Goal: Task Accomplishment & Management: Manage account settings

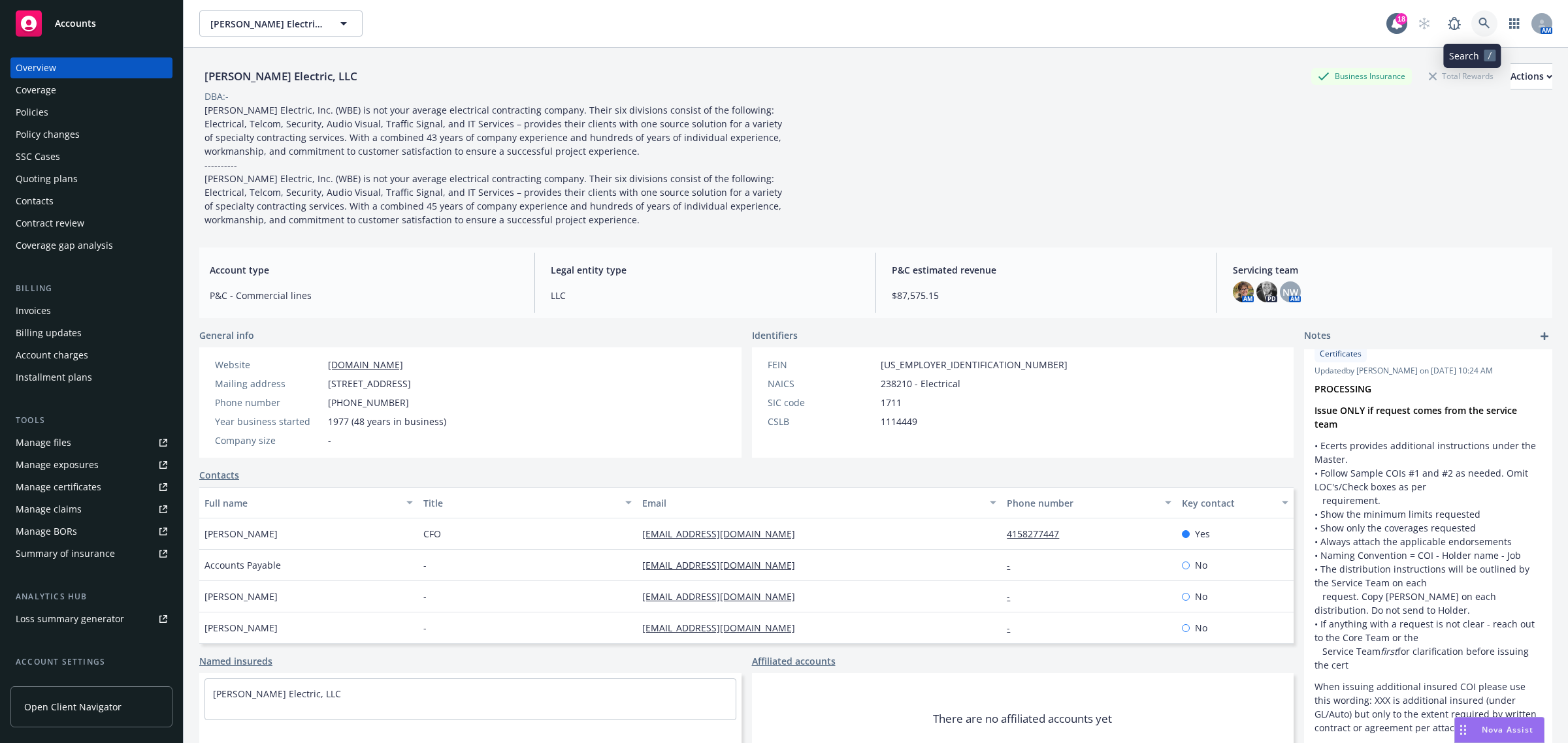
click at [1478, 23] on icon at bounding box center [1484, 24] width 11 height 11
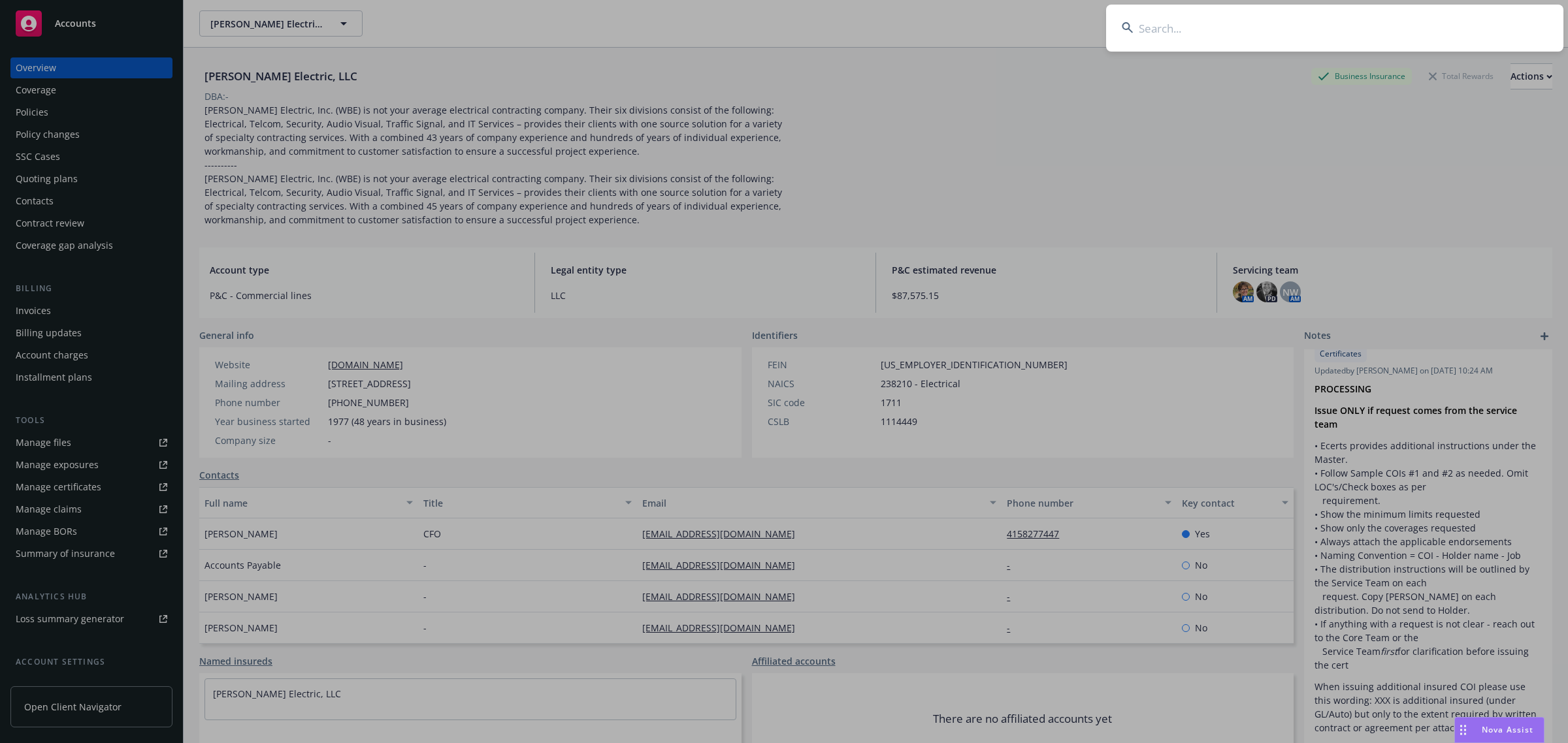
click at [1380, 30] on input at bounding box center [1334, 28] width 458 height 47
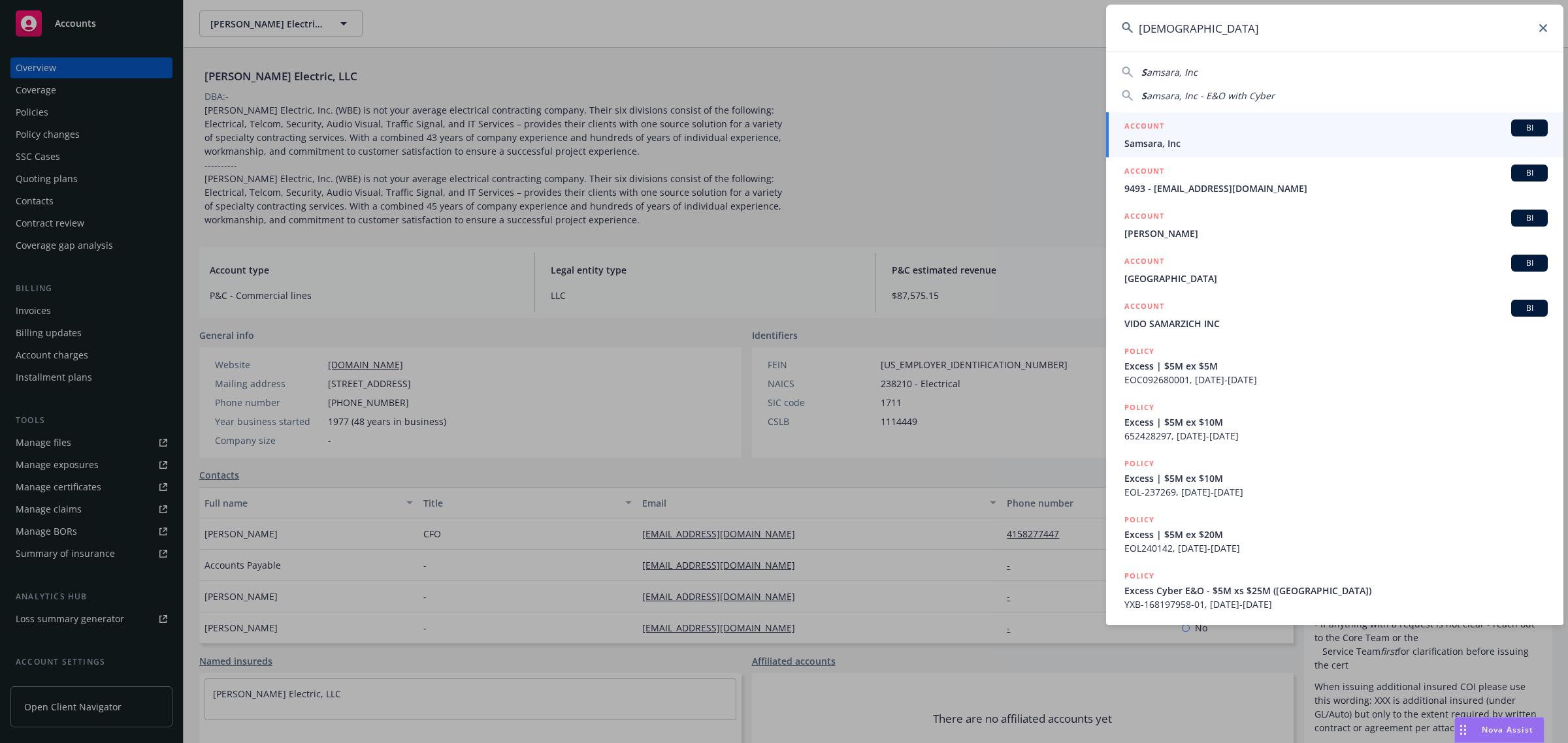
type input "SAMSARA"
click at [1222, 144] on span "Samsara, Inc" at bounding box center [1336, 143] width 423 height 13
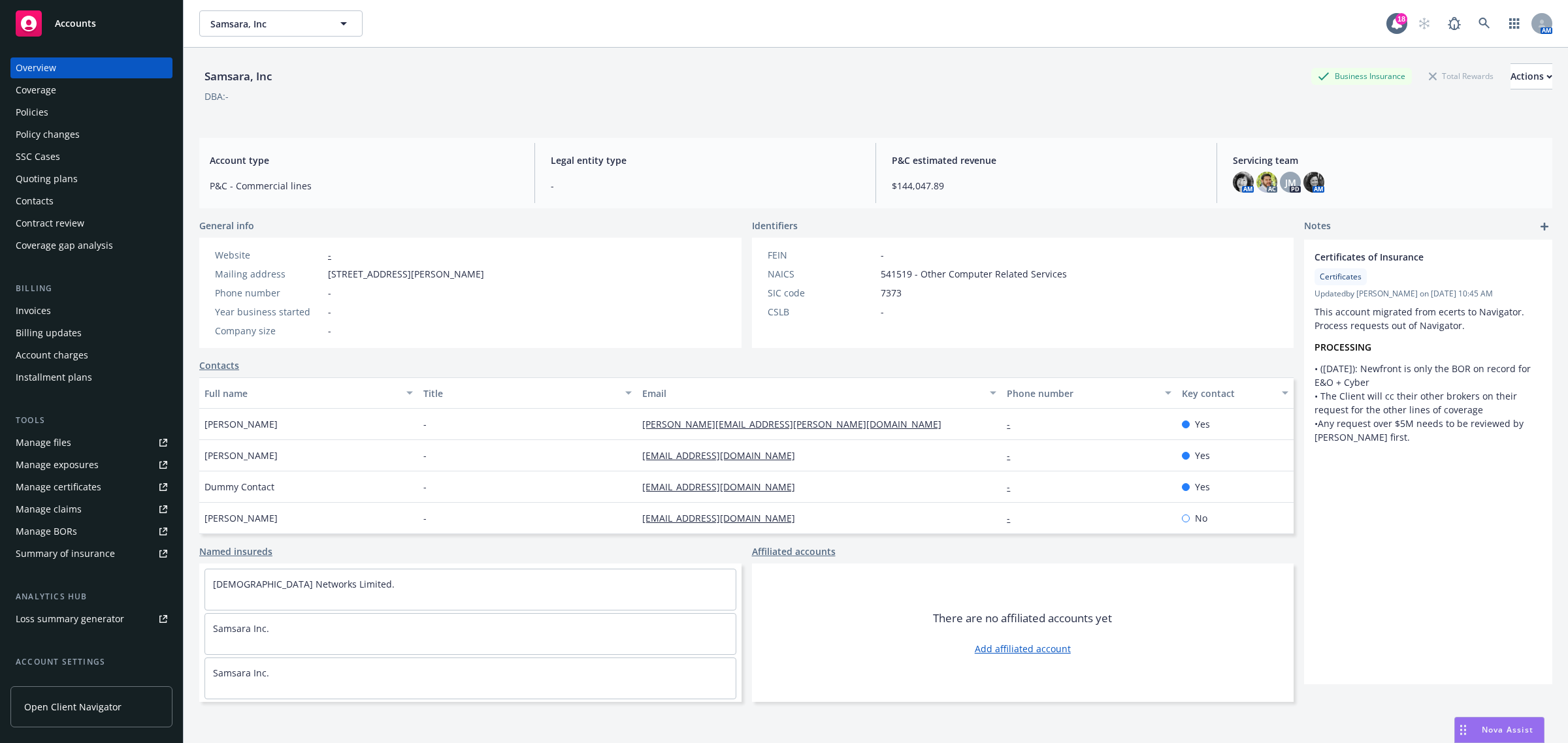
click at [73, 487] on div "Manage certificates" at bounding box center [58, 487] width 86 height 21
click at [1480, 25] on link at bounding box center [1484, 23] width 26 height 26
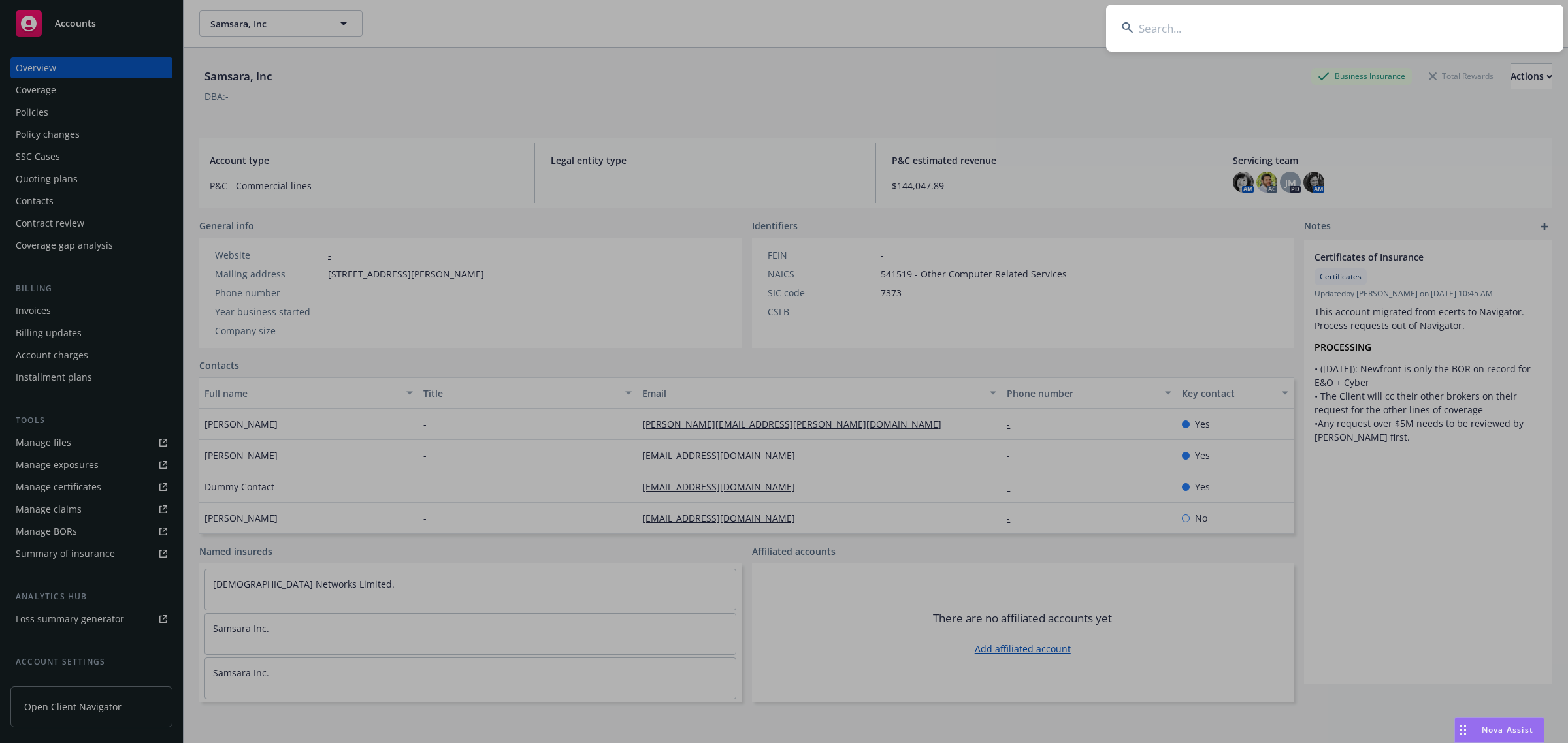
click at [1436, 25] on input at bounding box center [1334, 28] width 458 height 47
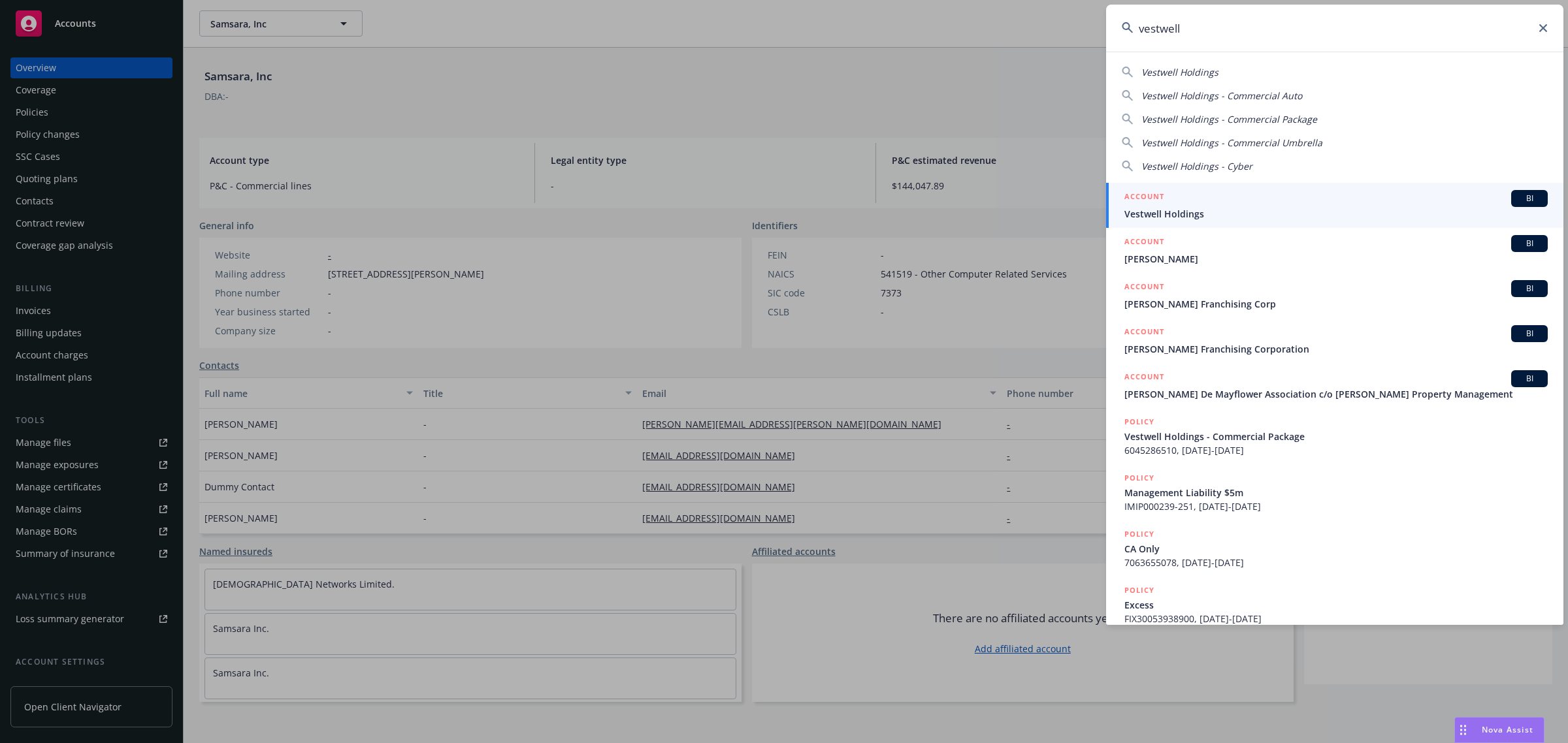
type input "vestwell"
click at [1273, 212] on span "Vestwell Holdings" at bounding box center [1336, 213] width 423 height 13
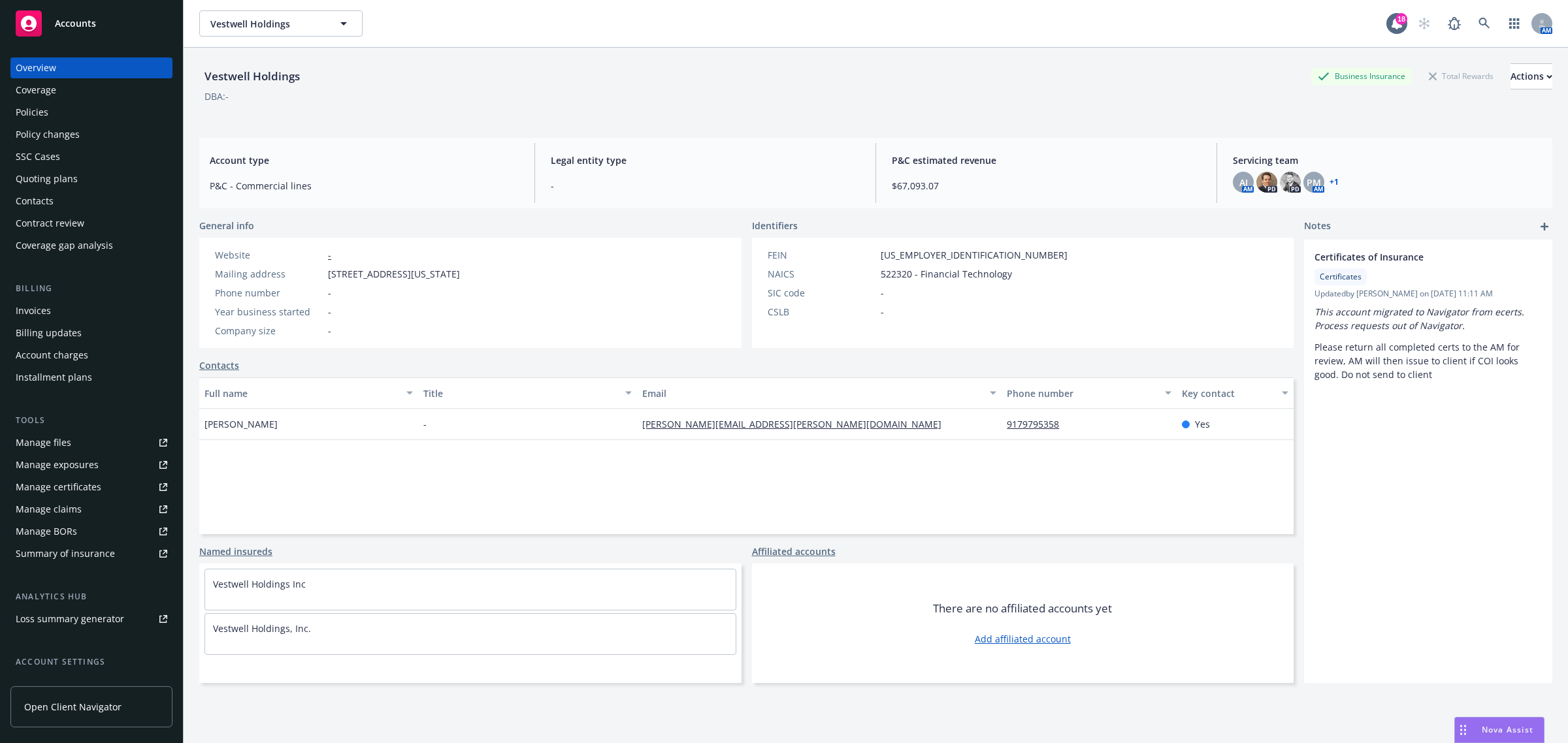
click at [374, 730] on div "Vestwell Holdings Business Insurance Total Rewards Actions DBA: - Account type …" at bounding box center [876, 412] width 1354 height 728
click at [66, 488] on div "Manage certificates" at bounding box center [58, 487] width 86 height 21
click at [1478, 22] on icon at bounding box center [1484, 24] width 11 height 11
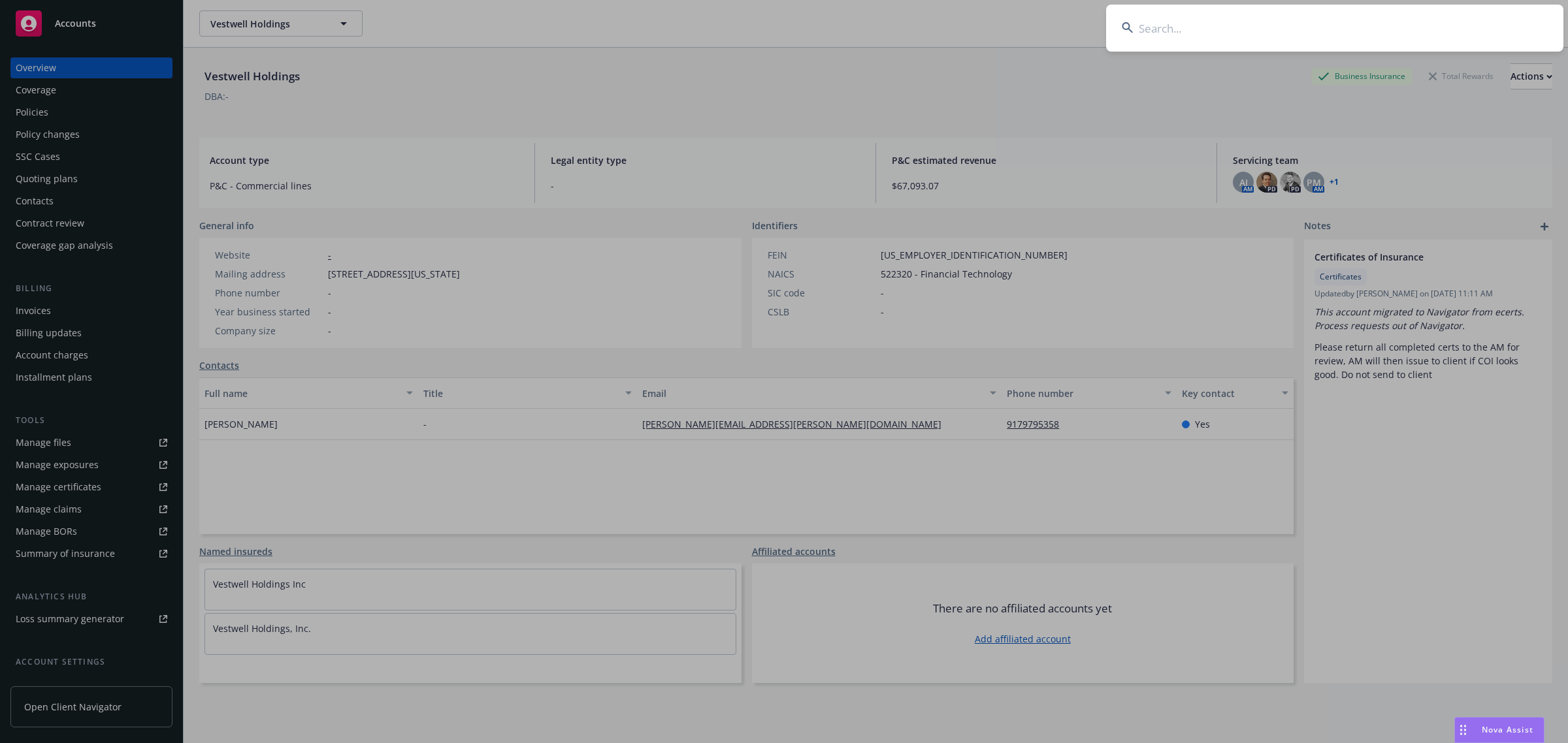
click at [1451, 30] on input at bounding box center [1334, 28] width 458 height 47
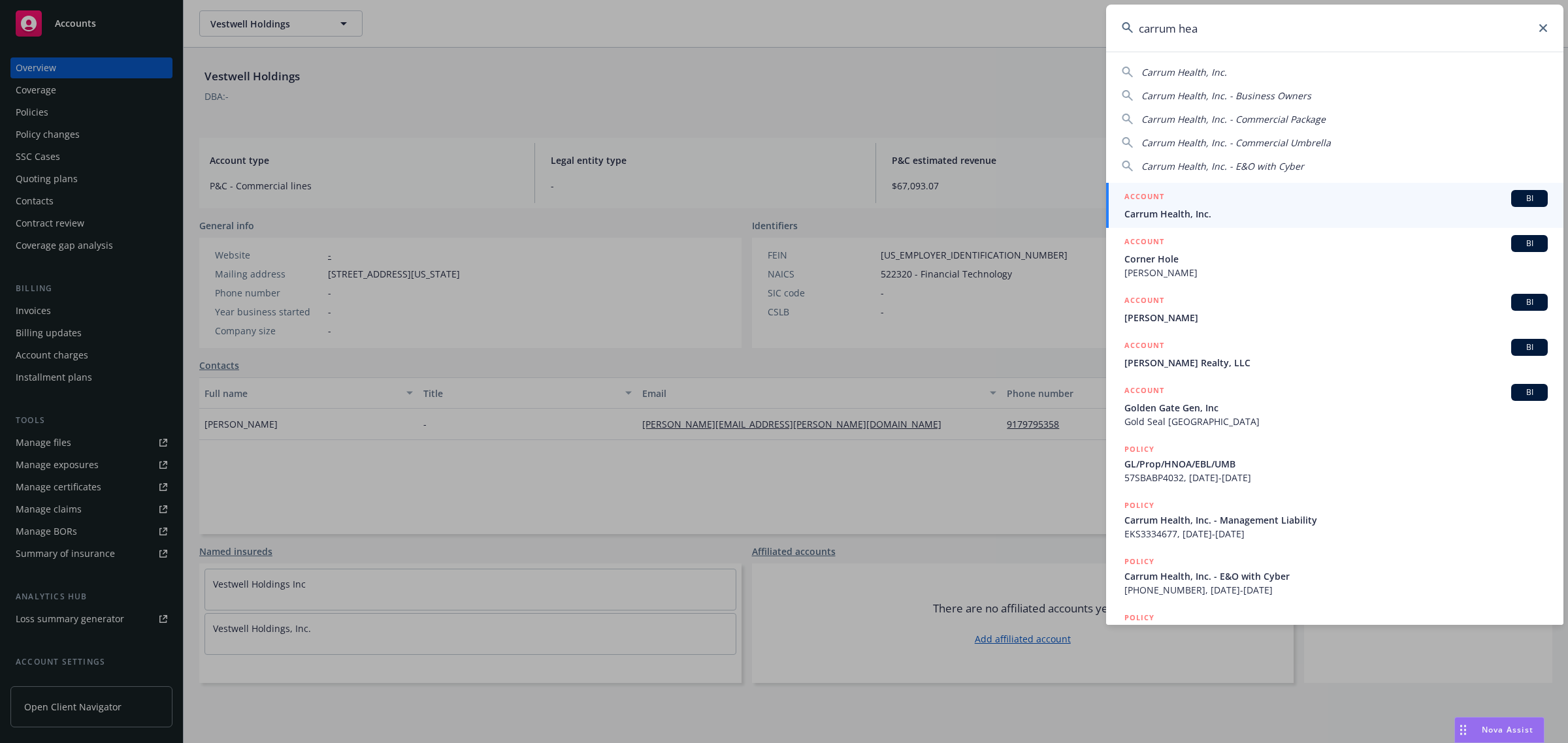
type input "carrum hea"
click at [1183, 196] on div "ACCOUNT BI" at bounding box center [1336, 198] width 423 height 17
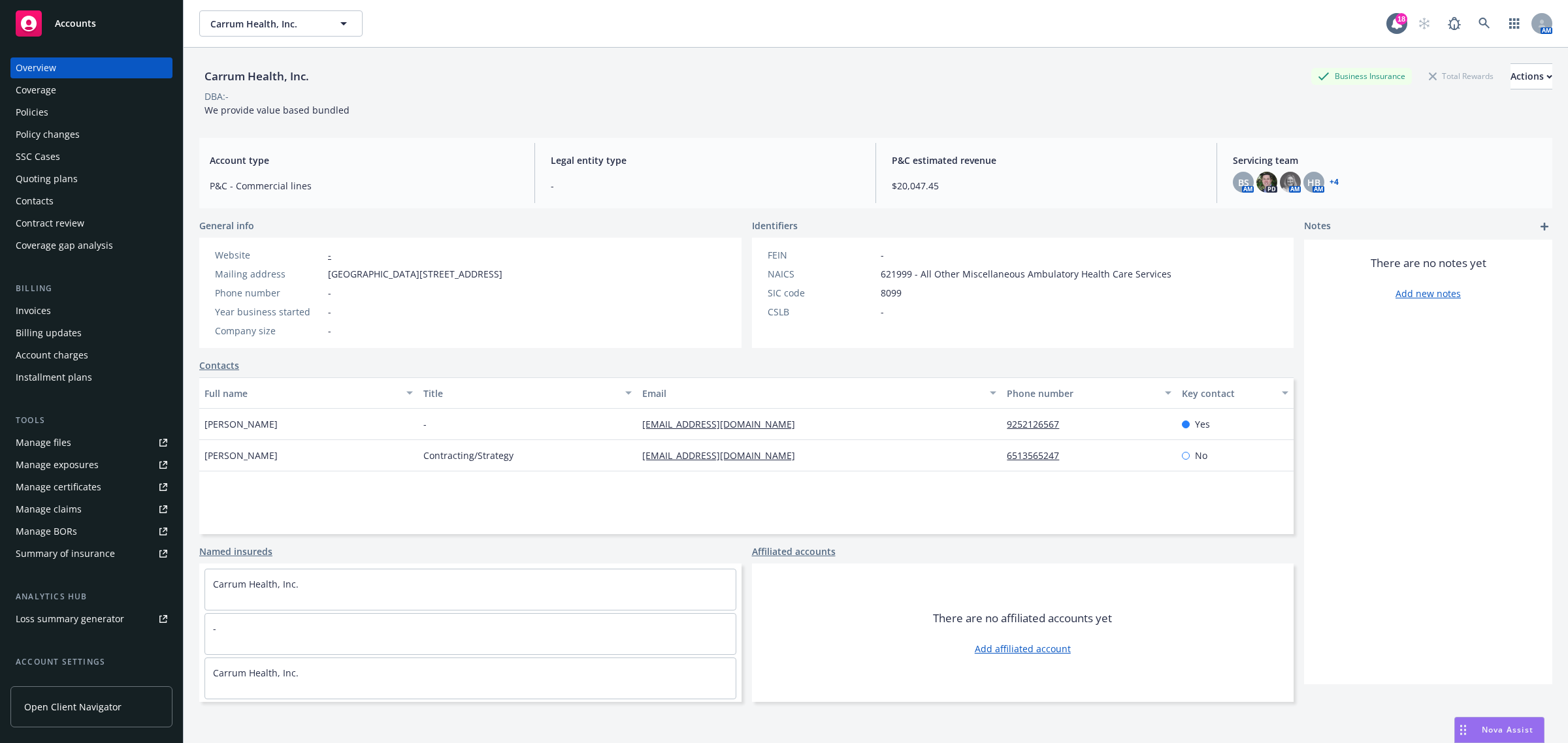
click at [76, 491] on div "Manage certificates" at bounding box center [58, 487] width 86 height 21
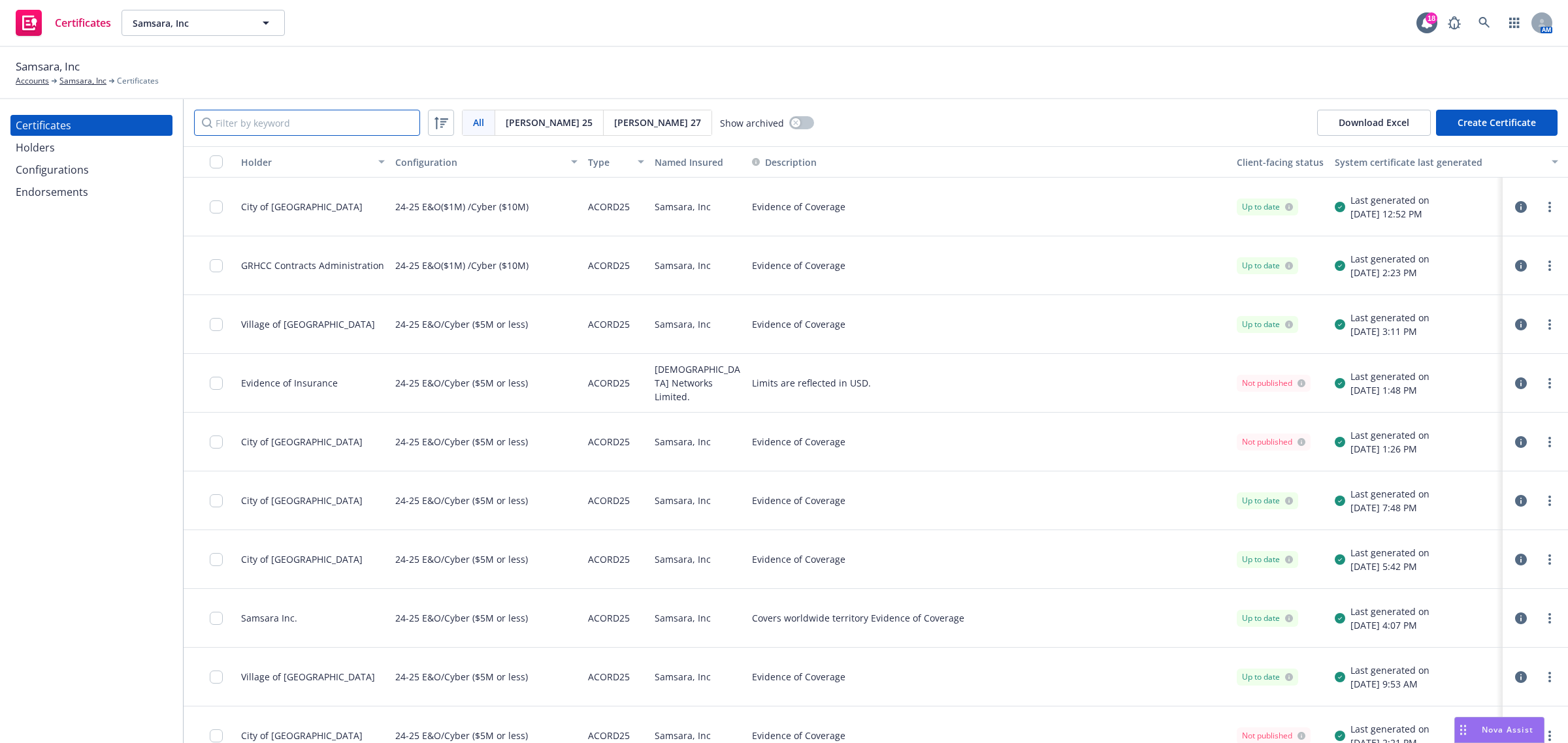
click at [250, 128] on input "Filter by keyword" at bounding box center [307, 122] width 226 height 26
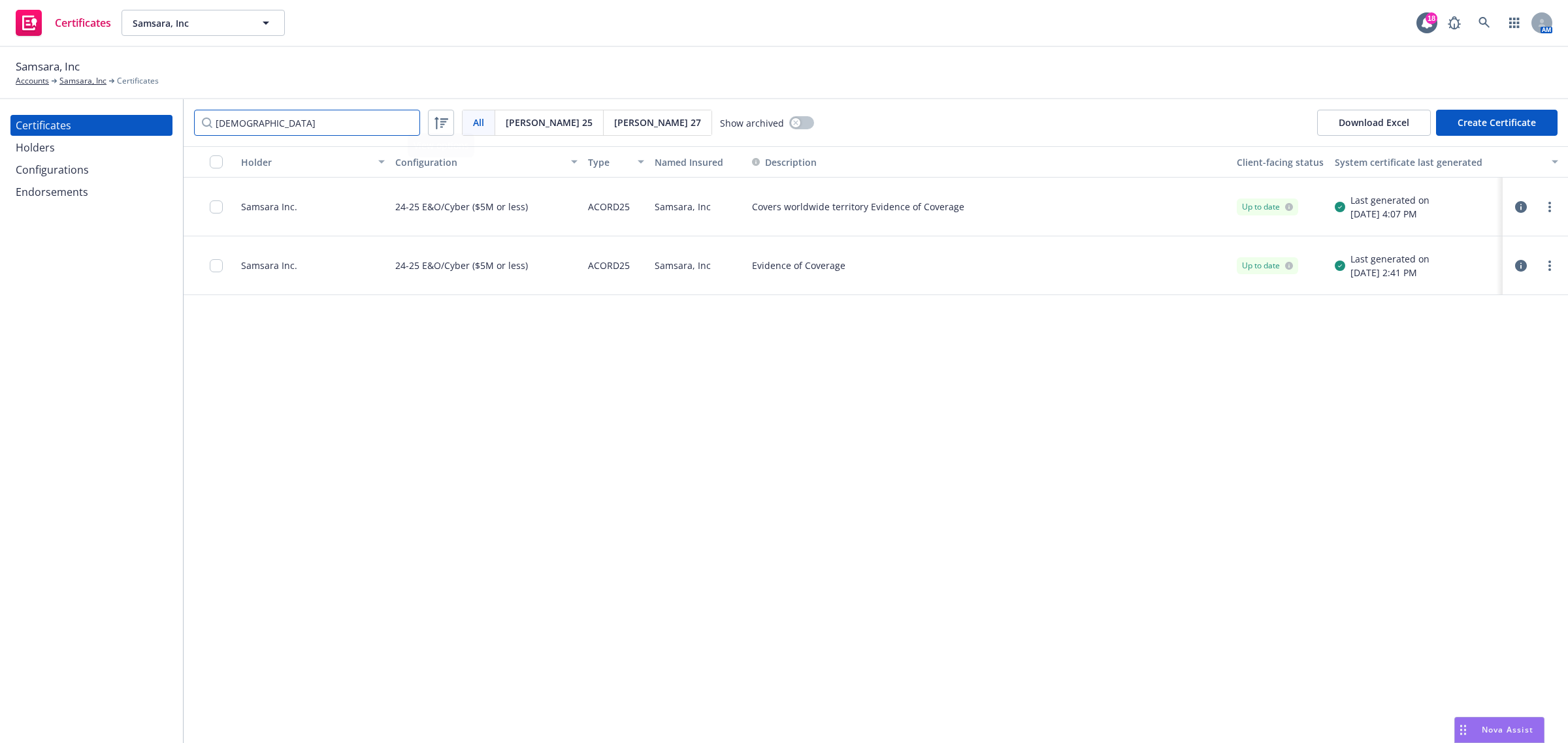
type input "[DEMOGRAPHIC_DATA]"
click at [880, 377] on div "Holder Configuration Type Named Insured Description Client-facing status System…" at bounding box center [876, 445] width 1384 height 596
click at [890, 438] on div "Holder Configuration Type Named Insured Description Client-facing status System…" at bounding box center [876, 445] width 1384 height 596
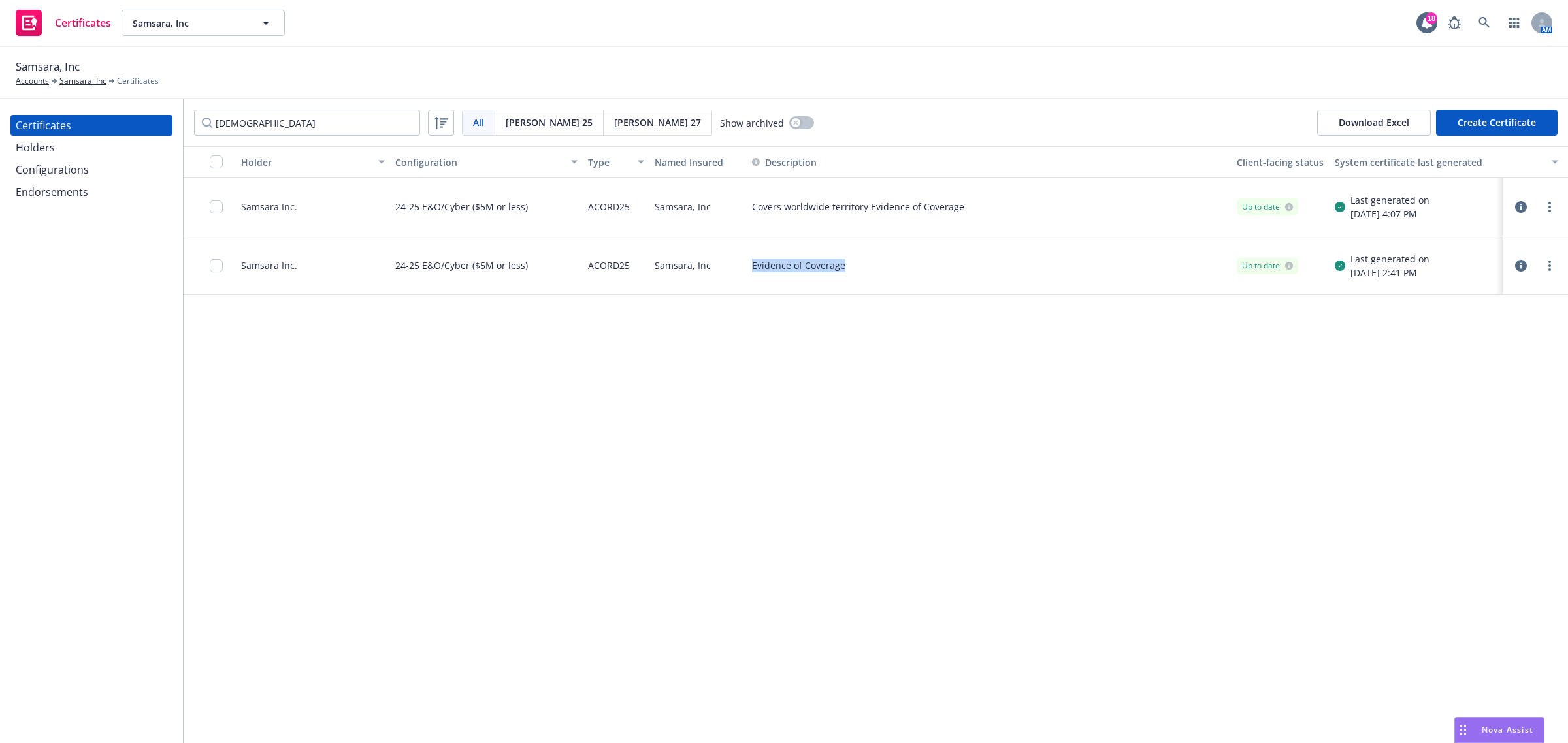
click at [890, 438] on div "Holder Configuration Type Named Insured Description Client-facing status System…" at bounding box center [876, 445] width 1384 height 596
click at [1553, 274] on div at bounding box center [1536, 265] width 55 height 26
click at [1552, 269] on link "more" at bounding box center [1550, 266] width 15 height 15
click at [1447, 506] on link "Preview a new version" at bounding box center [1452, 500] width 209 height 26
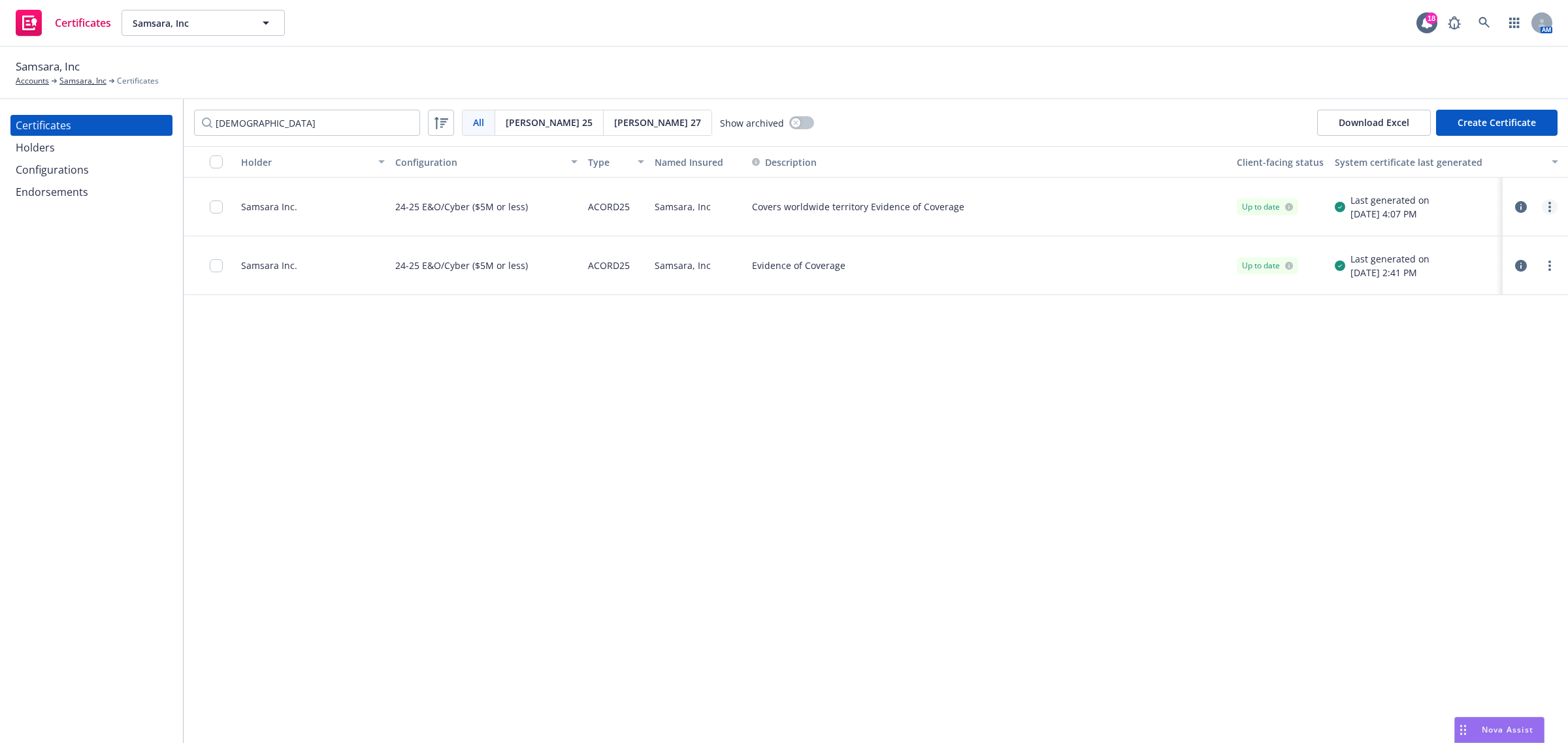
click at [1549, 207] on circle "more" at bounding box center [1549, 207] width 3 height 3
click at [1433, 449] on link "Preview a new version" at bounding box center [1452, 441] width 209 height 26
click at [1548, 266] on icon "more" at bounding box center [1549, 265] width 3 height 10
click at [1549, 265] on icon "more" at bounding box center [1549, 265] width 3 height 10
click at [1432, 500] on link "Preview a new version" at bounding box center [1452, 500] width 209 height 26
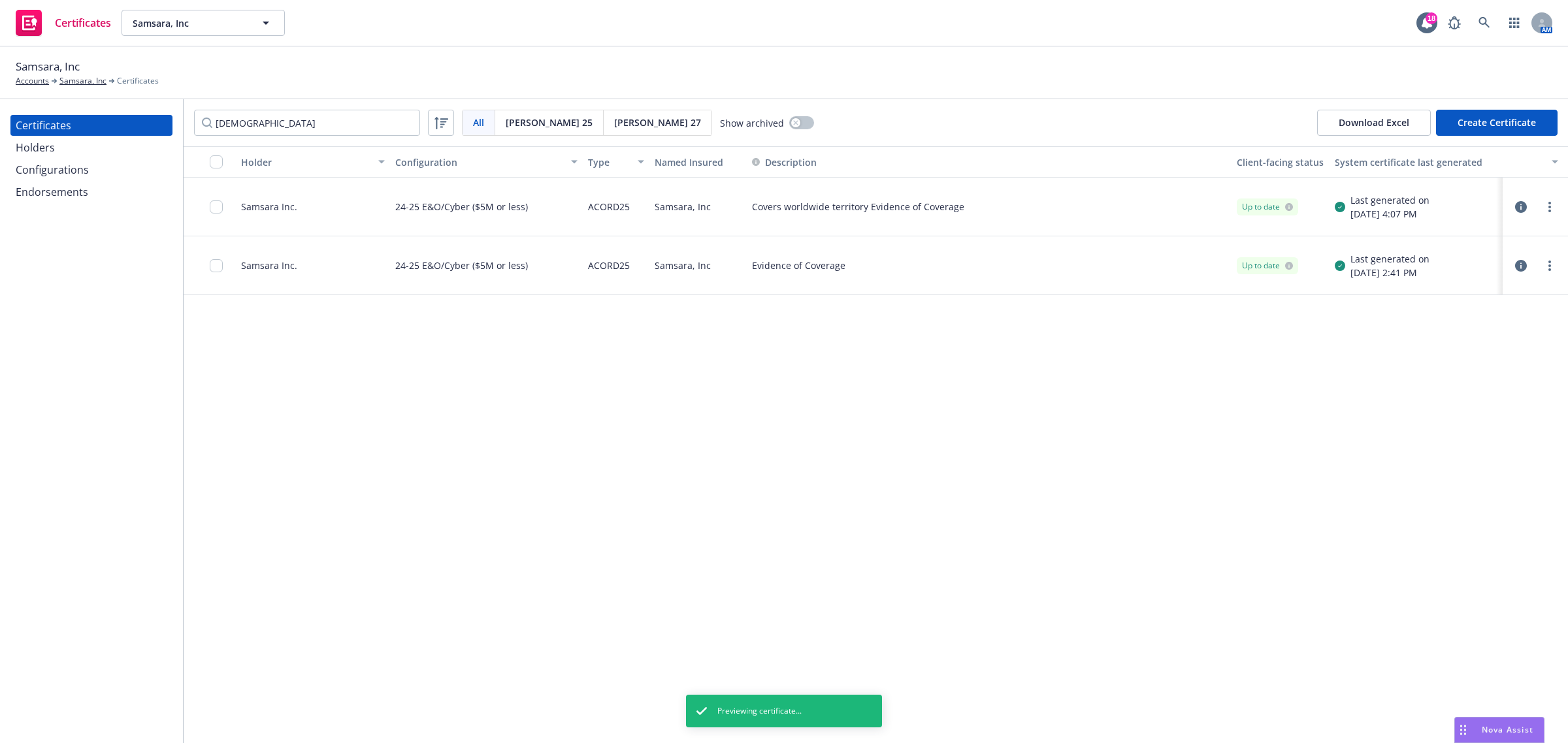
click at [112, 148] on div "Holders" at bounding box center [91, 148] width 152 height 21
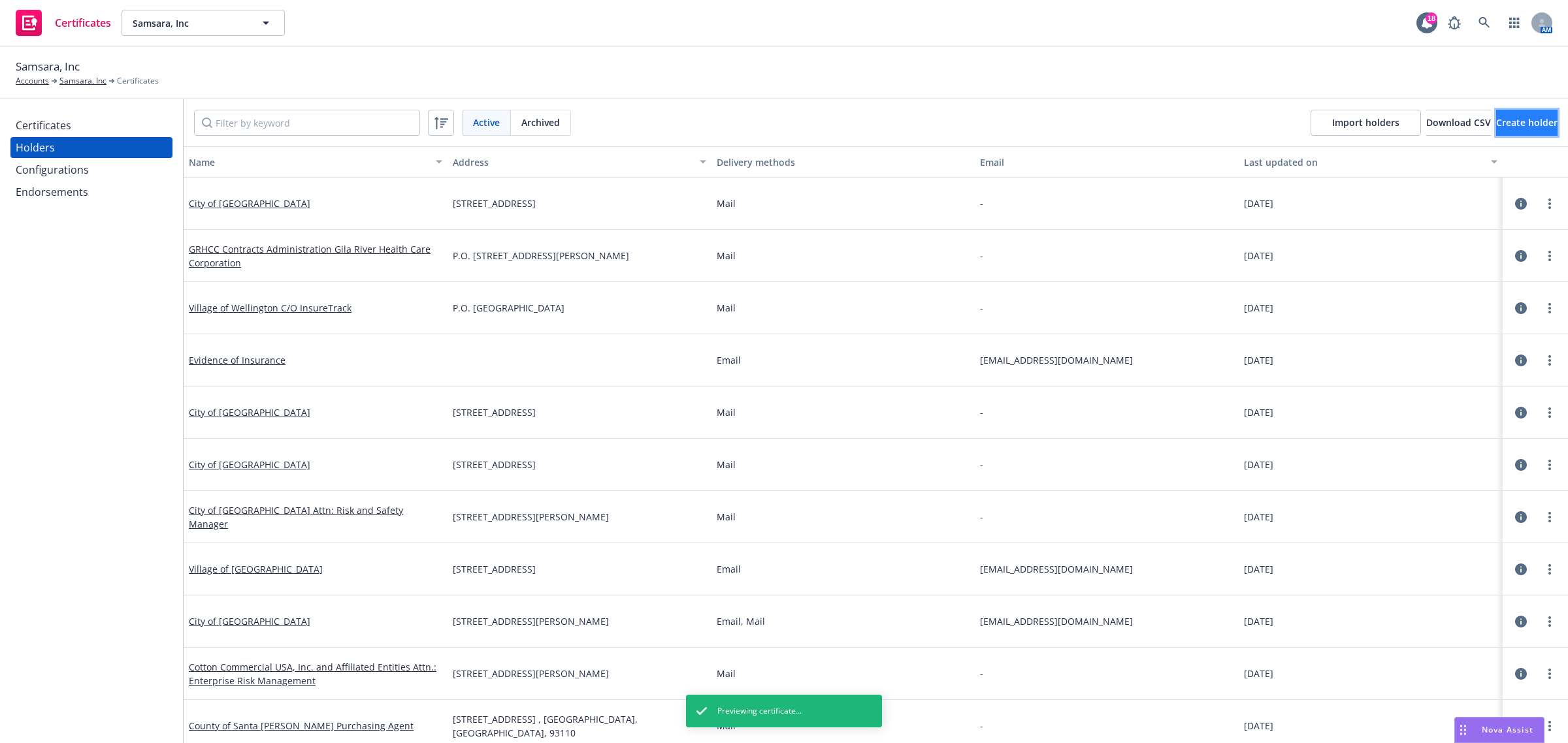
click at [1497, 128] on span "Create holder" at bounding box center [1527, 122] width 61 height 12
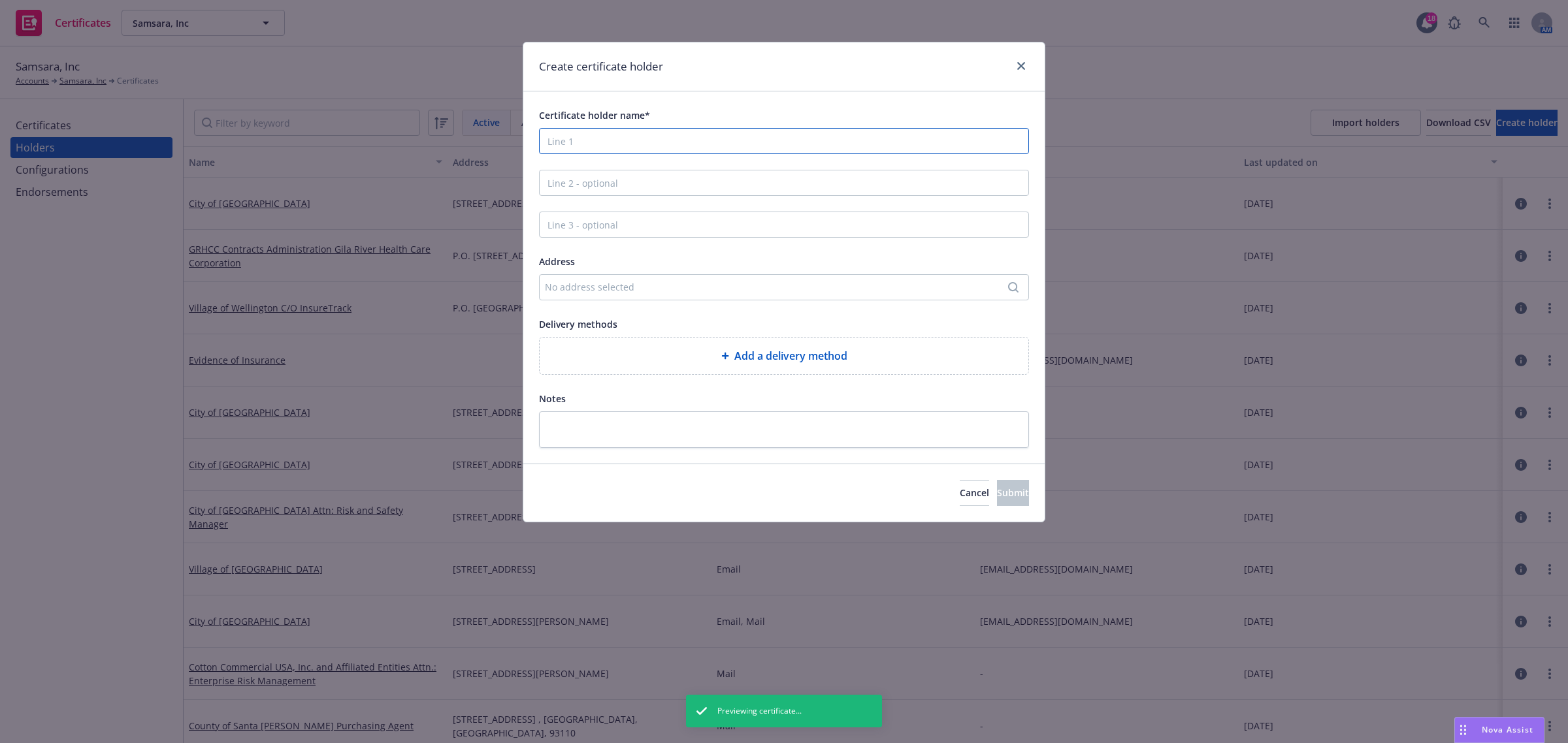
click at [556, 146] on input "Certificate holder name*" at bounding box center [784, 140] width 490 height 26
paste input "[DEMOGRAPHIC_DATA] Networks Limited"
type input "[DEMOGRAPHIC_DATA] Networks Limited"
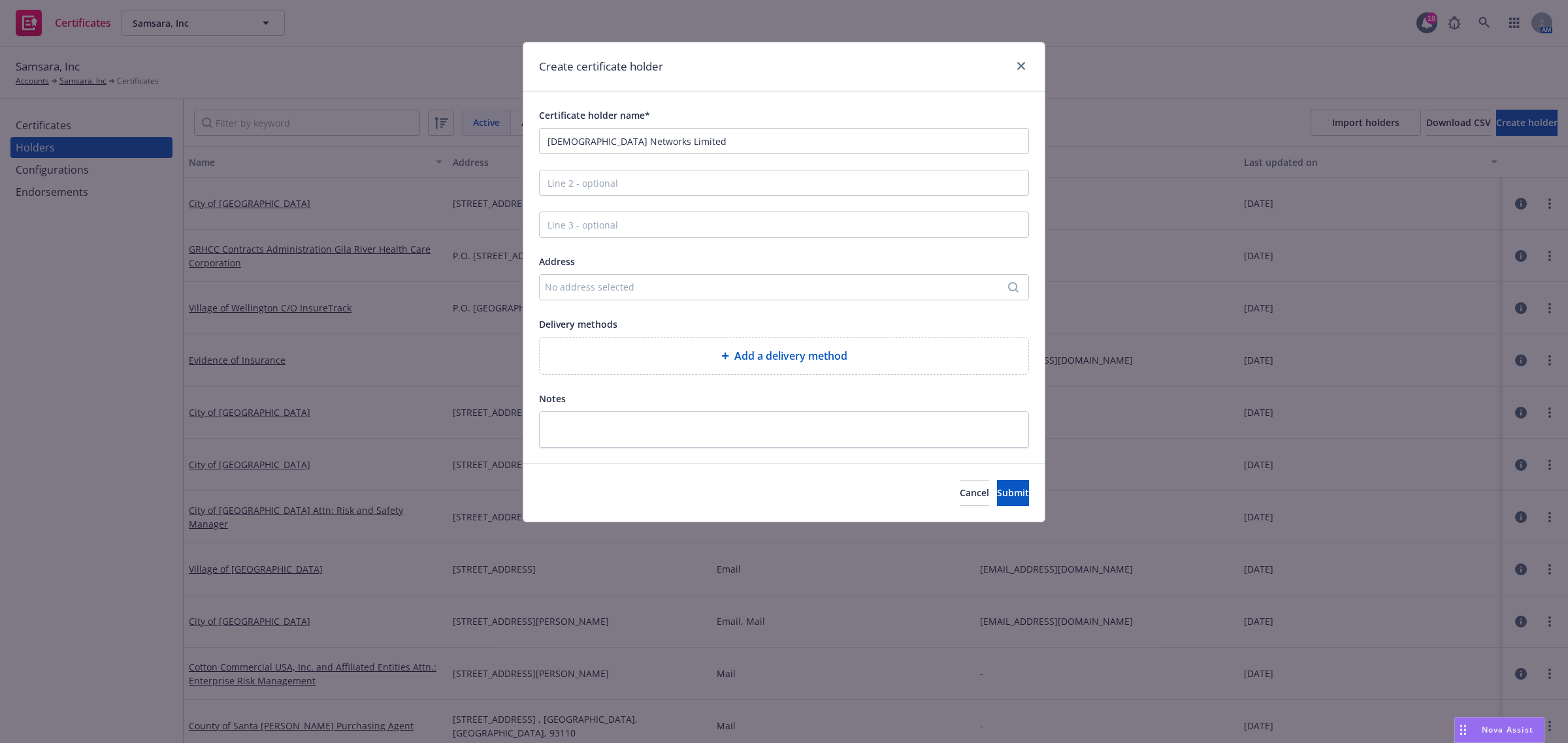
click at [624, 354] on div "Add a delivery method" at bounding box center [784, 355] width 468 height 15
select select "EMAIL"
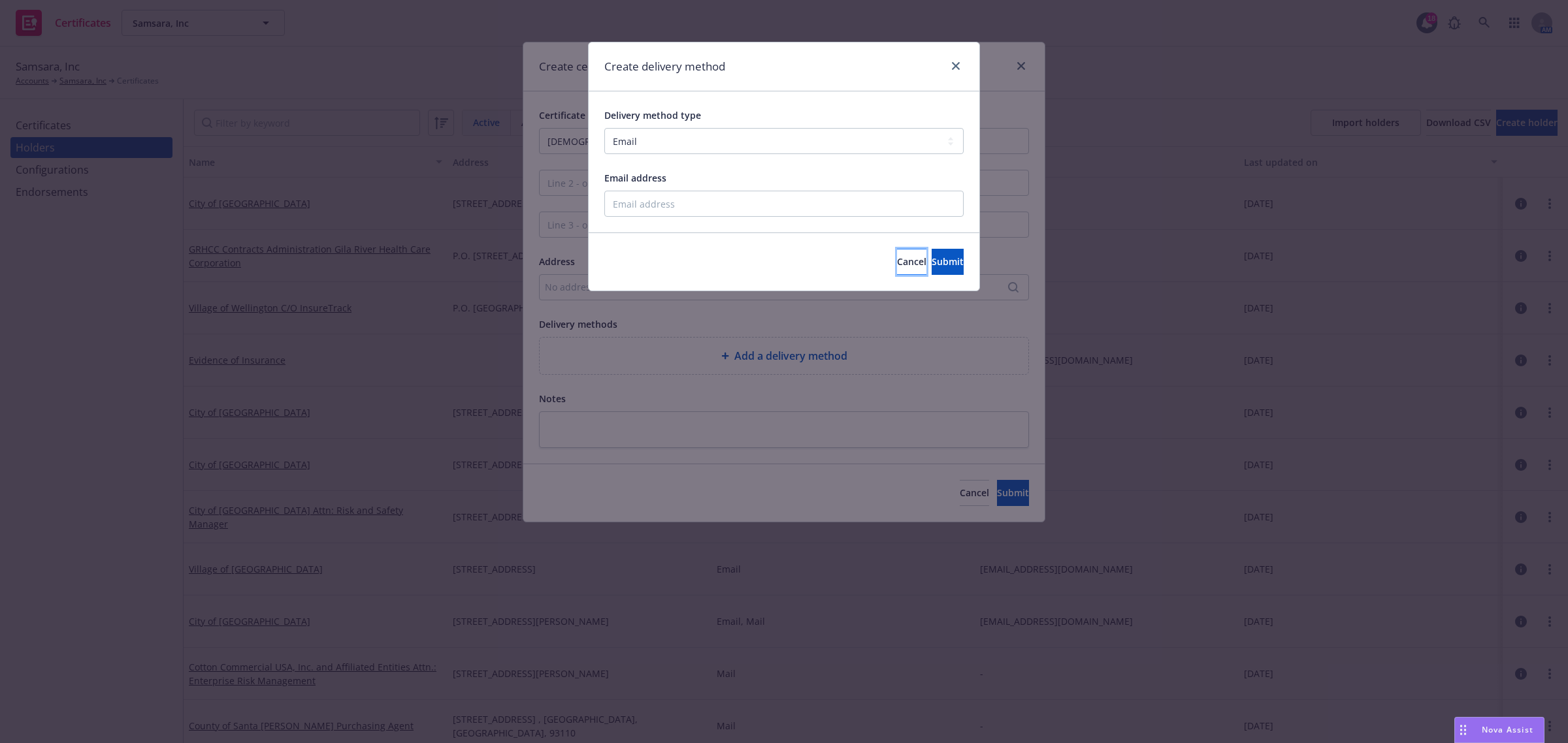
click at [897, 256] on button "Cancel" at bounding box center [911, 261] width 30 height 26
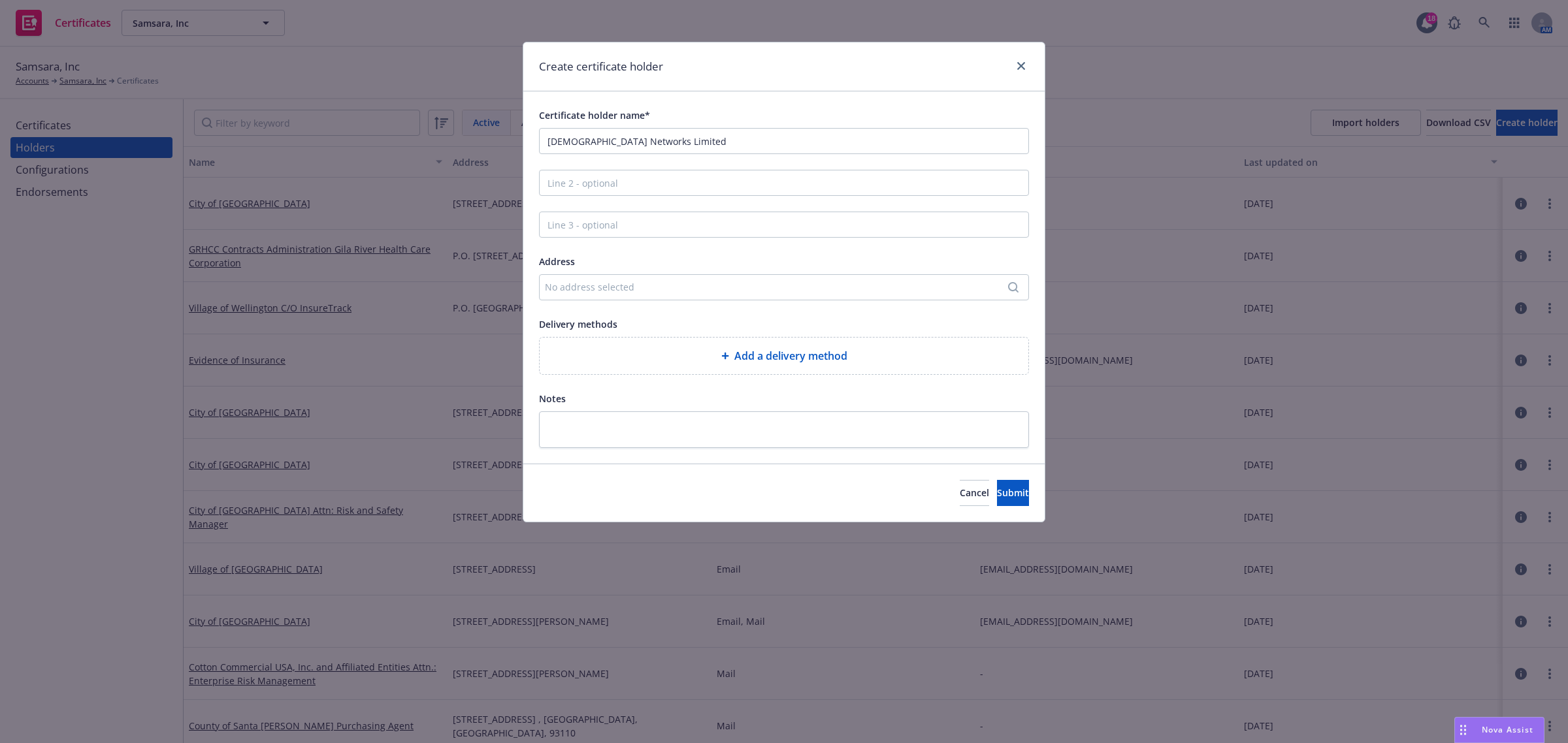
click at [663, 299] on div "No address selected" at bounding box center [784, 287] width 490 height 26
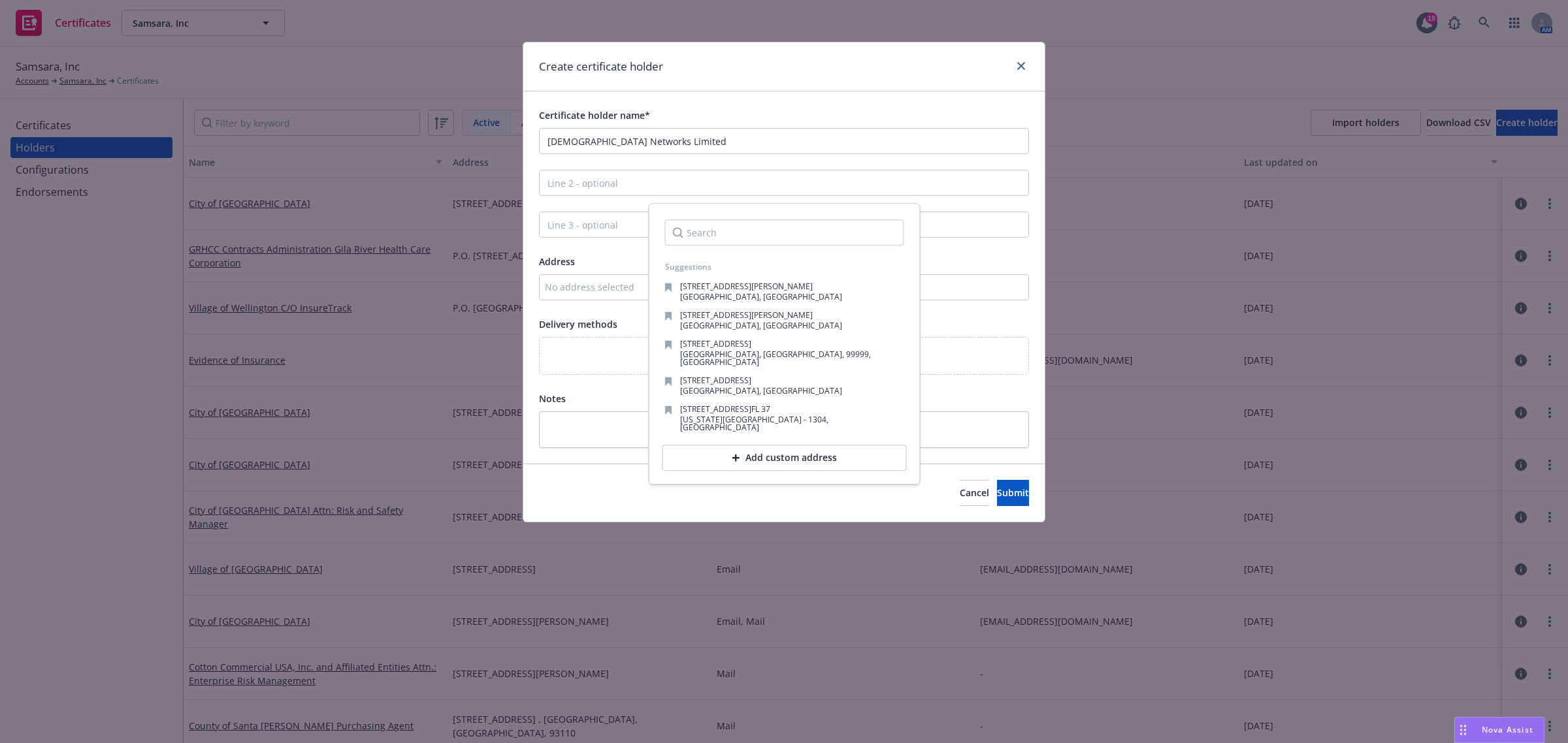
click at [752, 452] on div "Add custom address" at bounding box center [784, 457] width 244 height 26
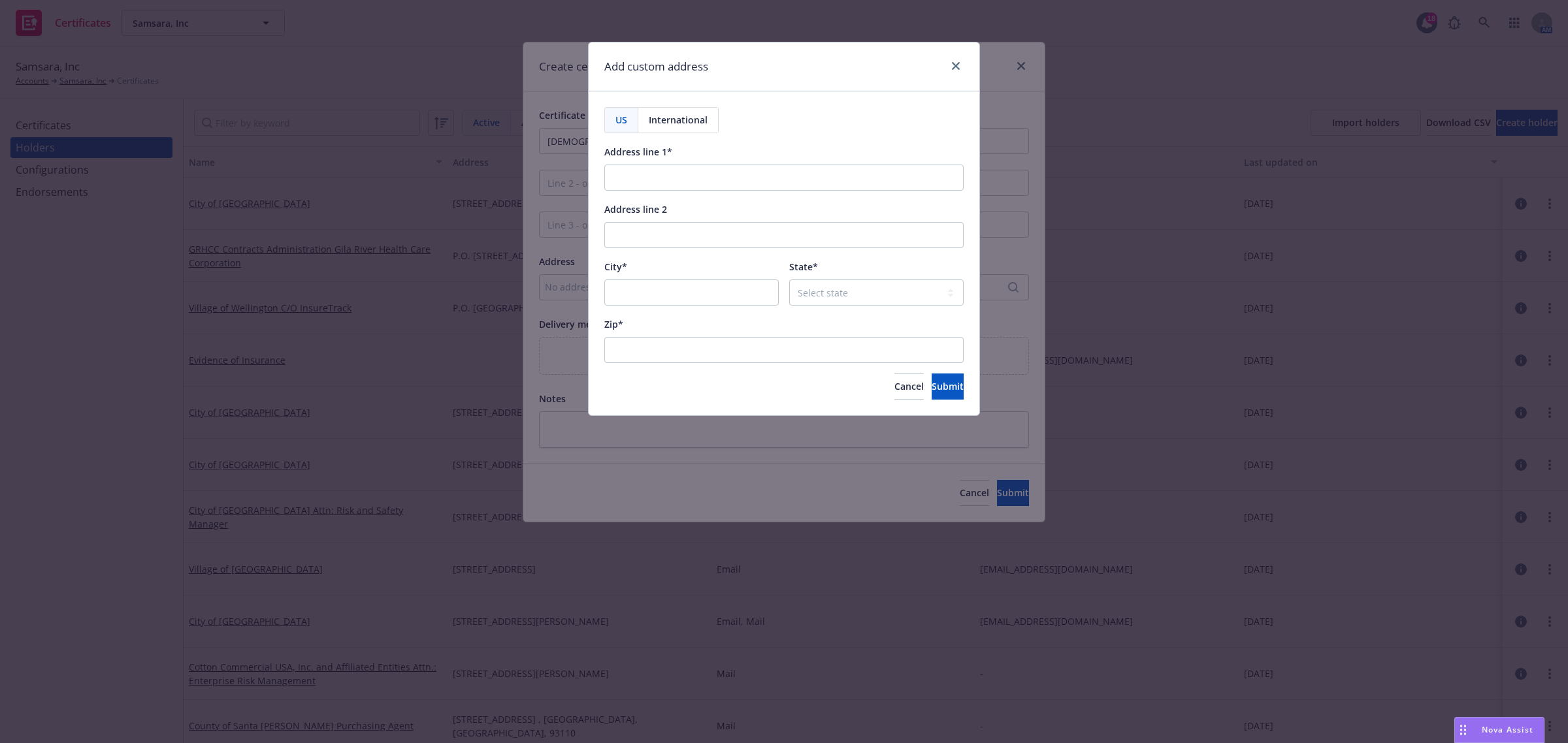
click at [707, 121] on div "International" at bounding box center [679, 120] width 80 height 25
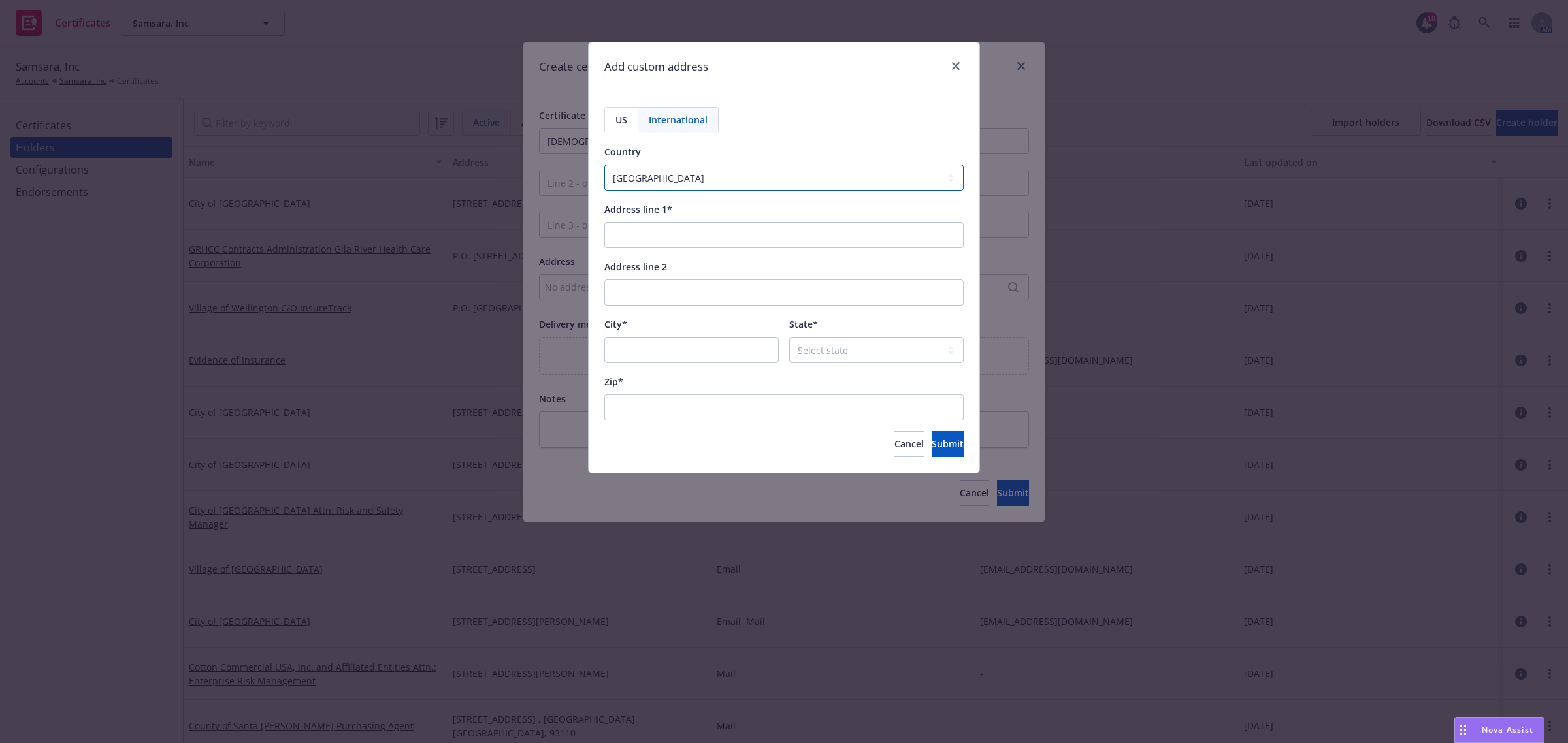
click at [707, 177] on select "[GEOGRAPHIC_DATA] [GEOGRAPHIC_DATA] [GEOGRAPHIC_DATA] [GEOGRAPHIC_DATA] [US_STA…" at bounding box center [784, 177] width 359 height 26
select select "GBR"
click at [604, 165] on select "[GEOGRAPHIC_DATA] [GEOGRAPHIC_DATA] [GEOGRAPHIC_DATA] [GEOGRAPHIC_DATA] [US_STA…" at bounding box center [784, 177] width 359 height 26
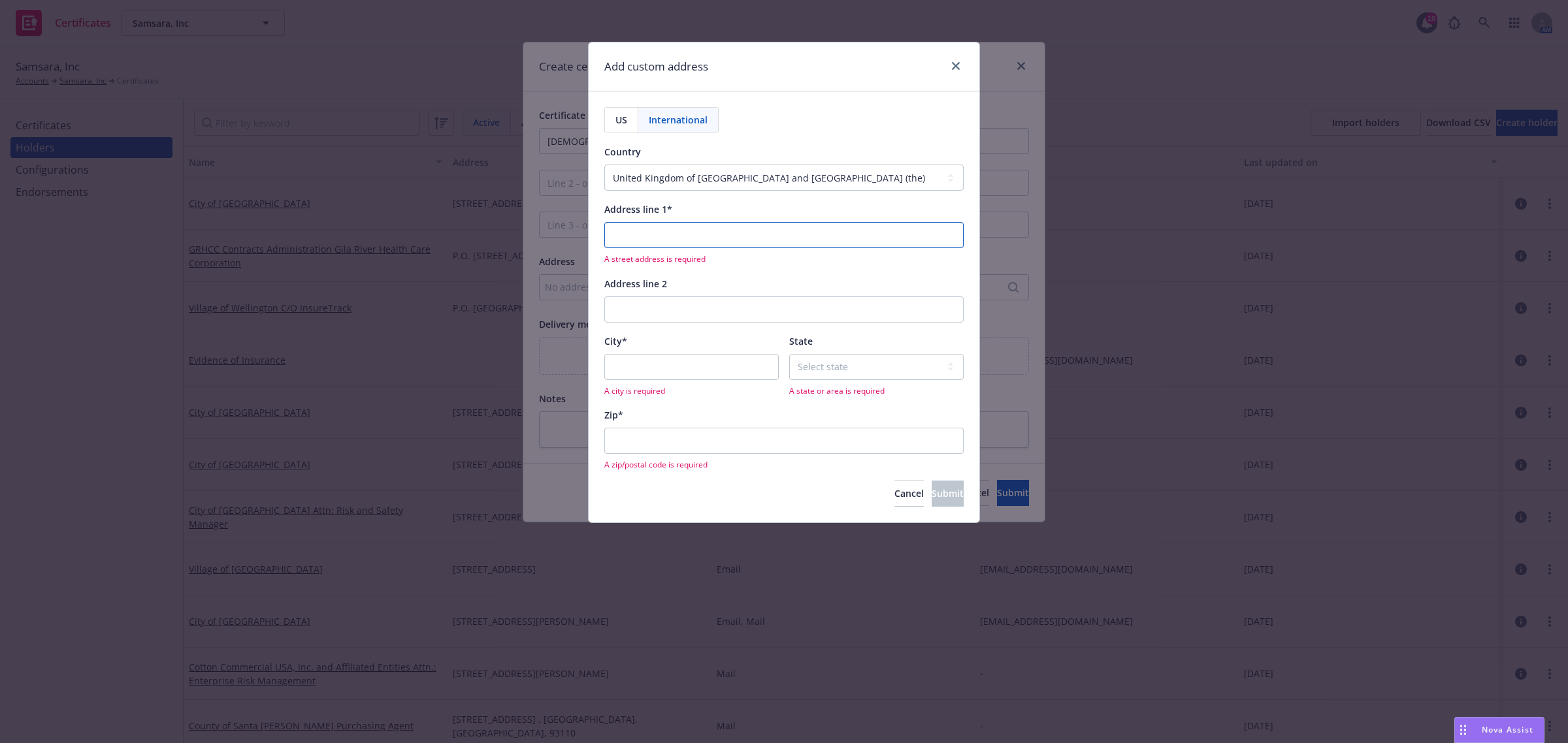
click at [695, 231] on input "Address line 1*" at bounding box center [784, 234] width 359 height 26
paste input "[STREET_ADDRESS]"
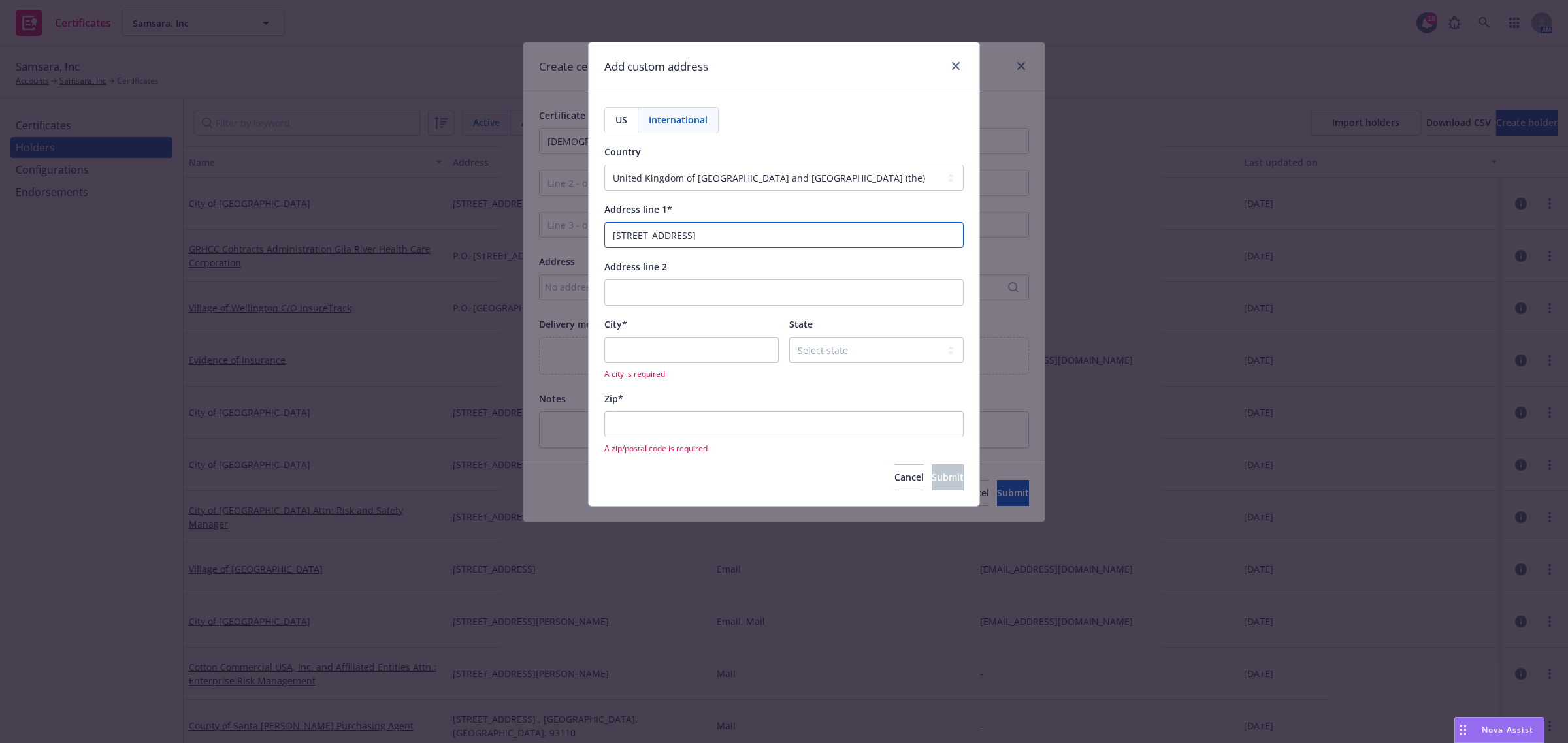
type input "[STREET_ADDRESS]"
click at [635, 346] on input "City*" at bounding box center [691, 350] width 174 height 26
paste input "[GEOGRAPHIC_DATA]"
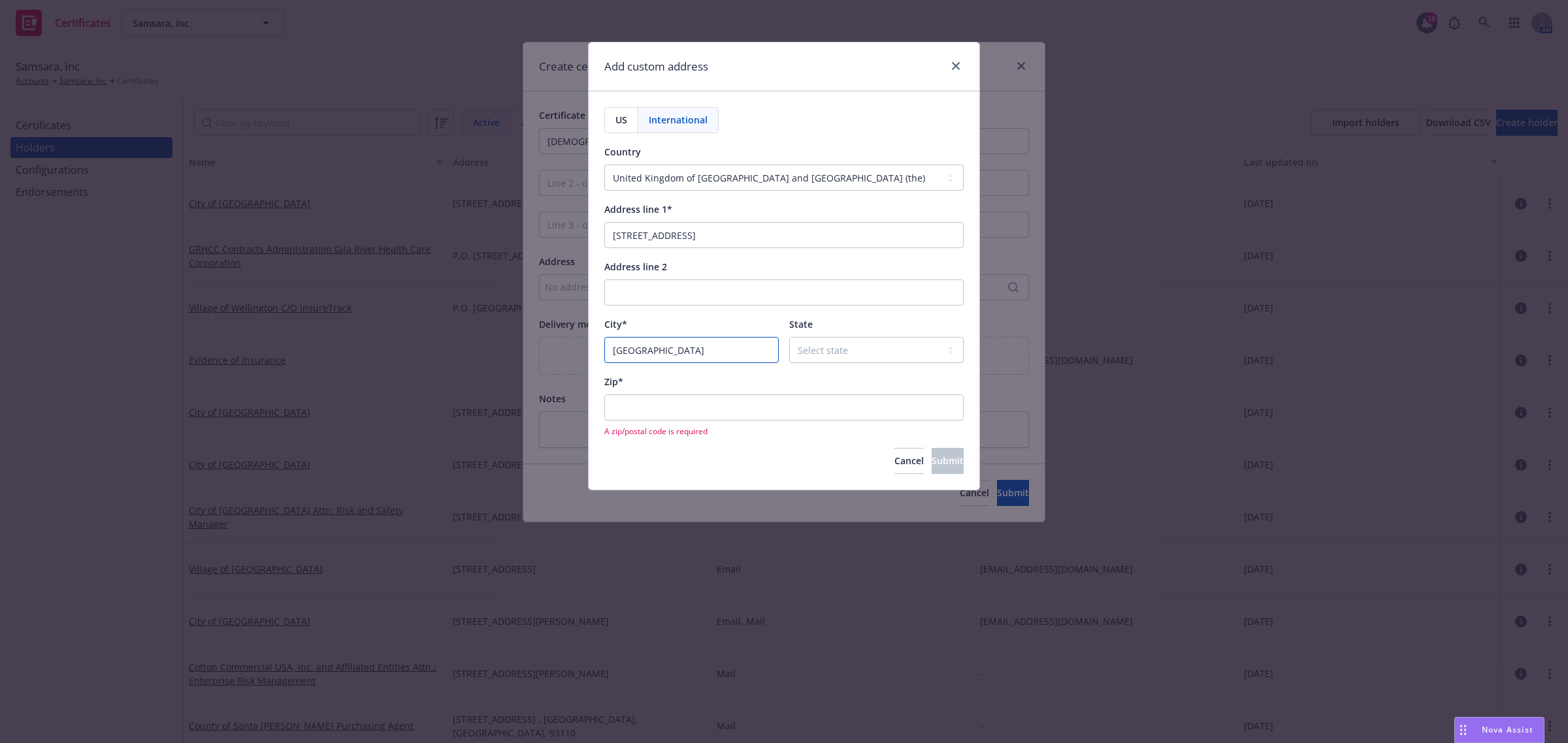
type input "[GEOGRAPHIC_DATA]"
click at [822, 412] on input "Zip*" at bounding box center [784, 407] width 359 height 26
paste input "E1 8EW"
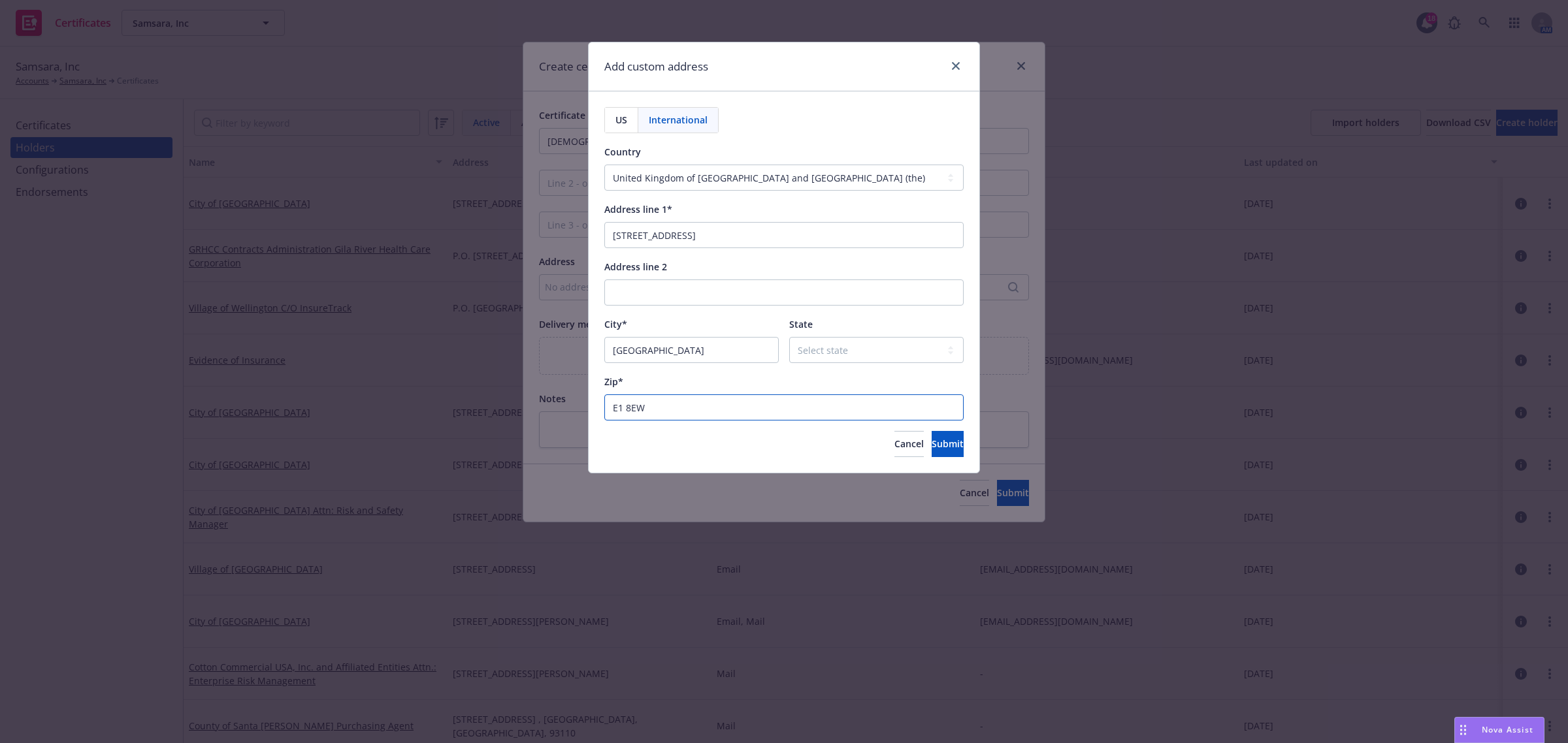
type input "E1 8EW"
click at [842, 346] on select "Select state [GEOGRAPHIC_DATA] [GEOGRAPHIC_DATA] [GEOGRAPHIC_DATA][PERSON_NAME]…" at bounding box center [876, 350] width 174 height 26
click at [772, 376] on div "Zip*" at bounding box center [784, 381] width 359 height 15
drag, startPoint x: 853, startPoint y: 352, endPoint x: 569, endPoint y: 290, distance: 290.7
click at [853, 352] on select "Select state [GEOGRAPHIC_DATA] [GEOGRAPHIC_DATA] [GEOGRAPHIC_DATA][PERSON_NAME]…" at bounding box center [876, 350] width 174 height 26
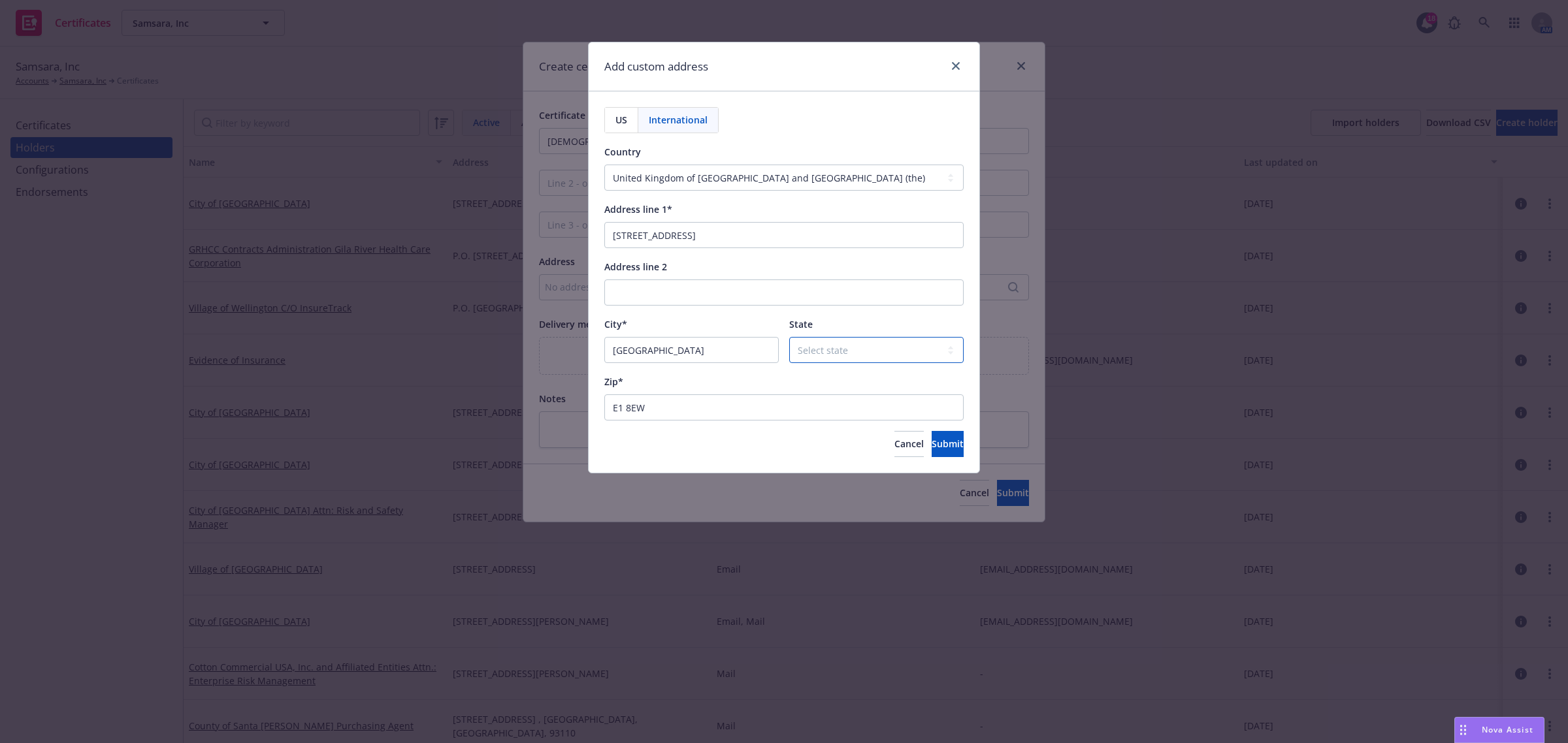
click at [825, 352] on select "Select state [GEOGRAPHIC_DATA] [GEOGRAPHIC_DATA] [GEOGRAPHIC_DATA][PERSON_NAME]…" at bounding box center [876, 350] width 174 height 26
drag, startPoint x: 832, startPoint y: 348, endPoint x: 836, endPoint y: 339, distance: 9.8
click at [832, 348] on select "Select state [GEOGRAPHIC_DATA] [GEOGRAPHIC_DATA] [GEOGRAPHIC_DATA][PERSON_NAME]…" at bounding box center [876, 350] width 174 height 26
select select "ENG"
click at [789, 337] on select "Select state [GEOGRAPHIC_DATA] [GEOGRAPHIC_DATA] [GEOGRAPHIC_DATA][PERSON_NAME]…" at bounding box center [876, 350] width 174 height 26
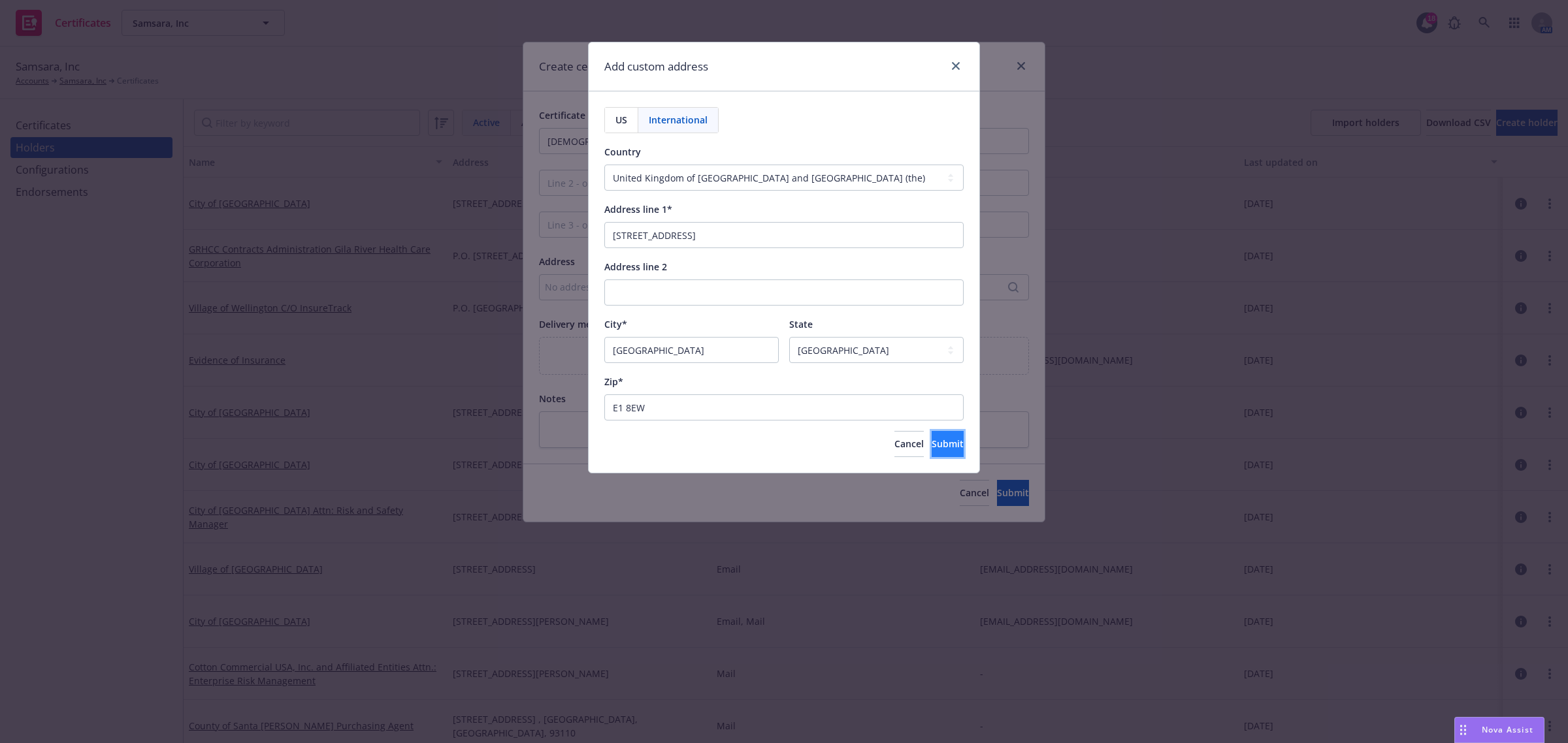
click at [941, 445] on span "Submit" at bounding box center [947, 443] width 32 height 12
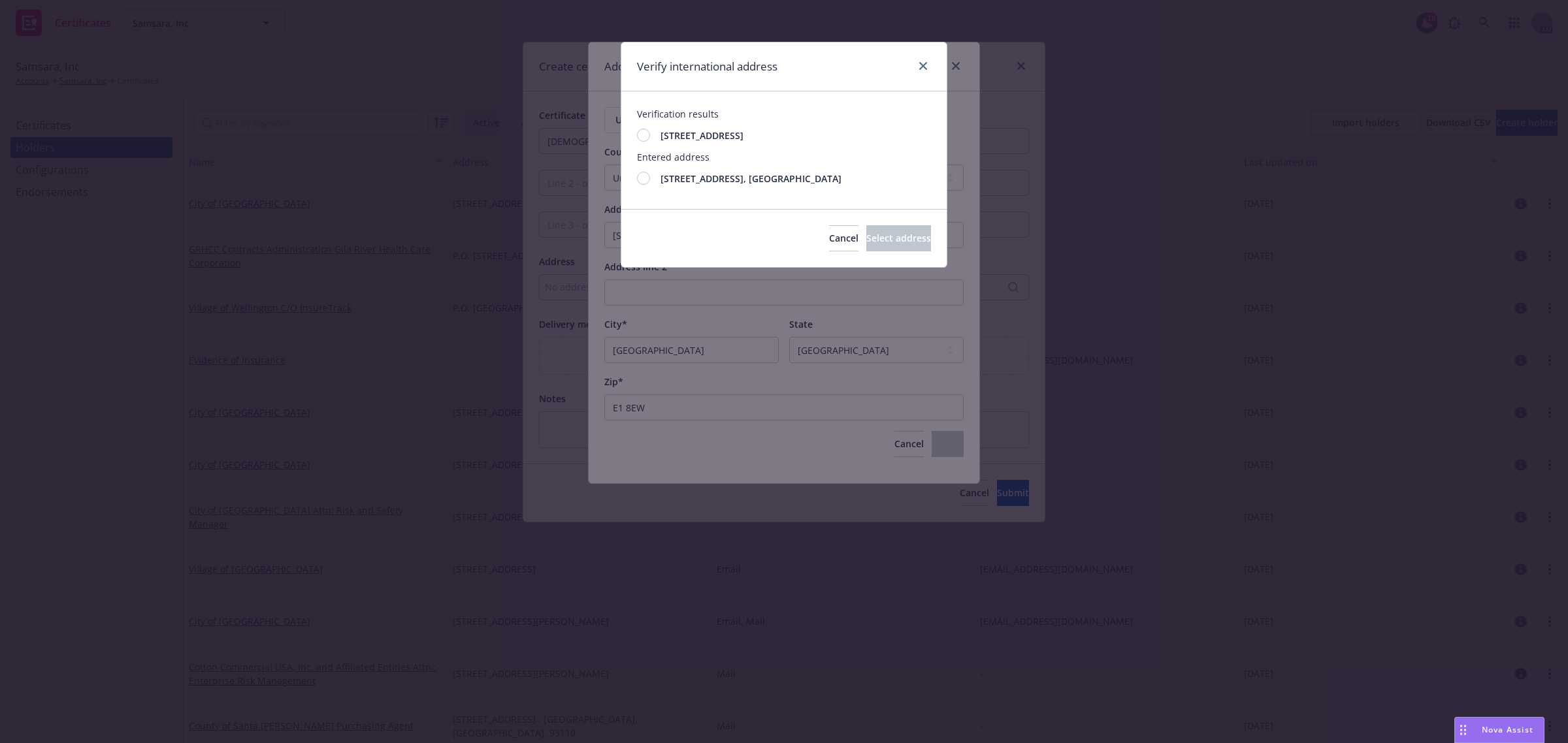
click at [723, 180] on span "[STREET_ADDRESS], [GEOGRAPHIC_DATA]" at bounding box center [751, 178] width 181 height 13
click at [892, 244] on span "Select address" at bounding box center [899, 237] width 65 height 12
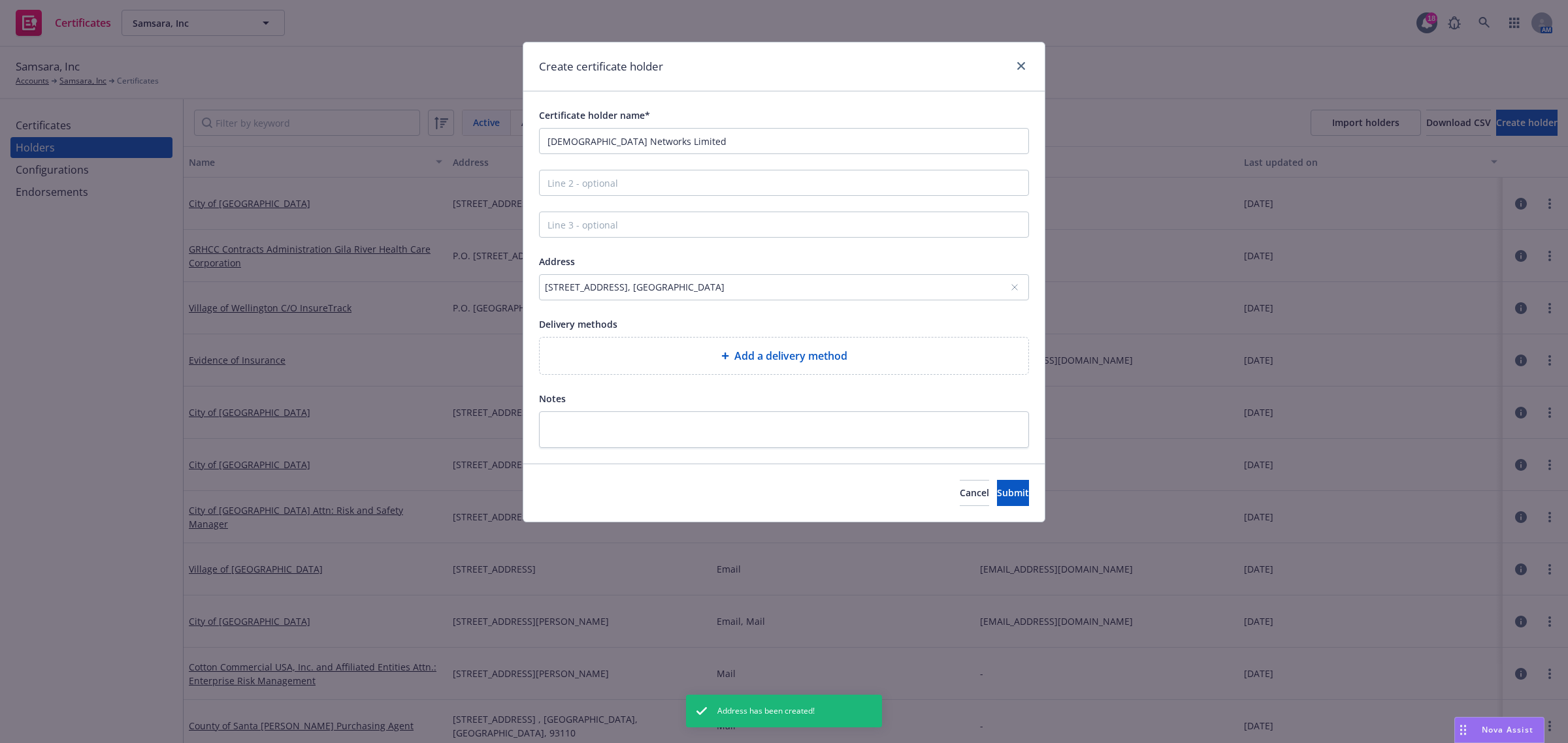
click at [812, 377] on div "Certificate holder name* Samsara Networks Limited Address [STREET_ADDRESS], GBR…" at bounding box center [784, 277] width 490 height 341
click at [813, 350] on span "Add a delivery method" at bounding box center [790, 355] width 113 height 15
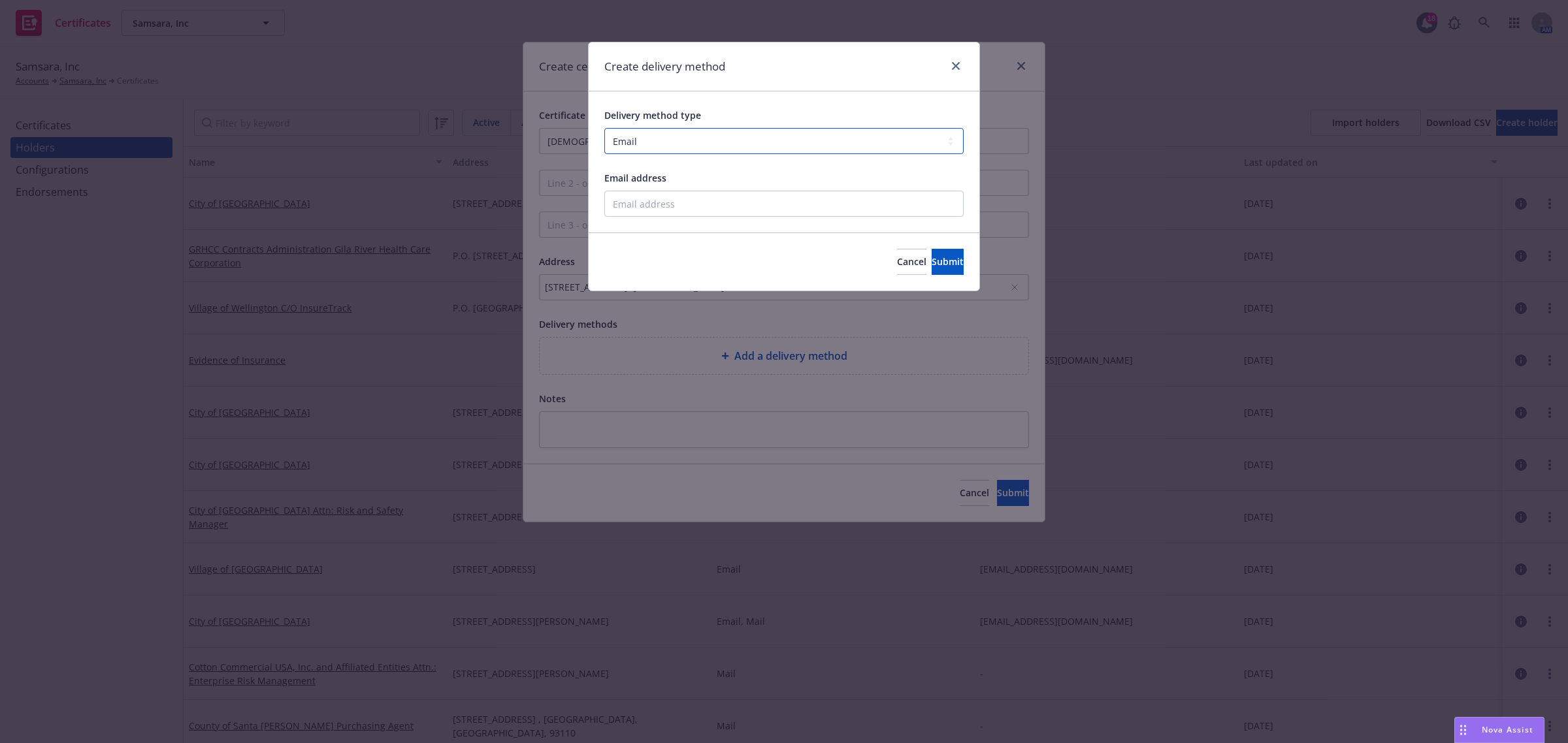
click at [745, 144] on select "Select delivery method type Email Mail Fax Upload to Compliance Website" at bounding box center [784, 140] width 359 height 26
select select "UPLOAD_TO_COMPLIANCE_WEBSITE"
click at [604, 128] on select "Select delivery method type Email Mail Fax Upload to Compliance Website" at bounding box center [784, 140] width 359 height 26
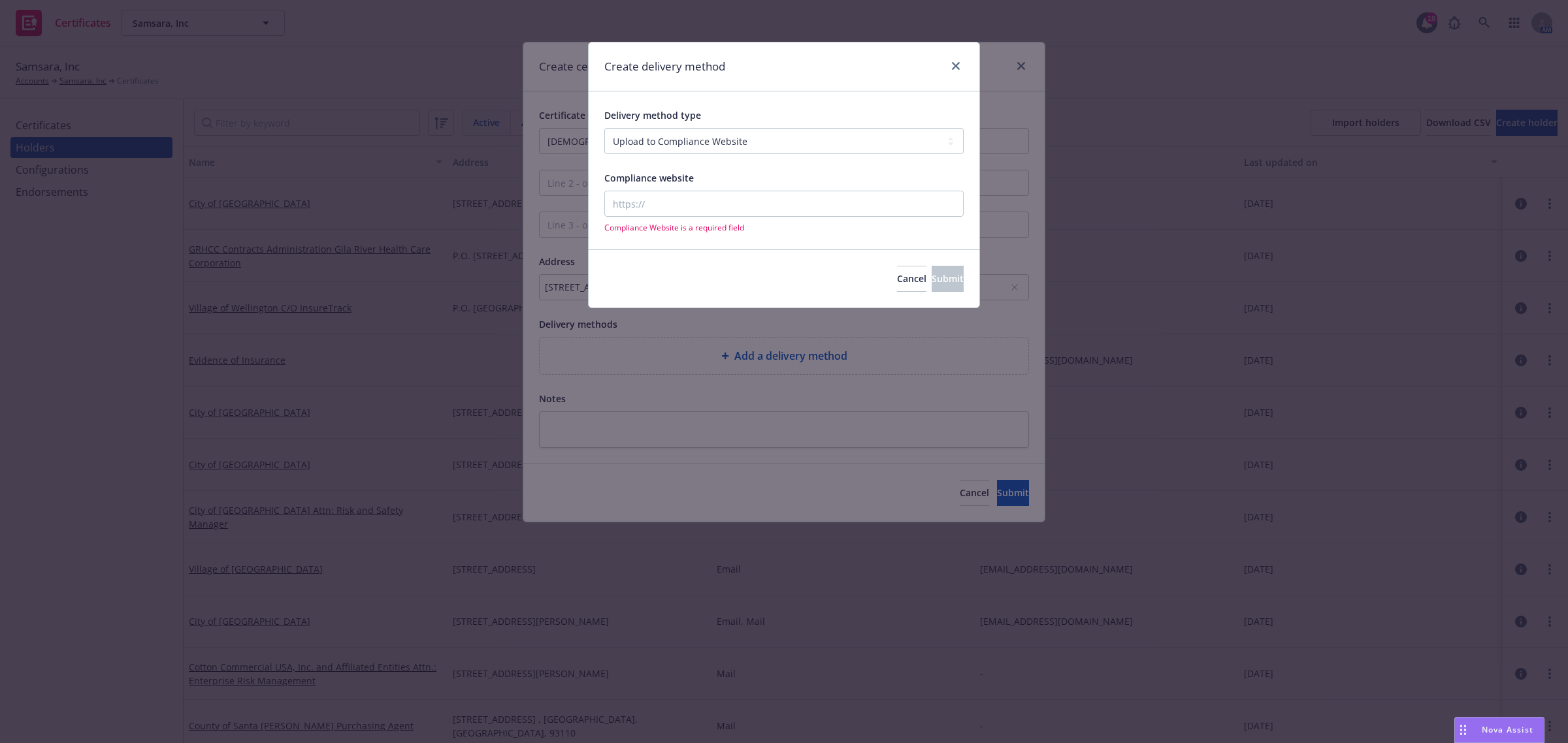
click at [707, 217] on div "Compliance Website is a required field" at bounding box center [784, 211] width 359 height 43
click at [703, 207] on input "Compliance website" at bounding box center [784, 203] width 359 height 26
paste input "[URL][DOMAIN_NAME]"
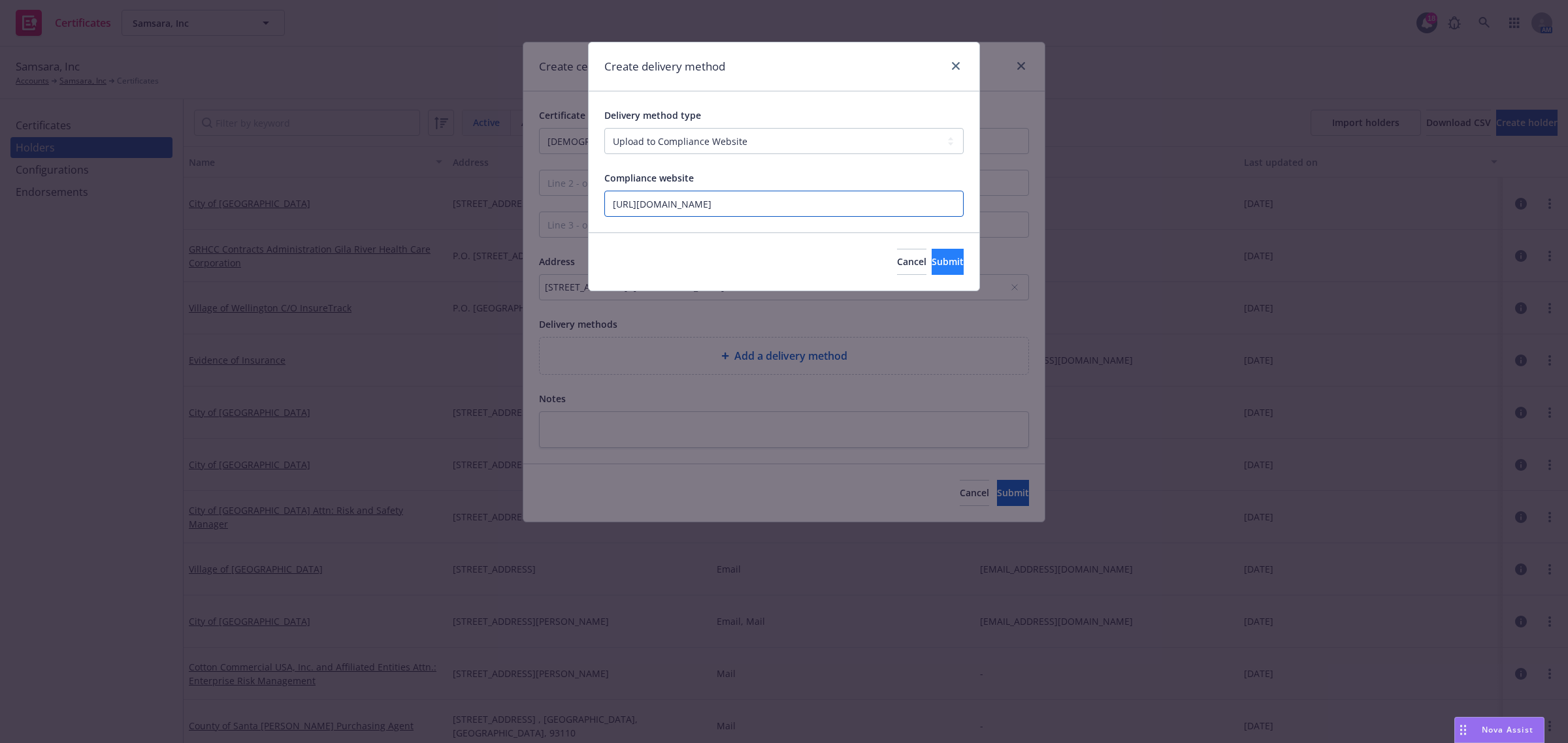
type input "[URL][DOMAIN_NAME]"
click at [931, 258] on span "Submit" at bounding box center [947, 261] width 32 height 12
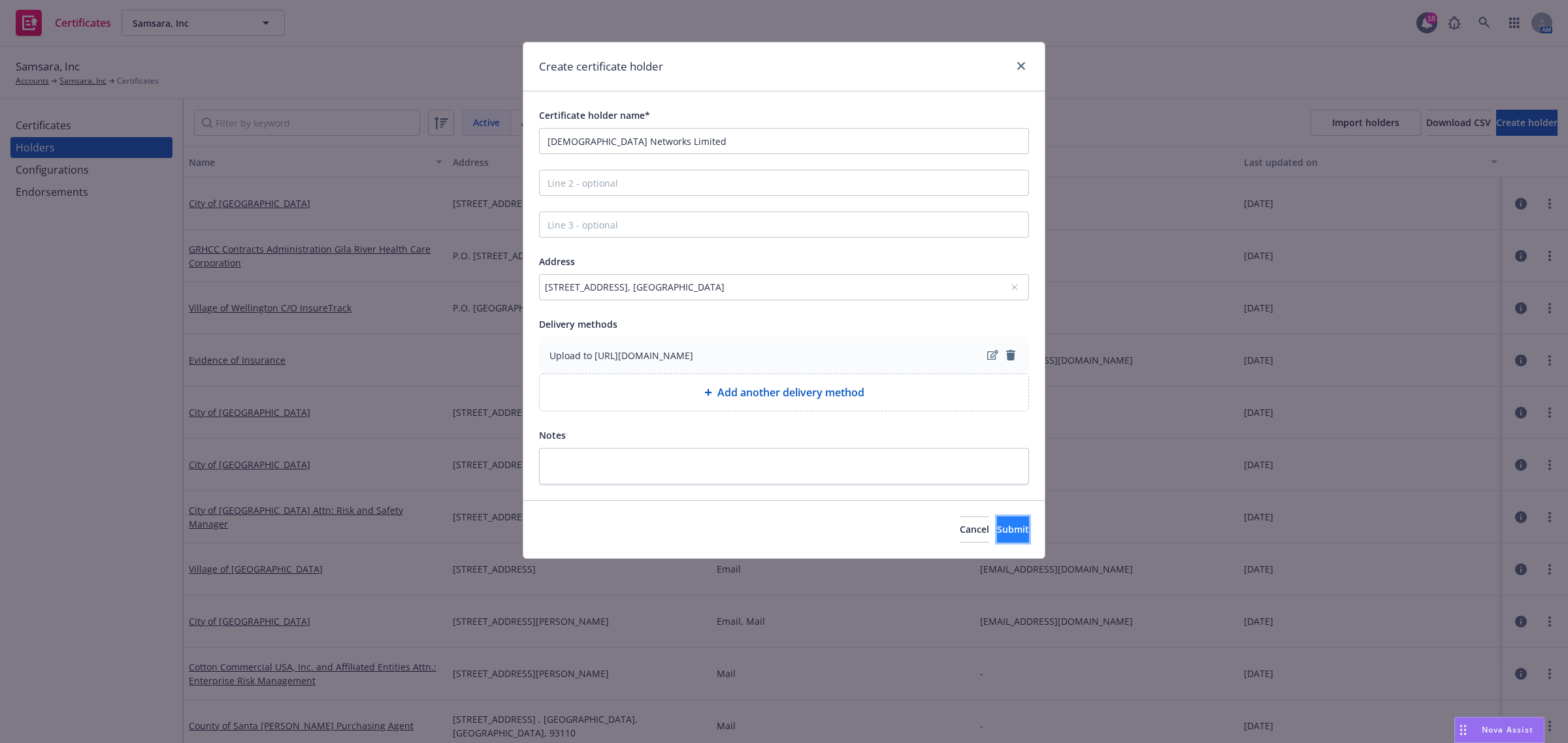
click at [997, 530] on span "Submit" at bounding box center [1013, 529] width 32 height 12
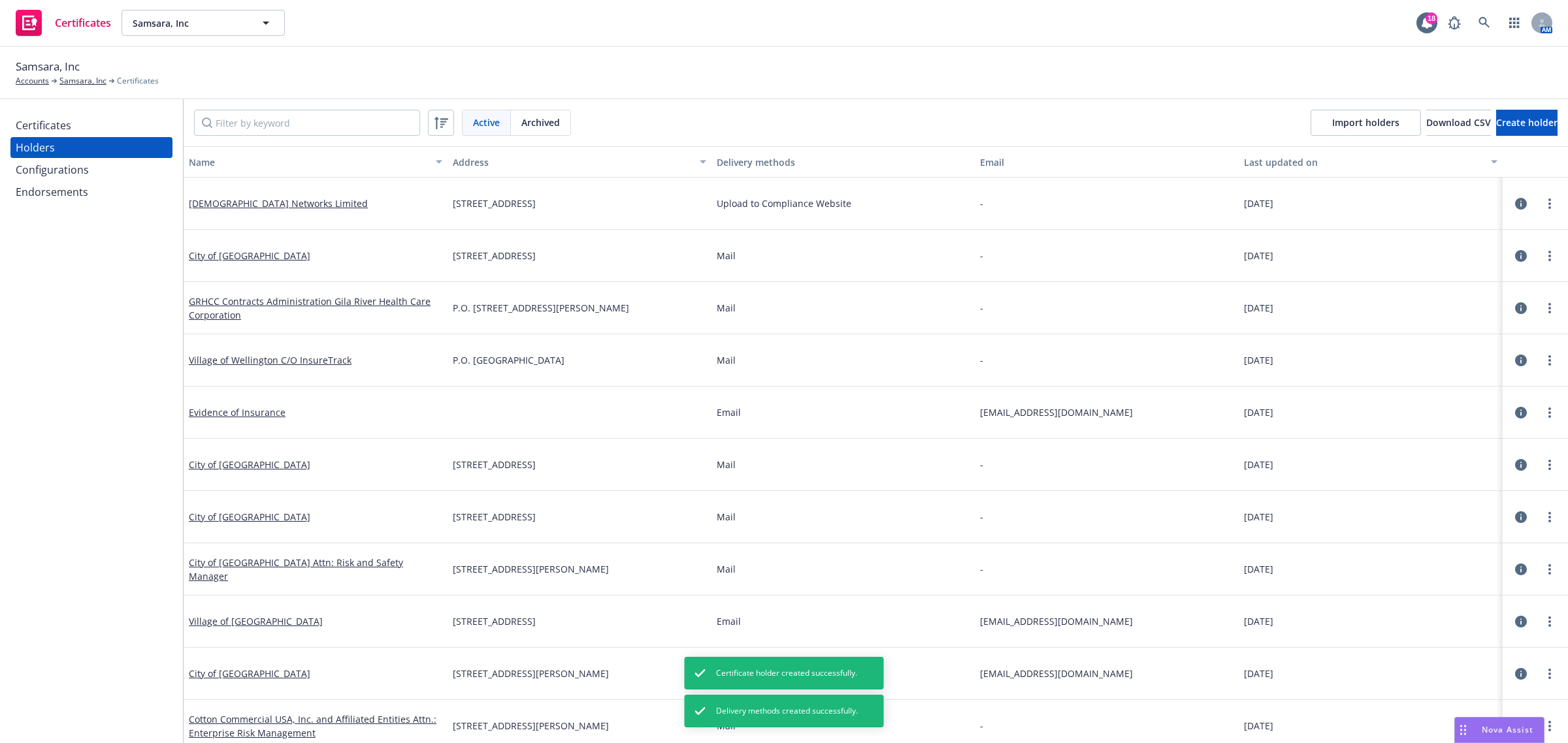
click at [87, 129] on div "Certificates" at bounding box center [91, 126] width 152 height 21
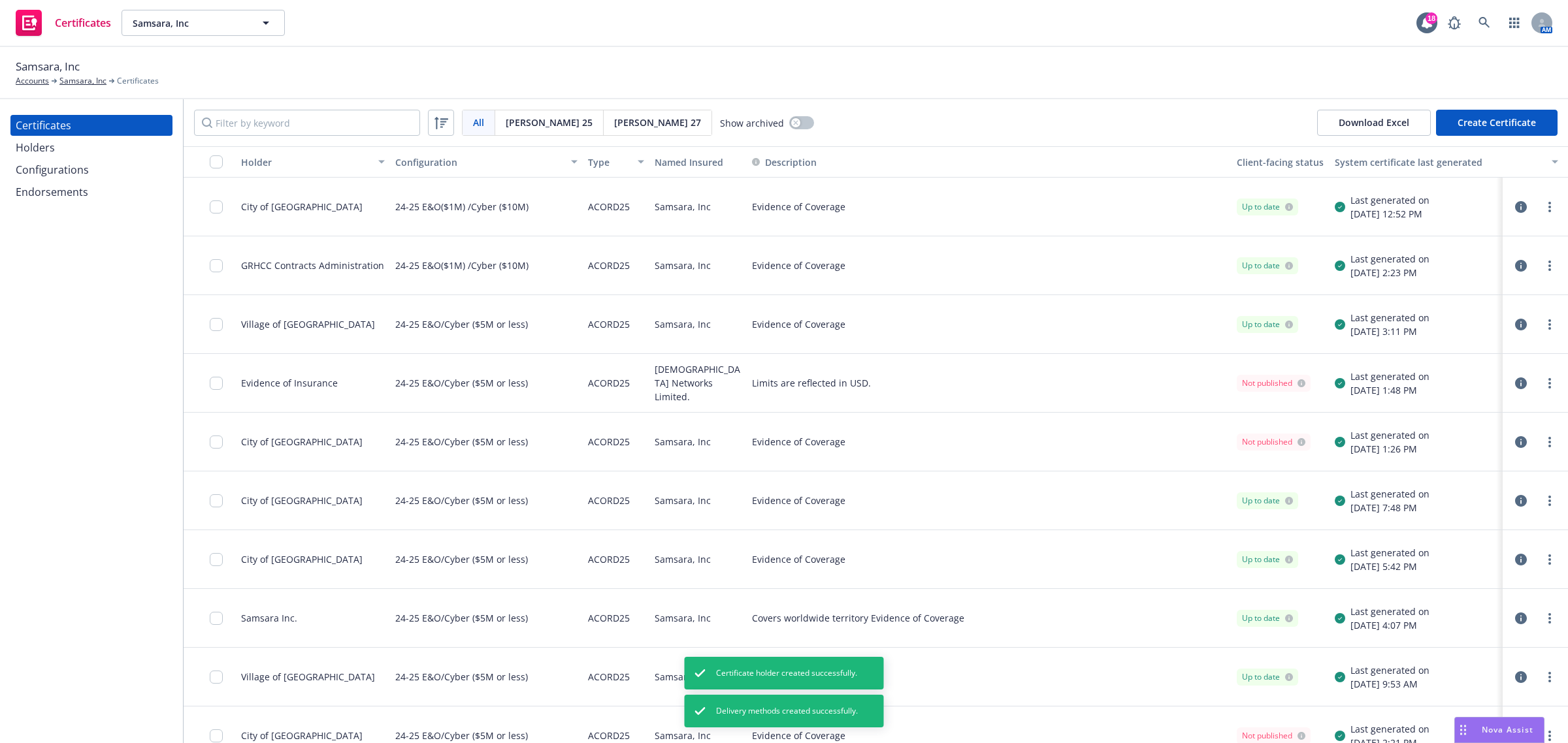
click at [1483, 115] on button "Create Certificate" at bounding box center [1497, 122] width 121 height 26
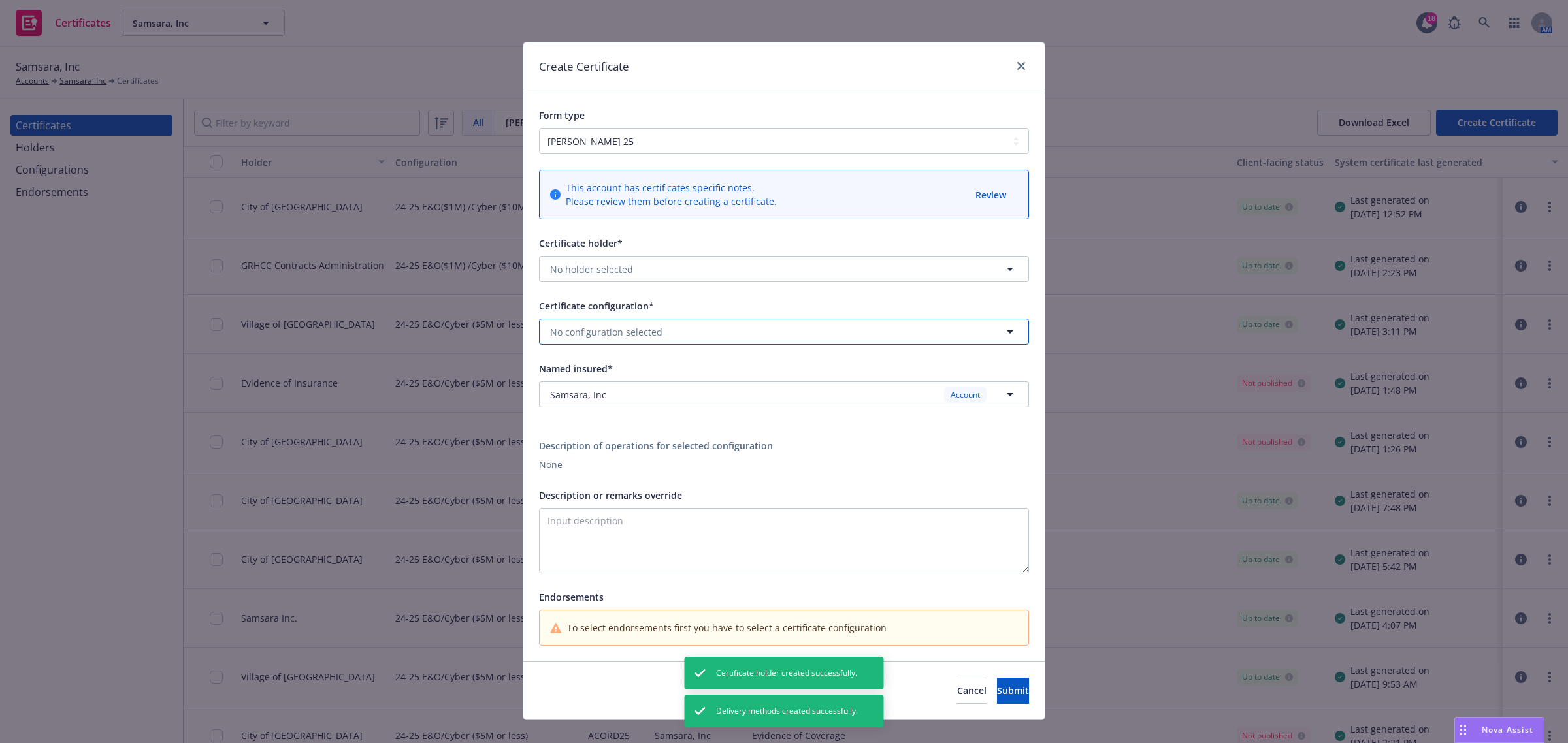
click at [655, 329] on button "No configuration selected" at bounding box center [784, 331] width 490 height 26
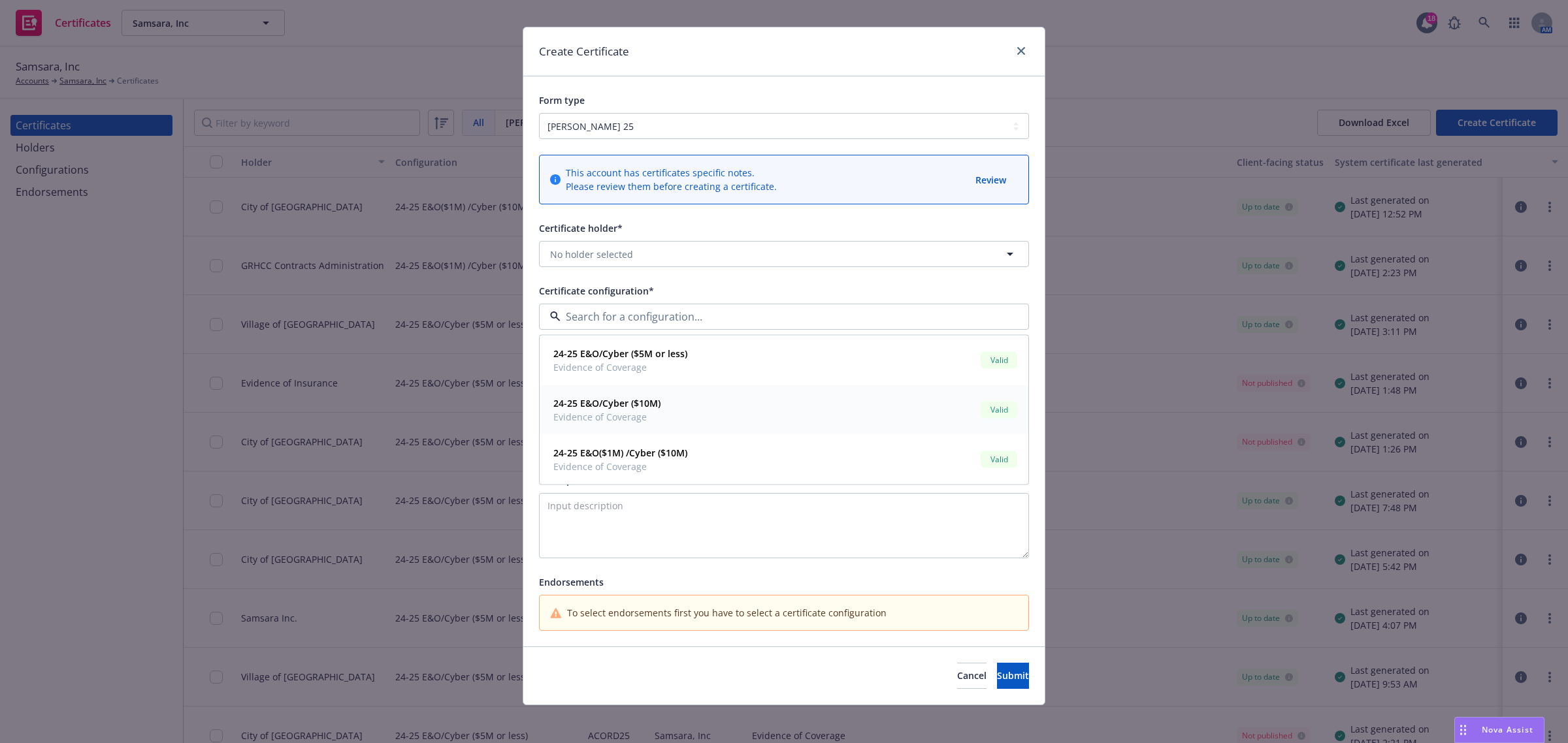
scroll to position [20, 0]
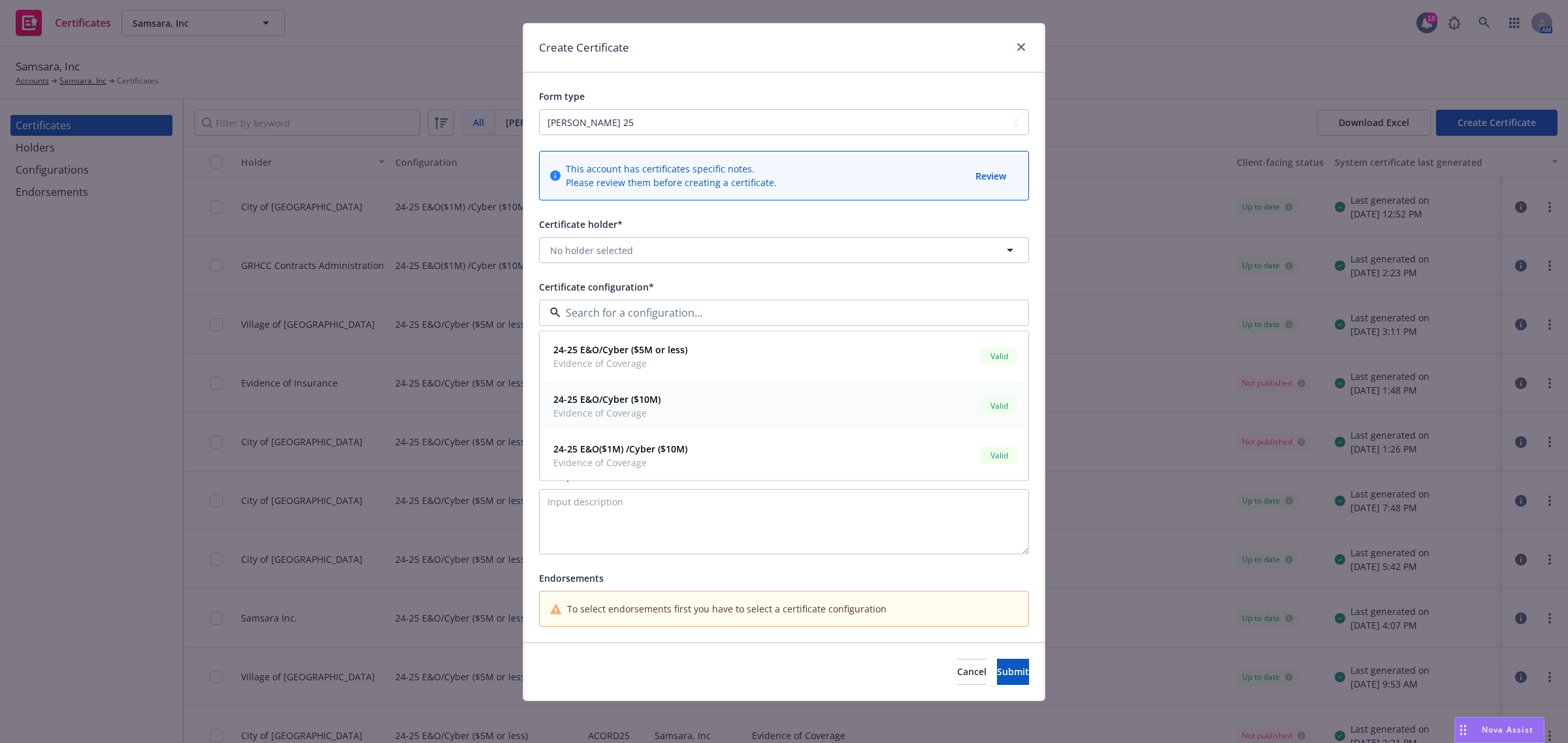
click at [753, 409] on div "24-25 E&O/Cyber ($10M) Evidence of Coverage Valid" at bounding box center [784, 406] width 472 height 32
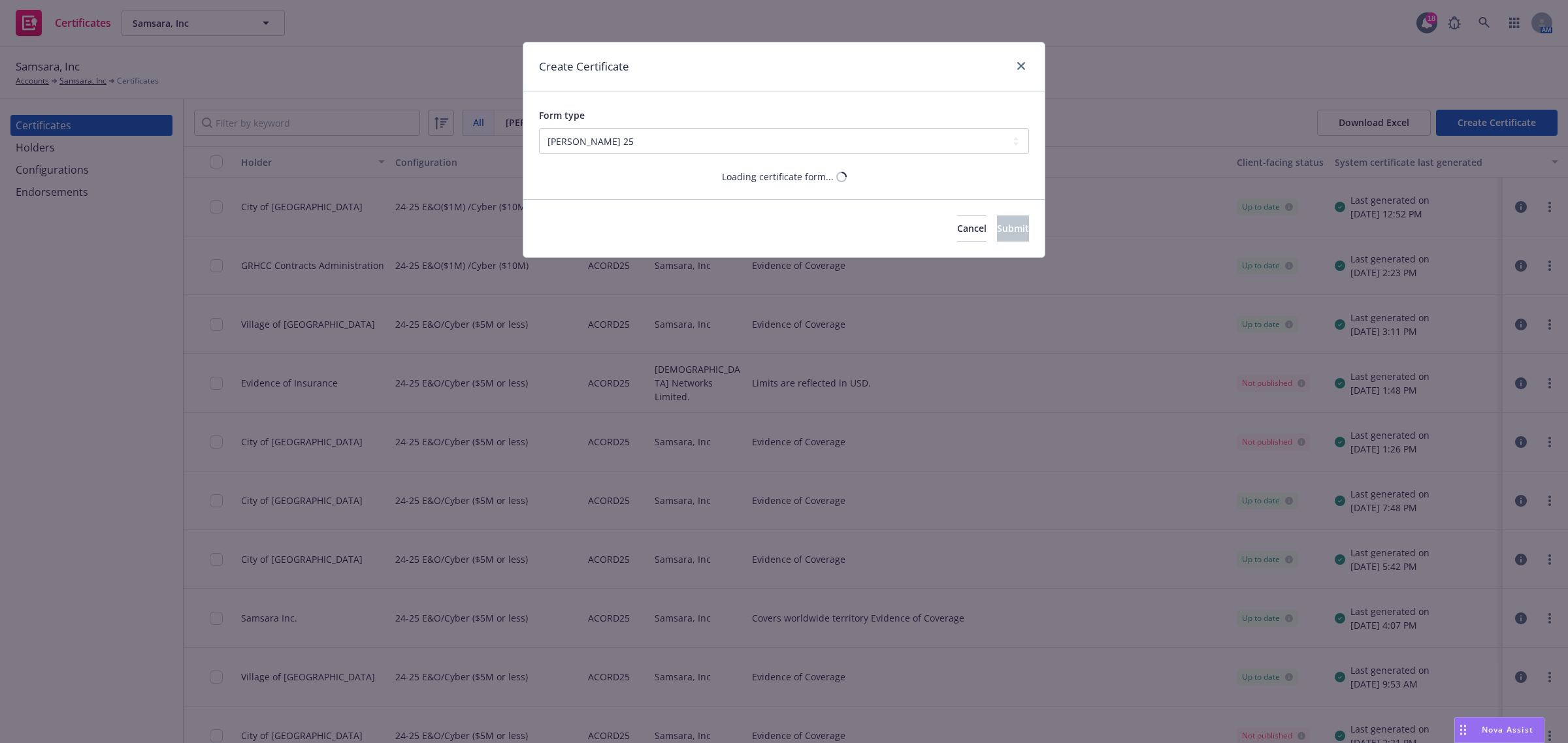
scroll to position [0, 0]
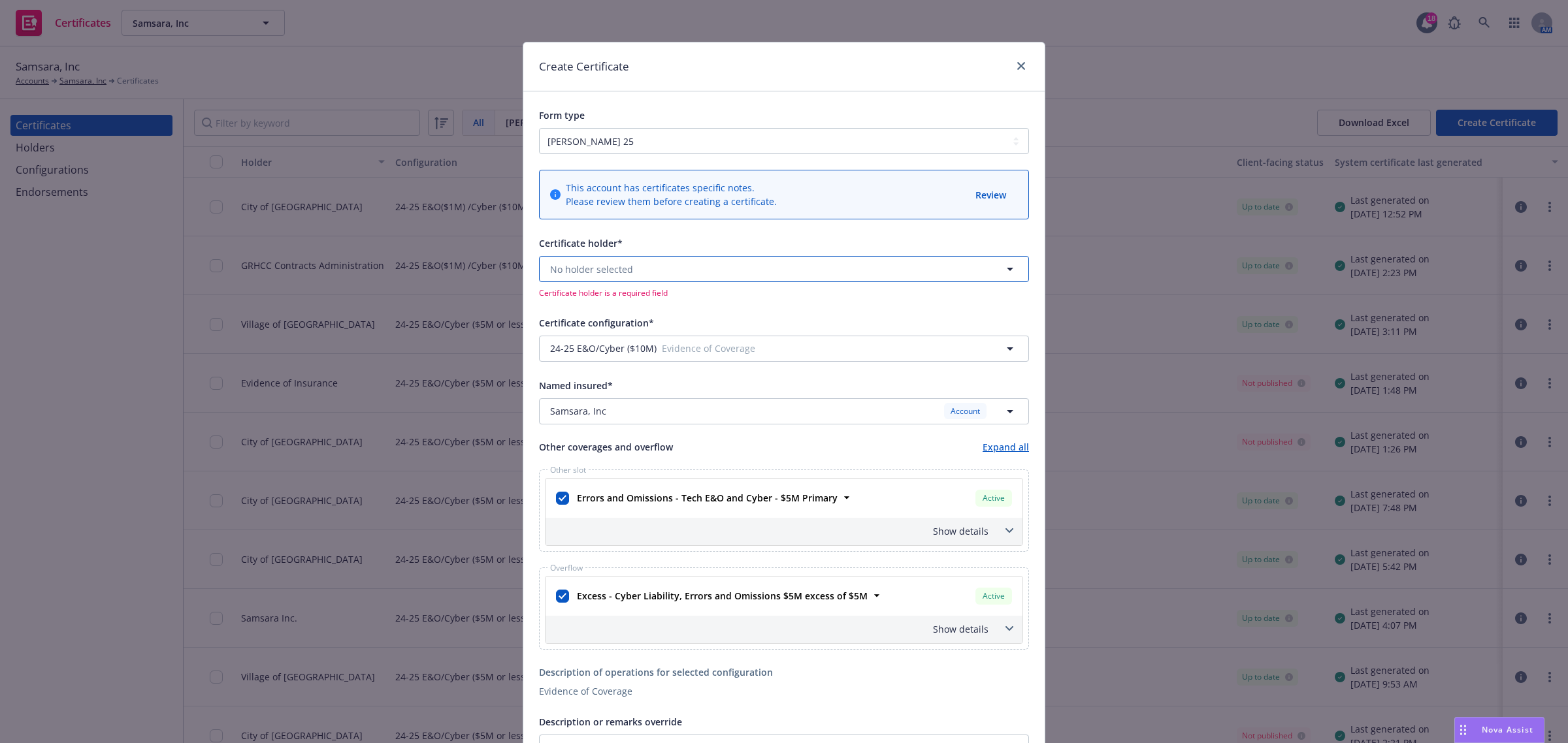
click at [642, 274] on button "No holder selected" at bounding box center [784, 269] width 490 height 26
type input "[DEMOGRAPHIC_DATA]"
click at [643, 318] on span "[STREET_ADDRESS], [GEOGRAPHIC_DATA]" at bounding box center [645, 319] width 184 height 13
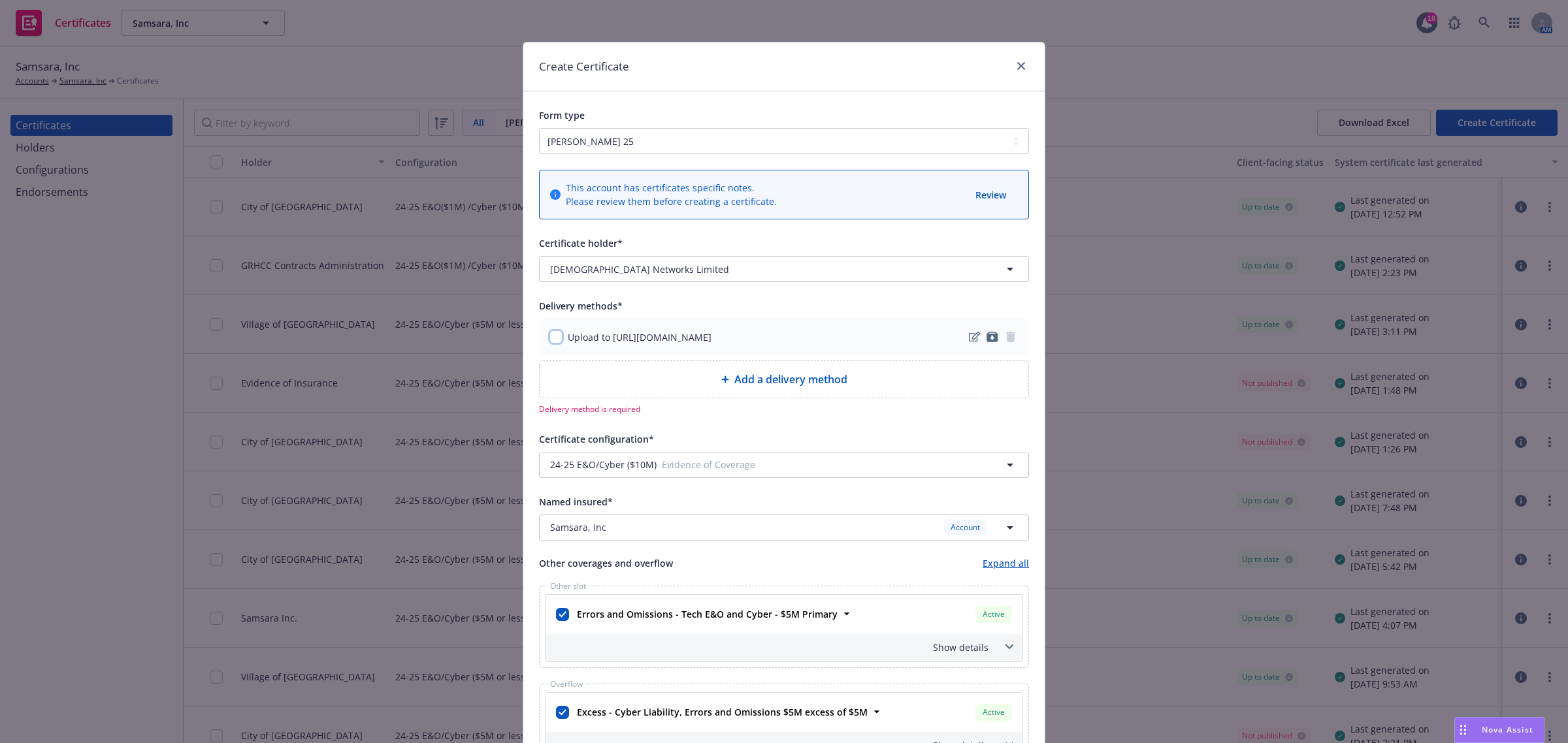
click at [550, 340] on input "checkbox" at bounding box center [556, 337] width 13 height 13
checkbox input "true"
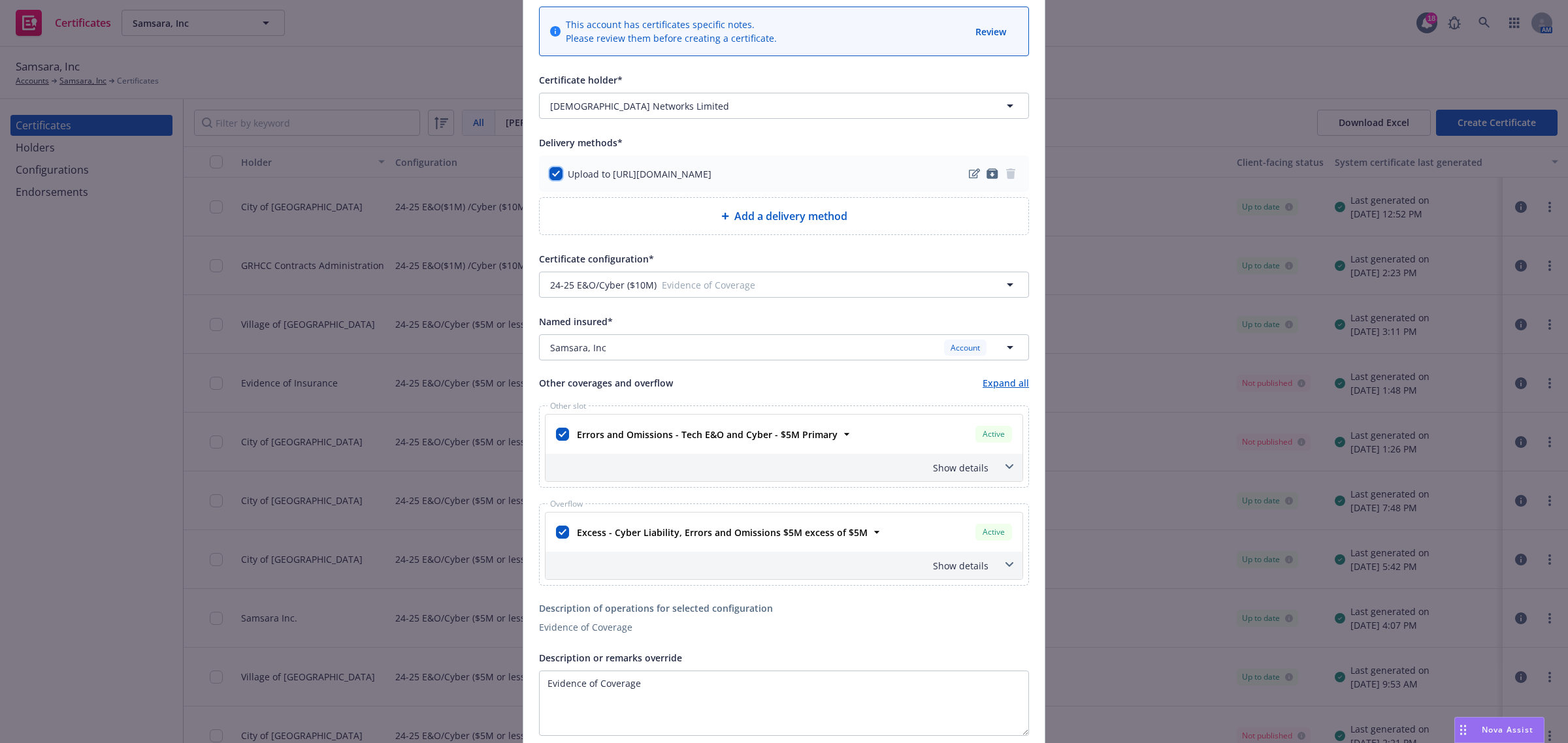
scroll to position [245, 0]
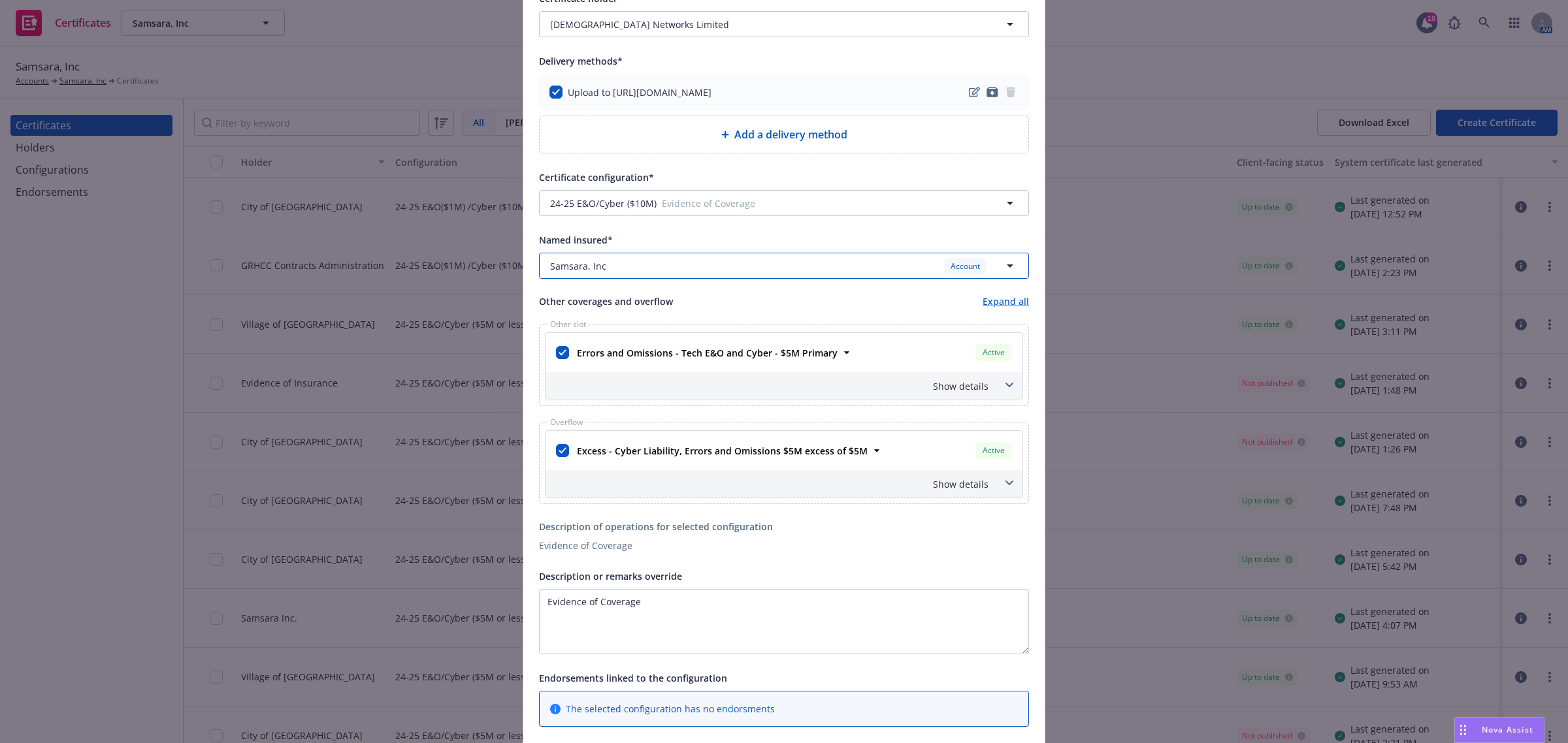
click at [722, 267] on div "Samsara, Inc Account" at bounding box center [776, 266] width 452 height 16
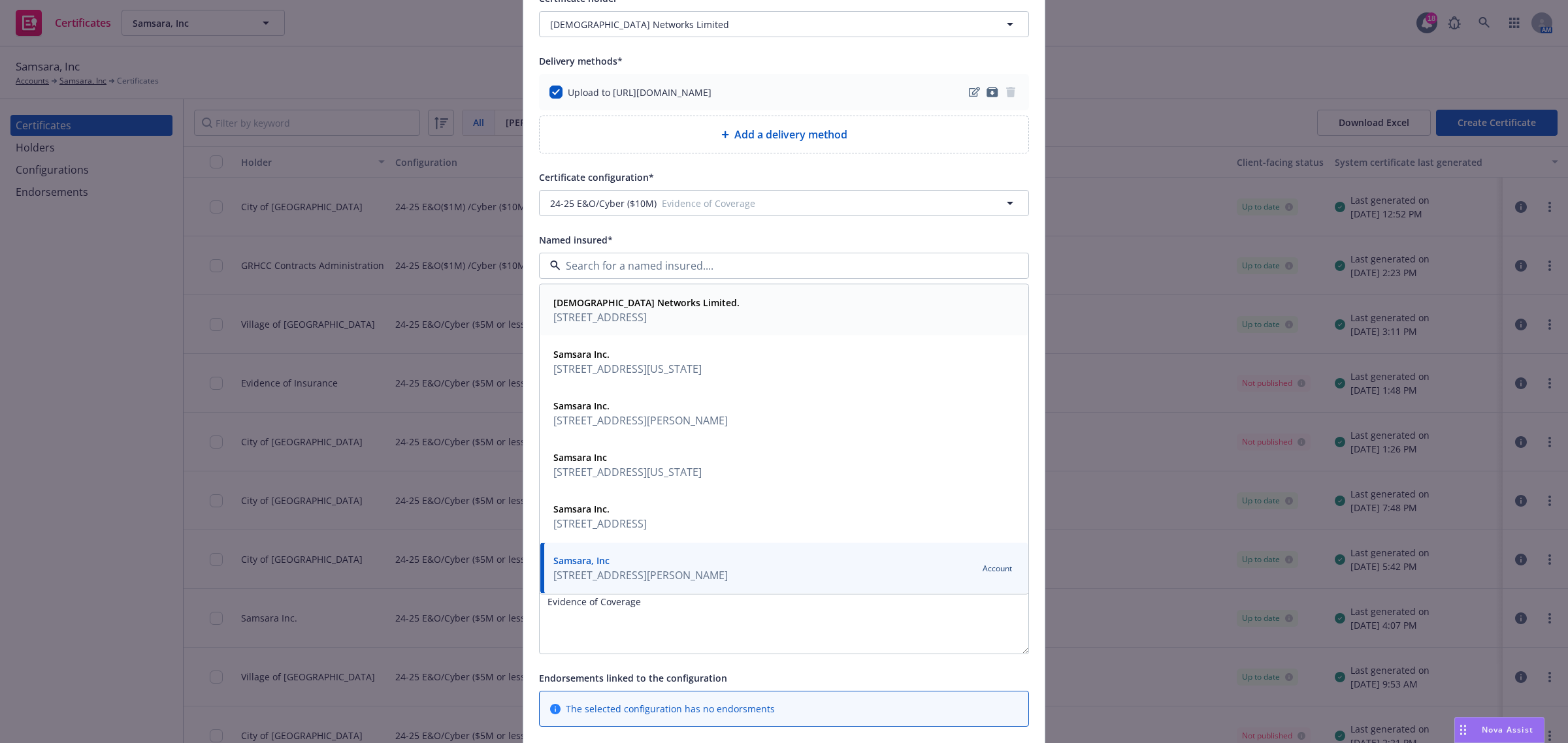
click at [799, 307] on div "[DEMOGRAPHIC_DATA] Networks Limited. [STREET_ADDRESS]" at bounding box center [784, 311] width 472 height 34
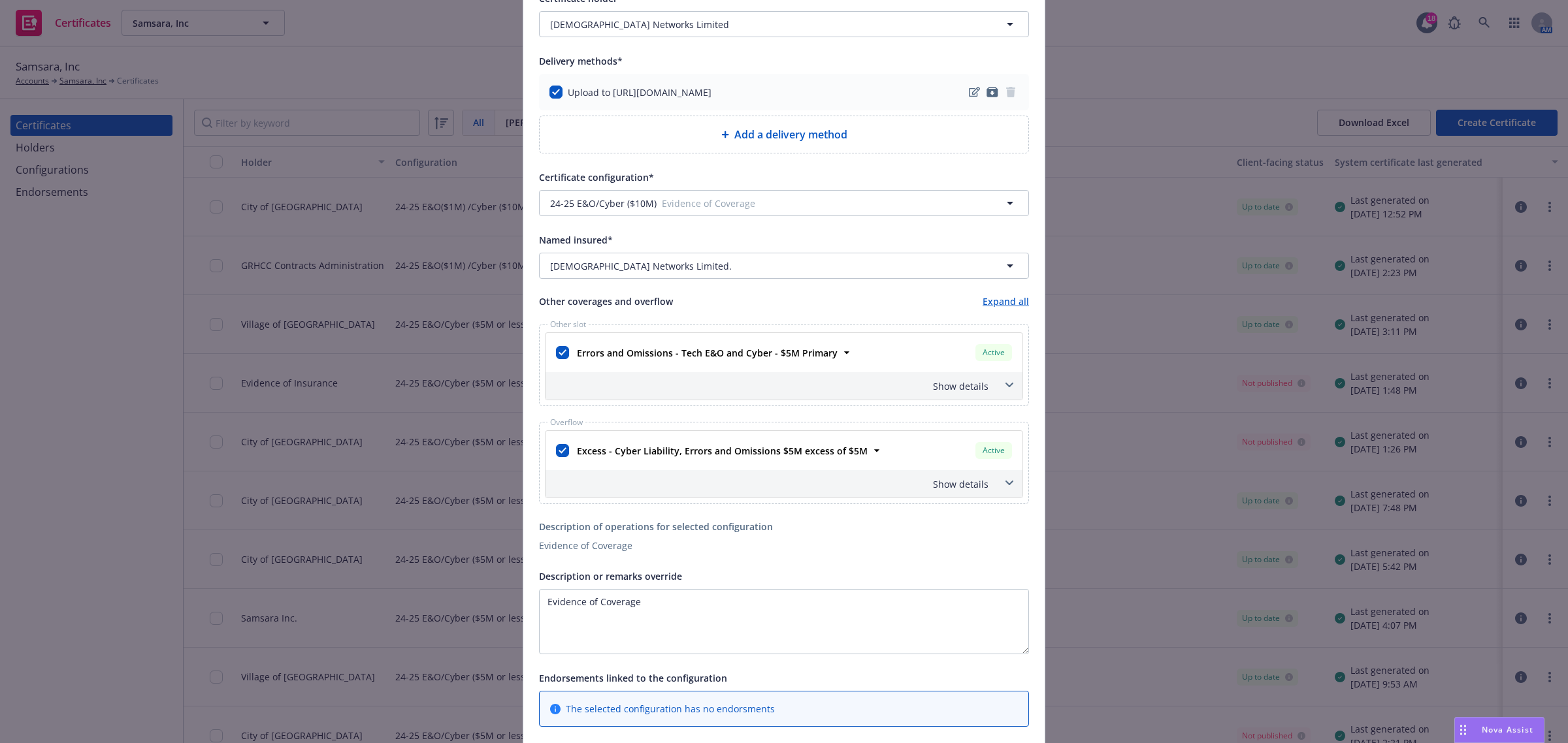
click at [1008, 487] on span at bounding box center [1009, 483] width 21 height 21
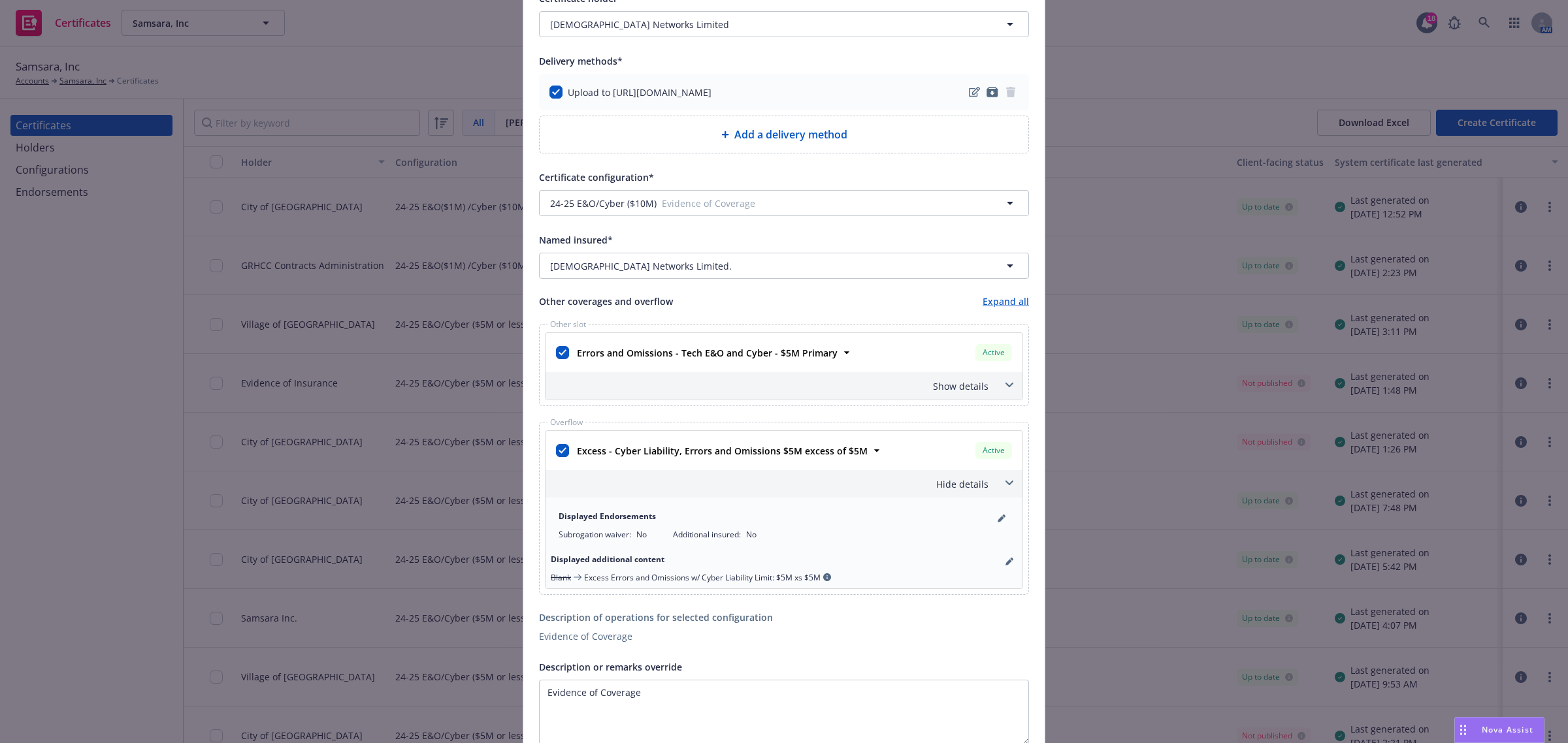
click at [1002, 390] on span at bounding box center [1009, 385] width 21 height 21
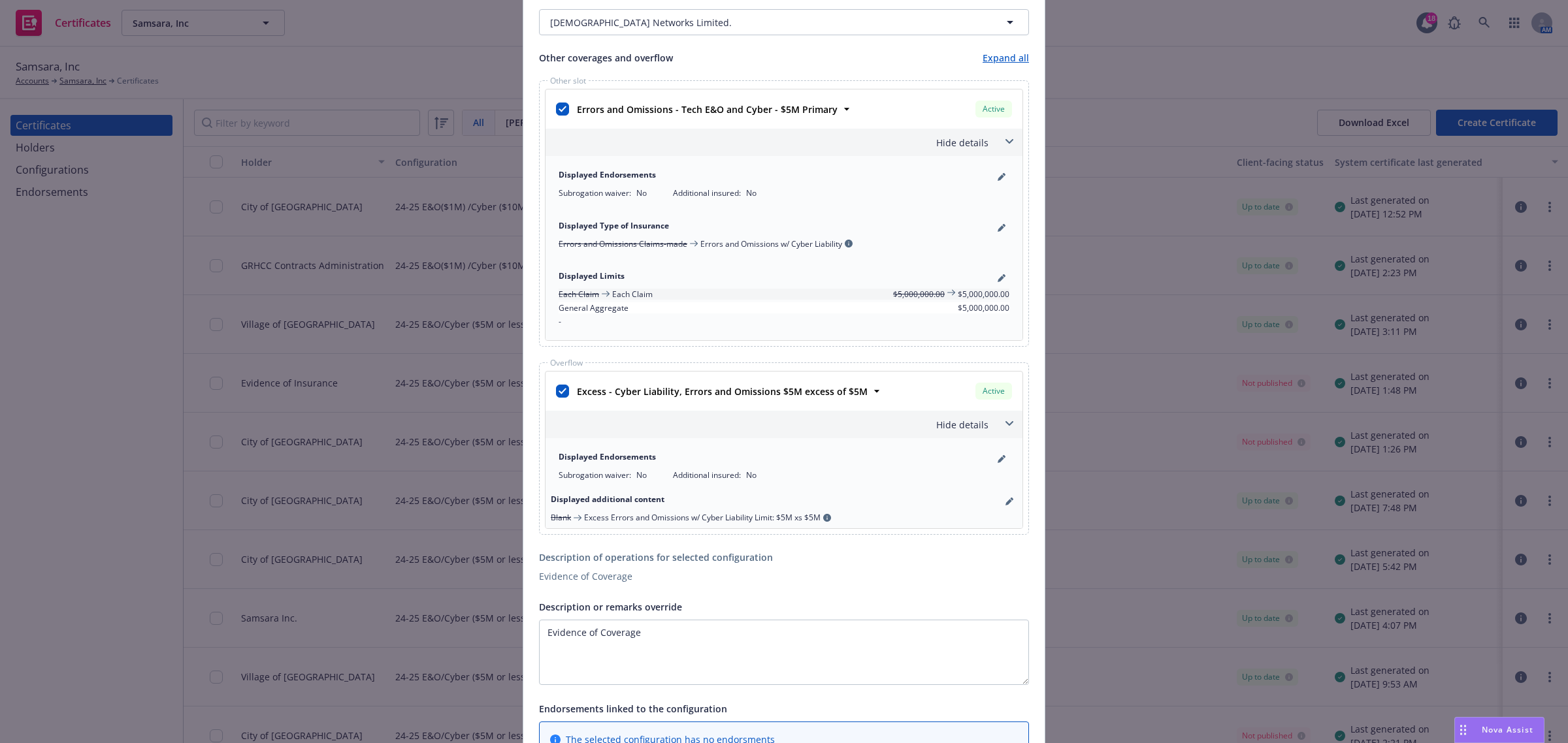
scroll to position [490, 0]
click at [1006, 503] on icon "pencil" at bounding box center [1009, 500] width 8 height 8
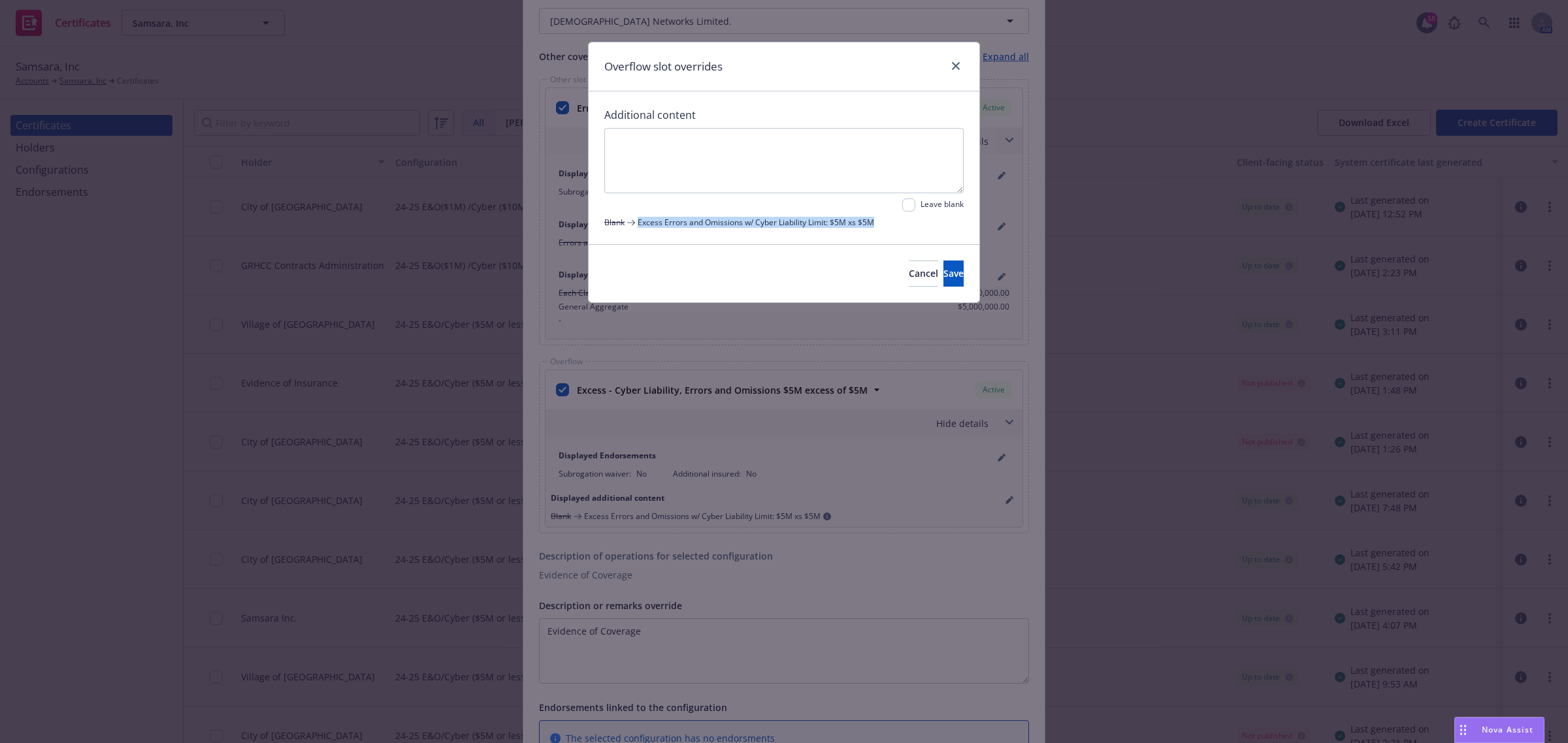
drag, startPoint x: 638, startPoint y: 222, endPoint x: 894, endPoint y: 217, distance: 256.0
click at [894, 217] on div "Blank Excess Errors and Omissions w/ Cyber Liability Limit: $5M xs $5M" at bounding box center [784, 223] width 359 height 11
copy span "Excess Errors and Omissions w/ Cyber Liability Limit: $5M xs $5M"
click at [795, 160] on textarea at bounding box center [784, 160] width 359 height 66
paste textarea "Excess Errors and Omissions w/ Cyber Liability Limit: $5M xs $5M"
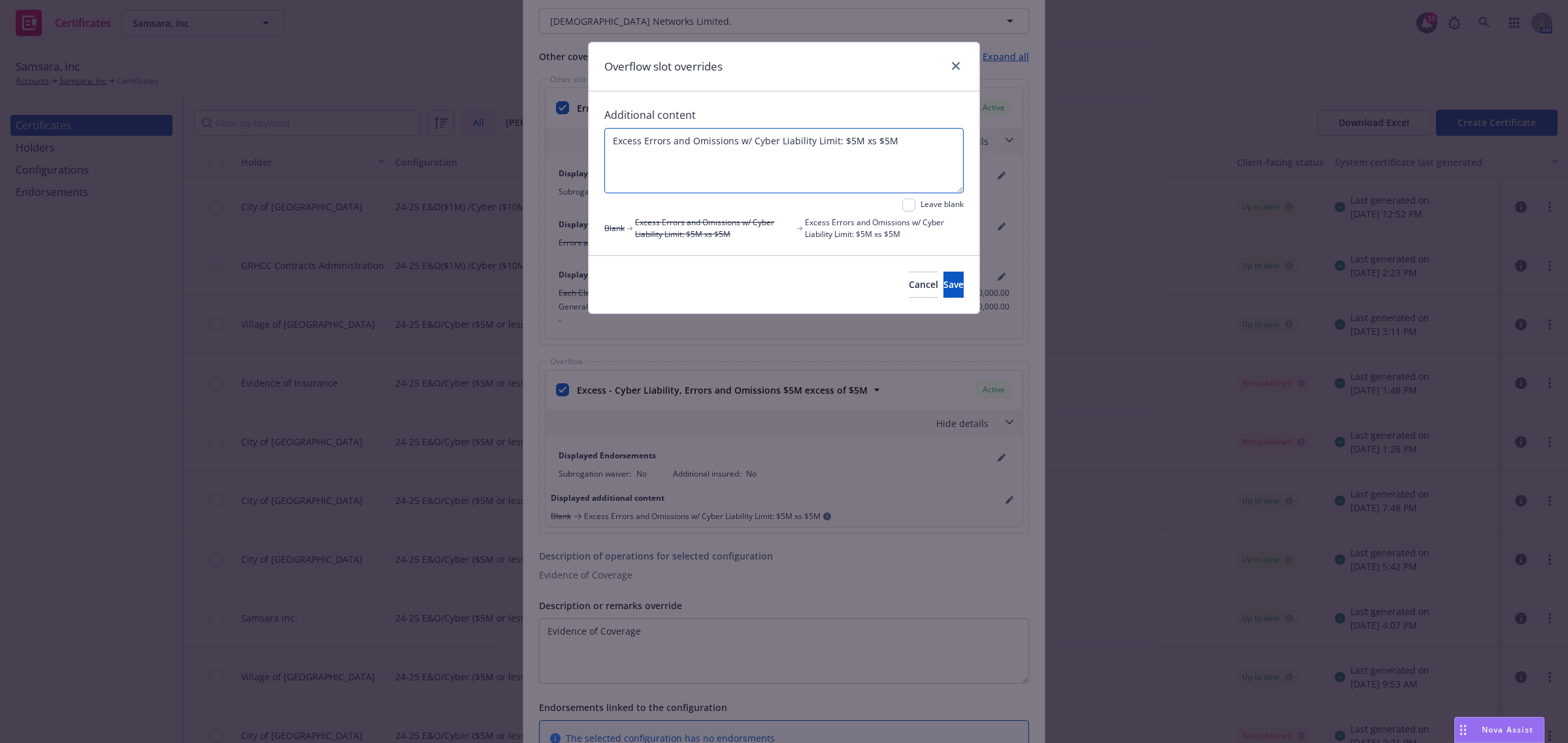
click at [849, 139] on textarea "Excess Errors and Omissions w/ Cyber Liability Limit: $5M xs $5M" at bounding box center [784, 160] width 359 height 66
type textarea "Excess Errors and Omissions w/ Cyber Liability Limit: $2M xs $5M"
click at [944, 279] on span "Save" at bounding box center [953, 284] width 20 height 12
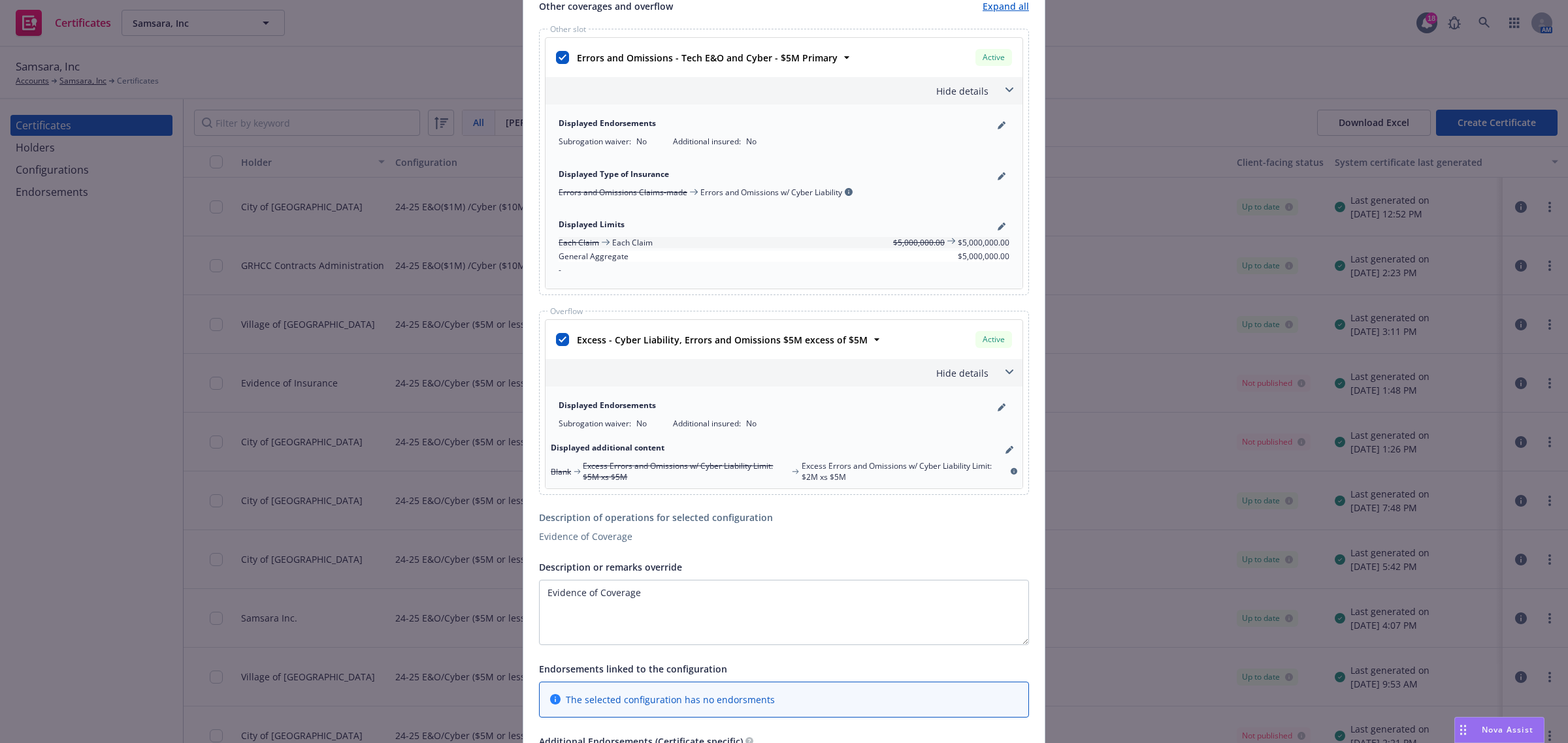
scroll to position [788, 0]
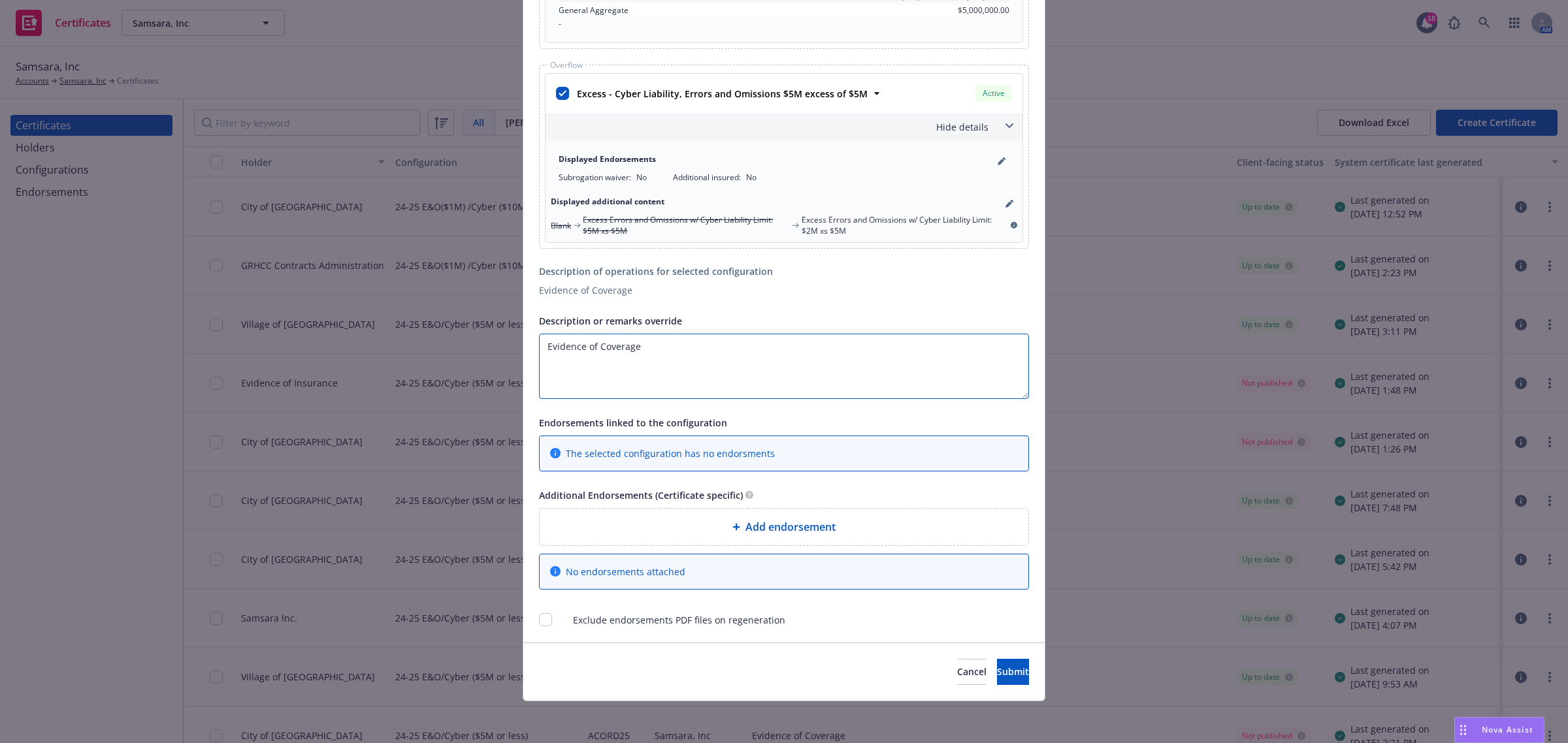
click at [697, 351] on textarea "Evidence of Coverage" at bounding box center [784, 366] width 490 height 66
paste textarea "“Limits are reflected in USD.”"
click at [543, 358] on textarea "Evidence of Coverage “Limits are reflected in USD." at bounding box center [784, 366] width 490 height 66
type textarea "Evidence of Coverage Limits are reflected in USD."
click at [997, 670] on button "Submit" at bounding box center [1013, 672] width 32 height 26
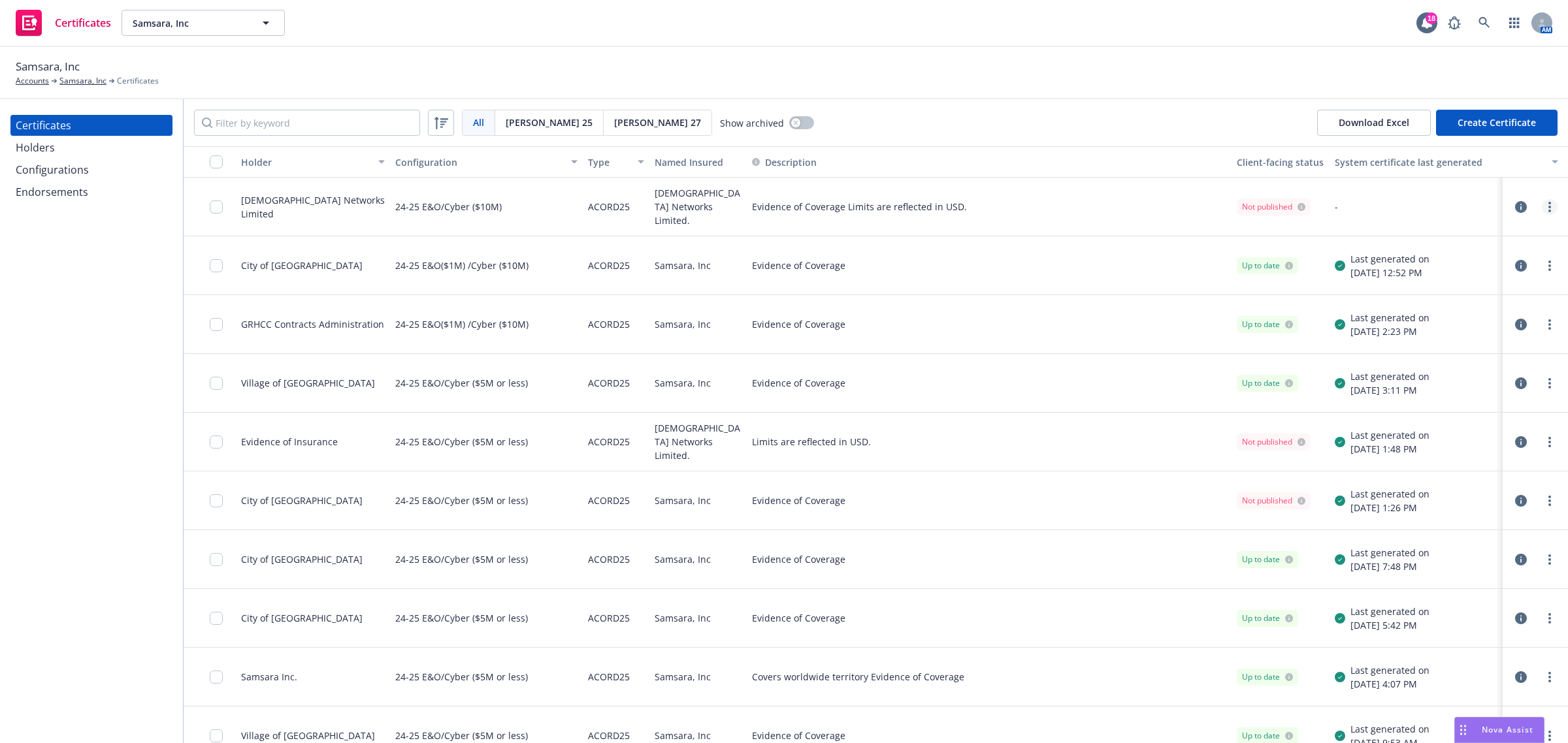
click at [1542, 206] on link "more" at bounding box center [1550, 207] width 15 height 15
click at [1503, 279] on link "Regenerate" at bounding box center [1439, 285] width 209 height 26
click at [1542, 205] on link "more" at bounding box center [1550, 207] width 15 height 15
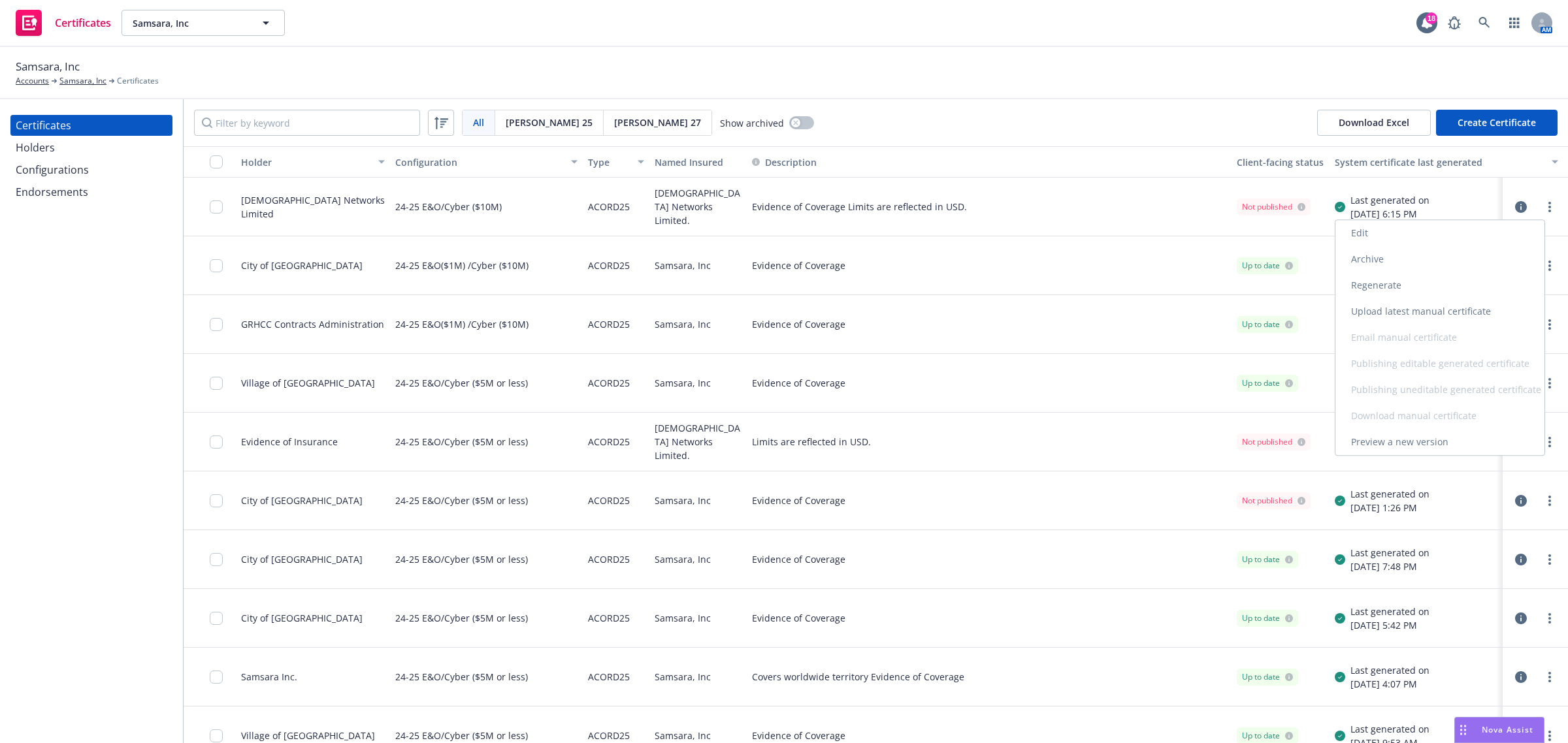
click at [1452, 444] on link "Preview a new version" at bounding box center [1439, 441] width 209 height 26
click at [219, 202] on input "checkbox" at bounding box center [216, 207] width 13 height 13
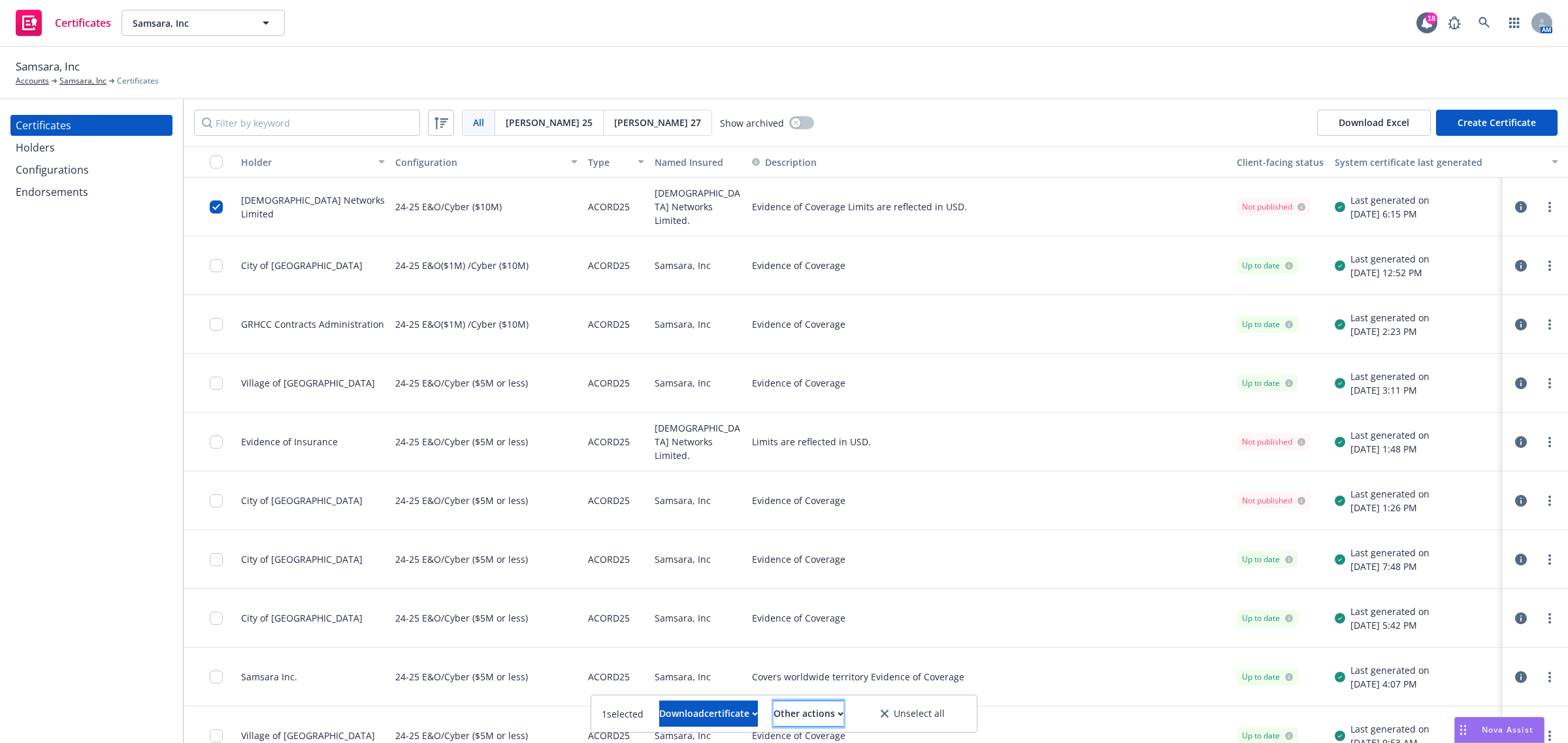
click at [799, 707] on div "Other actions" at bounding box center [808, 713] width 70 height 25
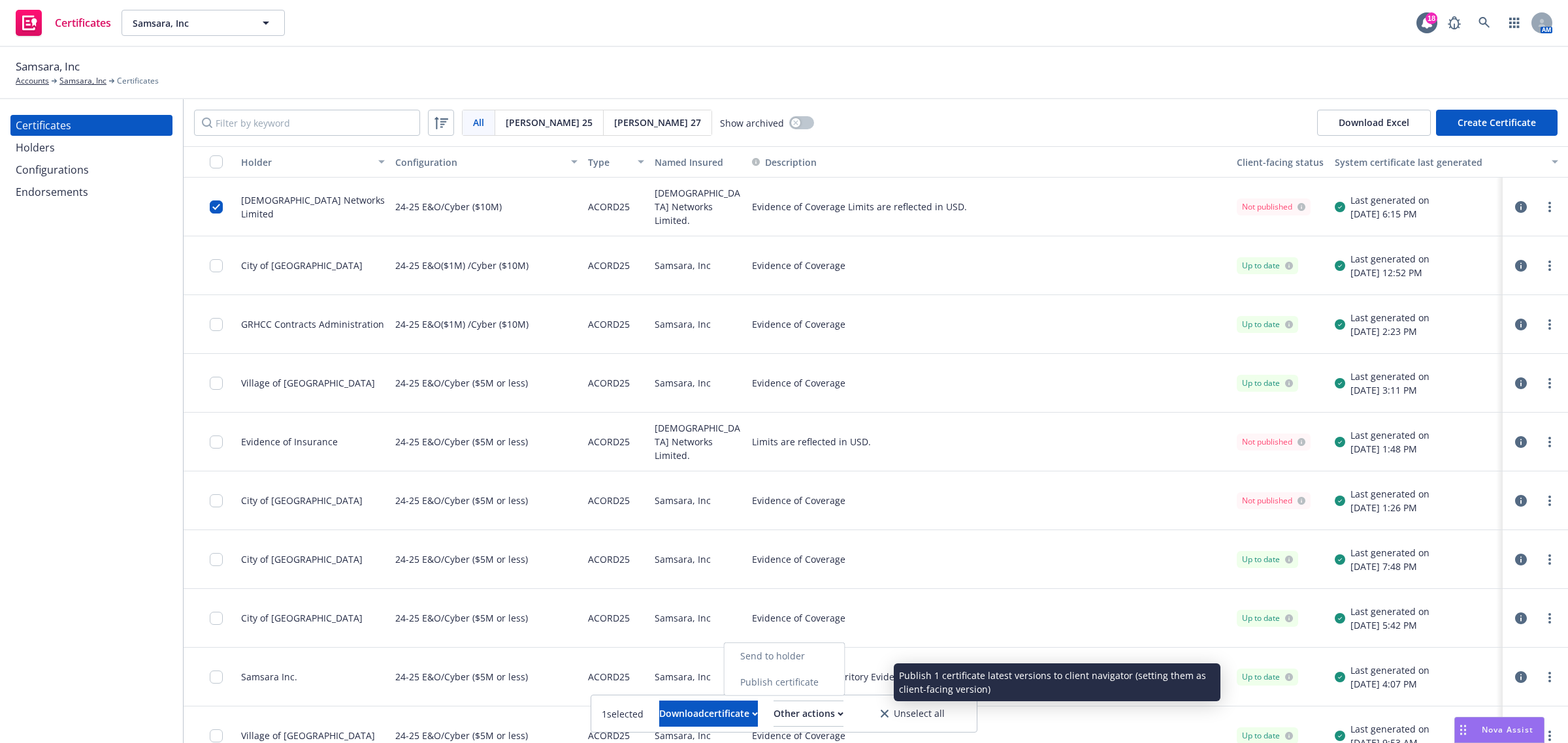
click at [825, 686] on link "Publish certificate" at bounding box center [784, 682] width 120 height 26
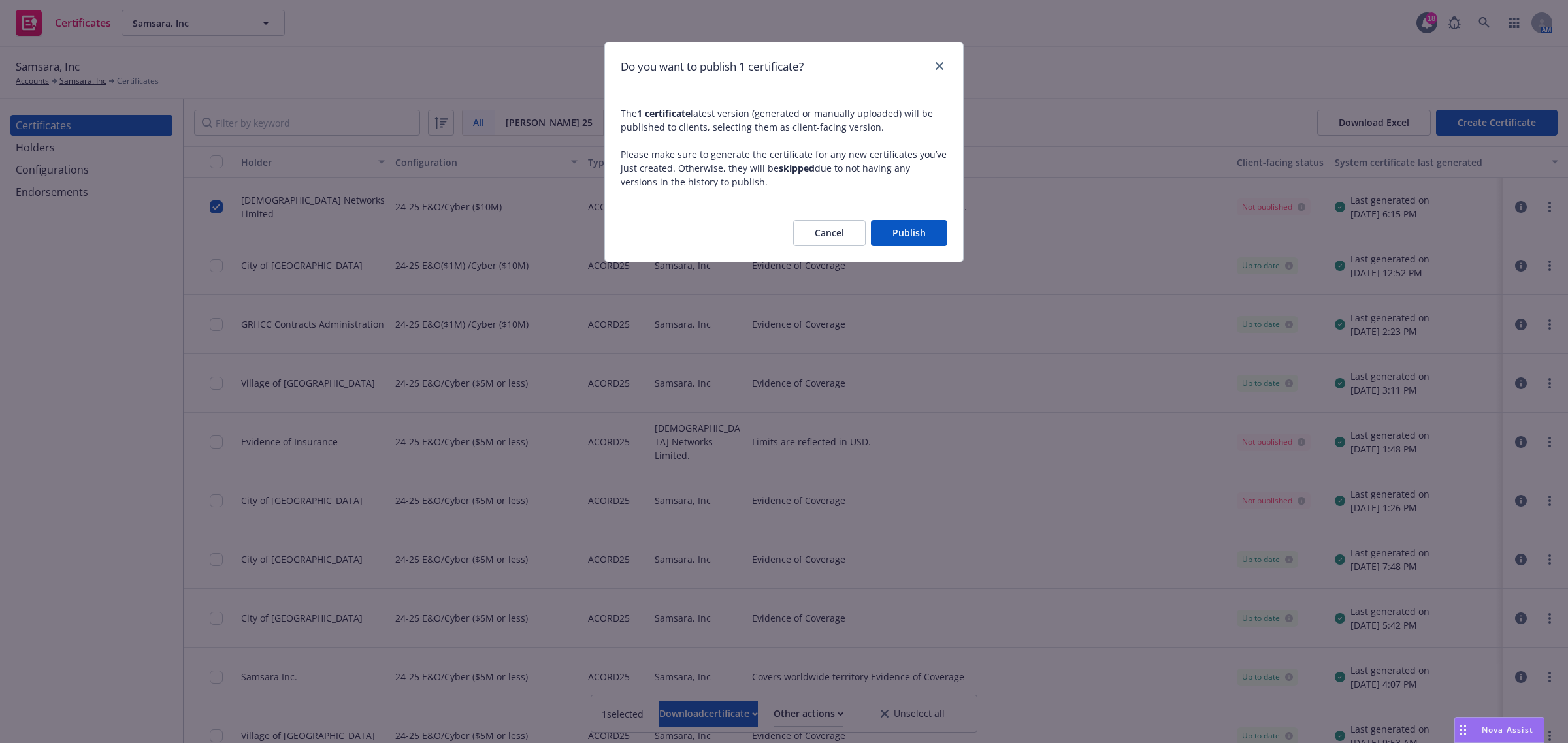
click at [924, 225] on button "Publish" at bounding box center [909, 232] width 76 height 26
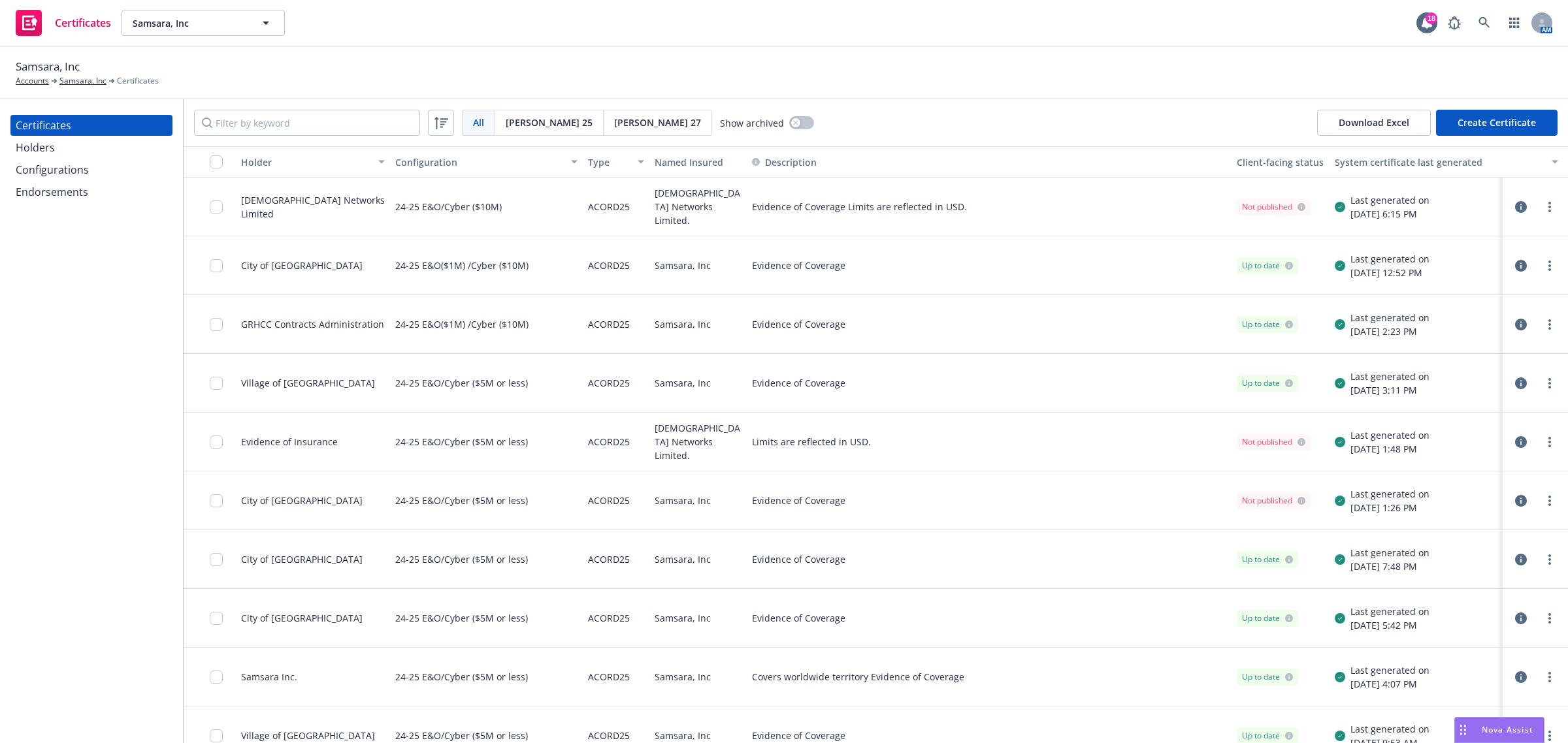
click at [1516, 206] on icon "button" at bounding box center [1521, 207] width 11 height 11
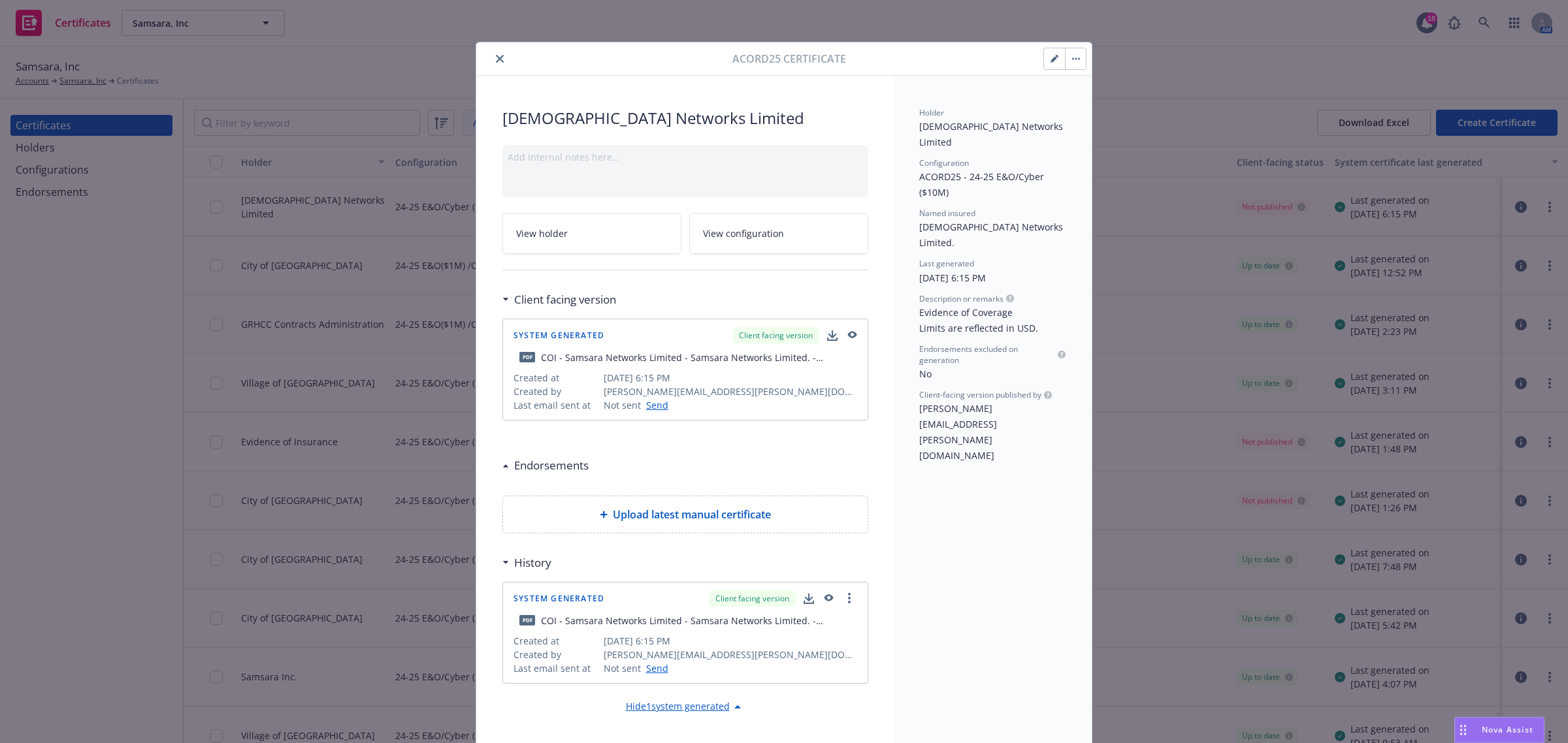
click at [496, 59] on icon "close" at bounding box center [499, 59] width 8 height 8
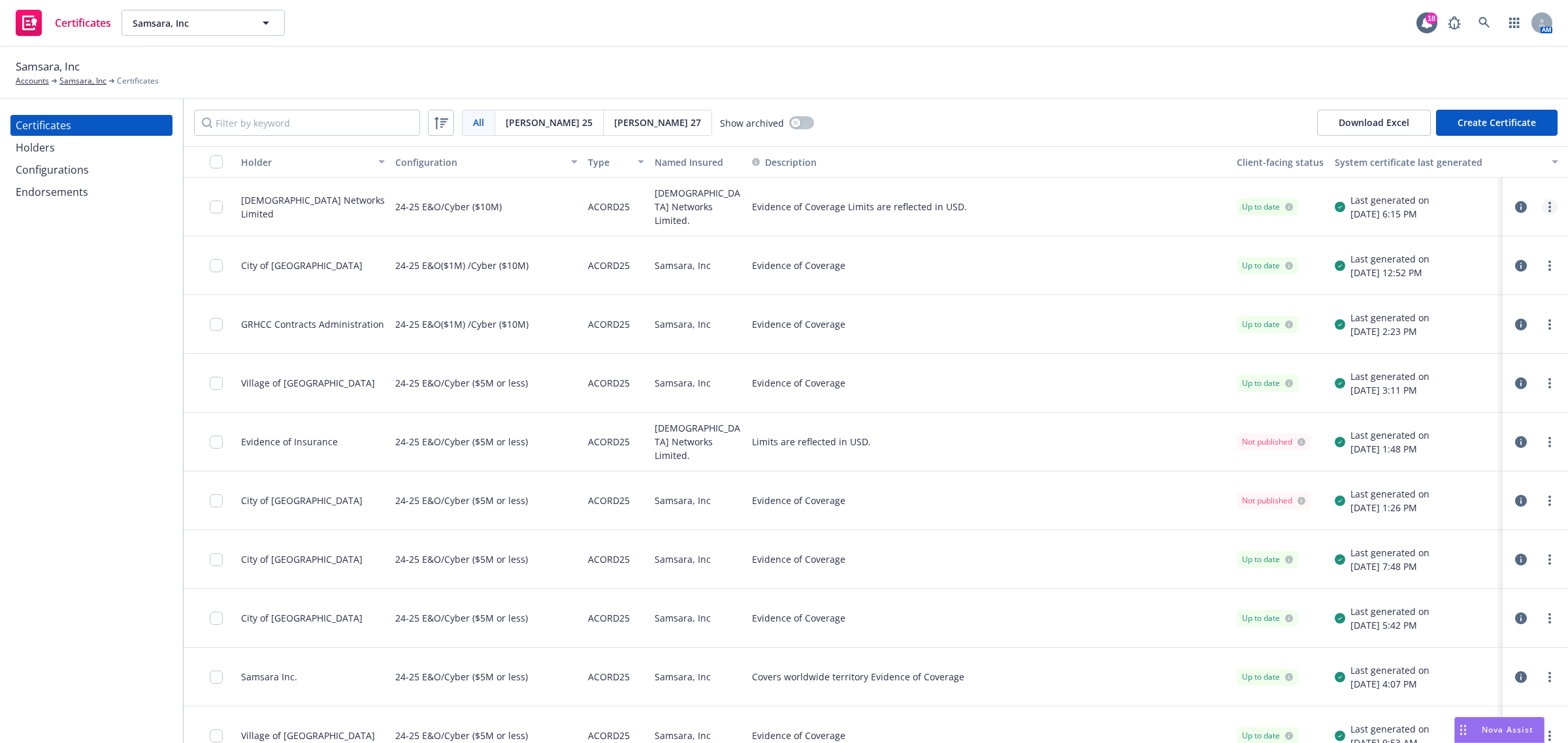
click at [1542, 204] on link "more" at bounding box center [1550, 207] width 15 height 15
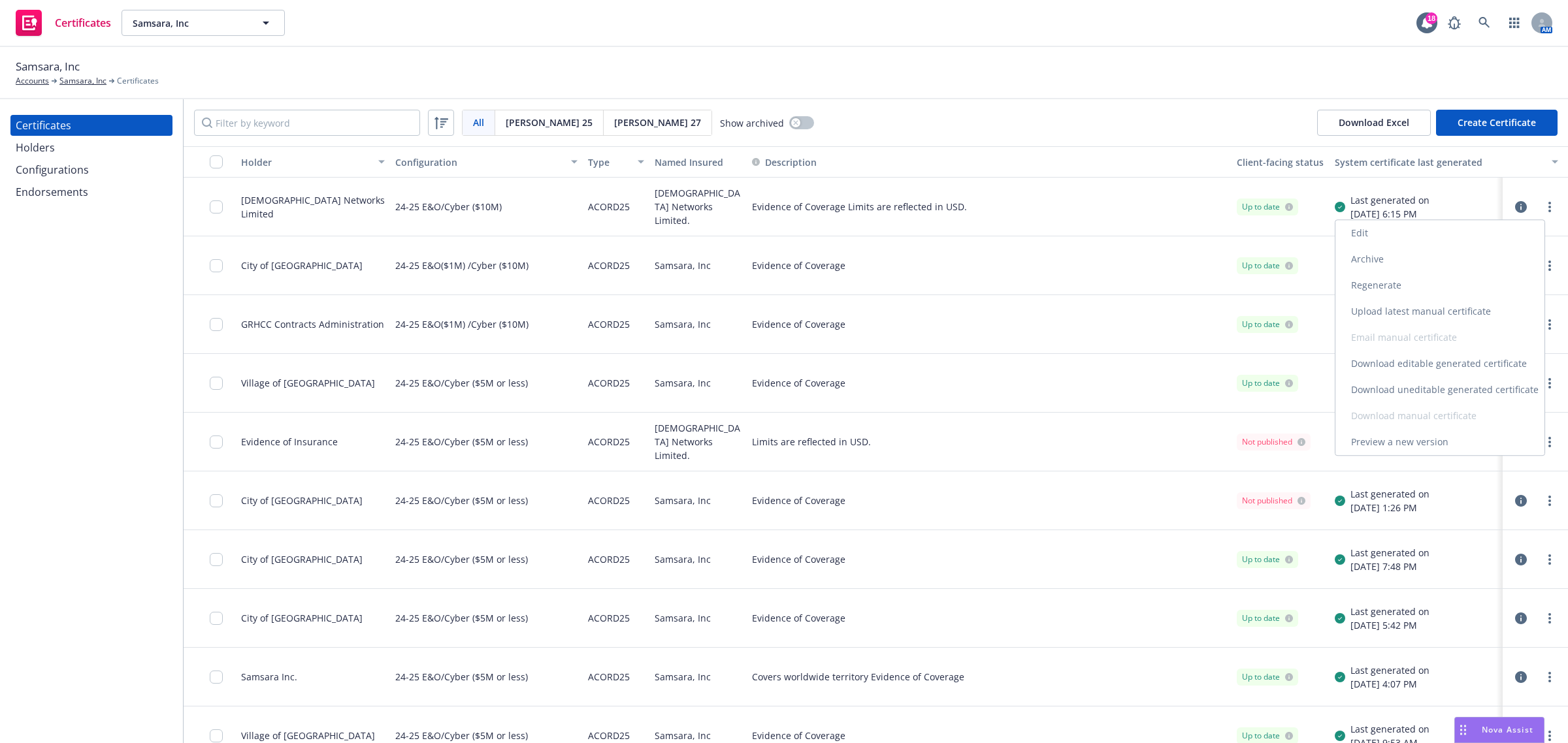
click at [1465, 390] on link "Download uneditable generated certificate" at bounding box center [1439, 390] width 209 height 26
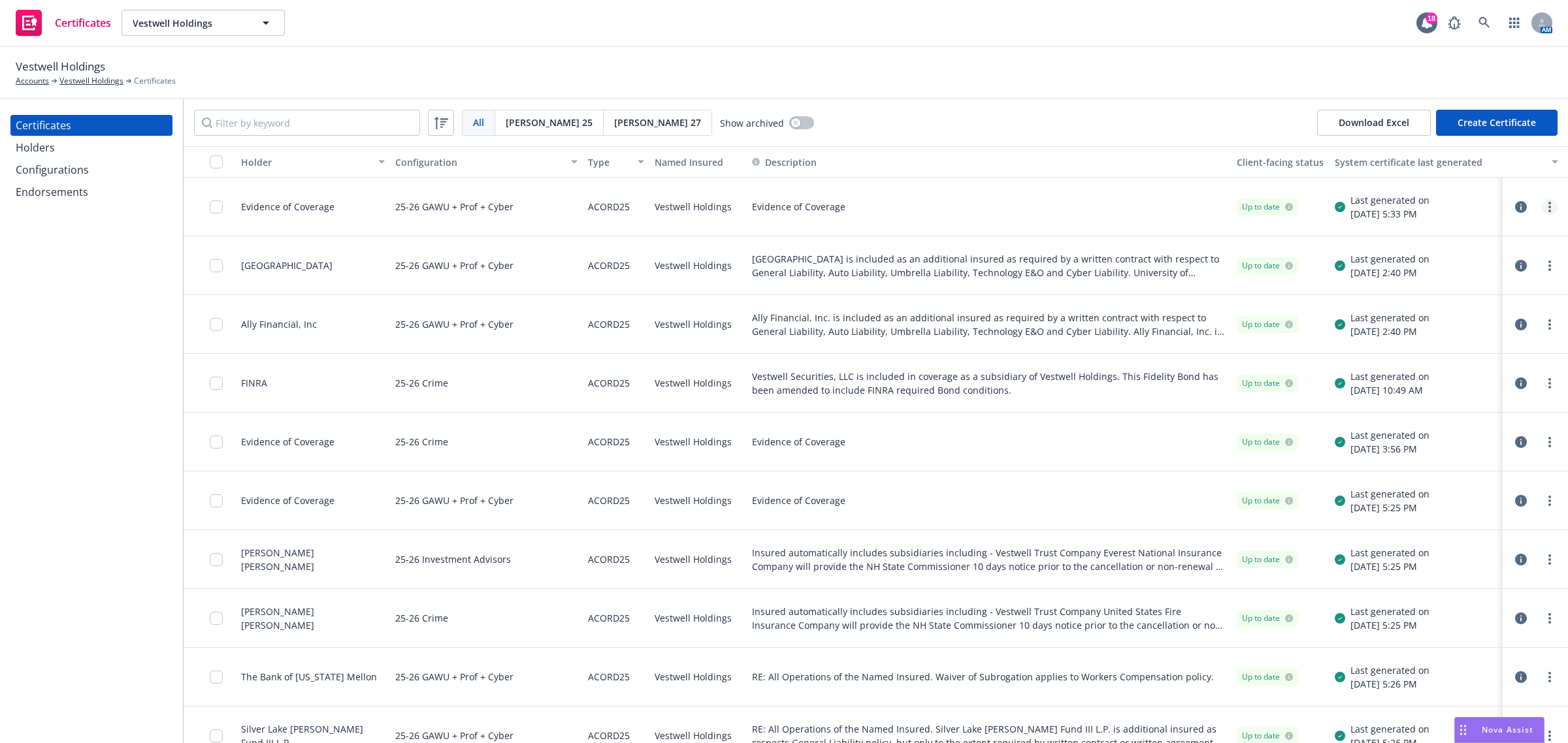
click at [1542, 210] on link "more" at bounding box center [1550, 207] width 15 height 15
click at [1446, 438] on link "Preview a new version" at bounding box center [1439, 441] width 209 height 26
click at [279, 126] on input "Filter by keyword" at bounding box center [307, 122] width 226 height 26
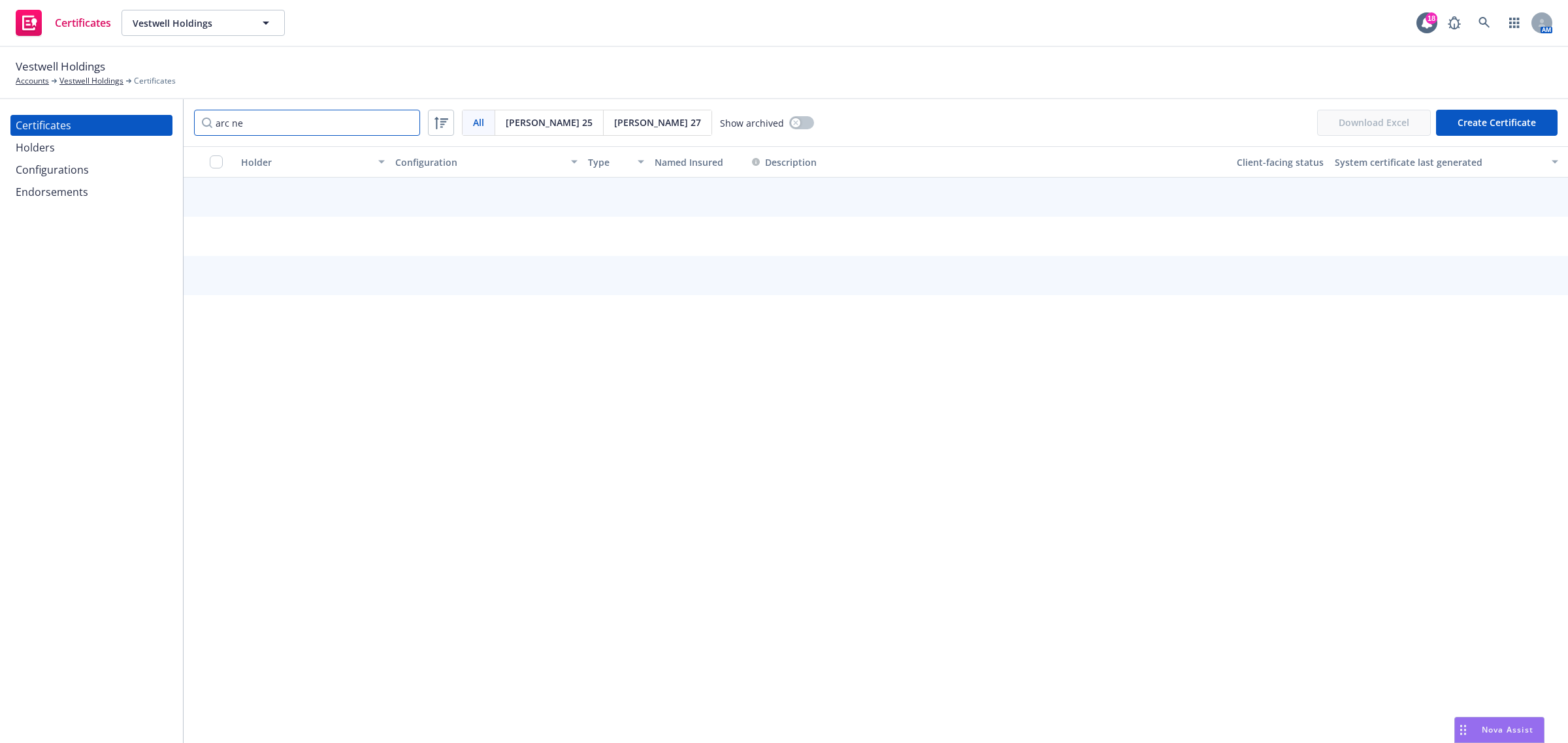
type input "arc net"
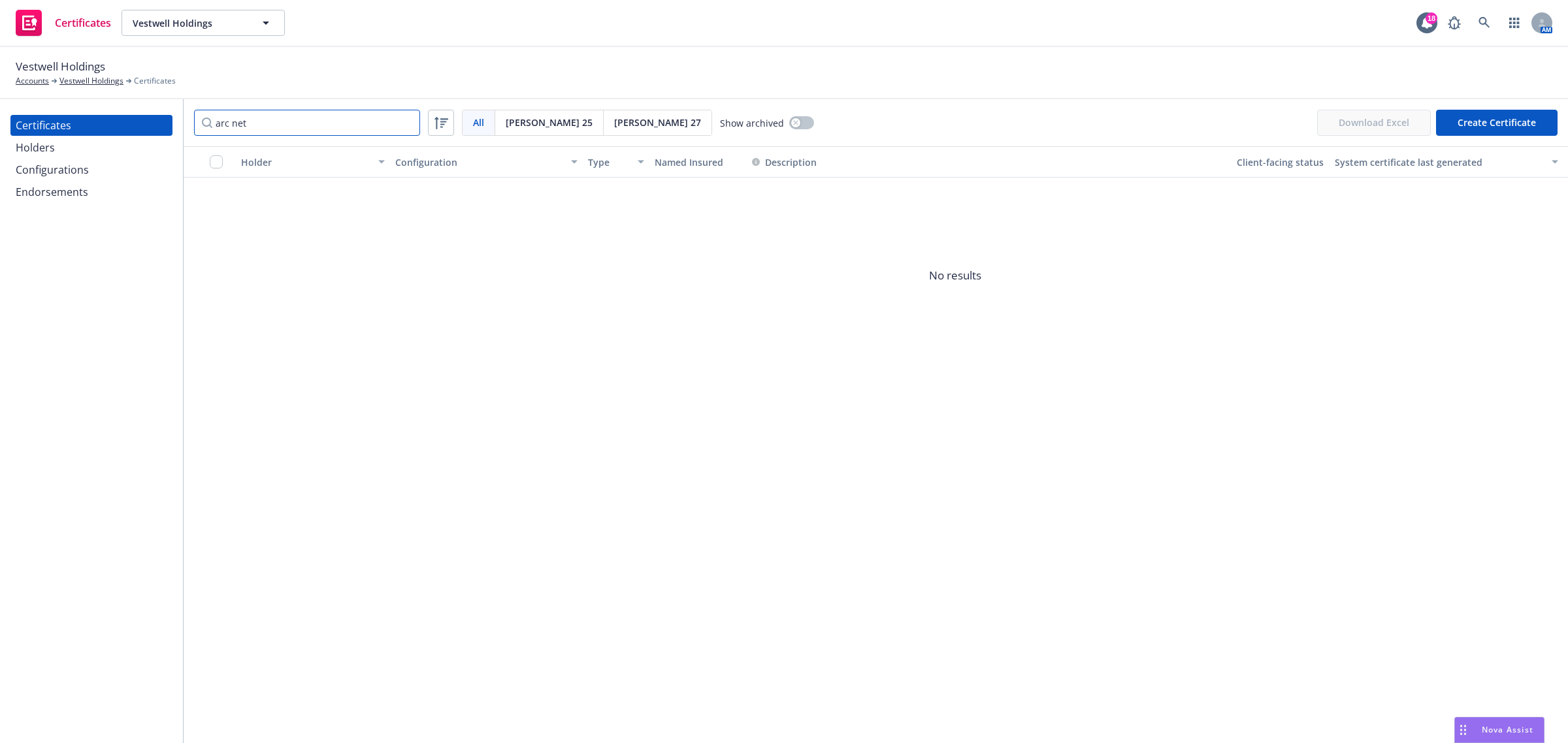
click at [406, 122] on input "arc net" at bounding box center [307, 122] width 226 height 26
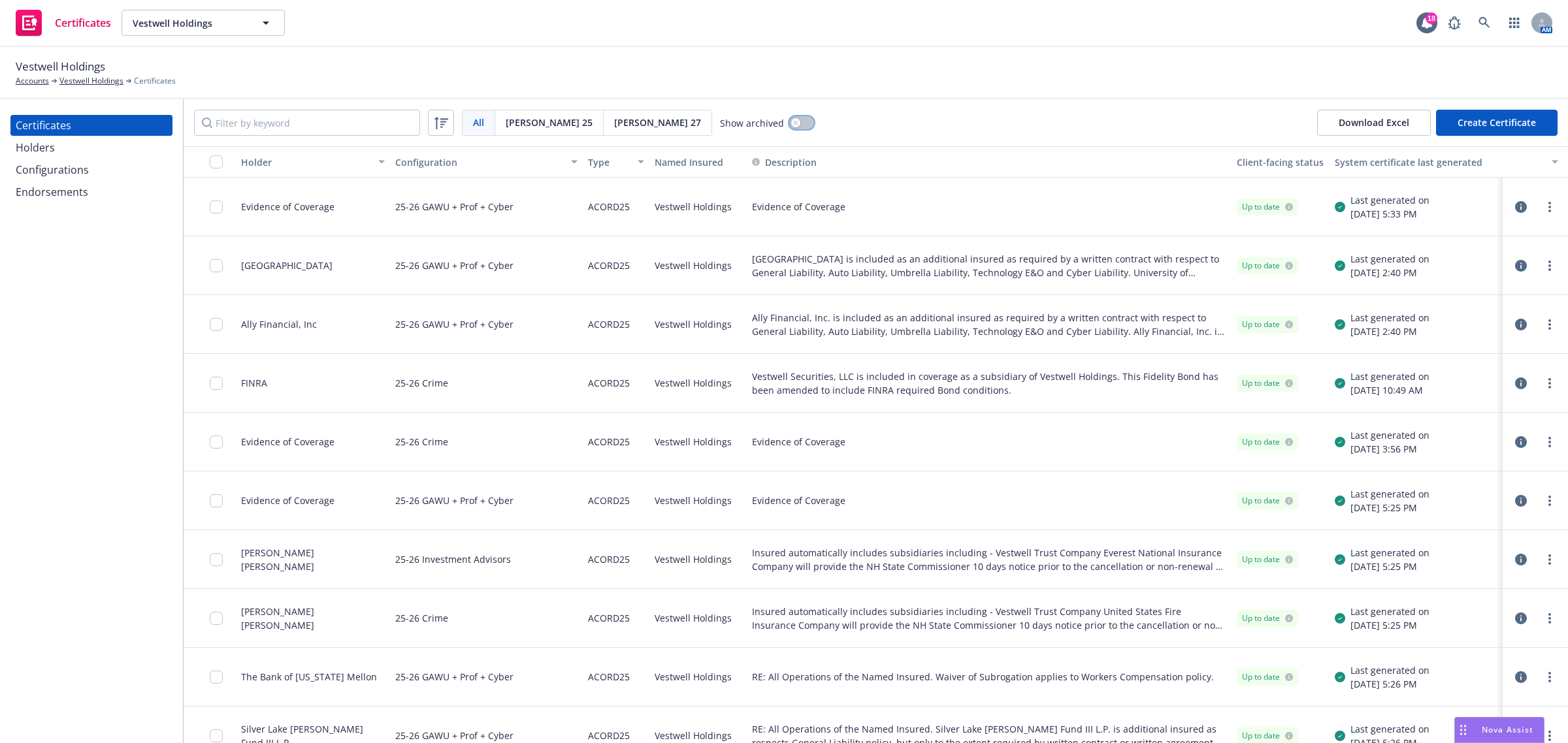
click at [789, 121] on button "button" at bounding box center [802, 123] width 25 height 13
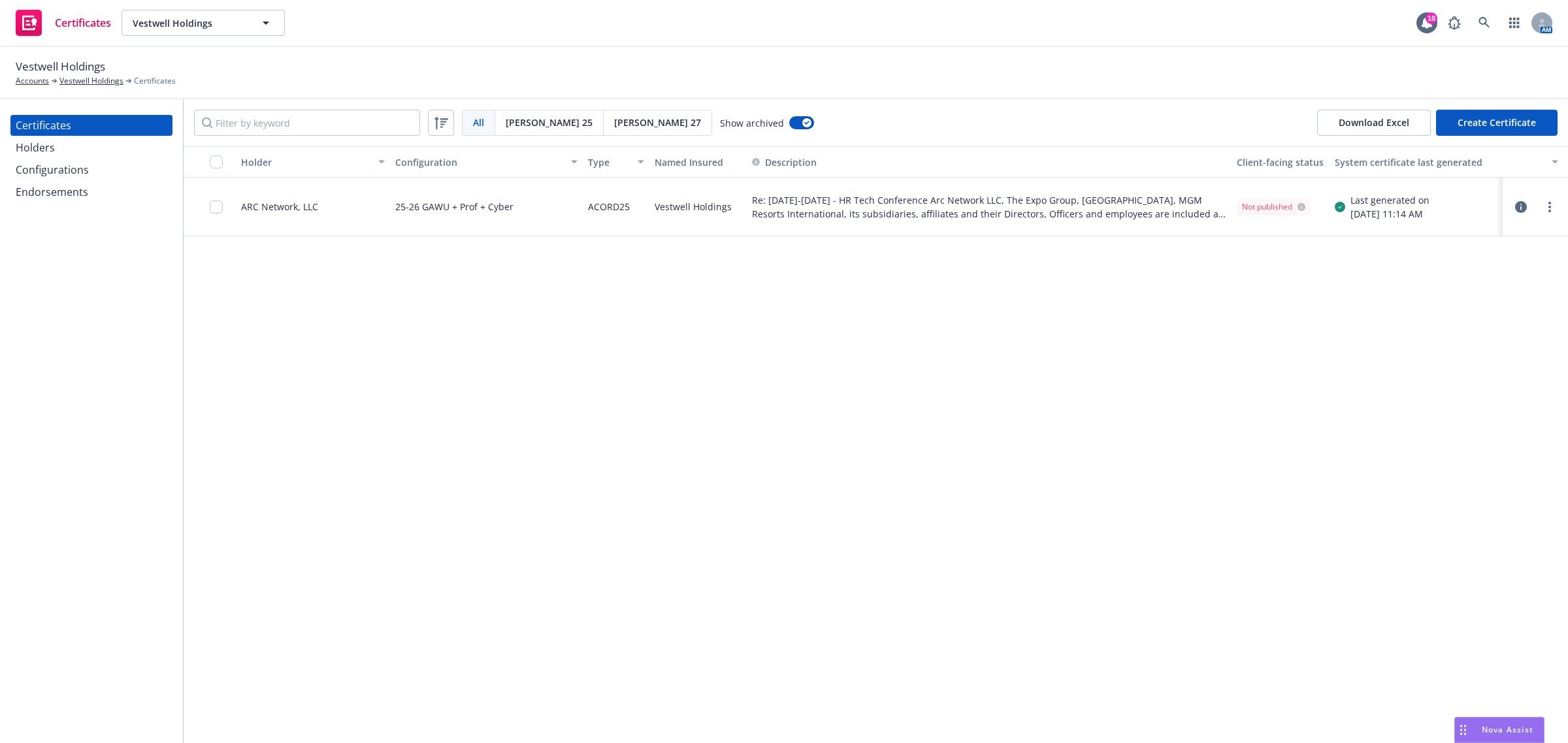
drag, startPoint x: 920, startPoint y: 489, endPoint x: 1036, endPoint y: 490, distance: 116.0
click at [935, 490] on div "Holder Configuration Type Named Insured Description Client-facing status System…" at bounding box center [876, 445] width 1384 height 596
click at [1565, 380] on div "Holder Configuration Type Named Insured Description Client-facing status System…" at bounding box center [876, 445] width 1384 height 596
click at [1464, 360] on div "Holder Configuration Type Named Insured Description Client-facing status System…" at bounding box center [876, 445] width 1384 height 596
click at [1517, 207] on icon "button" at bounding box center [1521, 207] width 11 height 11
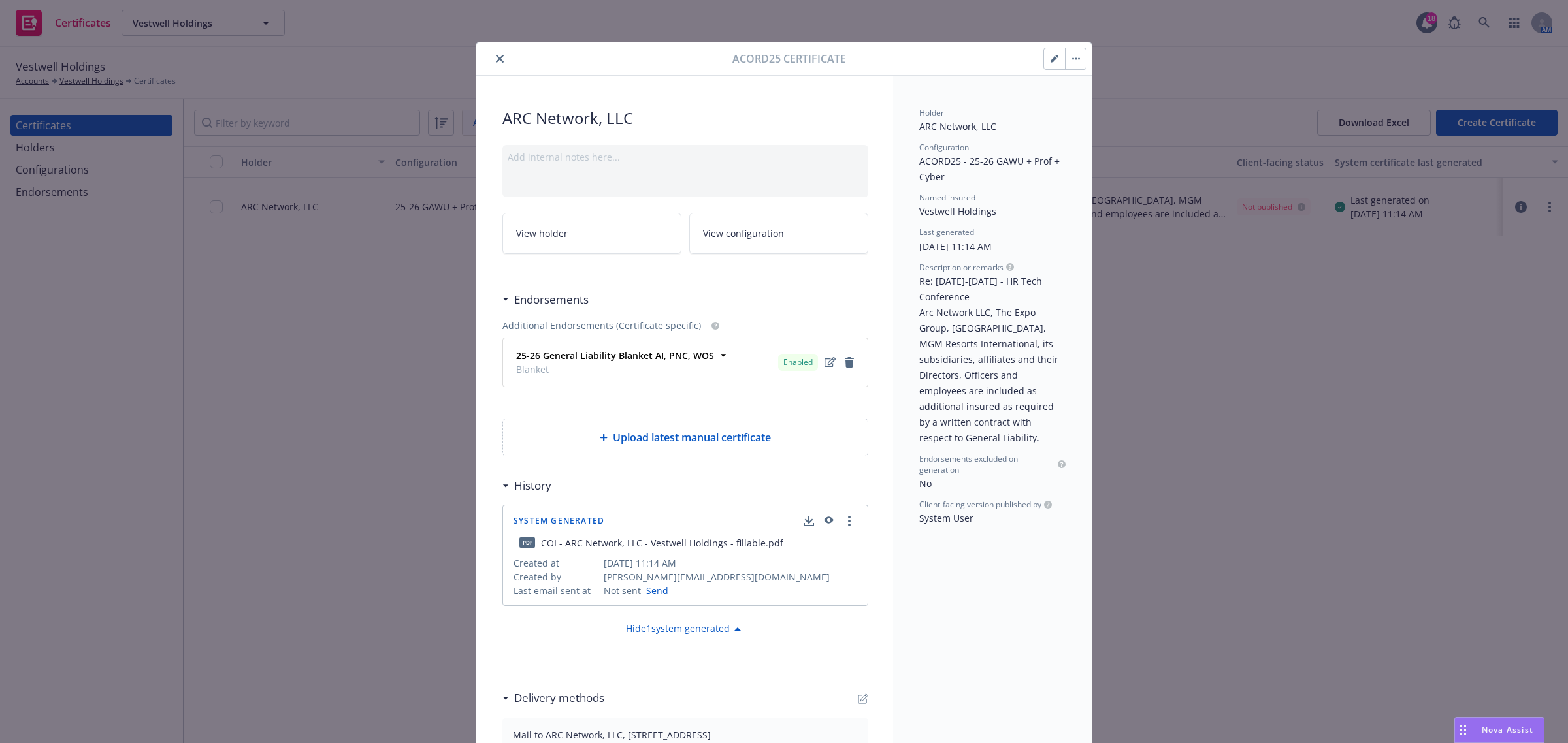
click at [1069, 56] on button "button" at bounding box center [1075, 59] width 21 height 21
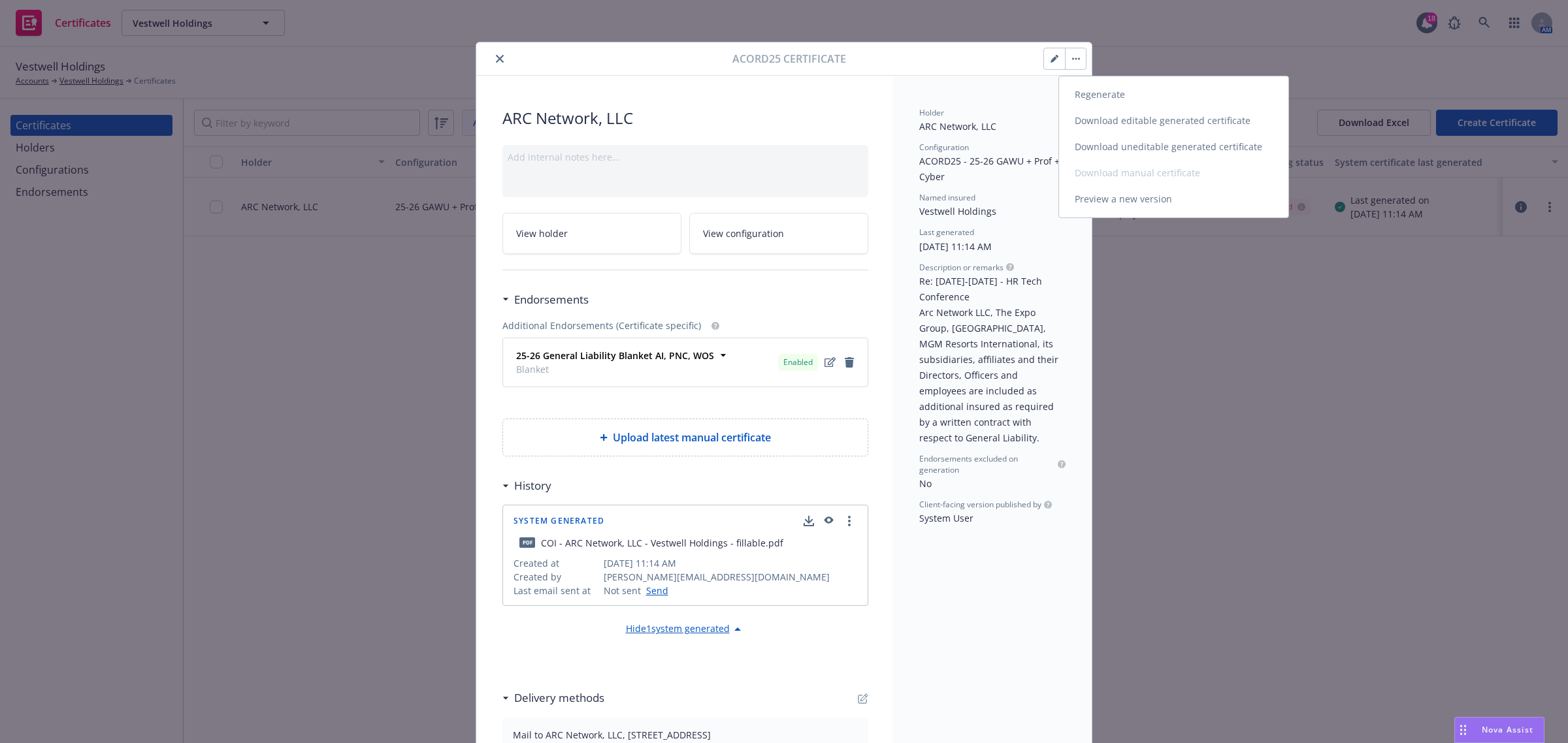
click at [1103, 196] on link "Preview a new version" at bounding box center [1173, 198] width 230 height 26
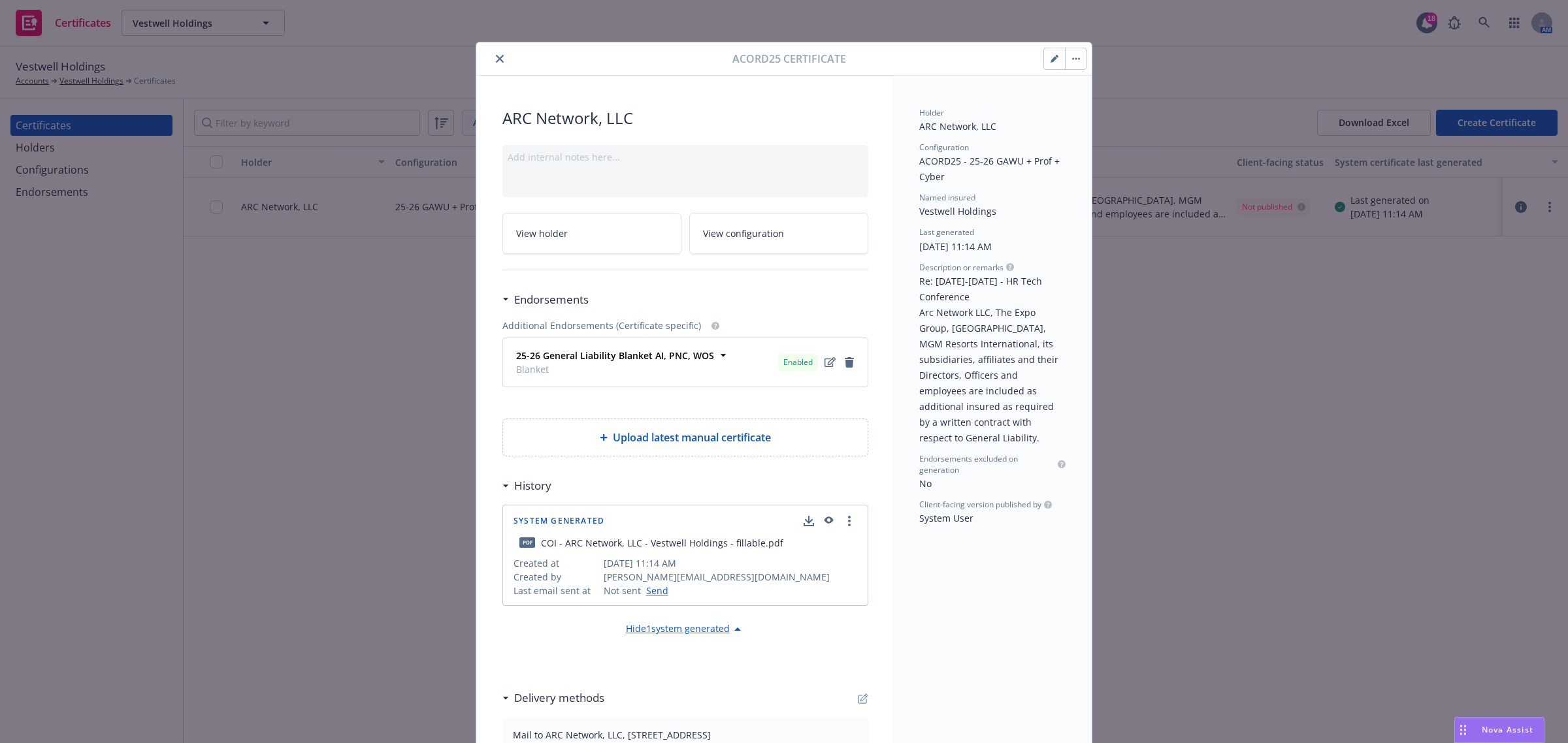
click at [1050, 62] on icon "button" at bounding box center [1054, 59] width 8 height 8
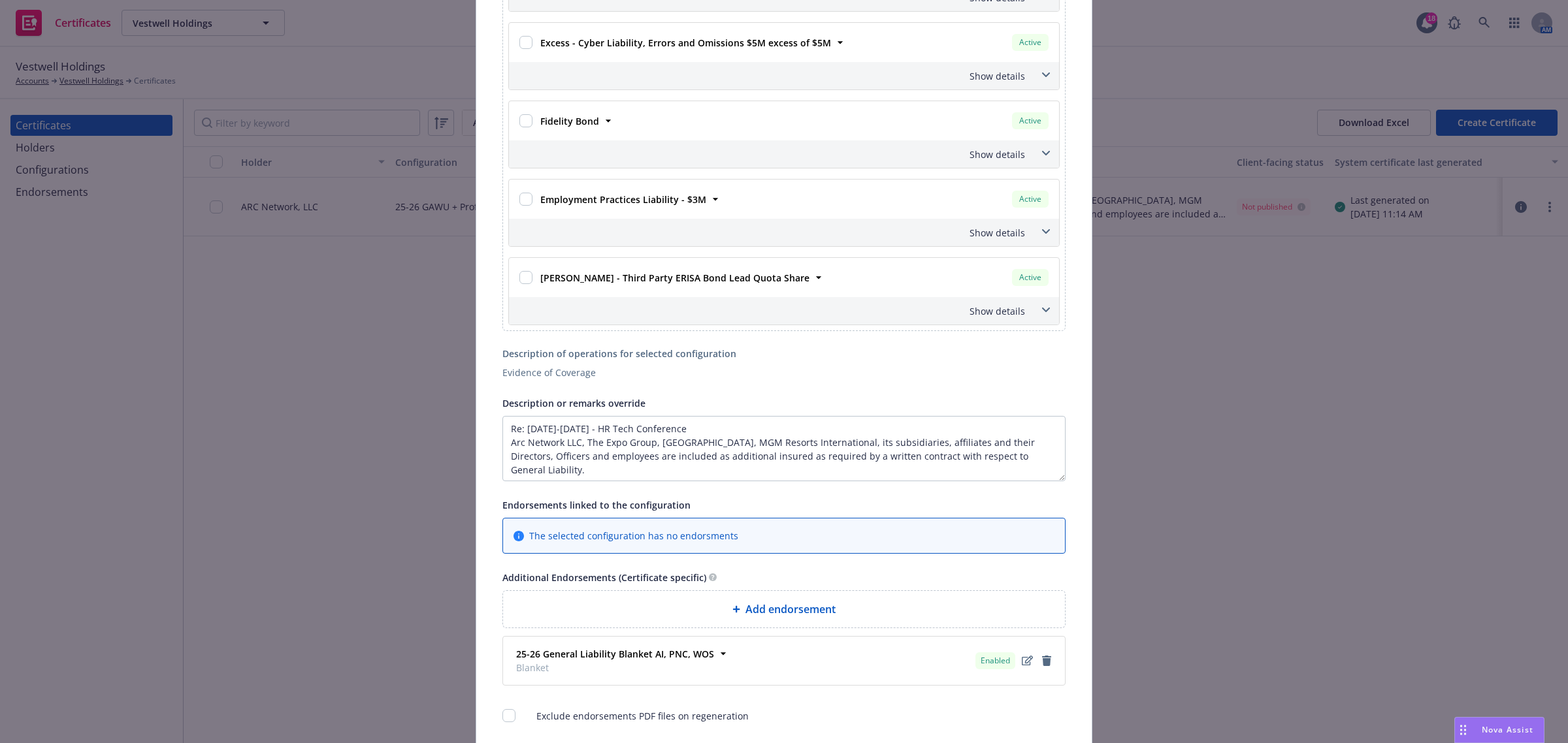
scroll to position [1061, 0]
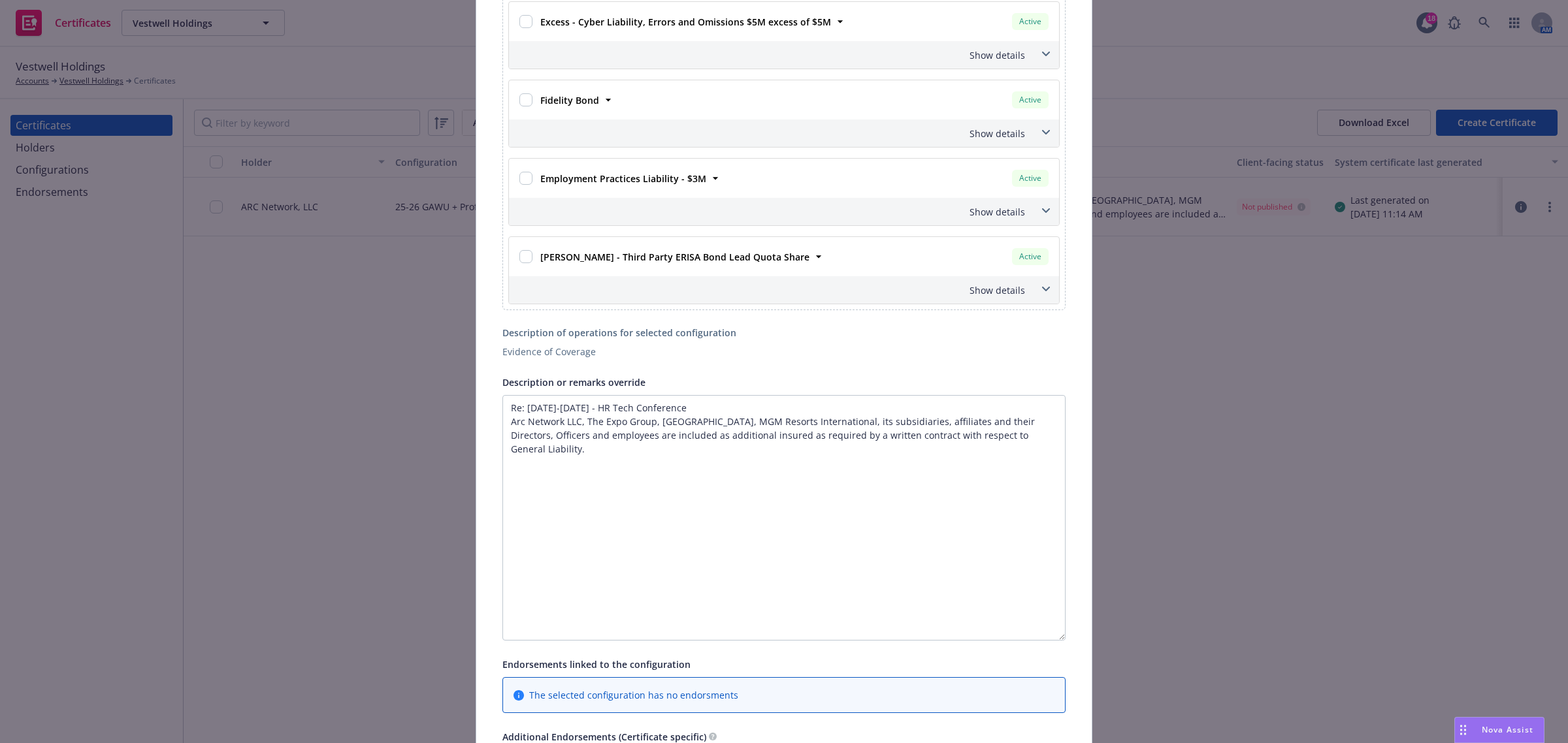
drag, startPoint x: 1054, startPoint y: 459, endPoint x: 1076, endPoint y: 644, distance: 186.3
click at [749, 474] on textarea "Re: September 16-18, 2025 - HR Tech Conference Arc Network LLC, The Expo Group,…" at bounding box center [784, 519] width 563 height 249
click at [649, 426] on textarea "Re: September 16-18, 2025 - HR Tech Conference Arc Network LLC, The Expo Group,…" at bounding box center [784, 519] width 563 height 249
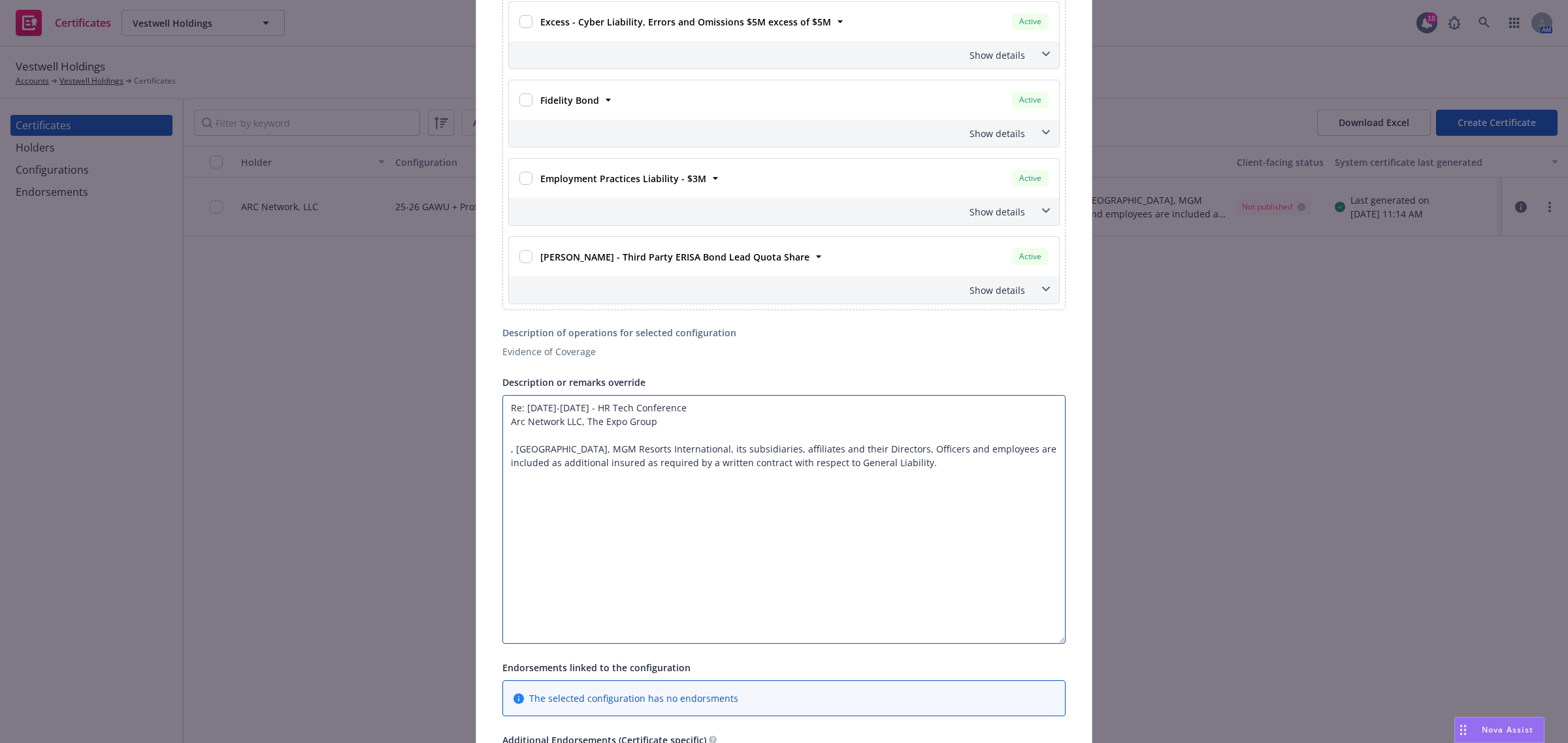
click at [712, 432] on textarea "Re: September 16-18, 2025 - HR Tech Conference Arc Network LLC, The Expo Group …" at bounding box center [784, 519] width 563 height 249
click at [580, 426] on textarea "Re: September 16-18, 2025 - HR Tech Conference Arc Network LLC, The Expo Group,…" at bounding box center [784, 519] width 563 height 249
click at [510, 455] on textarea "Re: September 16-18, 2025 - HR Tech Conference Arc Network LLC; The Expo Group,…" at bounding box center [784, 519] width 563 height 249
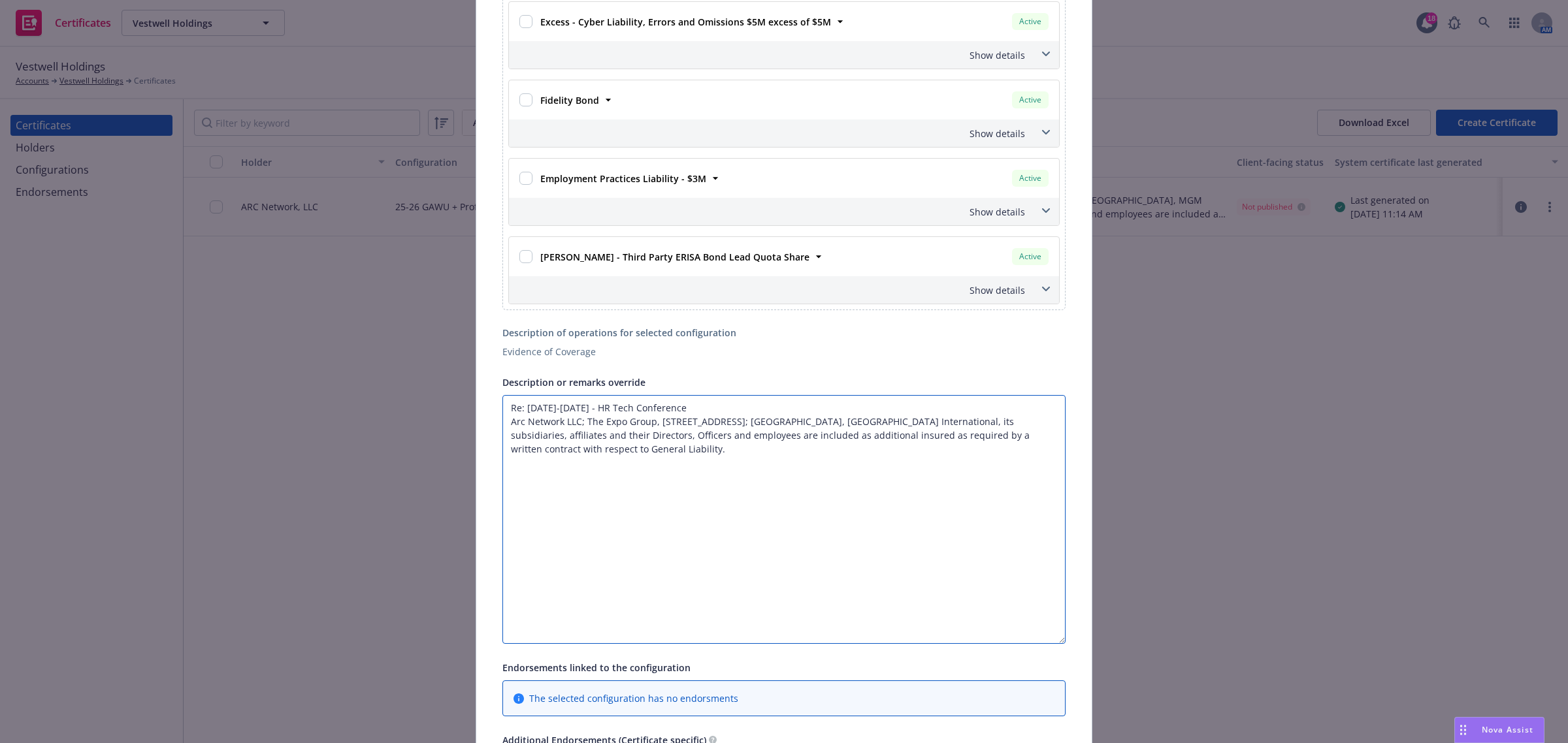
click at [977, 457] on textarea "Re: September 16-18, 2025 - HR Tech Conference Arc Network LLC; The Expo Group,…" at bounding box center [784, 519] width 563 height 249
click at [1004, 425] on textarea "Re: September 16-18, 2025 - HR Tech Conference Arc Network LLC; The Expo Group,…" at bounding box center [784, 519] width 563 height 249
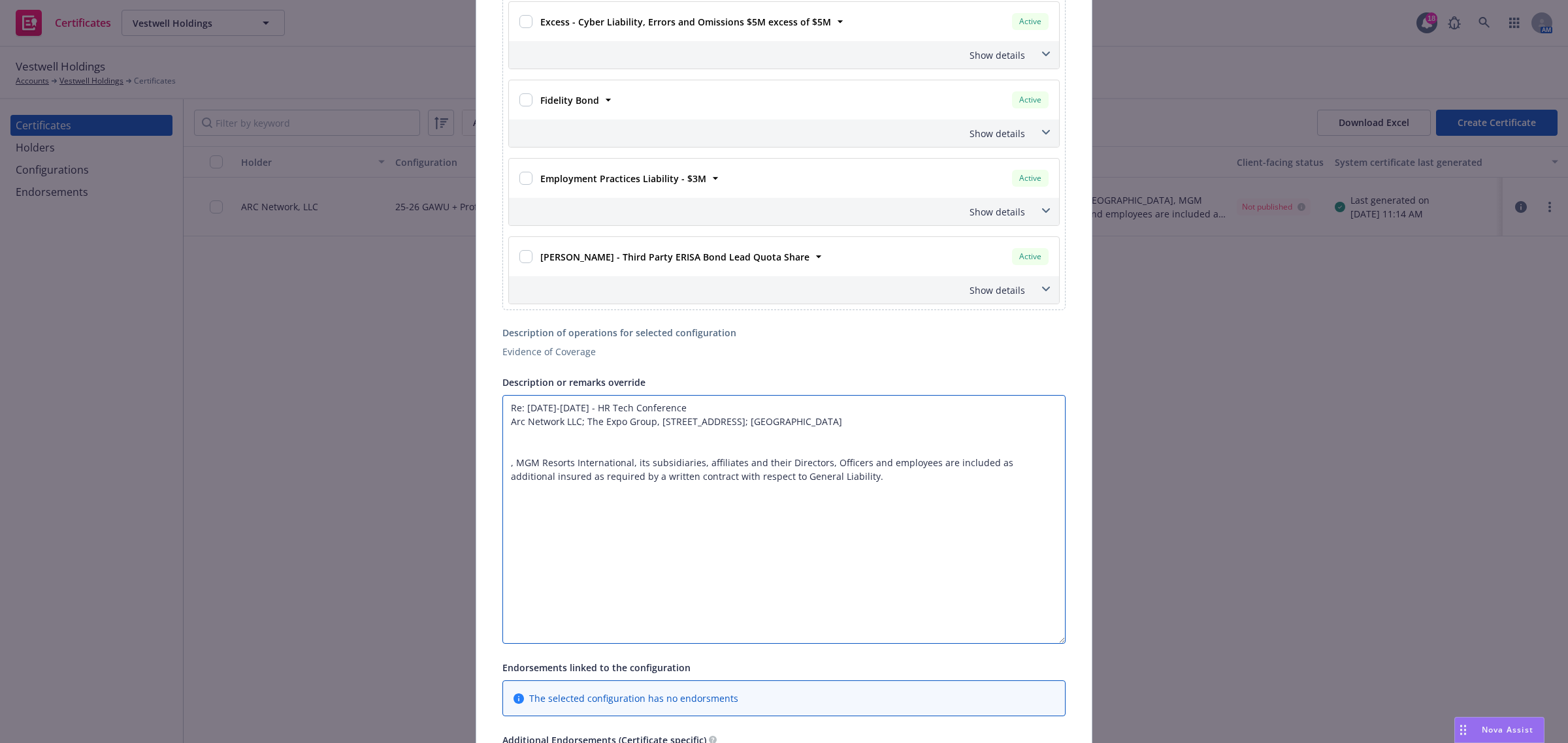
drag, startPoint x: 848, startPoint y: 474, endPoint x: 890, endPoint y: 435, distance: 57.3
click at [848, 474] on textarea "Re: September 16-18, 2025 - HR Tech Conference Arc Network LLC; The Expo Group,…" at bounding box center [784, 519] width 563 height 249
click at [867, 421] on textarea "Re: September 16-18, 2025 - HR Tech Conference Arc Network LLC; The Expo Group,…" at bounding box center [784, 519] width 563 height 249
click at [861, 420] on textarea "Re: September 16-18, 2025 - HR Tech Conference Arc Network LLC; The Expo Group,…" at bounding box center [784, 519] width 563 height 249
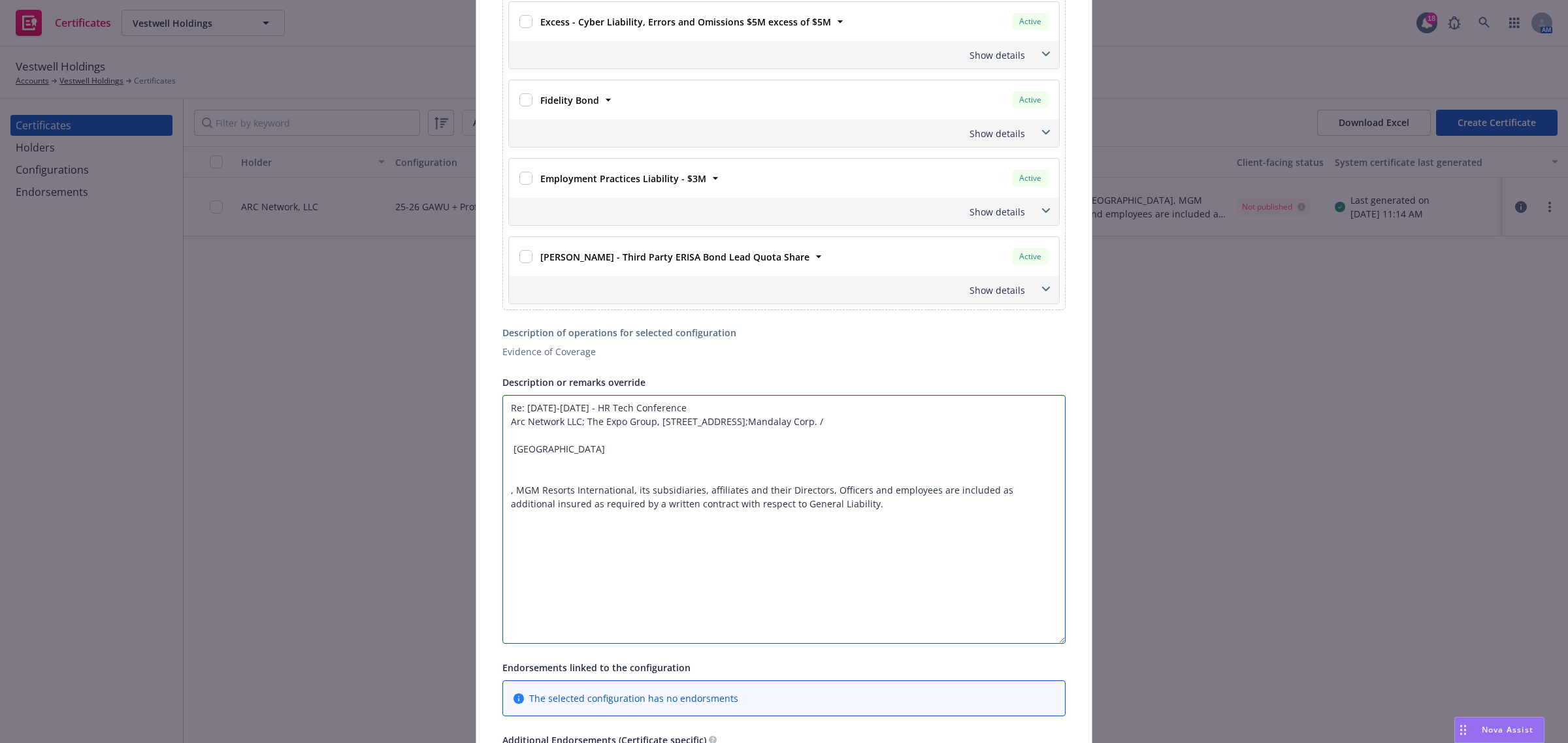
click at [948, 432] on textarea "Re: September 16-18, 2025 - HR Tech Conference Arc Network LLC; The Expo Group,…" at bounding box center [784, 519] width 563 height 249
click at [863, 423] on textarea "Re: September 16-18, 2025 - HR Tech Conference Arc Network LLC; The Expo Group,…" at bounding box center [784, 519] width 563 height 249
click at [941, 425] on textarea "Re: September 16-18, 2025 - HR Tech Conference Arc Network LLC; The Expo Group,…" at bounding box center [784, 519] width 563 height 249
click at [505, 462] on textarea "Re: September 16-18, 2025 - HR Tech Conference Arc Network LLC; The Expo Group,…" at bounding box center [784, 519] width 563 height 249
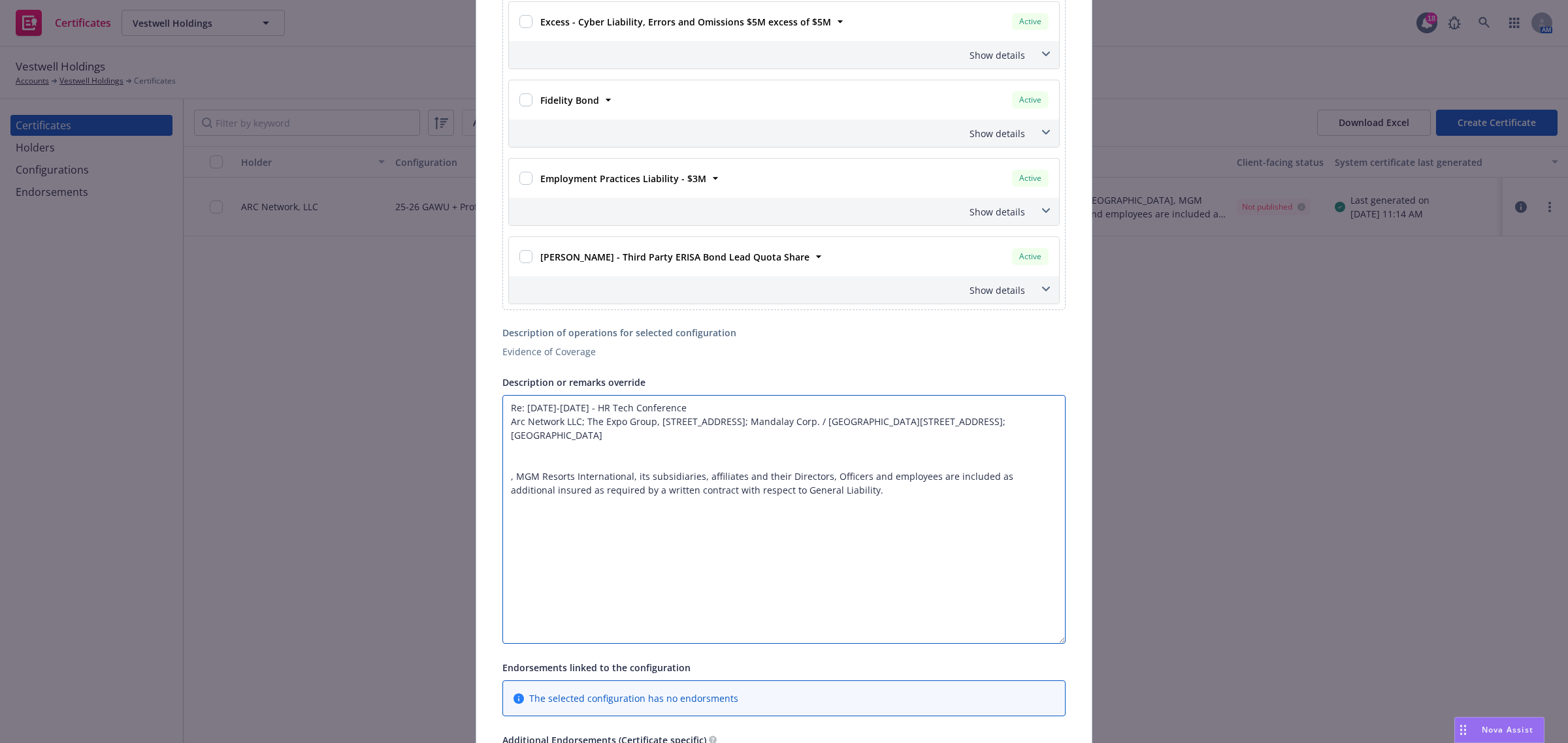
click at [505, 482] on textarea "Re: September 16-18, 2025 - HR Tech Conference Arc Network LLC; The Expo Group,…" at bounding box center [784, 519] width 563 height 249
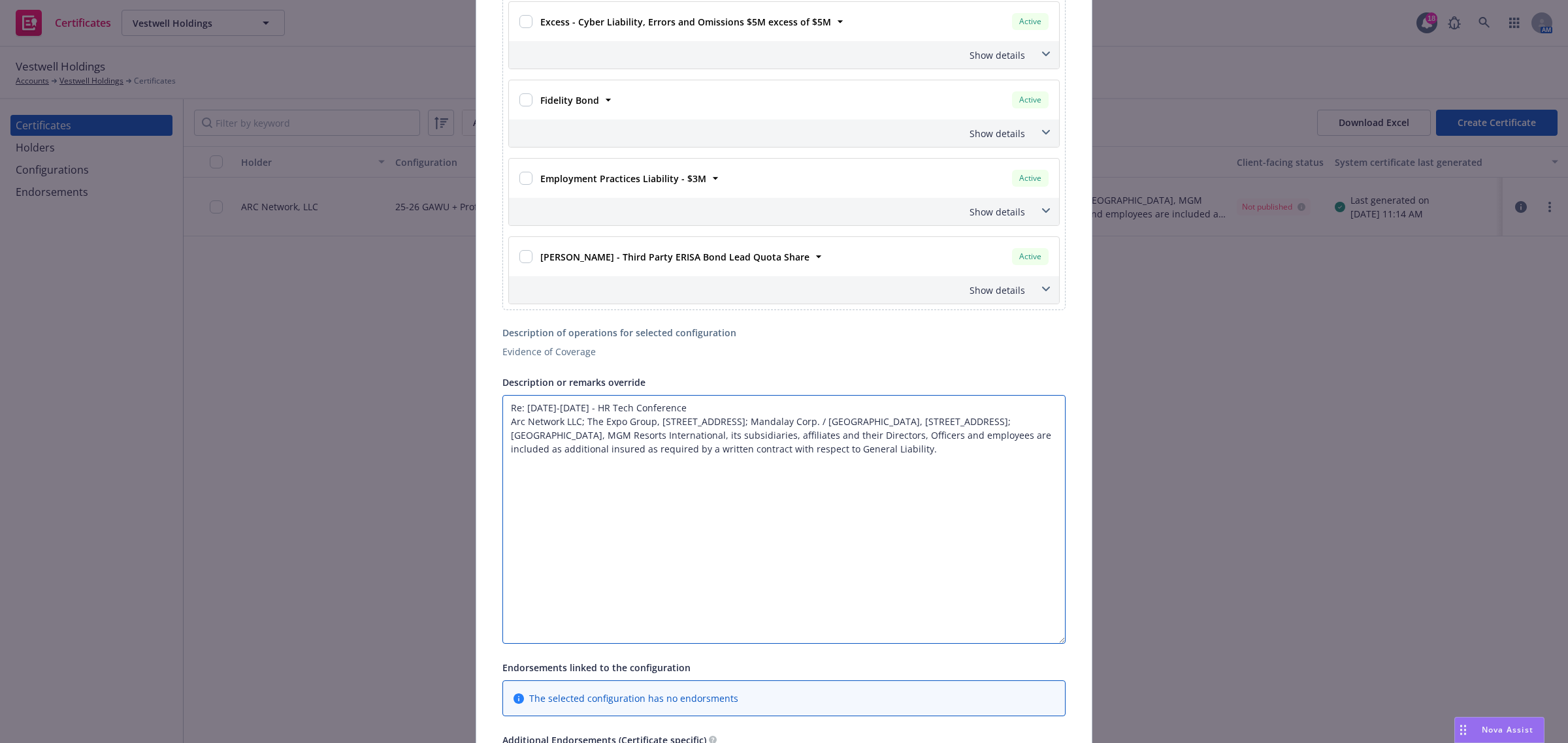
click at [945, 476] on textarea "Re: September 16-18, 2025 - HR Tech Conference Arc Network LLC; The Expo Group,…" at bounding box center [784, 519] width 563 height 249
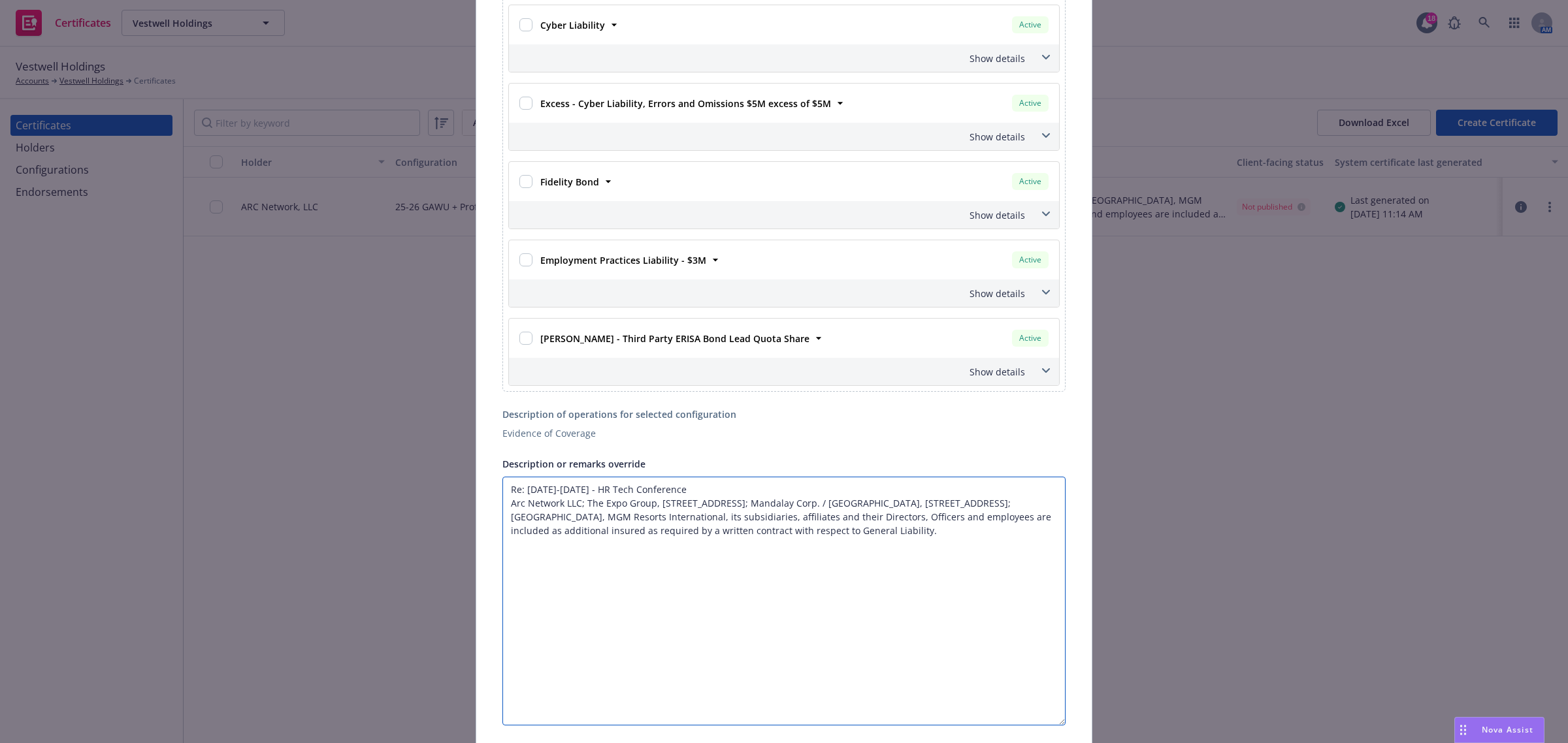
drag, startPoint x: 778, startPoint y: 599, endPoint x: 735, endPoint y: 586, distance: 44.9
click at [775, 599] on textarea "Re: September 16-18, 2025 - HR Tech Conference Arc Network LLC; The Expo Group,…" at bounding box center [784, 600] width 563 height 249
click at [552, 544] on textarea "Re: September 16-18, 2025 - HR Tech Conference Arc Network LLC; The Expo Group,…" at bounding box center [784, 600] width 563 height 249
click at [622, 541] on textarea "Re: September 16-18, 2025 - HR Tech Conference Arc Network LLC; The Expo Group,…" at bounding box center [784, 600] width 563 height 249
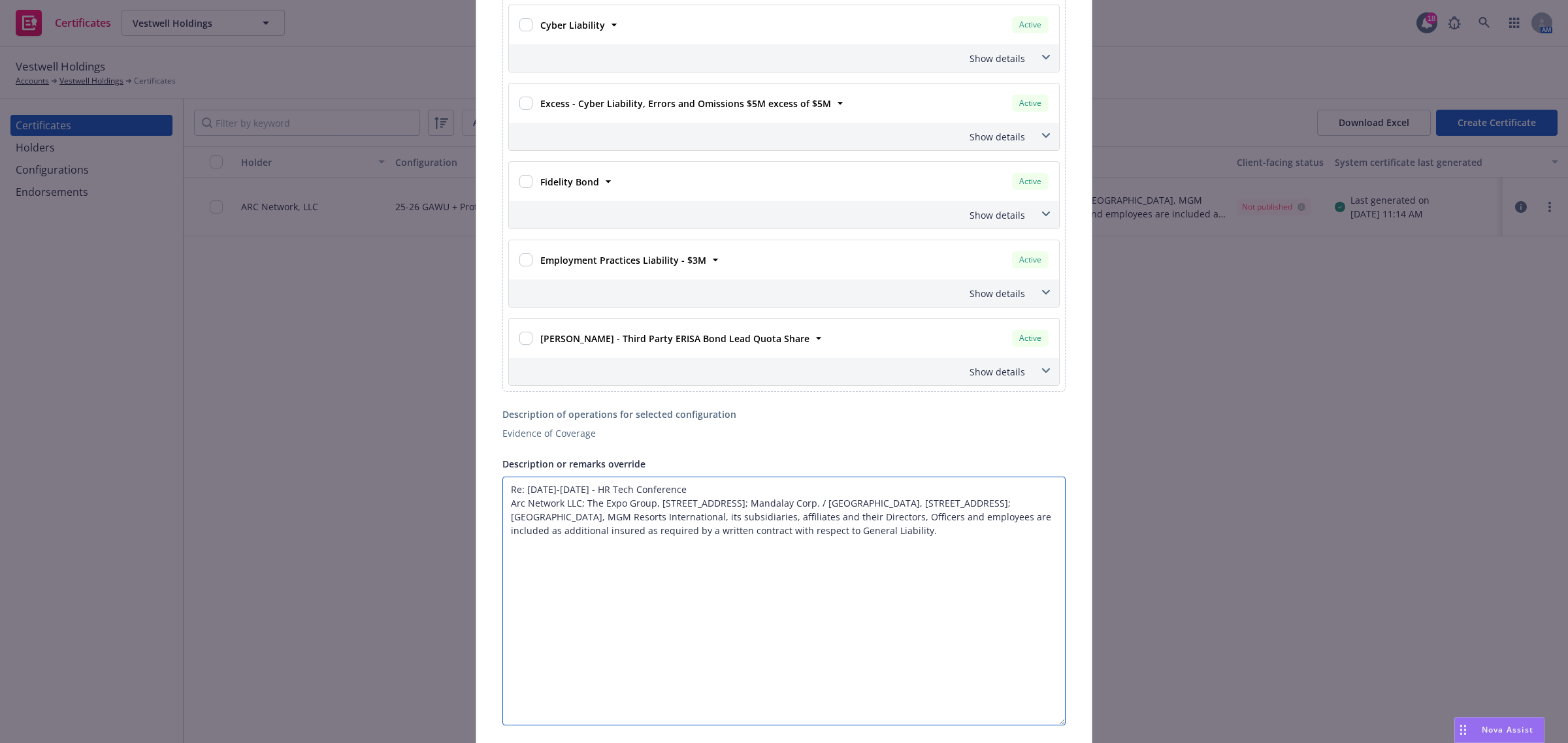
click at [664, 564] on textarea "Re: September 16-18, 2025 - HR Tech Conference Arc Network LLC; The Expo Group,…" at bounding box center [784, 600] width 563 height 249
click at [706, 599] on textarea "Re: September 16-18, 2025 - HR Tech Conference Arc Network LLC; The Expo Group,…" at bounding box center [784, 600] width 563 height 249
click at [847, 647] on textarea "Re: September 16-18, 2025 - HR Tech Conference Arc Network LLC; The Expo Group,…" at bounding box center [784, 600] width 563 height 249
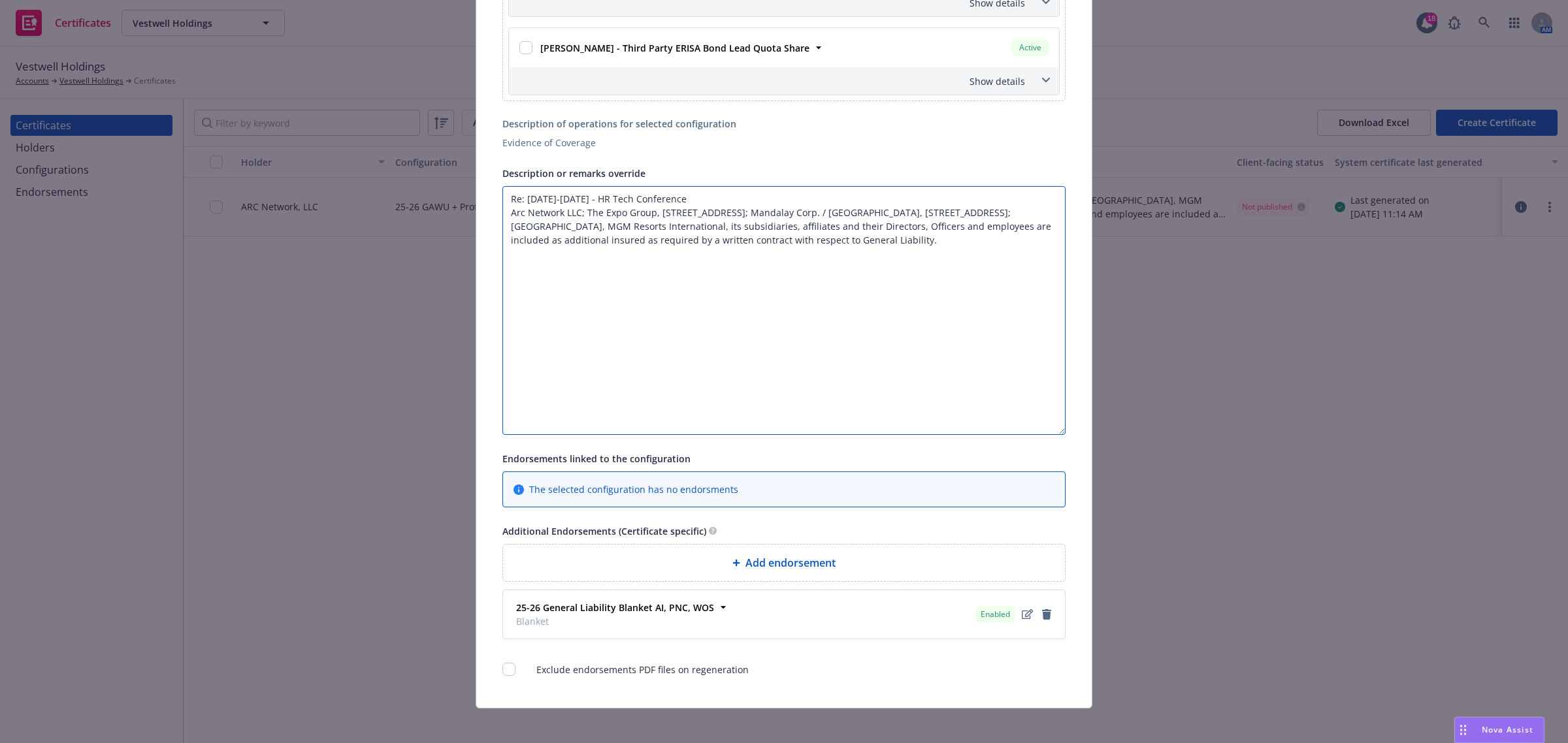
scroll to position [1283, 0]
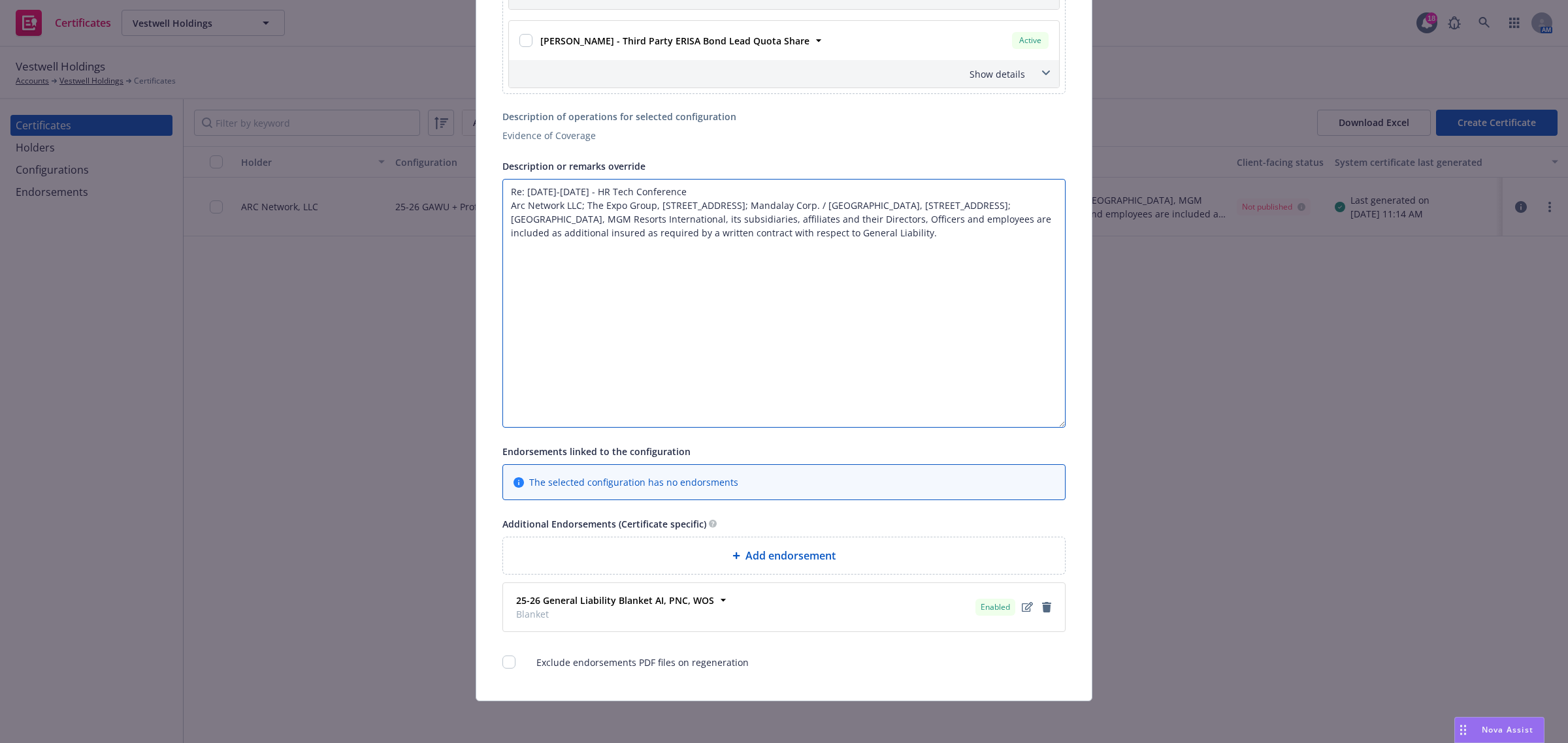
type textarea "Re: September 16-18, 2025 - HR Tech Conference Arc Network LLC; The Expo Group,…"
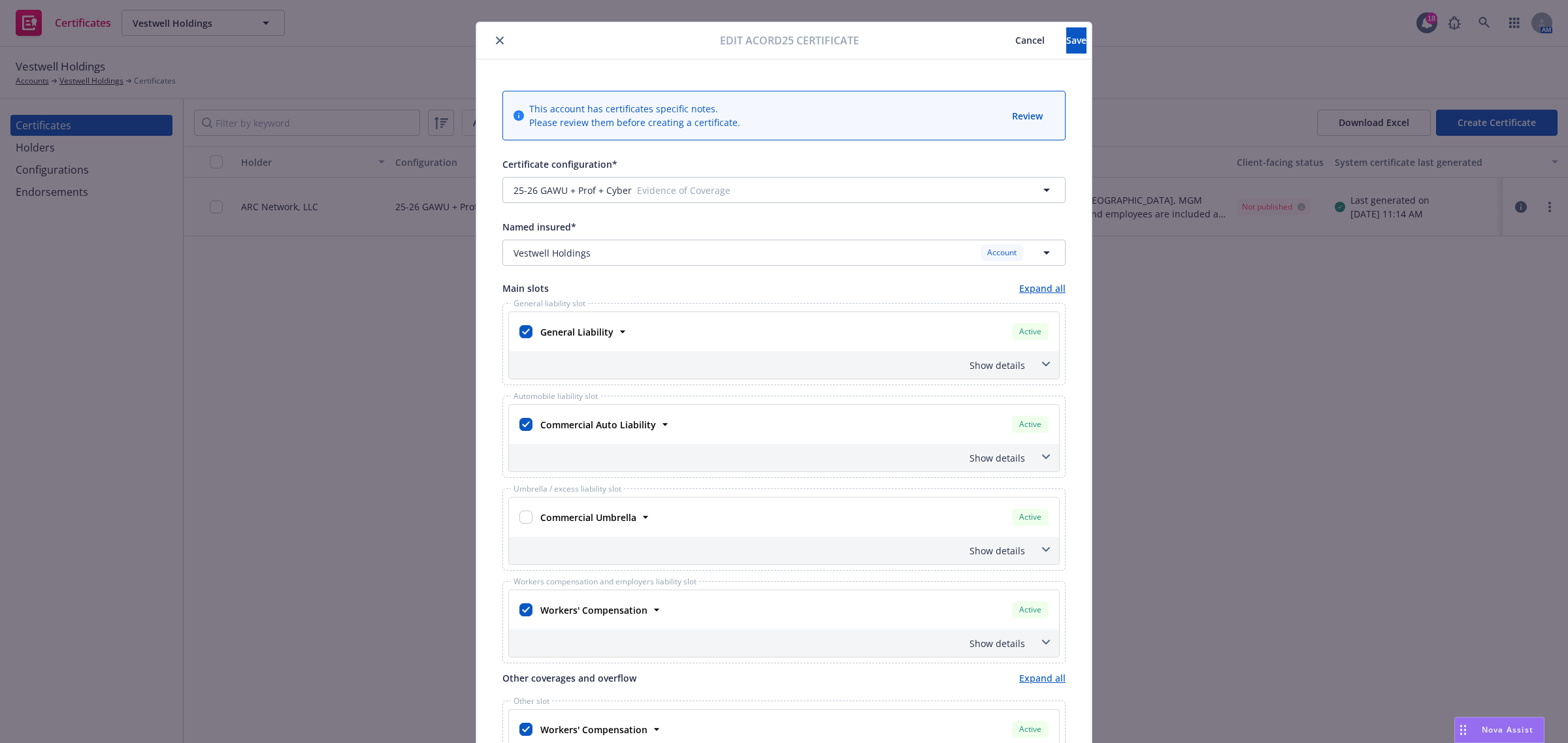
scroll to position [0, 0]
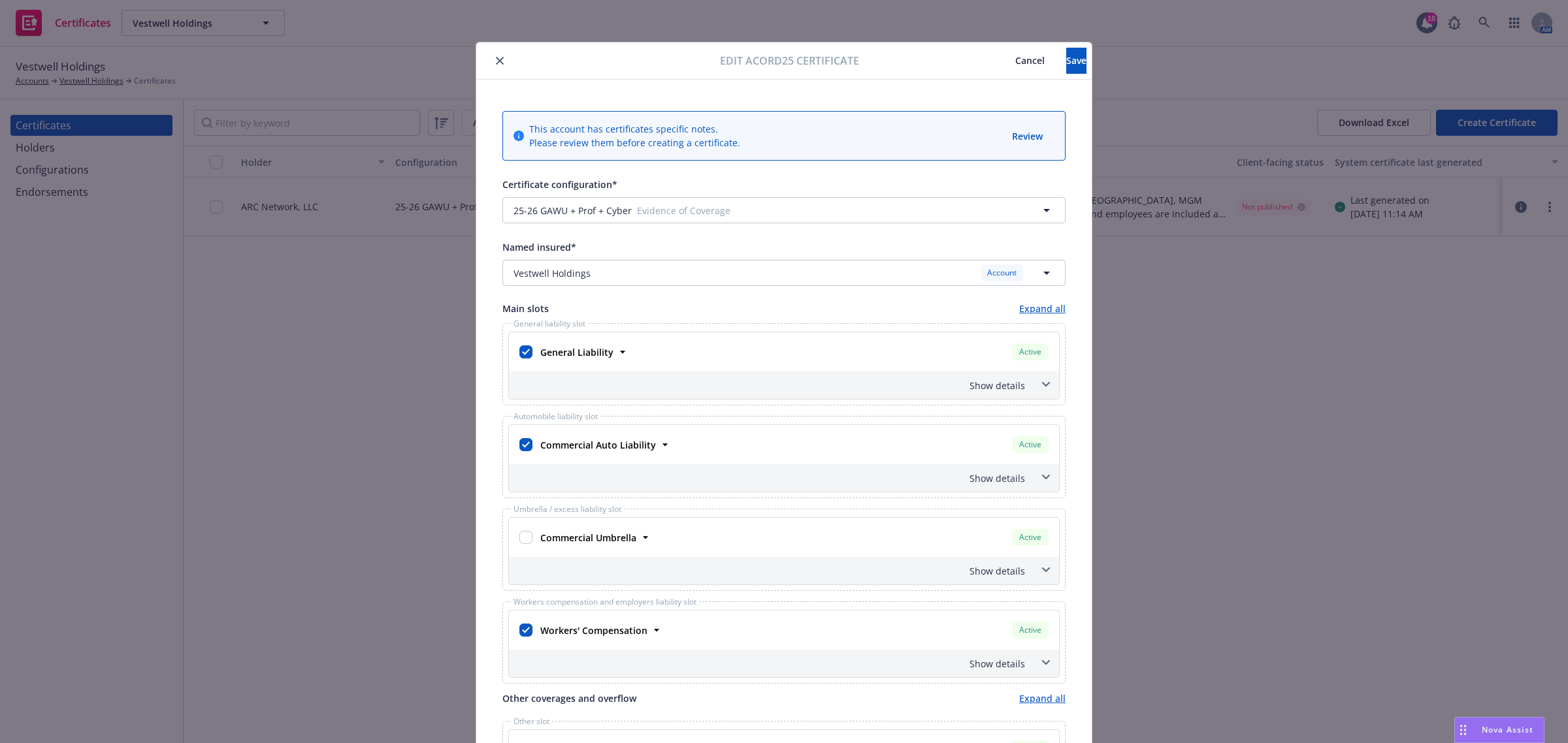
click at [1042, 383] on icon at bounding box center [1046, 384] width 8 height 5
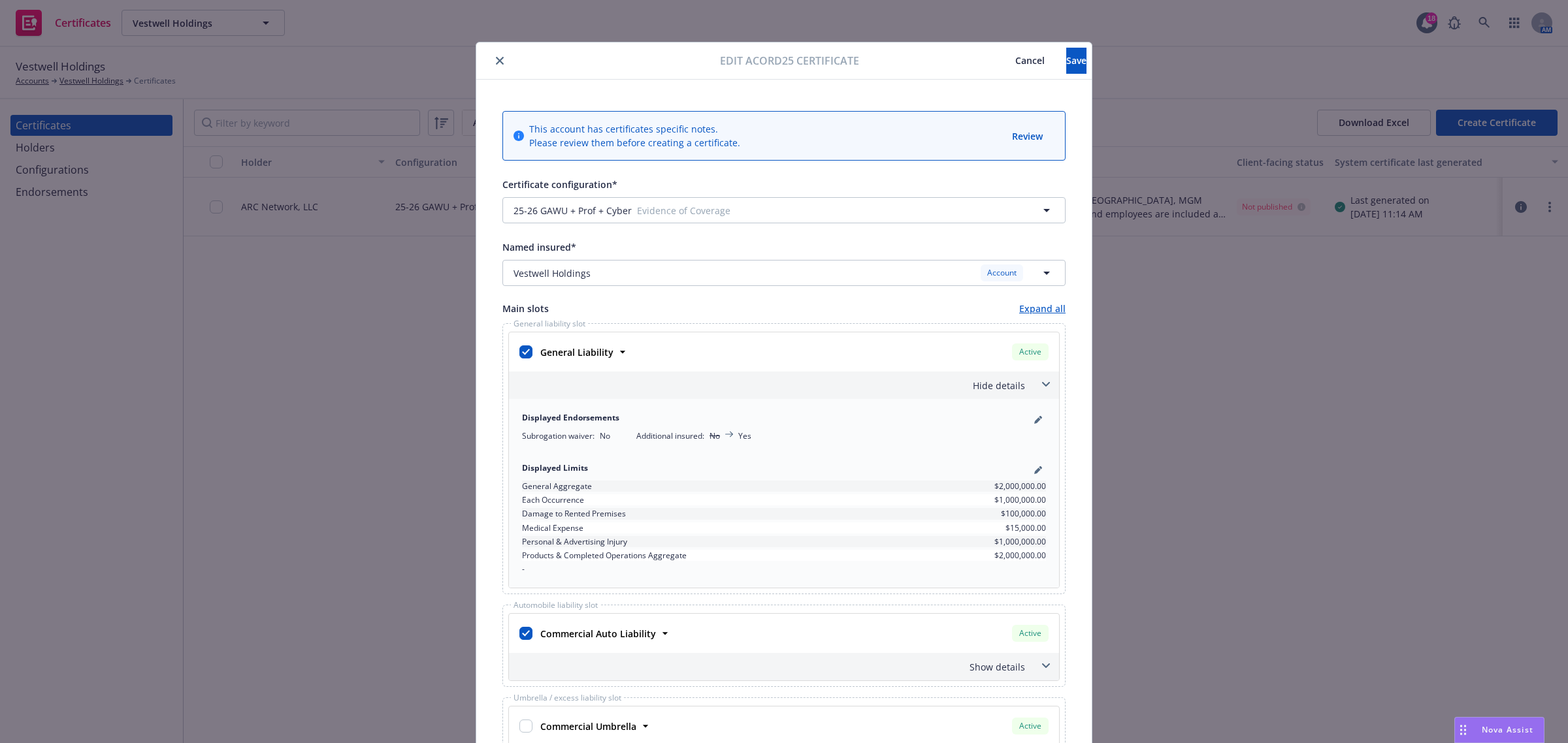
click at [1042, 383] on icon at bounding box center [1046, 384] width 8 height 5
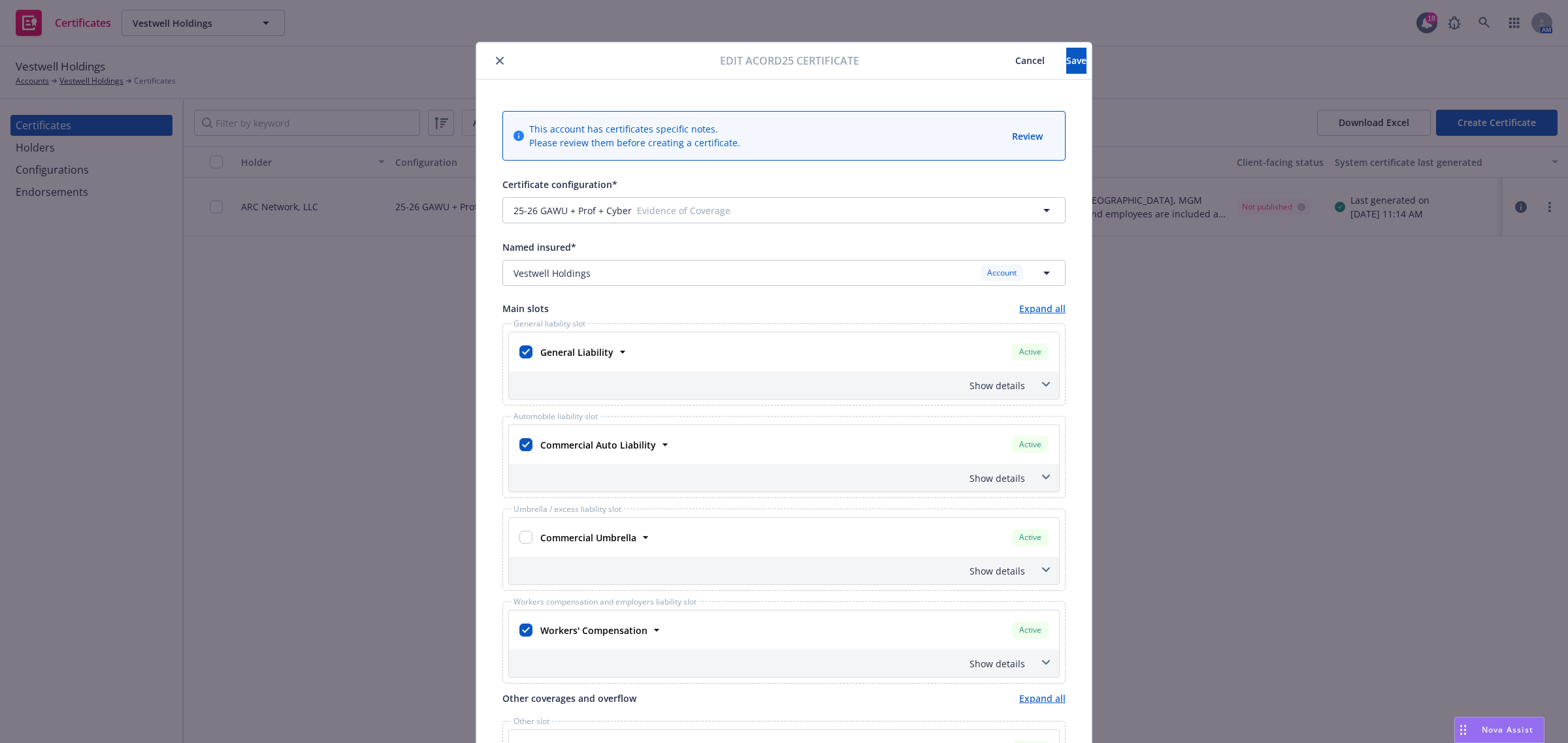
click at [1039, 473] on span at bounding box center [1046, 477] width 21 height 21
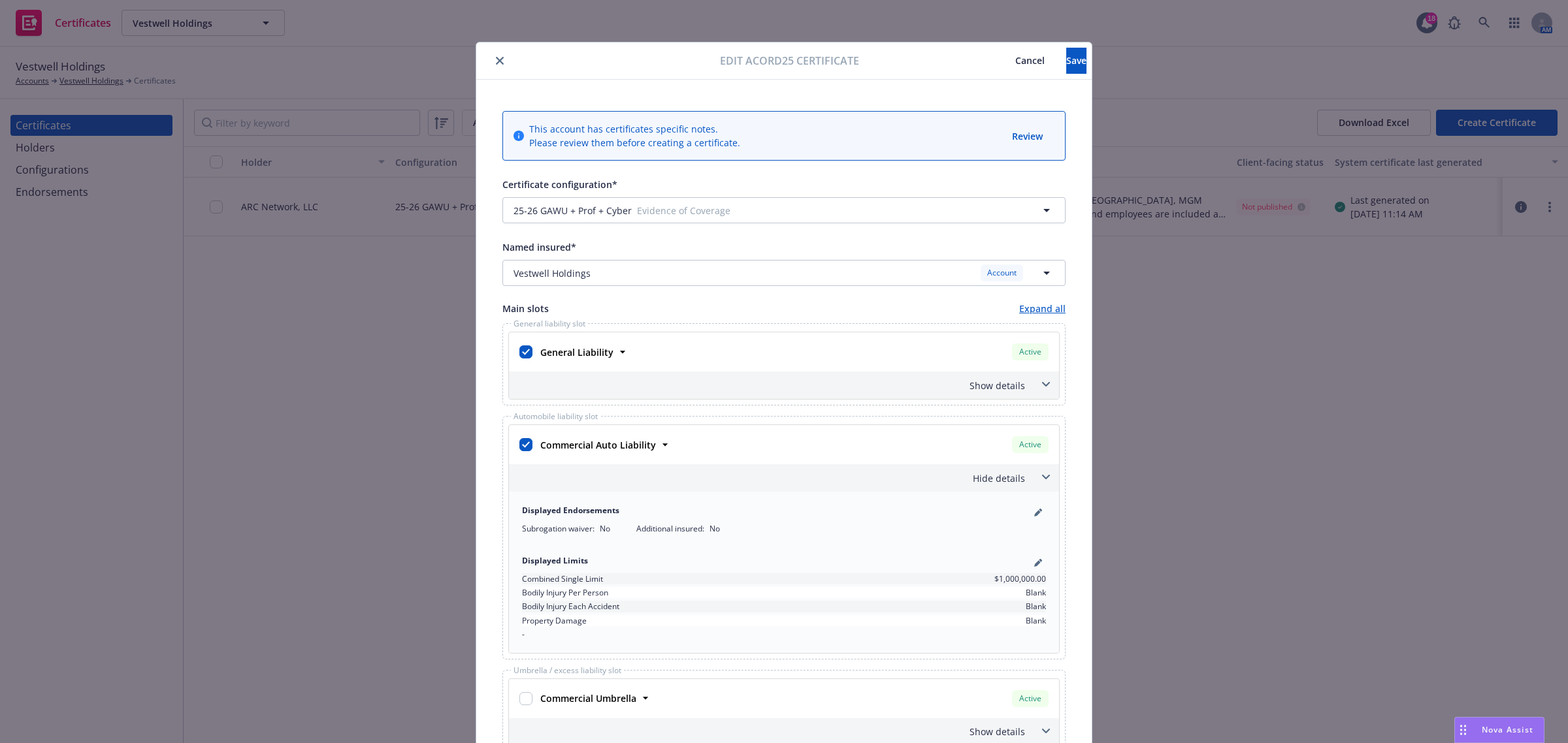
click at [1039, 474] on span at bounding box center [1046, 477] width 21 height 21
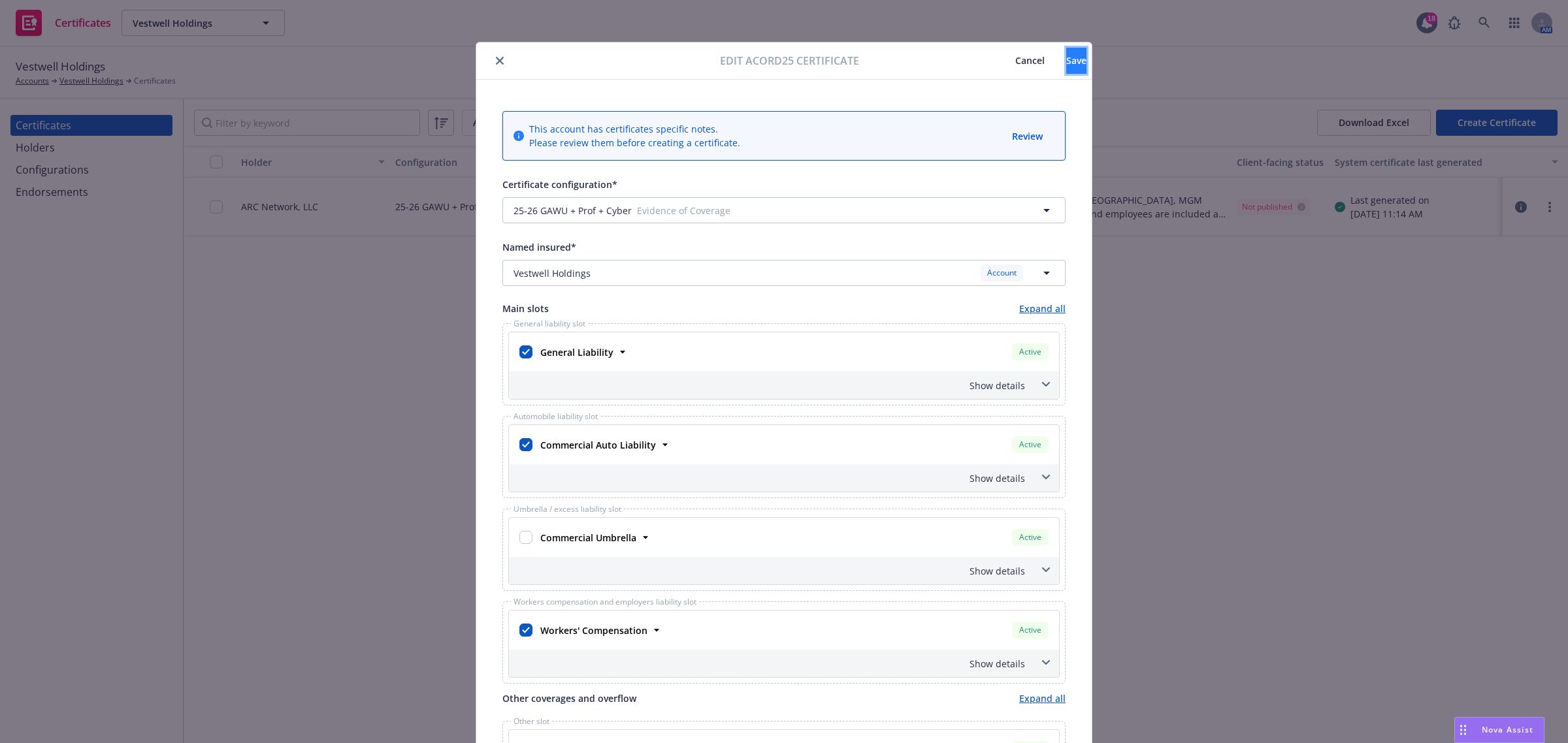
click at [1067, 70] on button "Save" at bounding box center [1076, 60] width 20 height 26
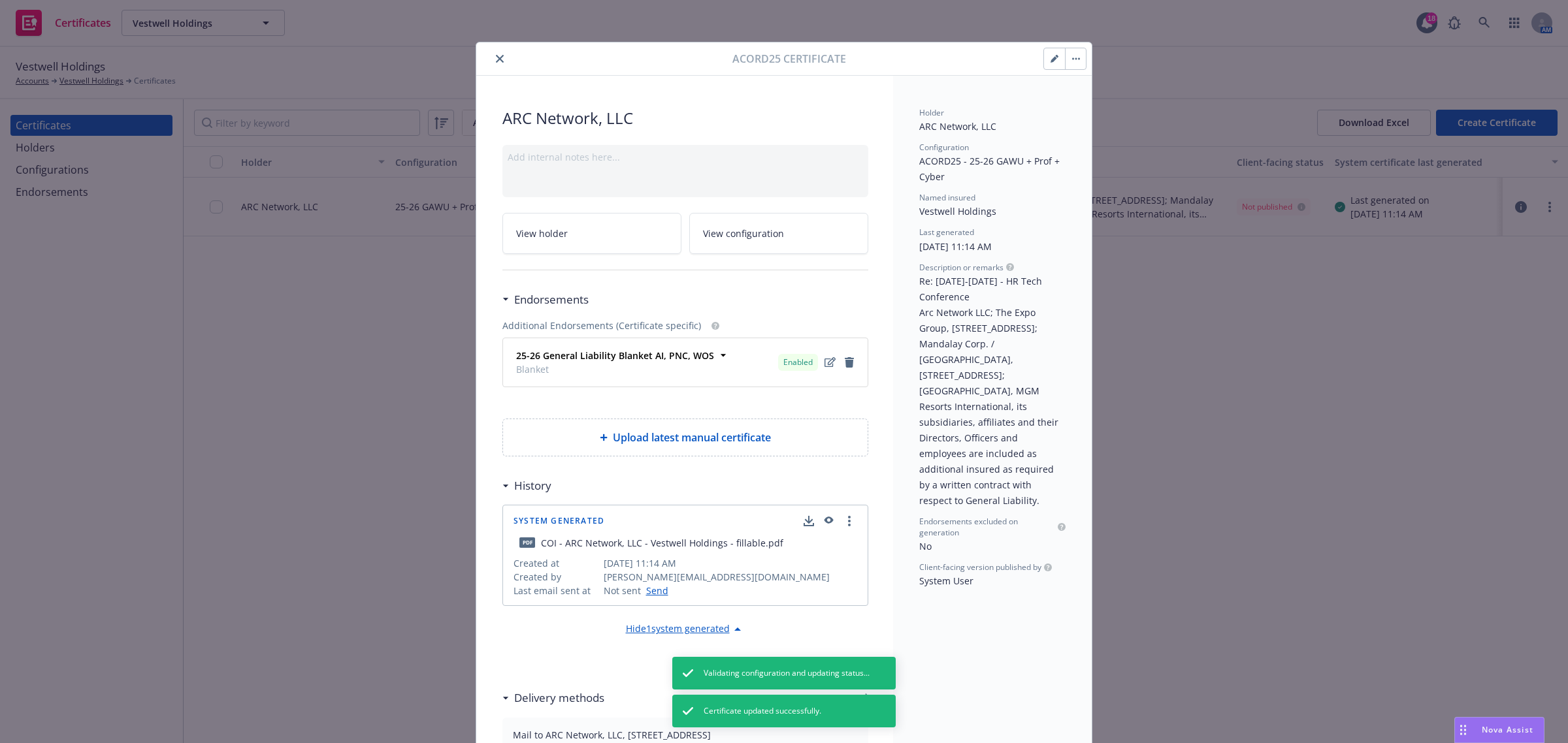
click at [1052, 60] on button "button" at bounding box center [1054, 59] width 21 height 21
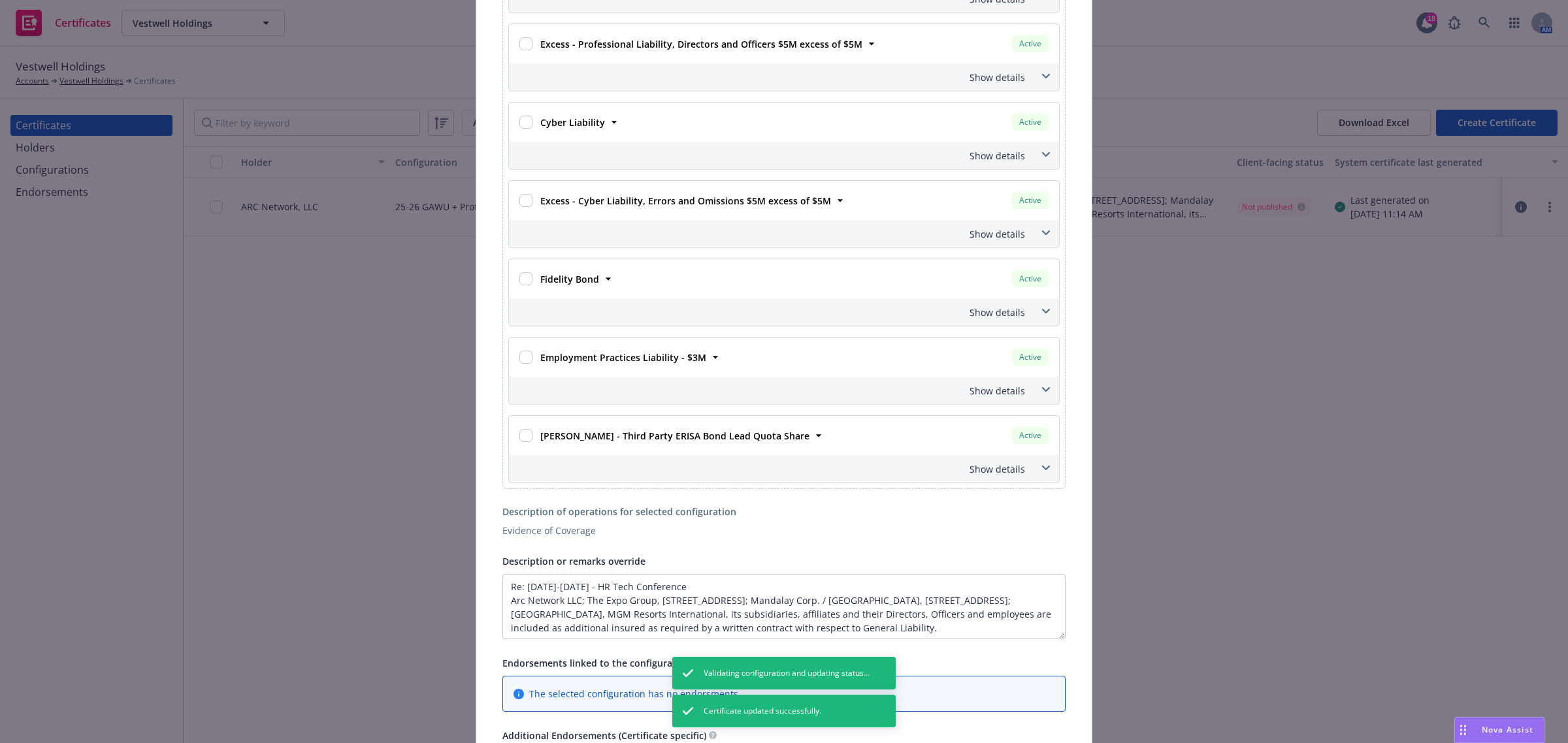
scroll to position [1099, 0]
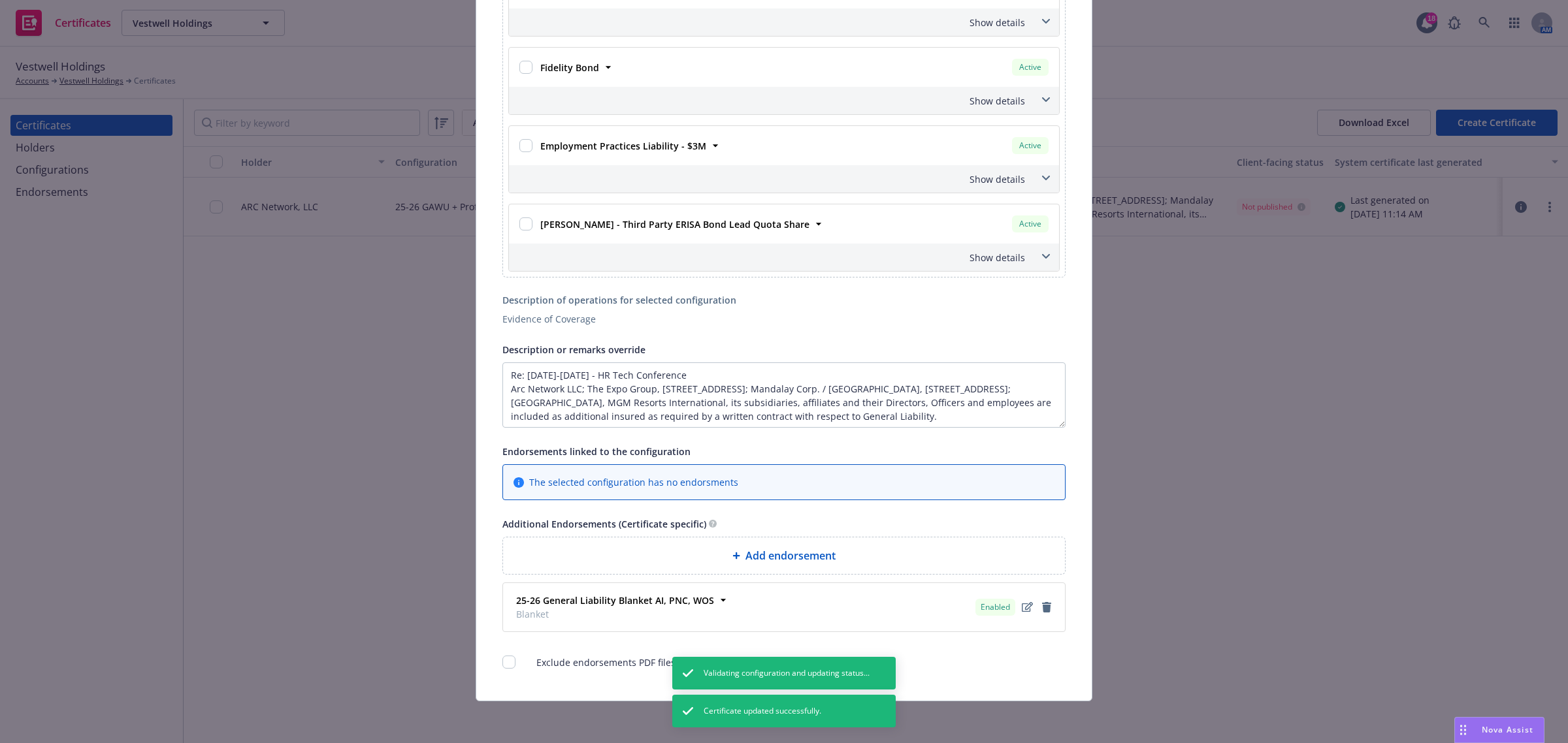
click at [910, 558] on div "Add endorsement" at bounding box center [784, 555] width 541 height 15
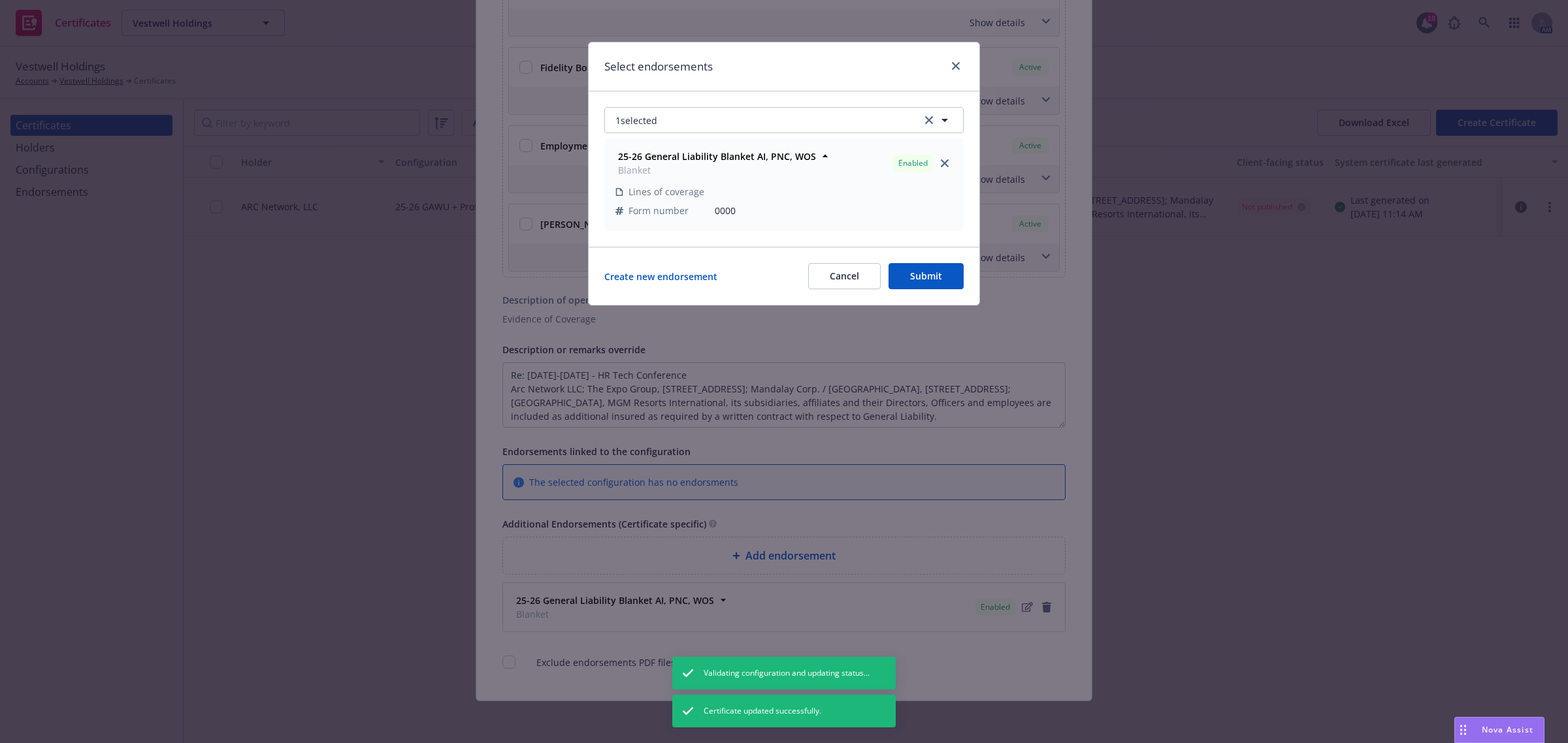
drag, startPoint x: 860, startPoint y: 270, endPoint x: 865, endPoint y: 289, distance: 19.6
click at [859, 270] on button "Cancel" at bounding box center [845, 275] width 72 height 26
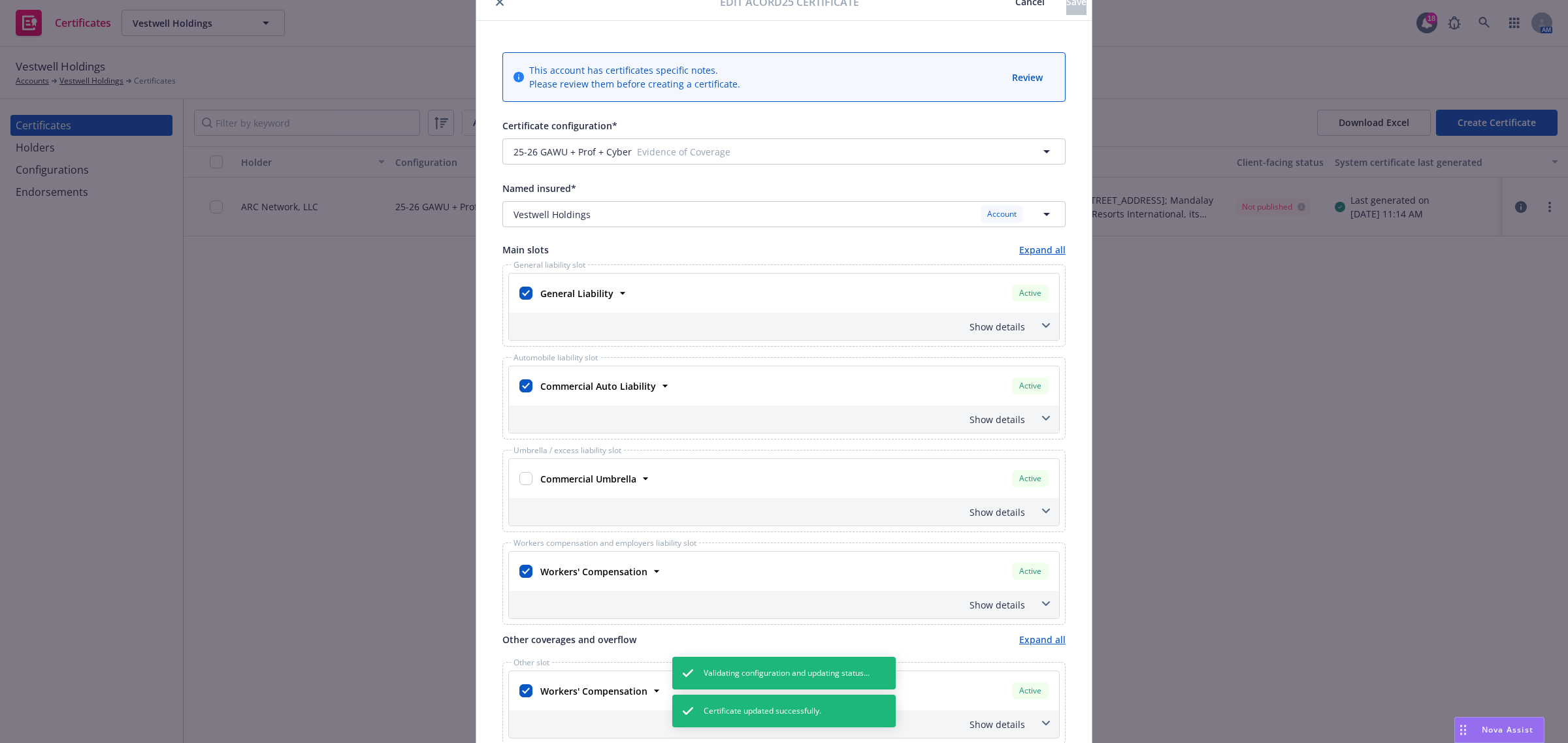
scroll to position [0, 0]
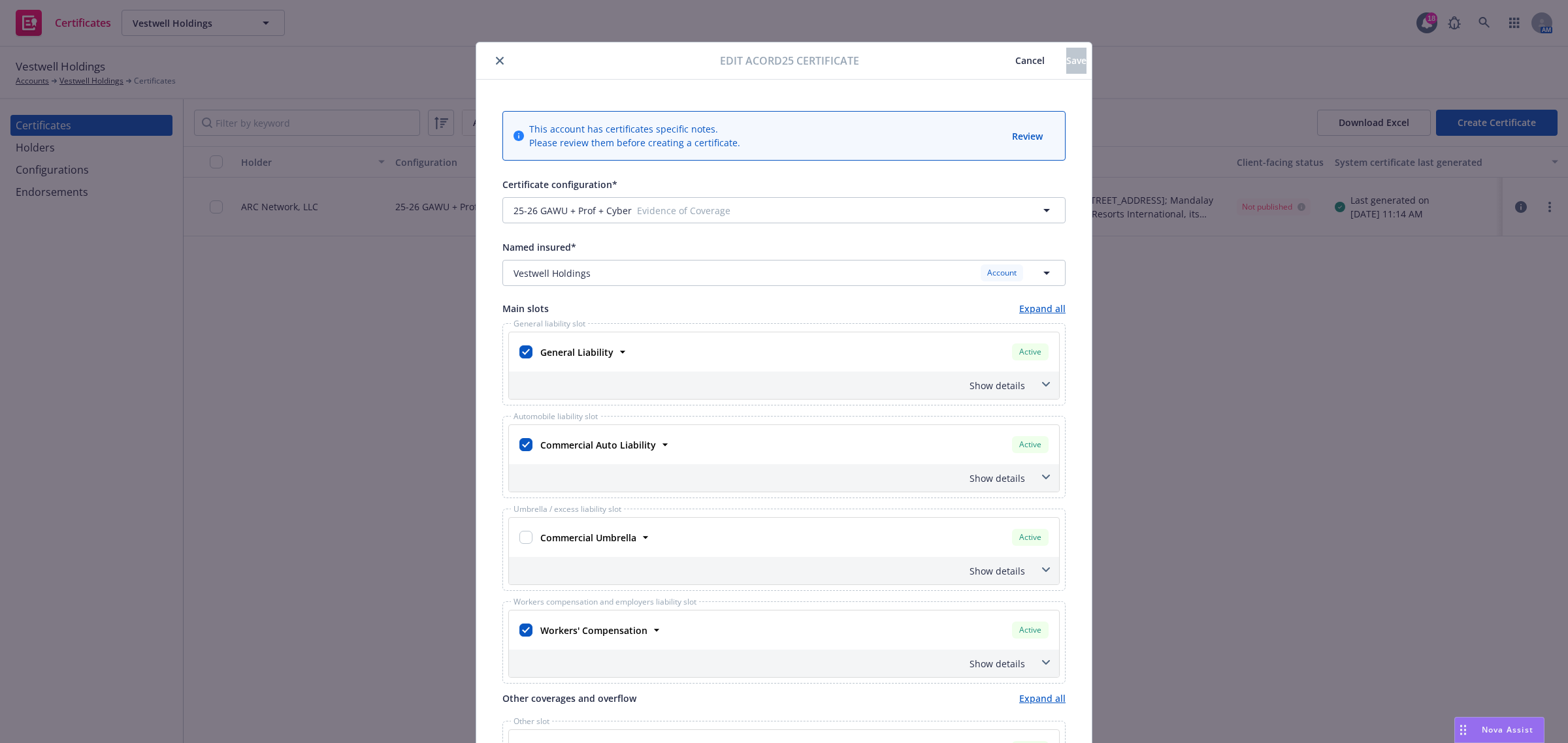
click at [1015, 61] on span "Cancel" at bounding box center [1029, 60] width 30 height 12
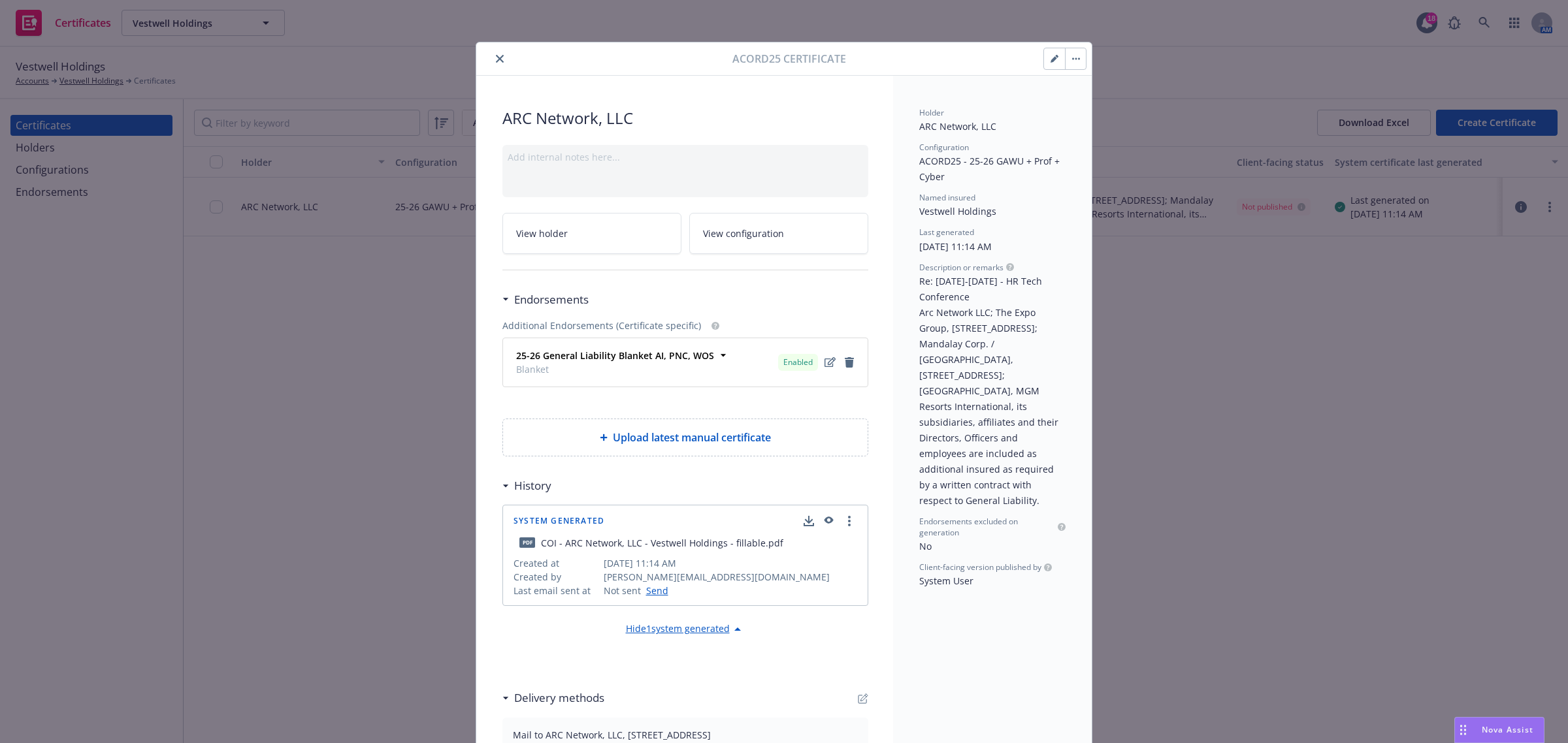
click at [1067, 68] on button "button" at bounding box center [1075, 59] width 21 height 21
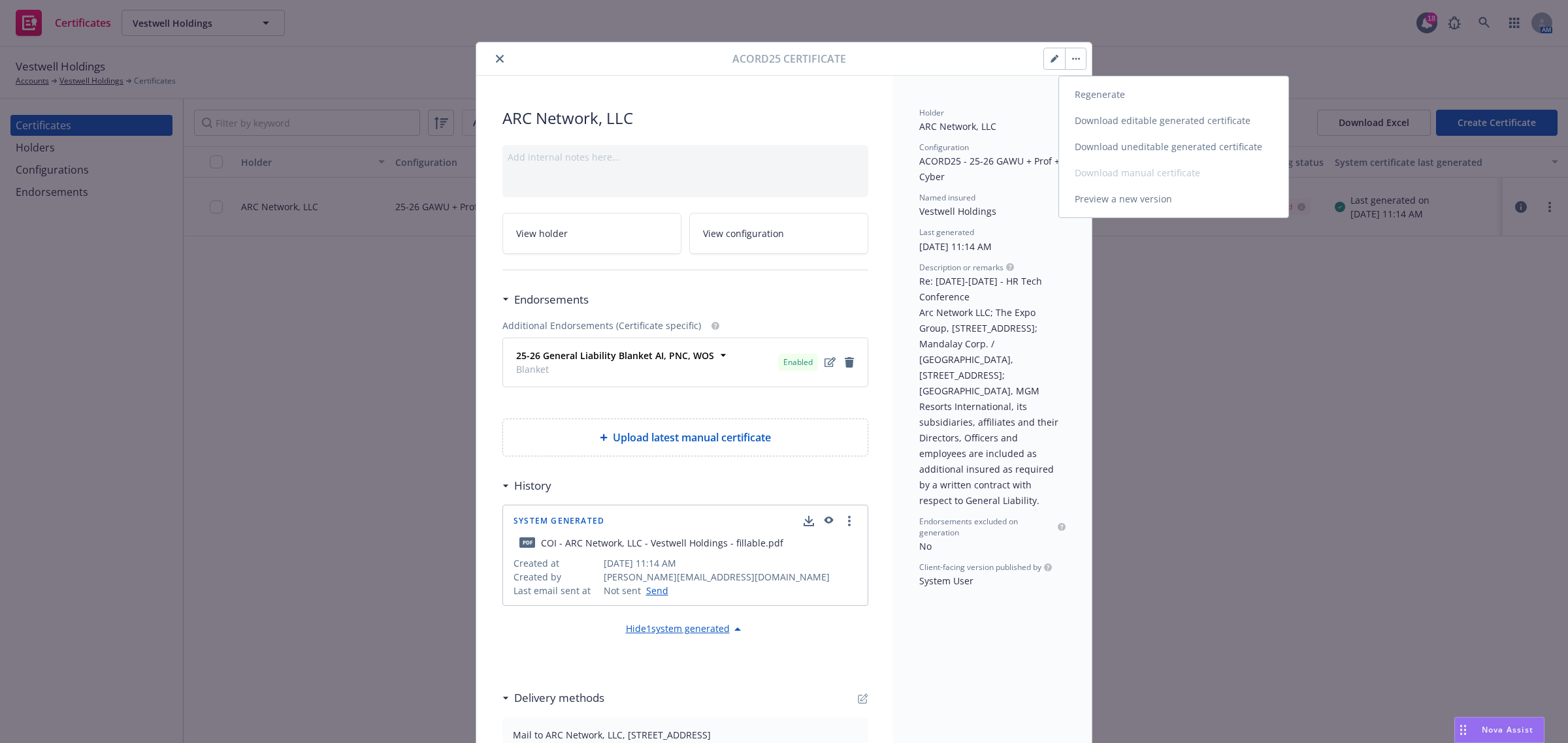
click at [1072, 93] on link "Regenerate" at bounding box center [1173, 94] width 230 height 26
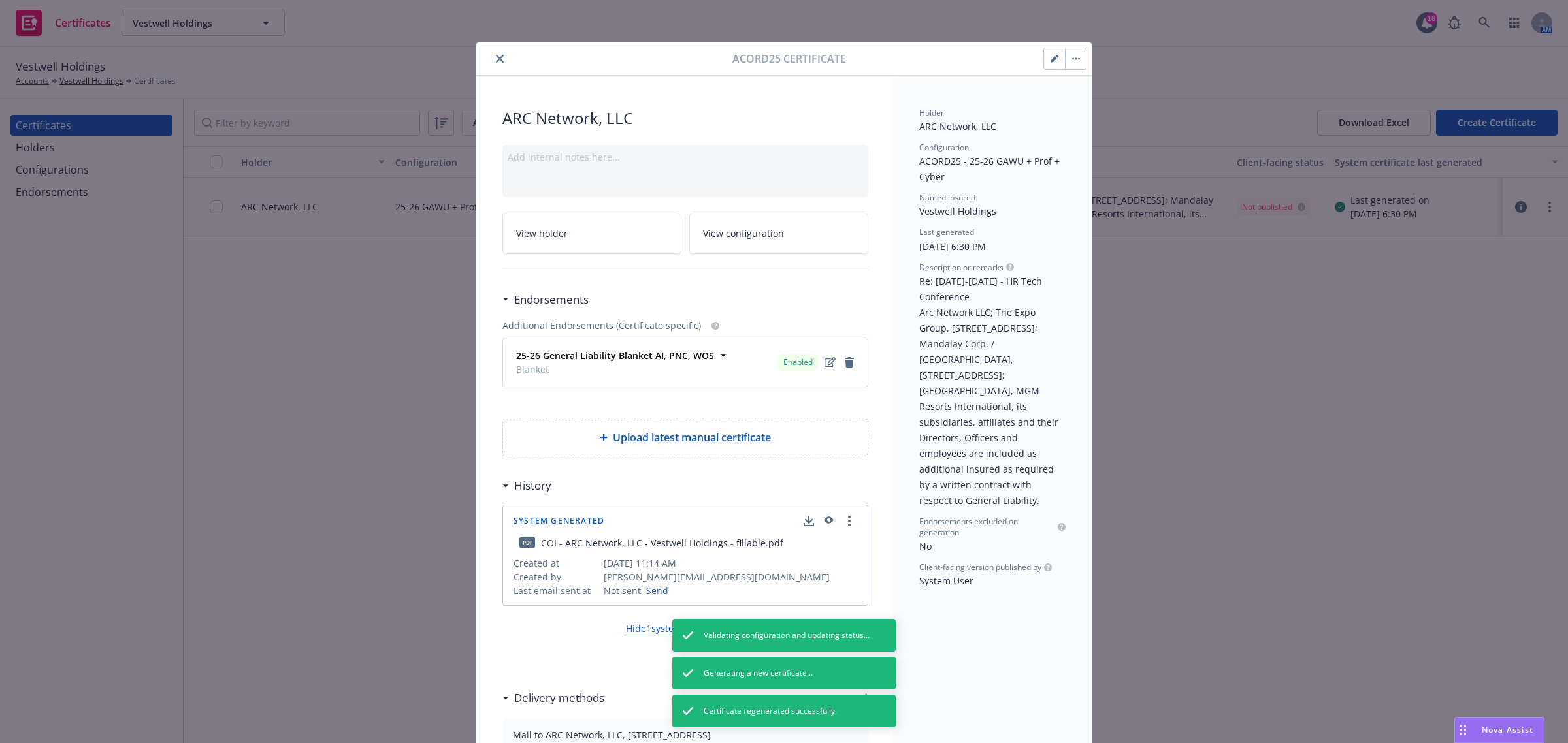
click at [1072, 57] on icon "button" at bounding box center [1076, 58] width 8 height 3
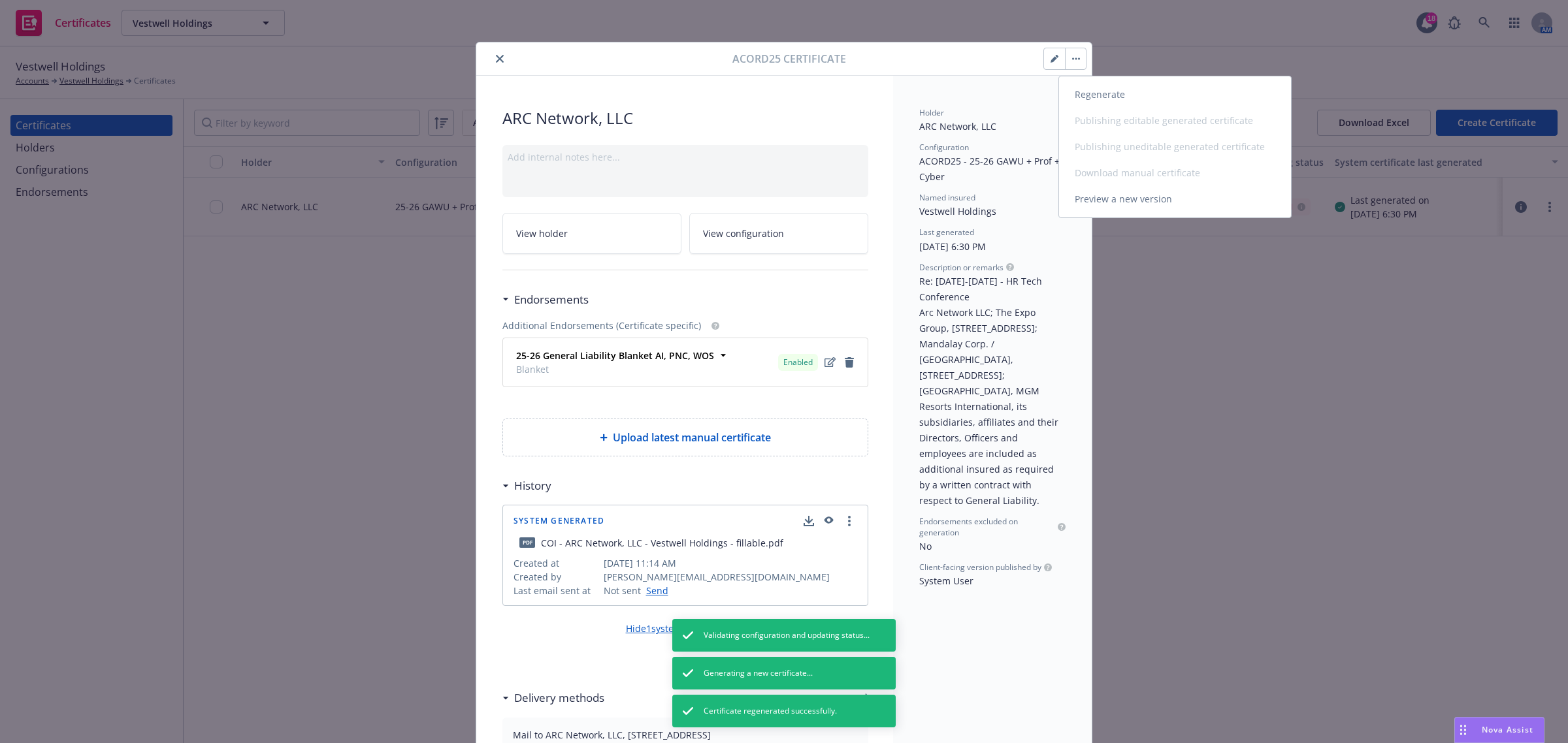
click at [1083, 93] on link "Regenerate" at bounding box center [1174, 94] width 232 height 26
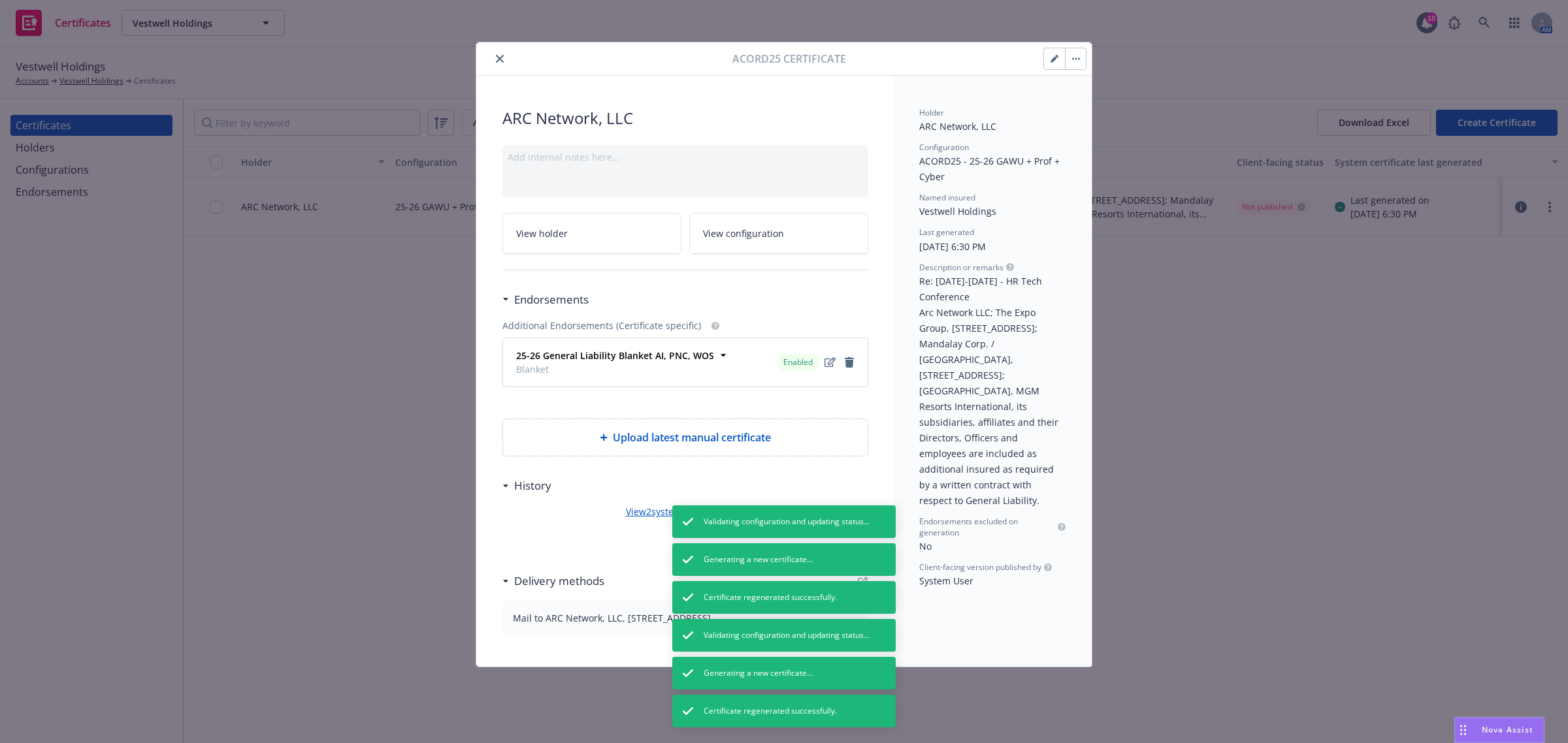
drag, startPoint x: 1081, startPoint y: 47, endPoint x: 1077, endPoint y: 61, distance: 14.6
click at [1081, 48] on div at bounding box center [1065, 58] width 43 height 22
click at [1077, 62] on button "button" at bounding box center [1075, 59] width 21 height 21
click at [500, 53] on button "close" at bounding box center [499, 58] width 15 height 15
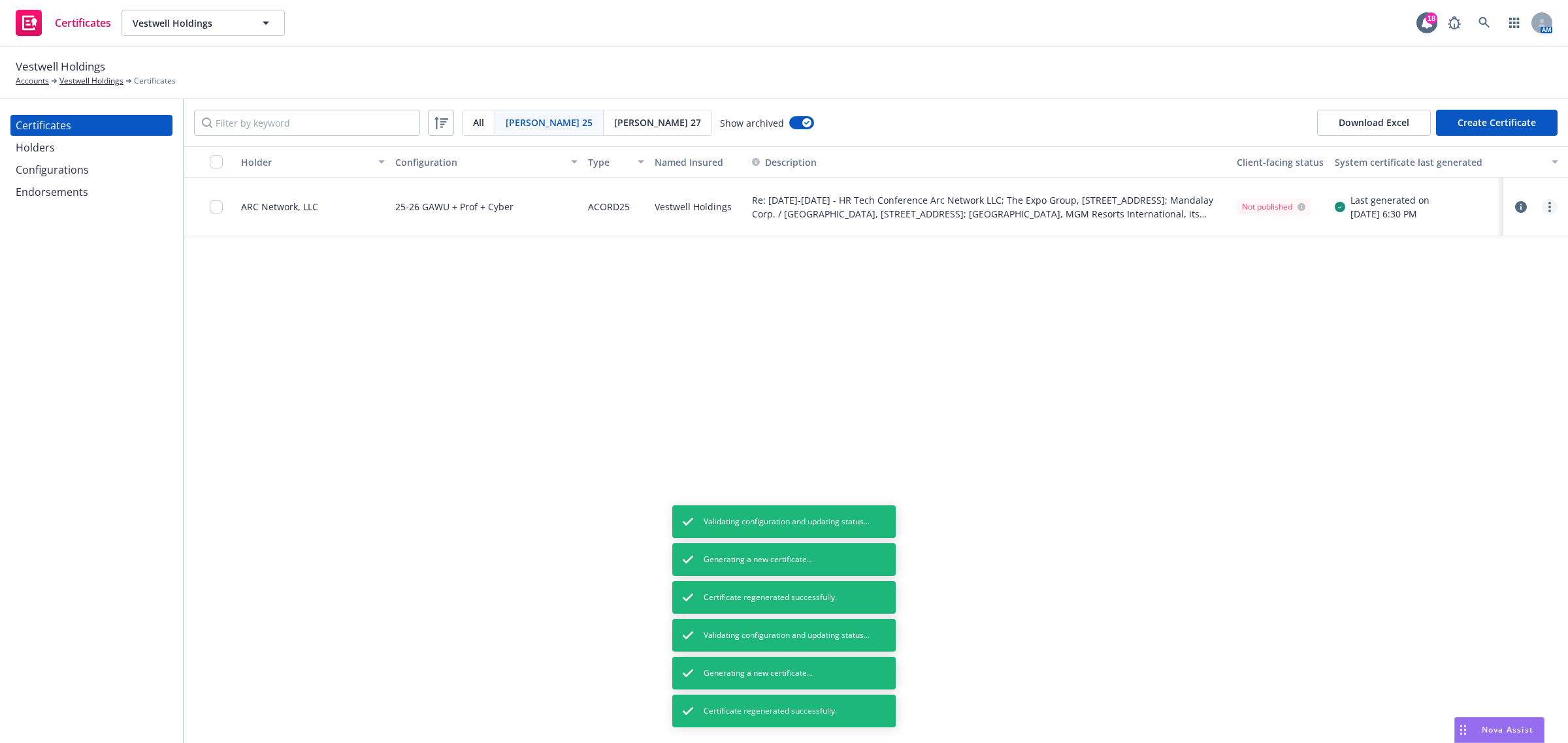
click at [1548, 206] on icon "more" at bounding box center [1549, 207] width 3 height 10
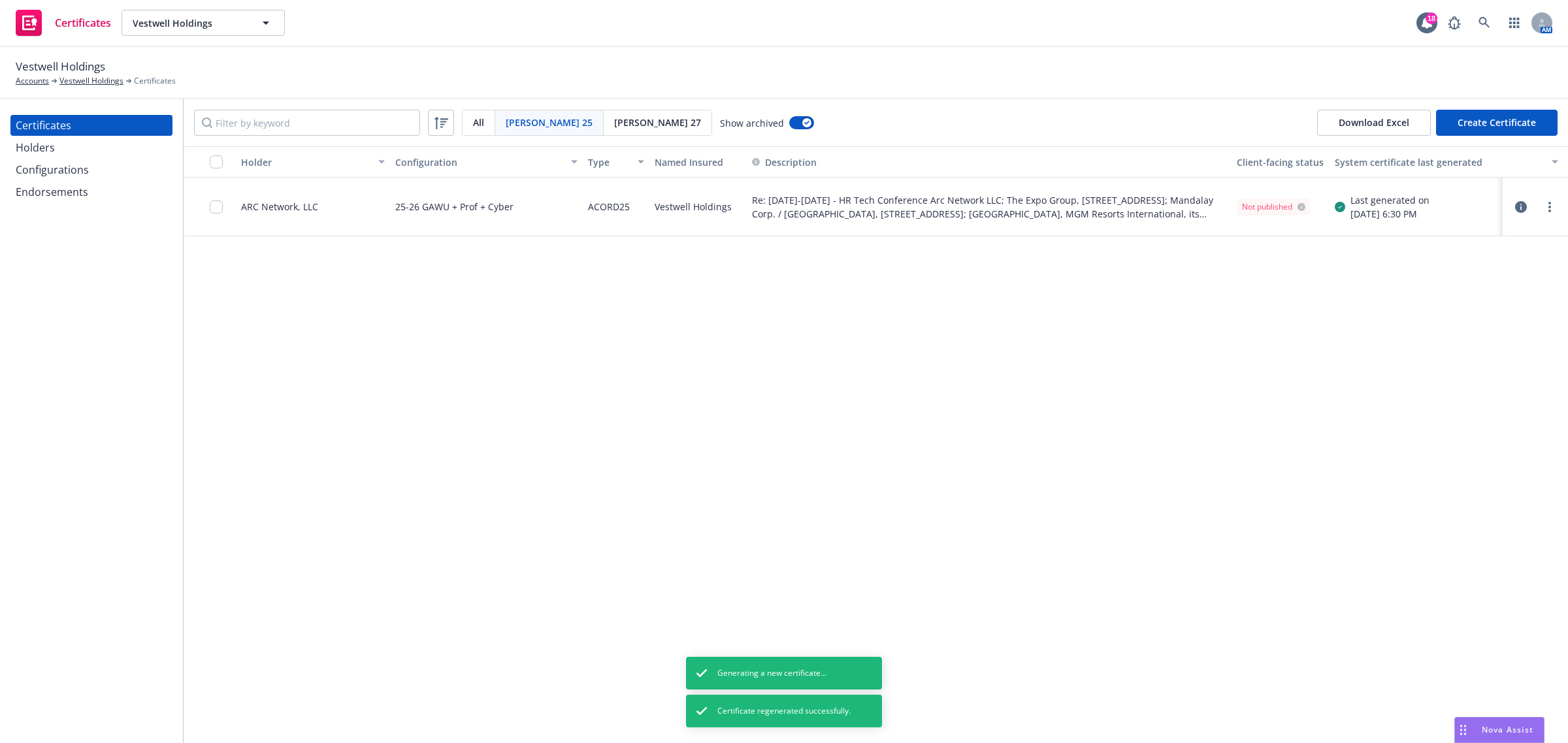
click at [53, 147] on div "Holders" at bounding box center [34, 148] width 39 height 21
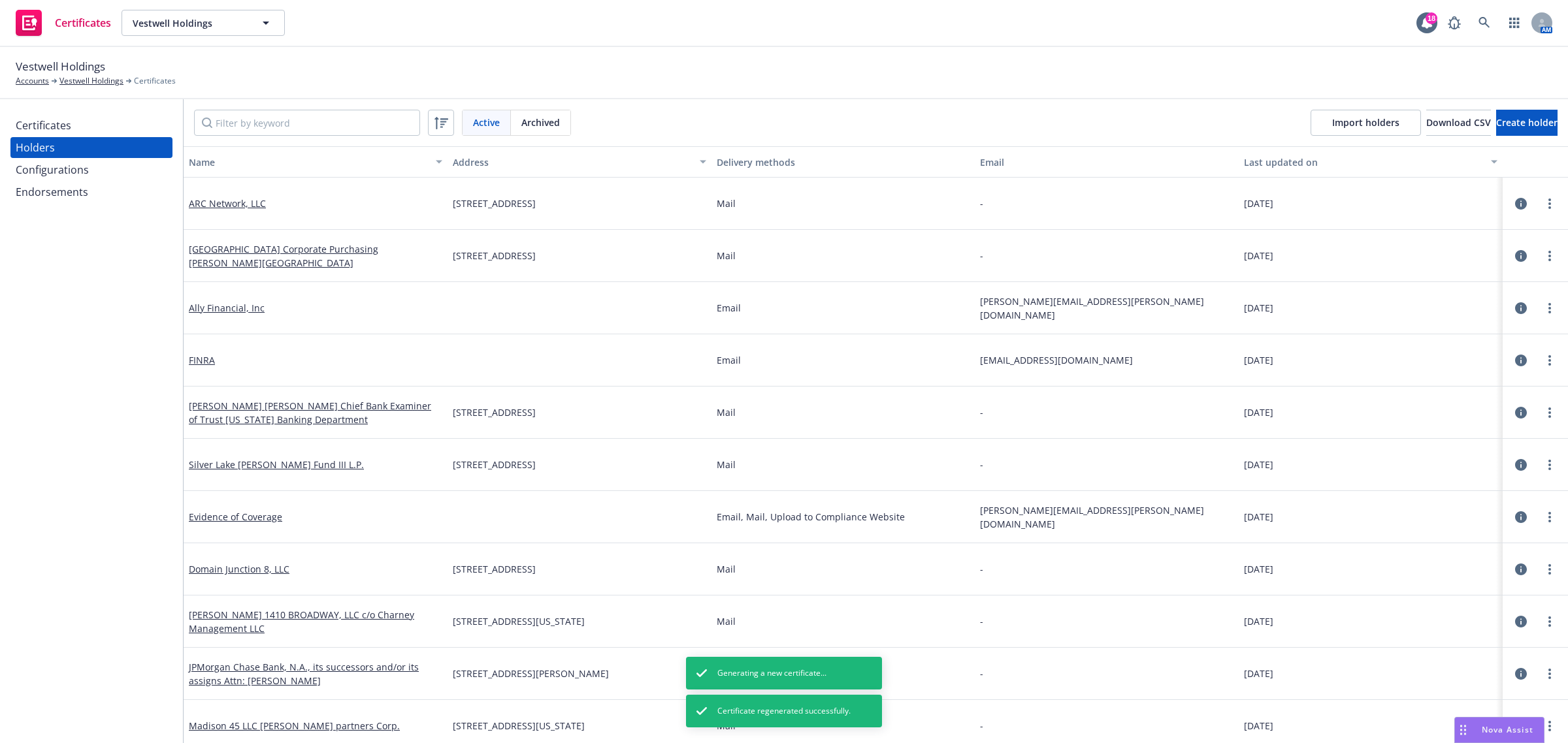
click at [56, 131] on div "Certificates" at bounding box center [43, 126] width 55 height 21
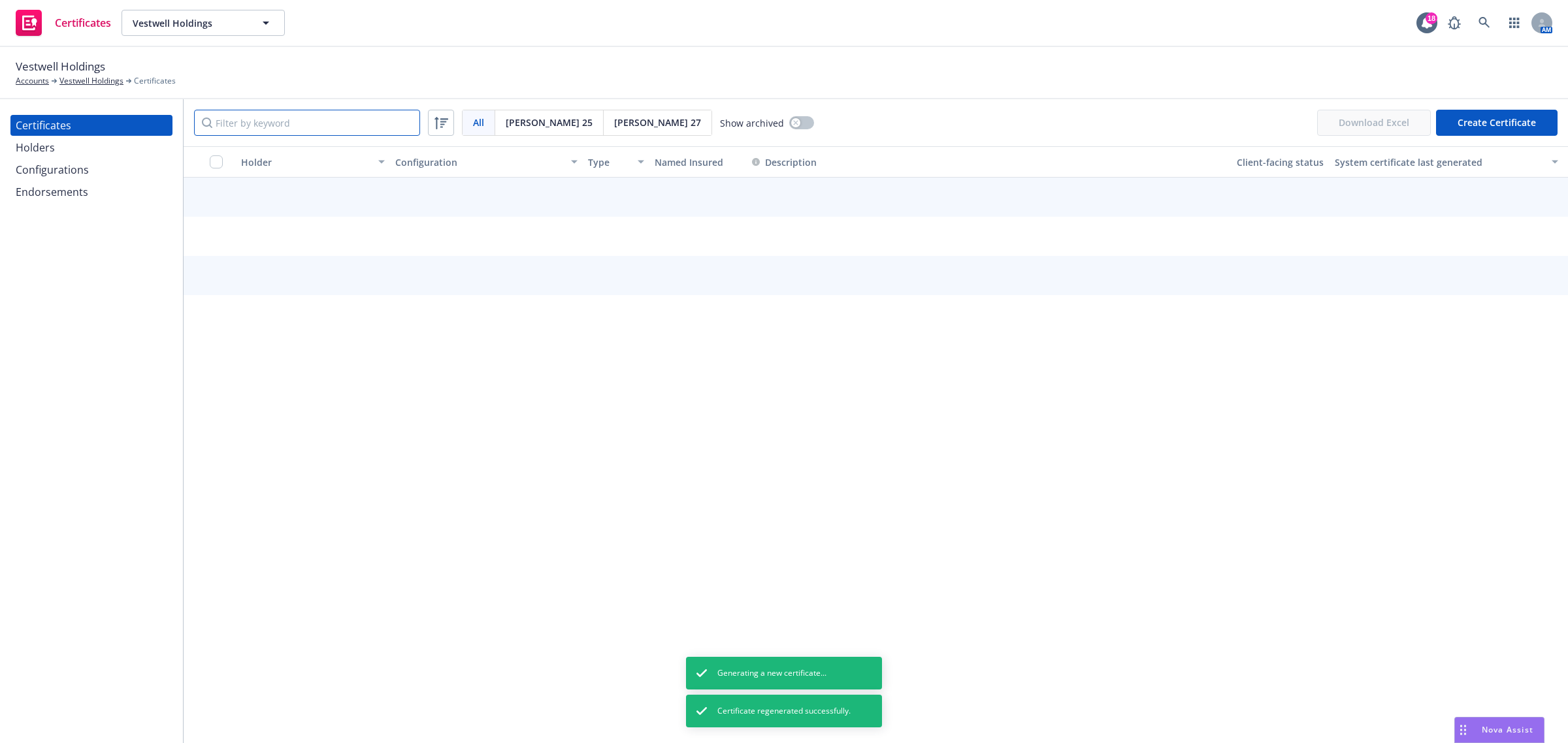
click at [238, 125] on input "Filter by keyword" at bounding box center [307, 122] width 226 height 26
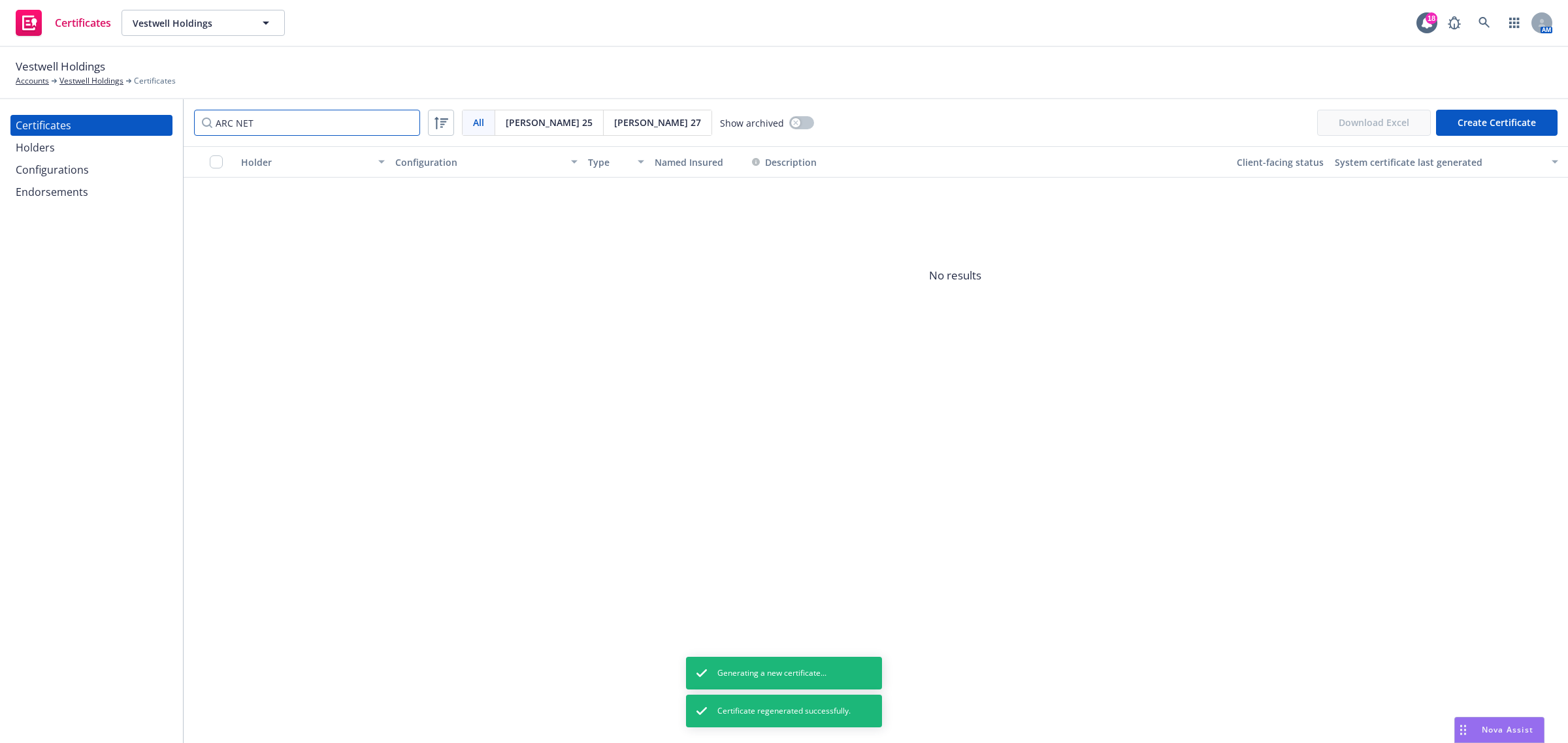
type input "ARC NET"
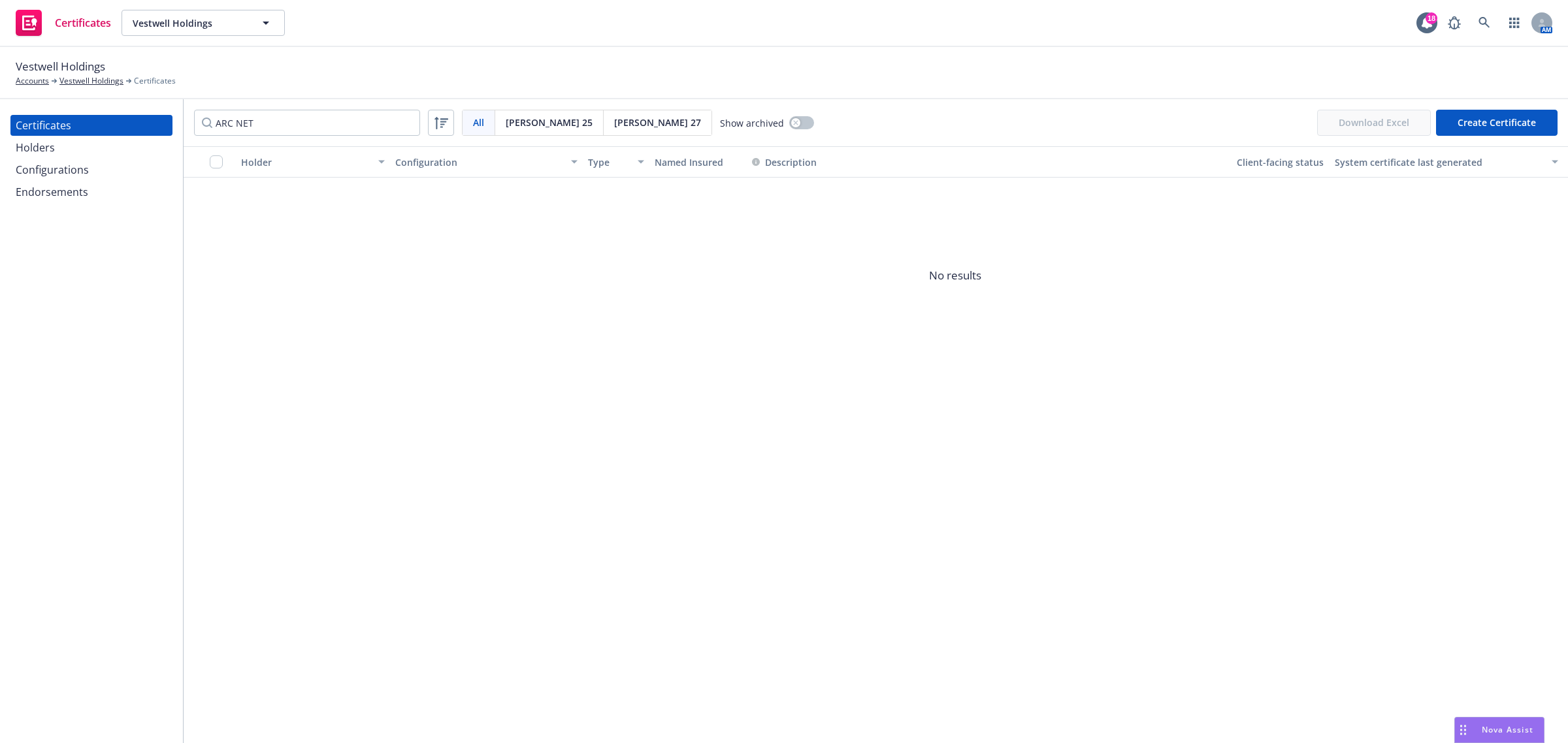
click at [64, 152] on div "Holders" at bounding box center [91, 148] width 152 height 21
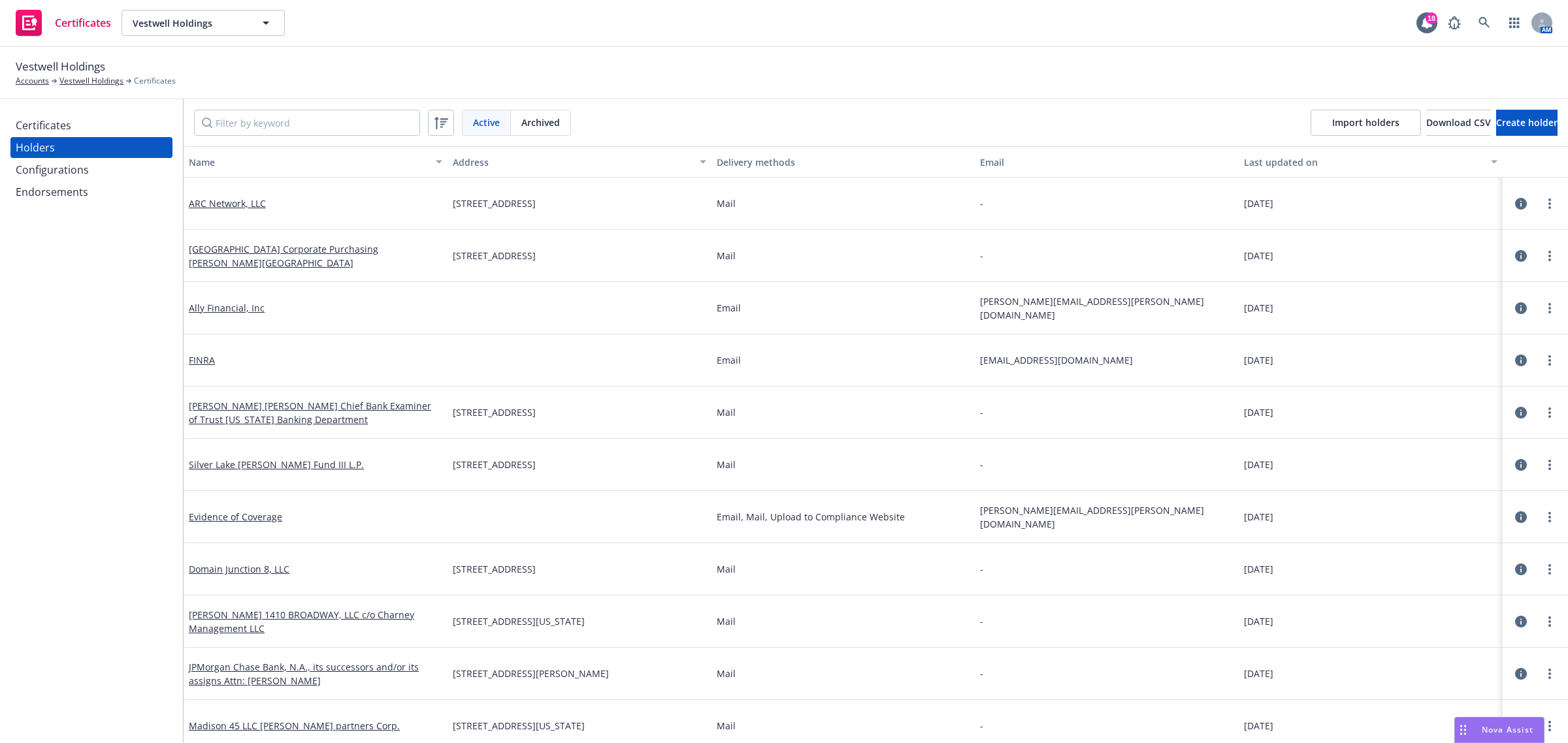
click at [56, 124] on div "Certificates" at bounding box center [43, 126] width 55 height 21
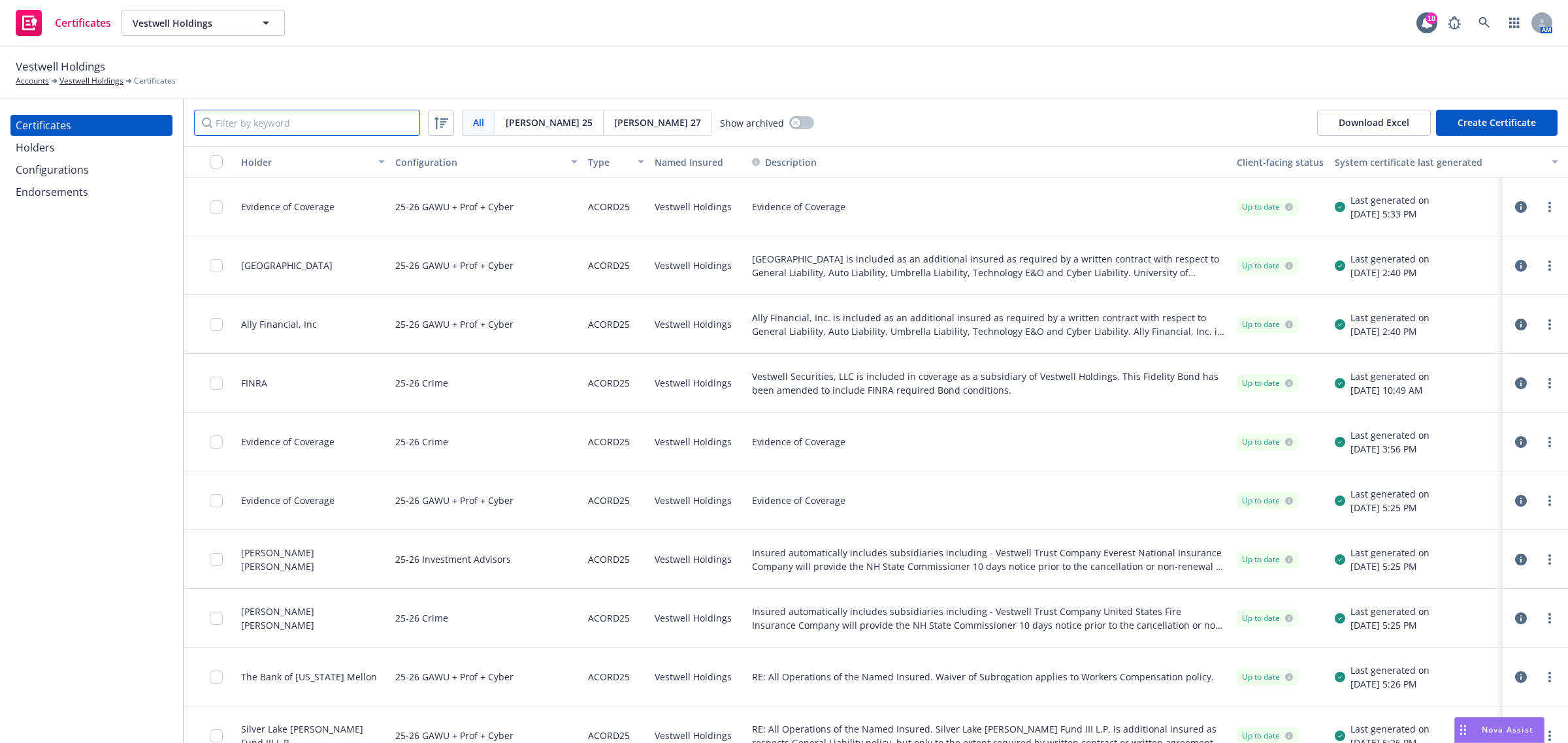
click at [242, 117] on input "Filter by keyword" at bounding box center [307, 122] width 226 height 26
click at [302, 124] on input "Filter by keyword" at bounding box center [307, 122] width 226 height 26
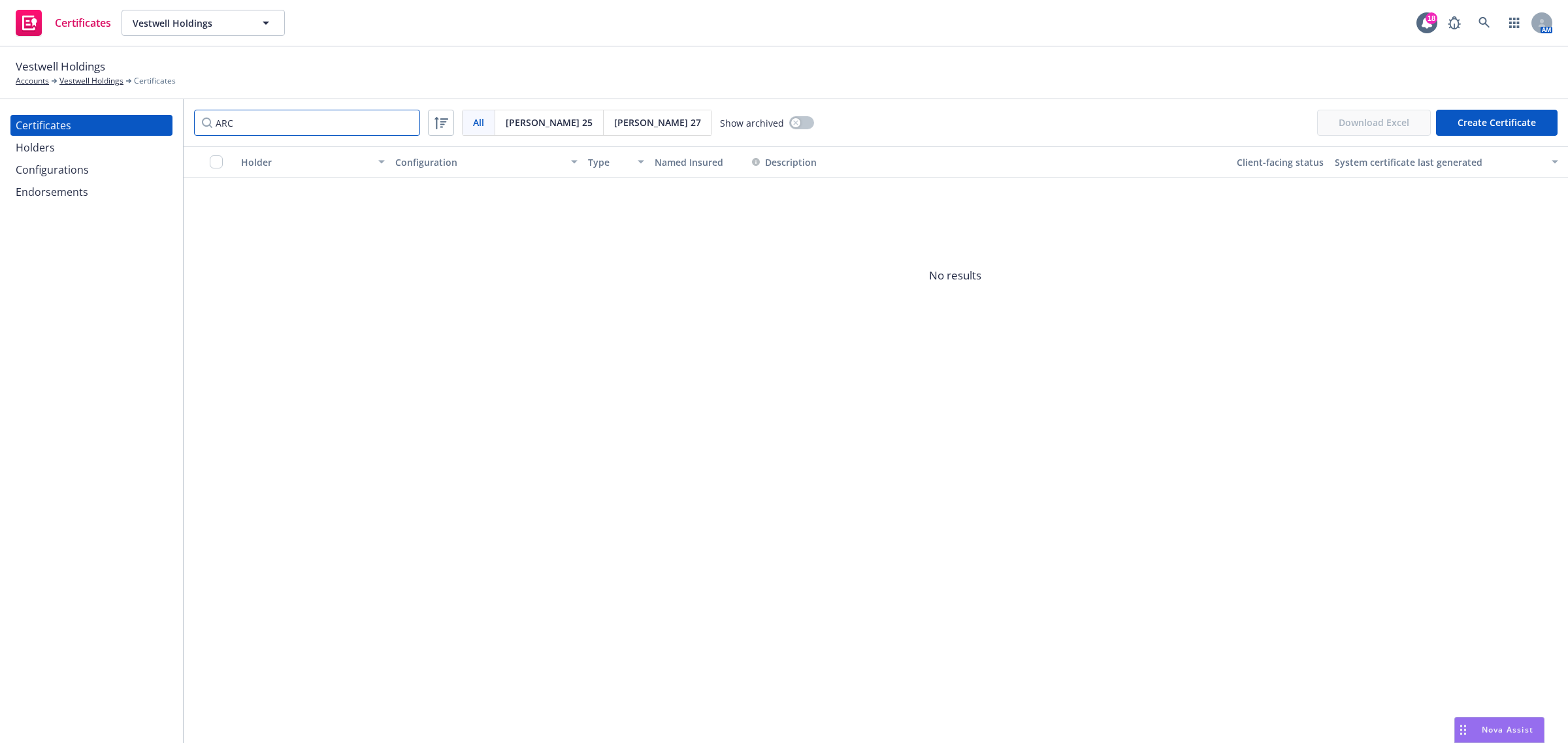
type input "ARC"
click at [515, 126] on span "[PERSON_NAME] 25" at bounding box center [549, 122] width 87 height 13
click at [789, 124] on button "button" at bounding box center [802, 123] width 25 height 13
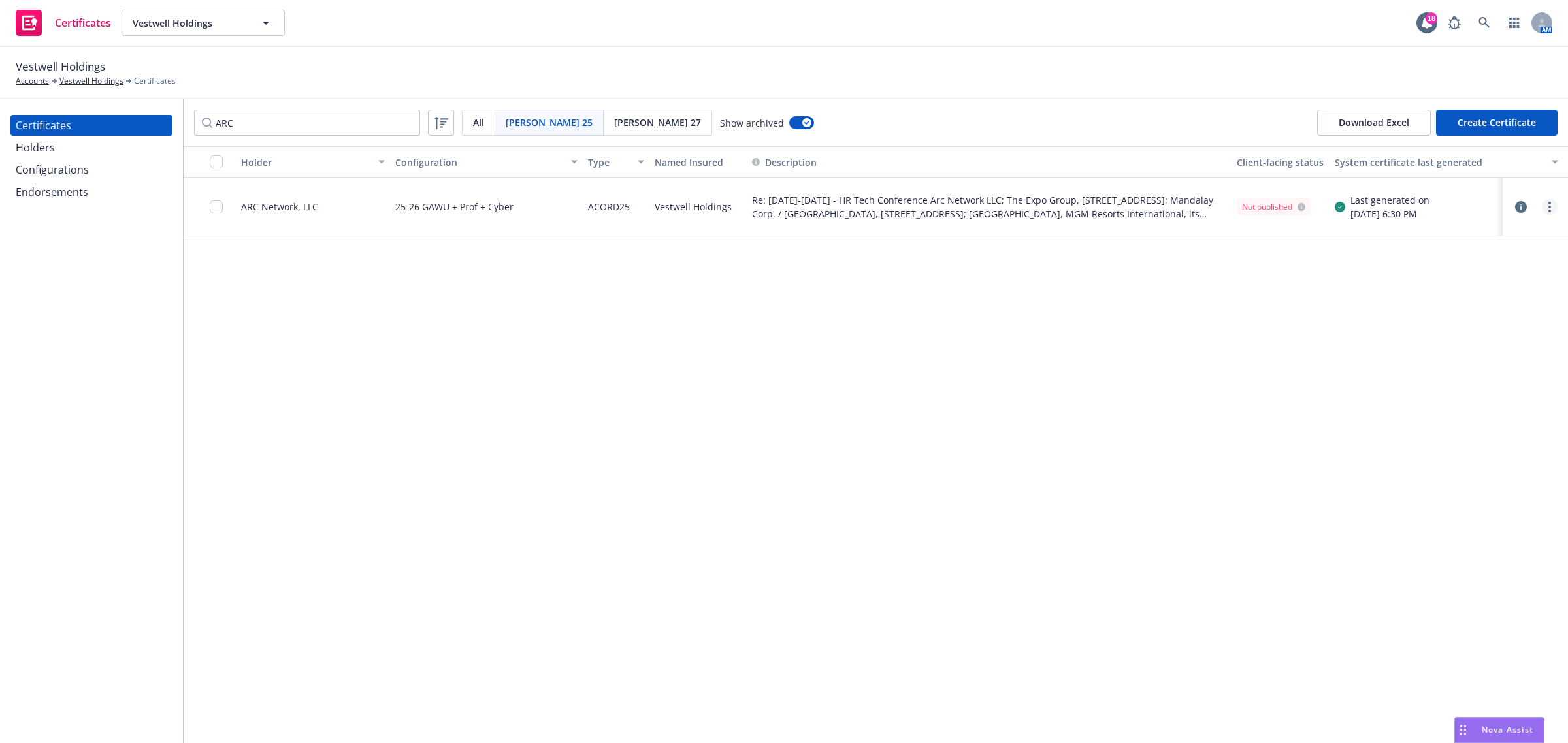
click at [1552, 209] on link "more" at bounding box center [1550, 207] width 15 height 15
click at [1506, 265] on link "Unarchive" at bounding box center [1452, 258] width 209 height 26
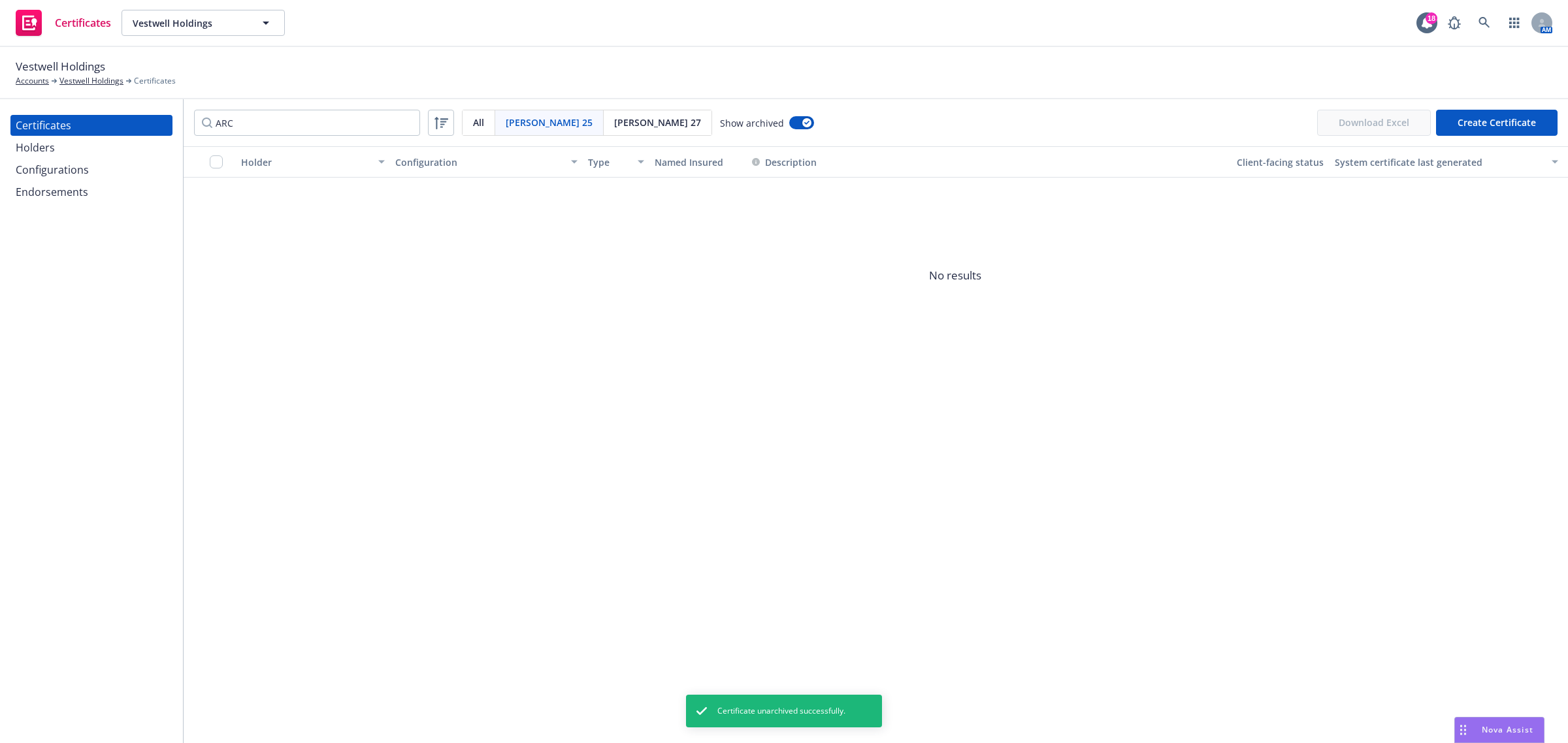
click at [54, 147] on div "Holders" at bounding box center [91, 148] width 152 height 21
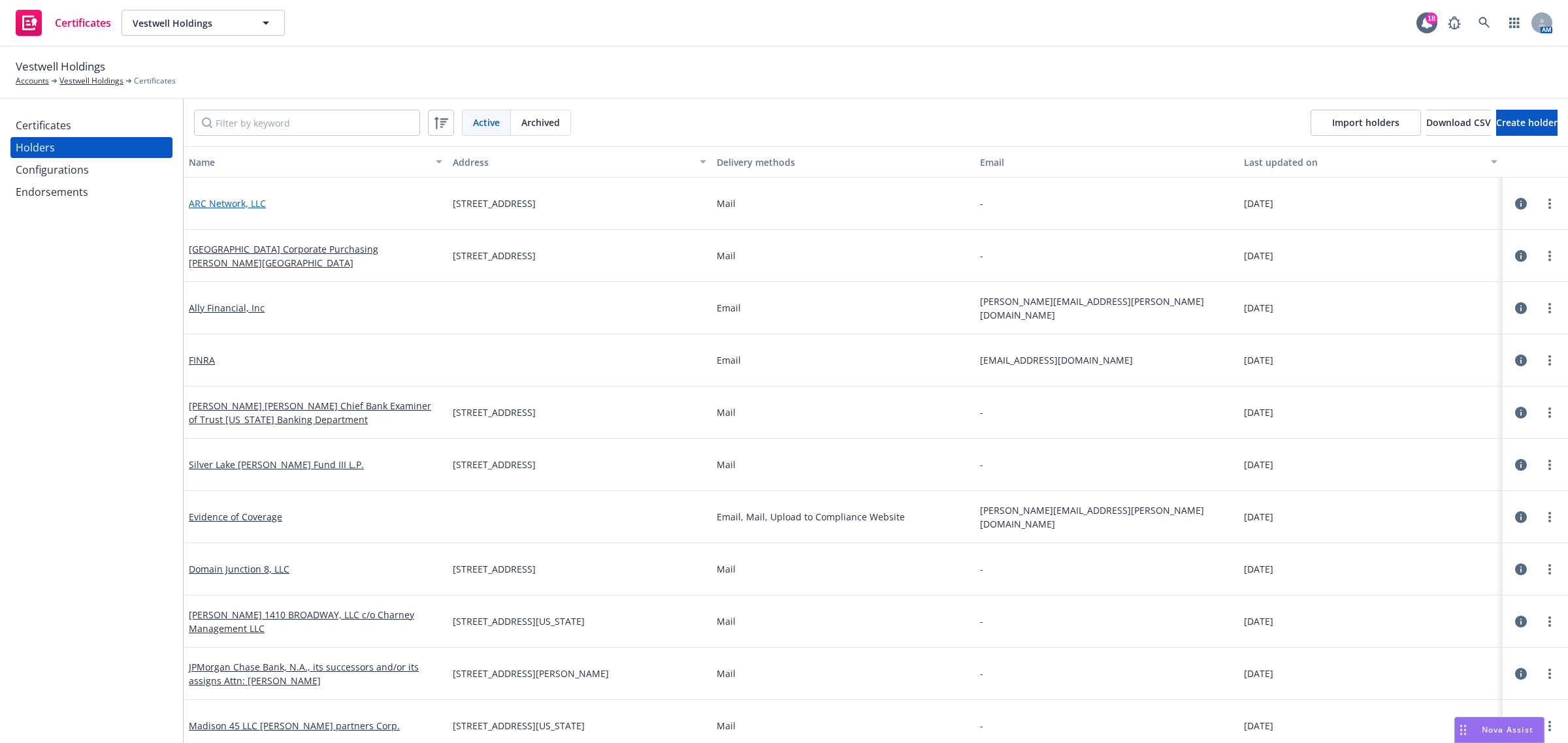
click at [229, 202] on link "ARC Network, LLC" at bounding box center [227, 203] width 77 height 12
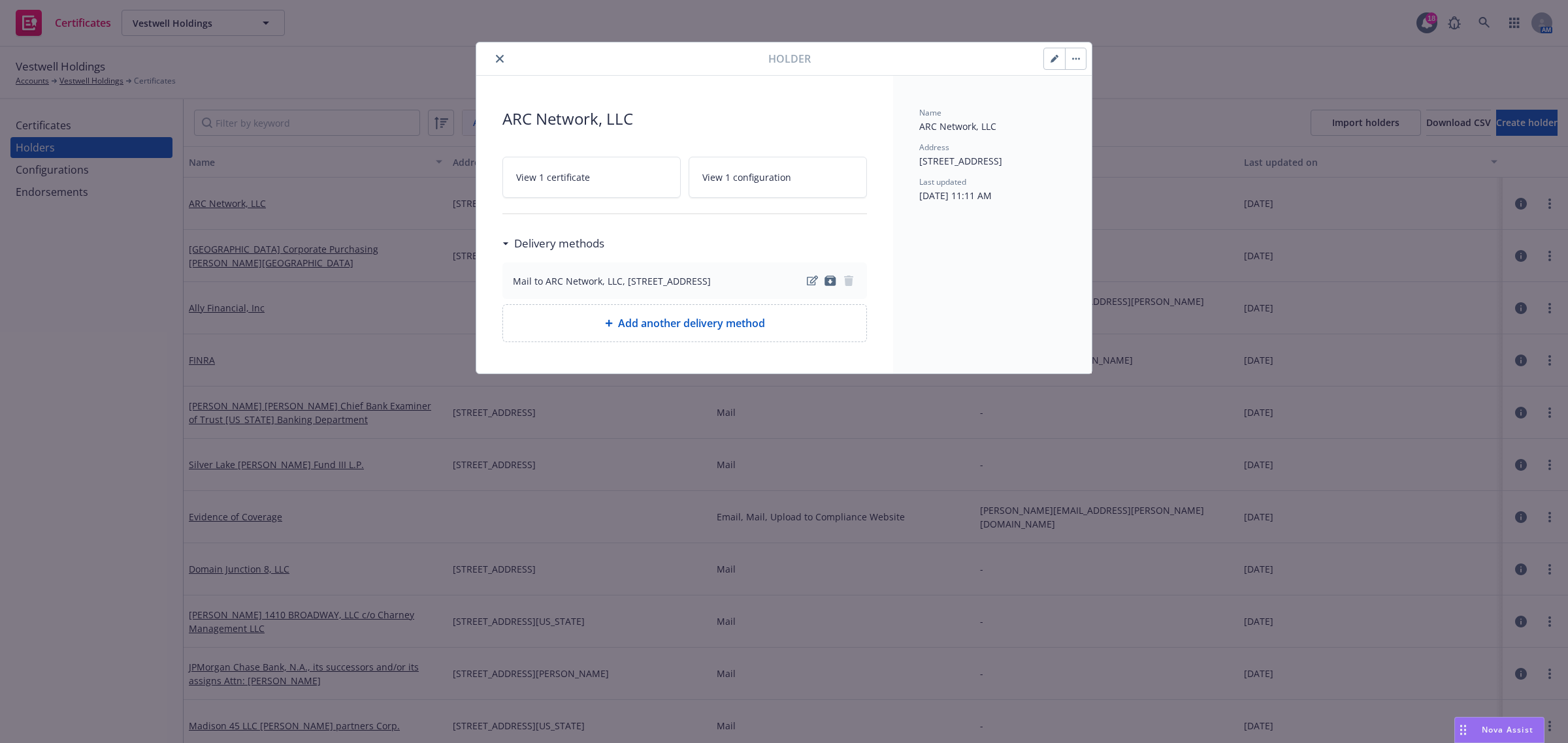
click at [499, 59] on icon "close" at bounding box center [499, 59] width 8 height 8
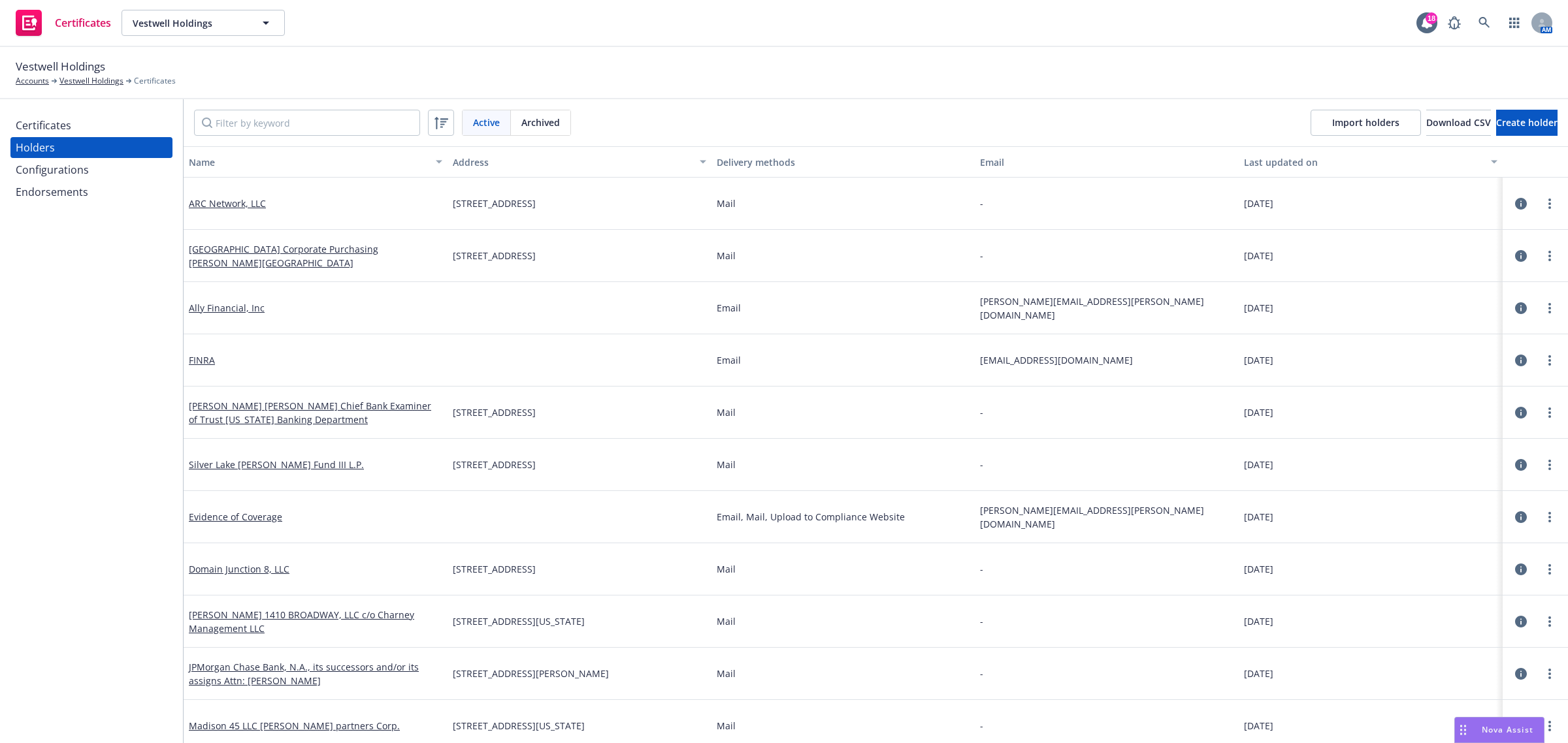
click at [132, 125] on div "Certificates" at bounding box center [91, 126] width 152 height 21
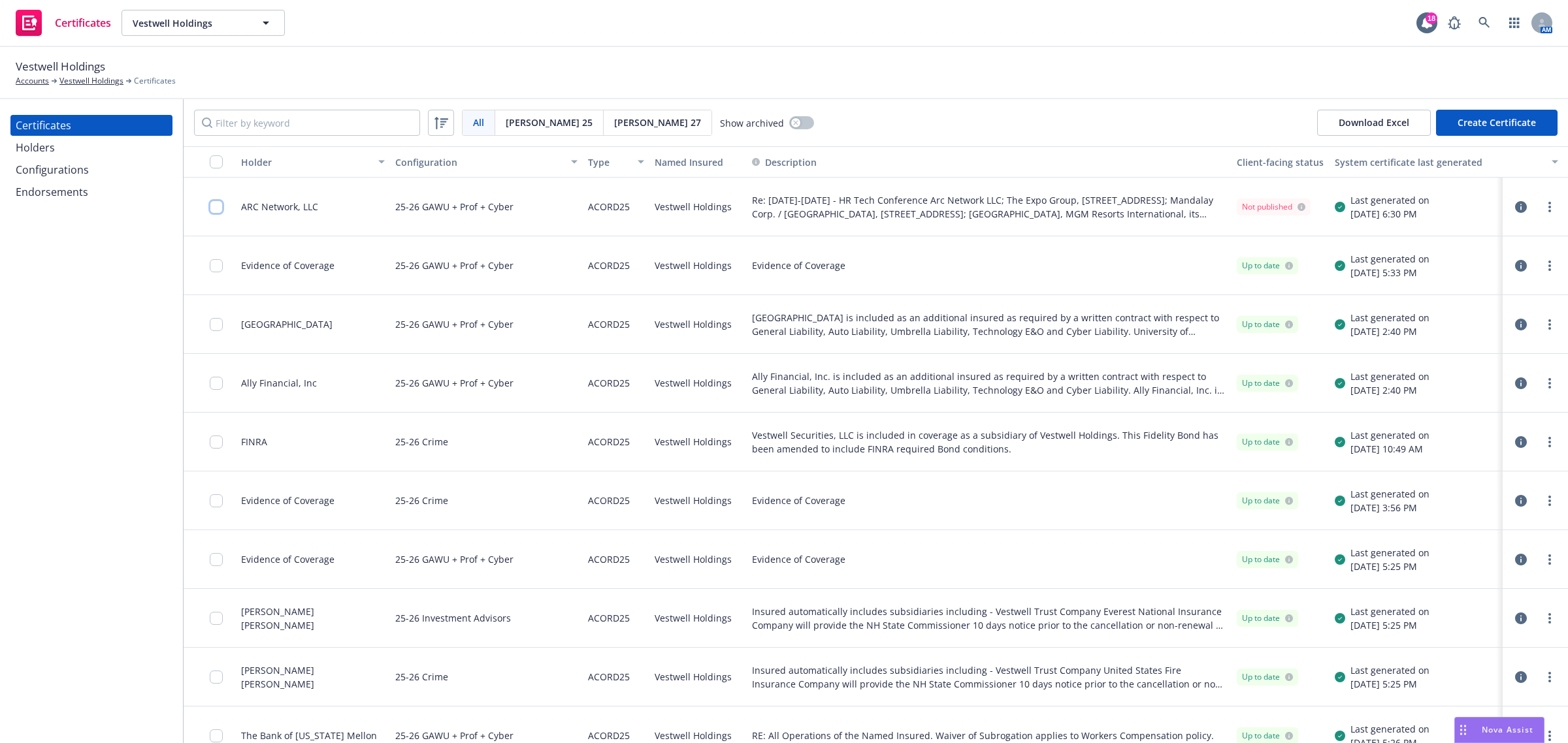
click at [215, 207] on input "checkbox" at bounding box center [216, 207] width 13 height 13
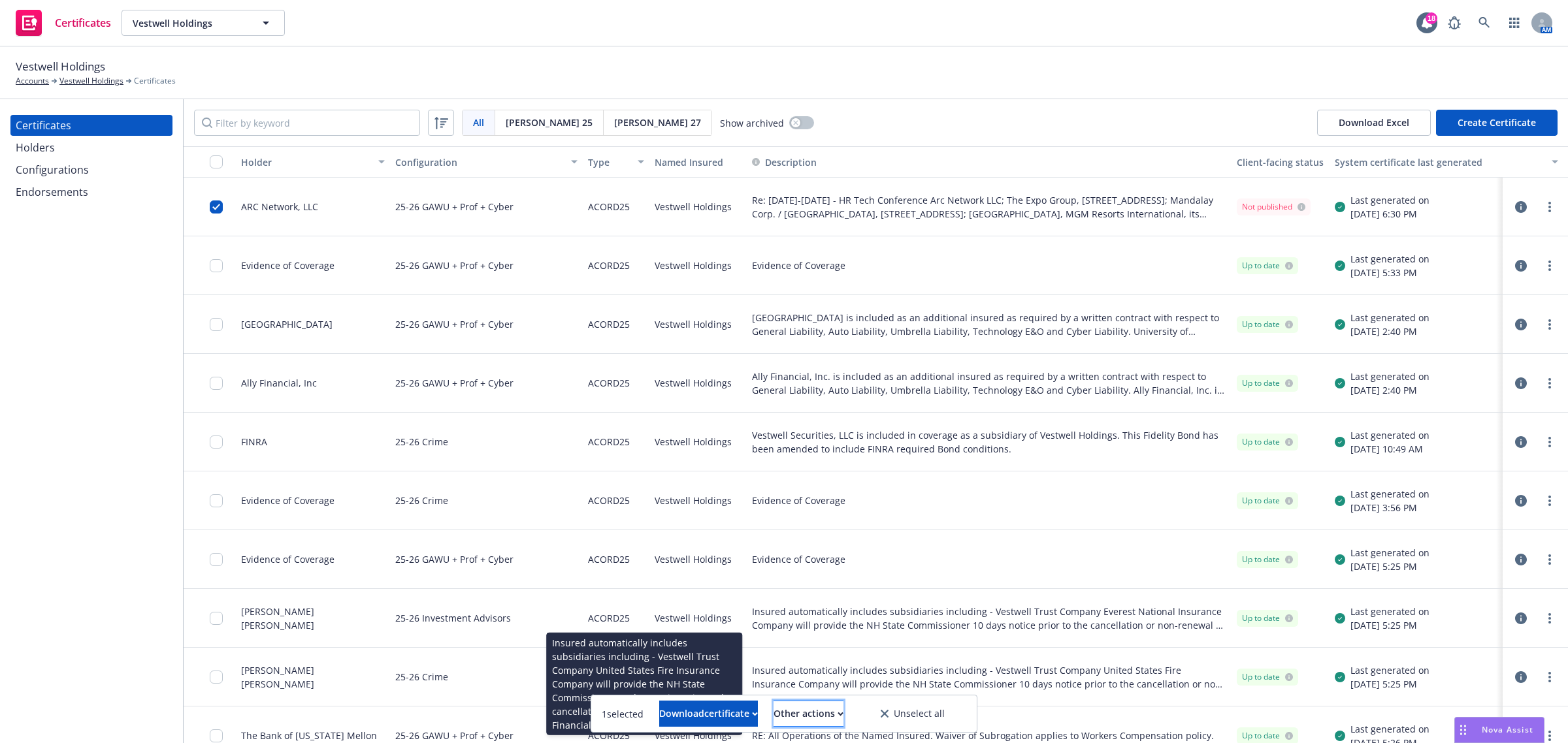
click at [837, 707] on div "Other actions" at bounding box center [808, 713] width 70 height 25
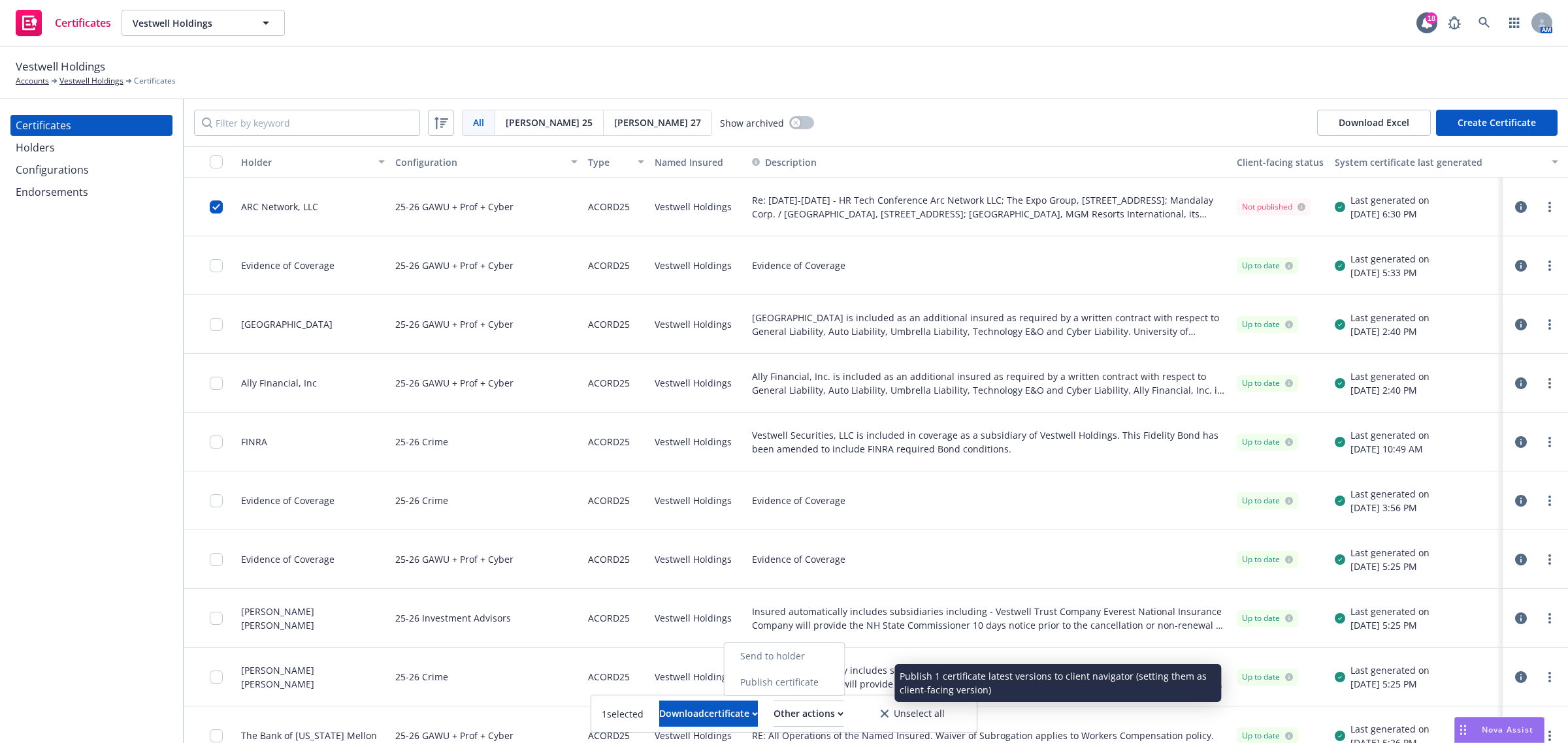
click at [834, 683] on link "Publish certificate" at bounding box center [784, 682] width 120 height 26
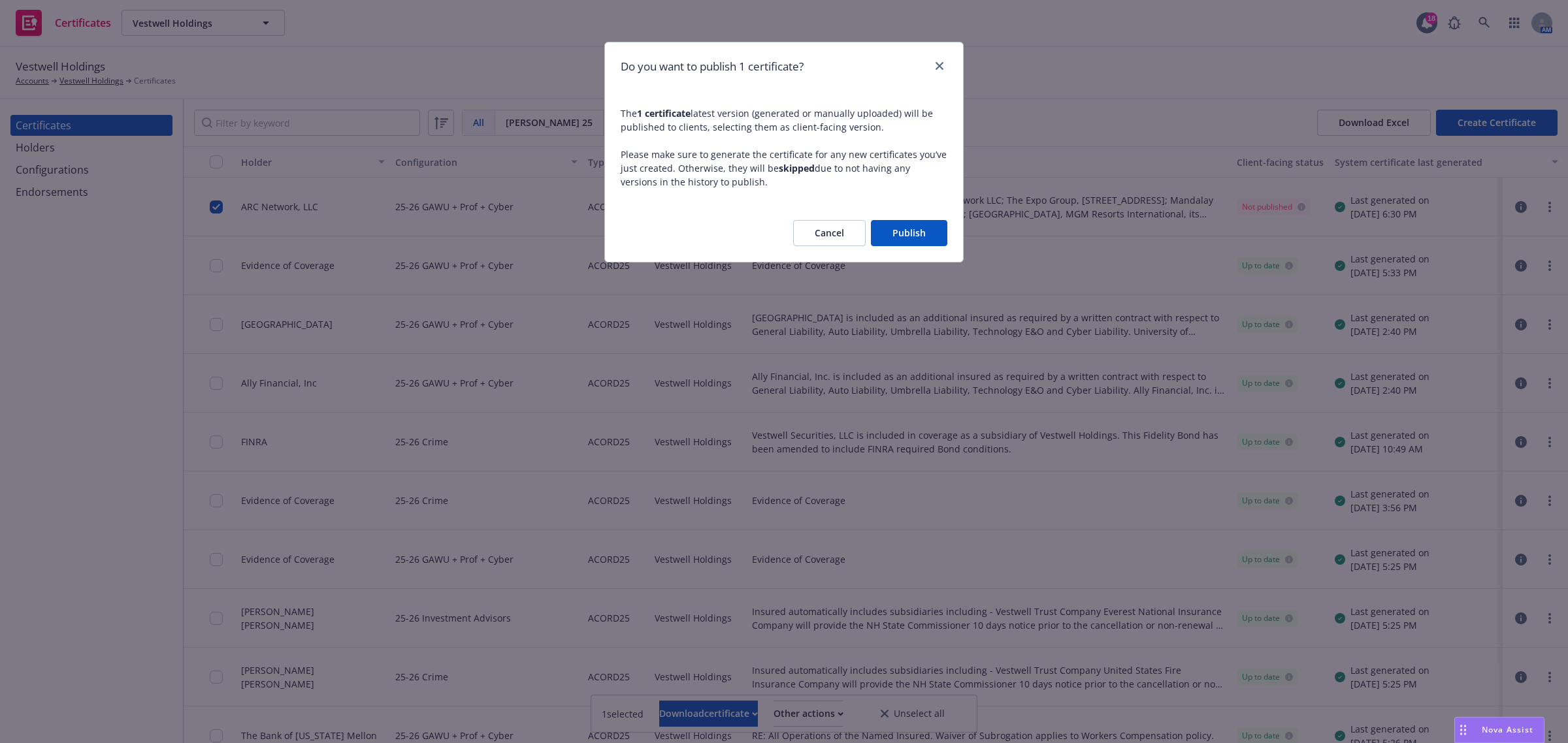
click at [925, 235] on button "Publish" at bounding box center [909, 232] width 76 height 26
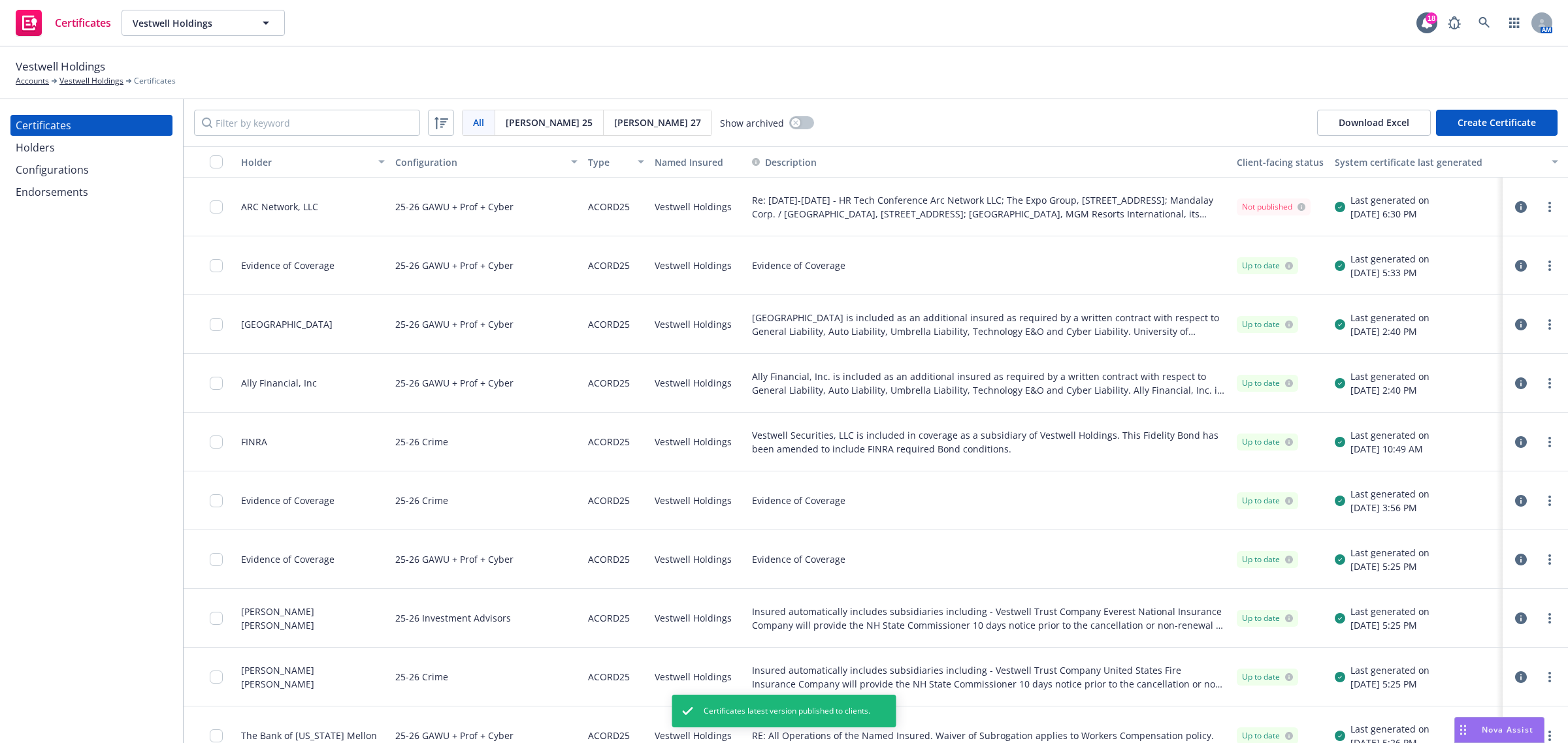
click at [1516, 207] on icon "button" at bounding box center [1521, 207] width 11 height 11
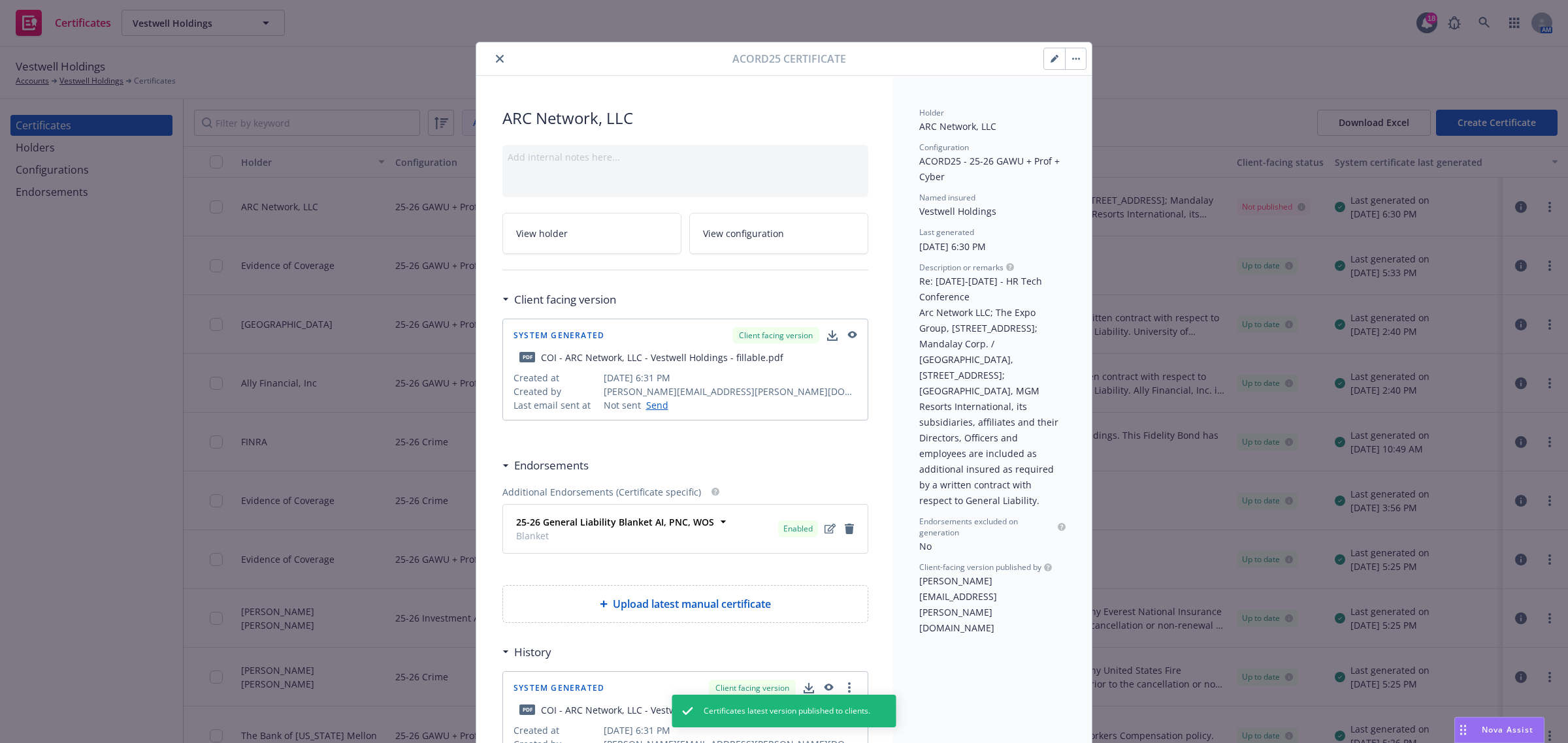
click at [496, 59] on icon "close" at bounding box center [499, 59] width 8 height 8
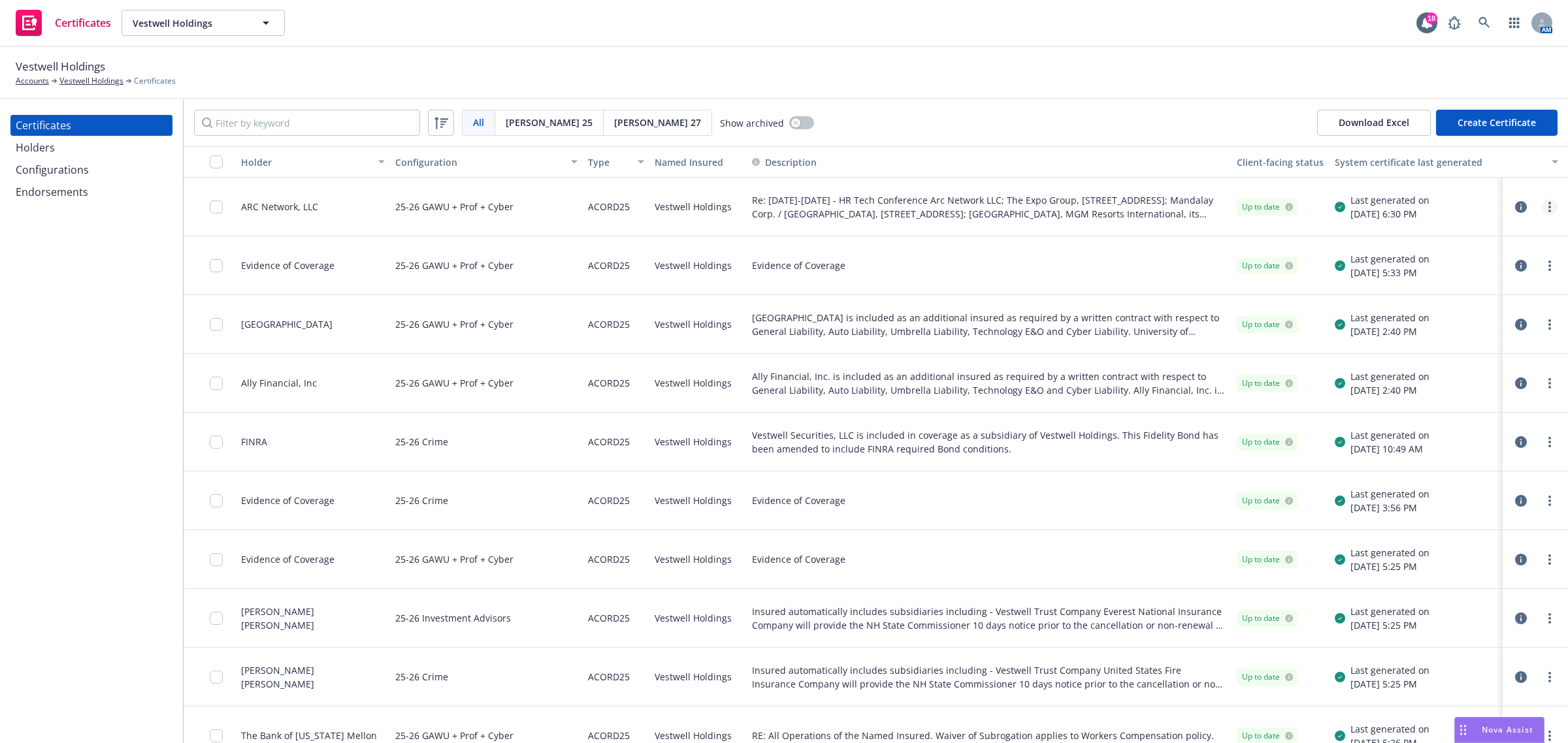
click at [1548, 203] on circle "more" at bounding box center [1549, 203] width 3 height 3
click at [1471, 386] on link "Download uneditable generated certificate" at bounding box center [1439, 390] width 209 height 26
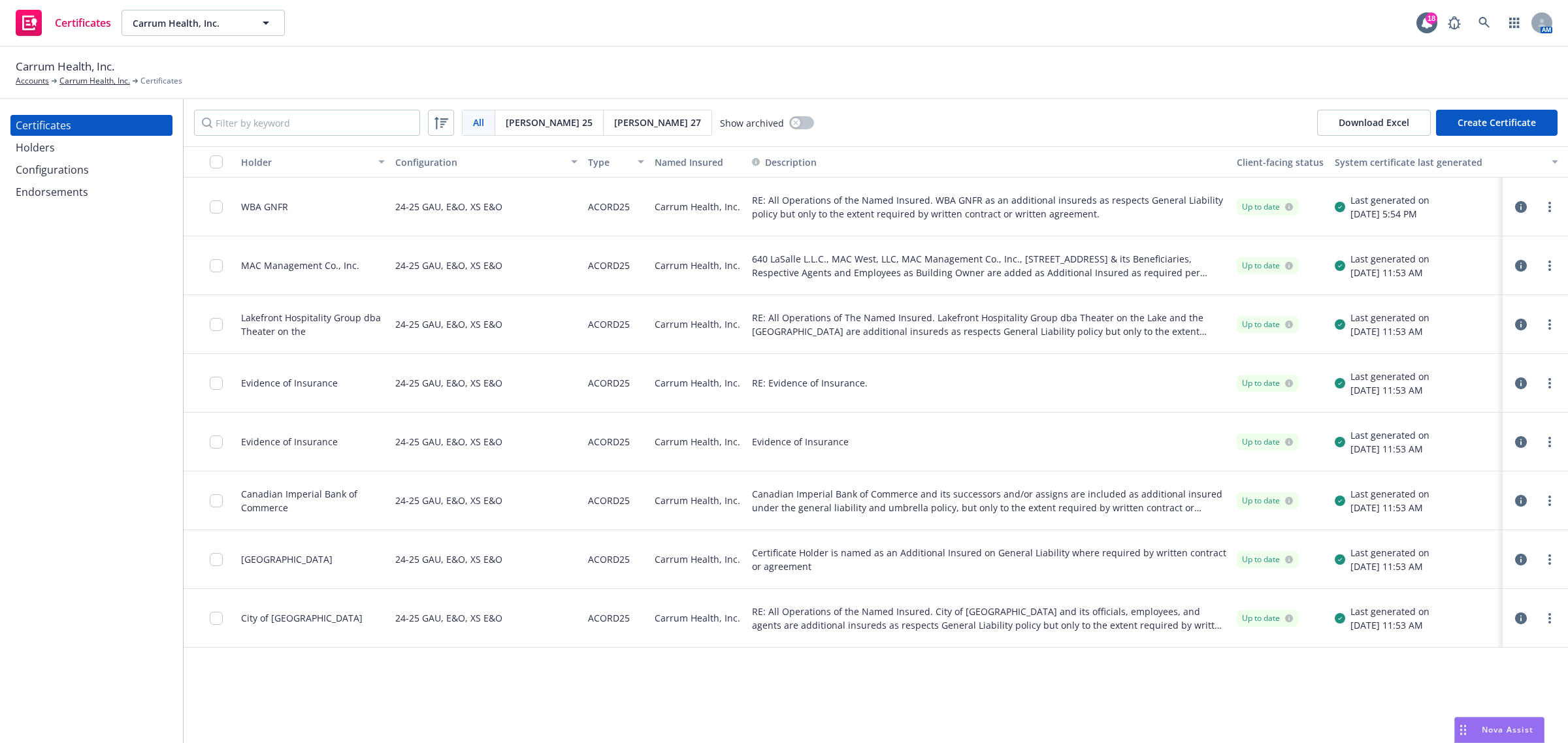
click at [131, 167] on div "Configurations" at bounding box center [91, 170] width 152 height 21
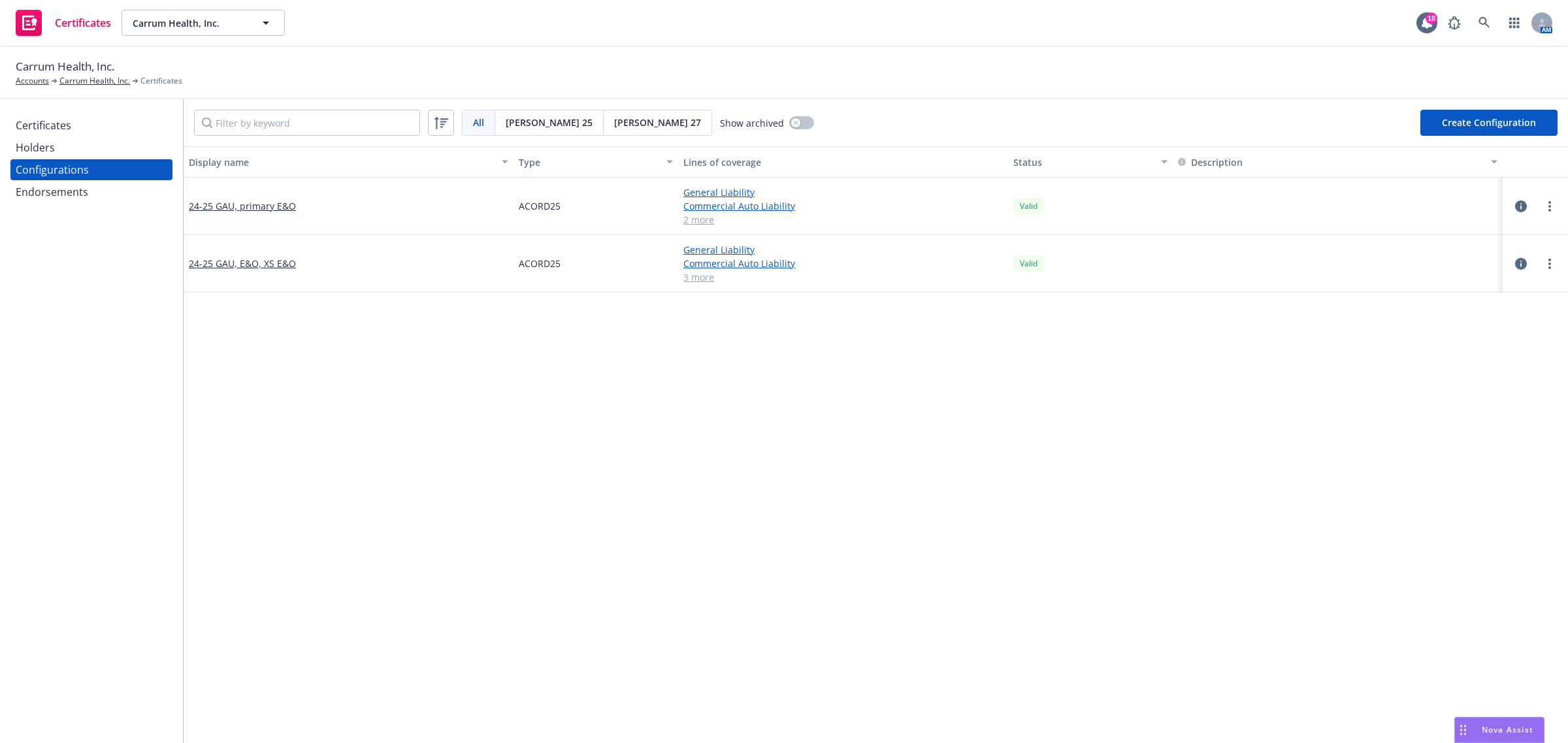
click at [689, 559] on div "Display name Type Lines of coverage Status Description 24-25 GAU, primary E&O A…" at bounding box center [876, 707] width 1384 height 1120
